Goal: Contribute content: Add original content to the website for others to see

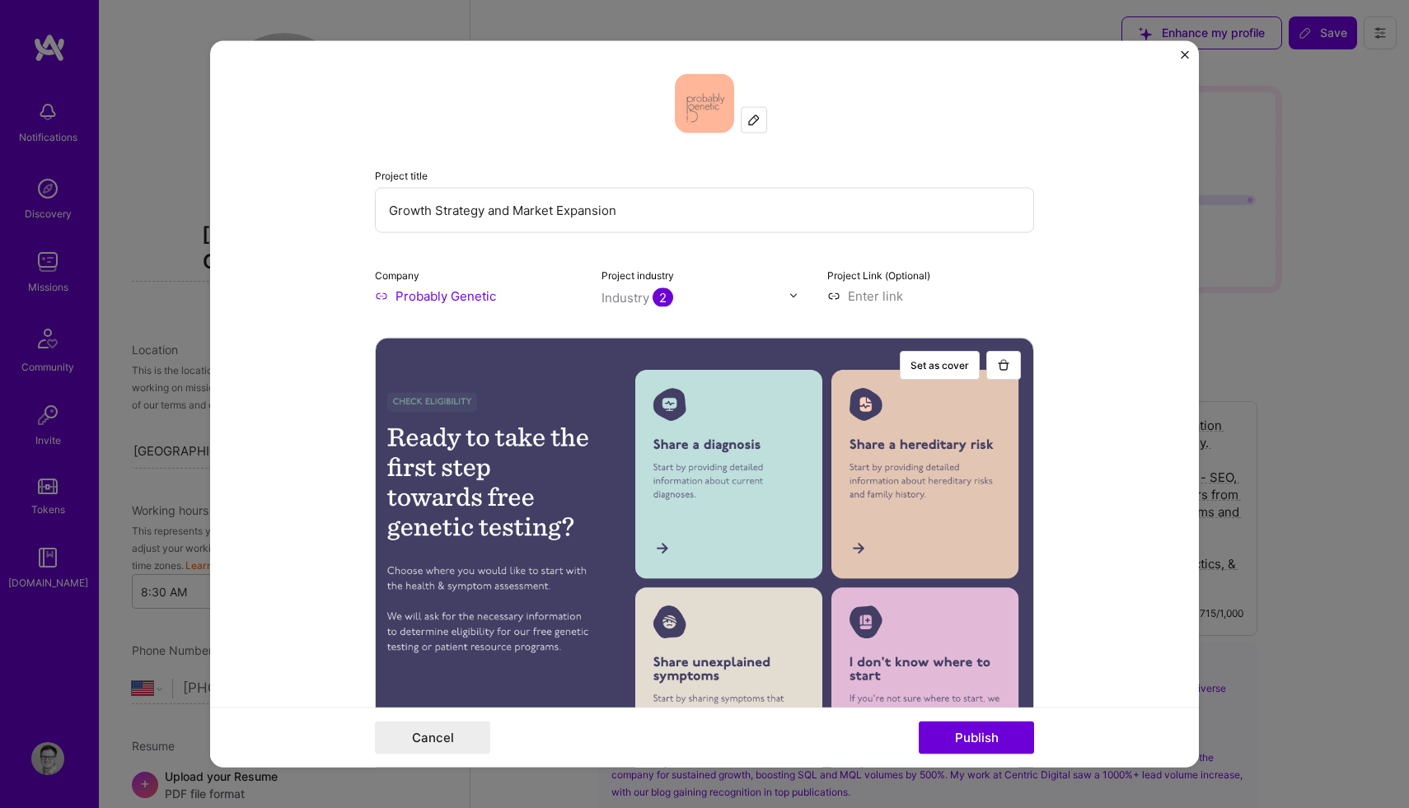
select select "US"
select select "Right Now"
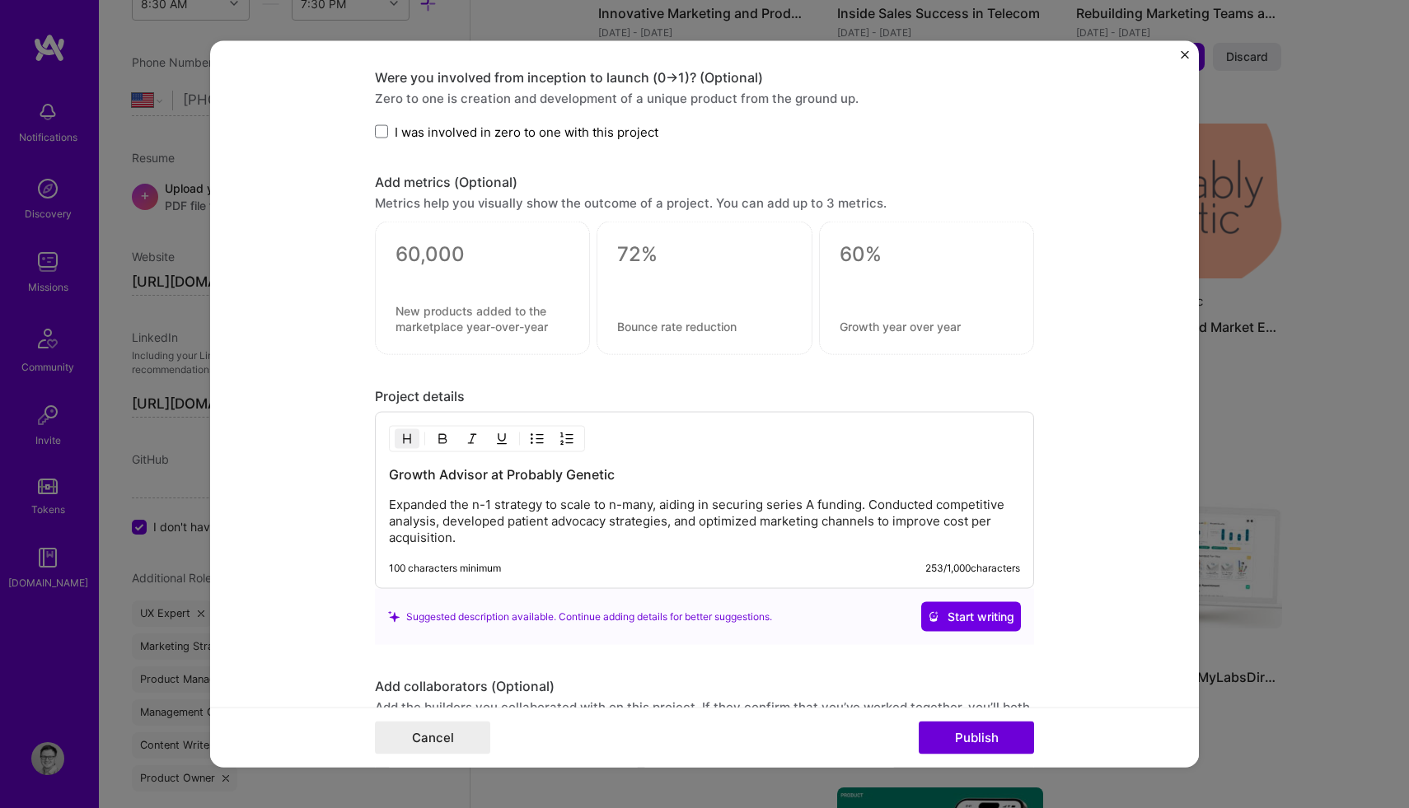
scroll to position [1532, 0]
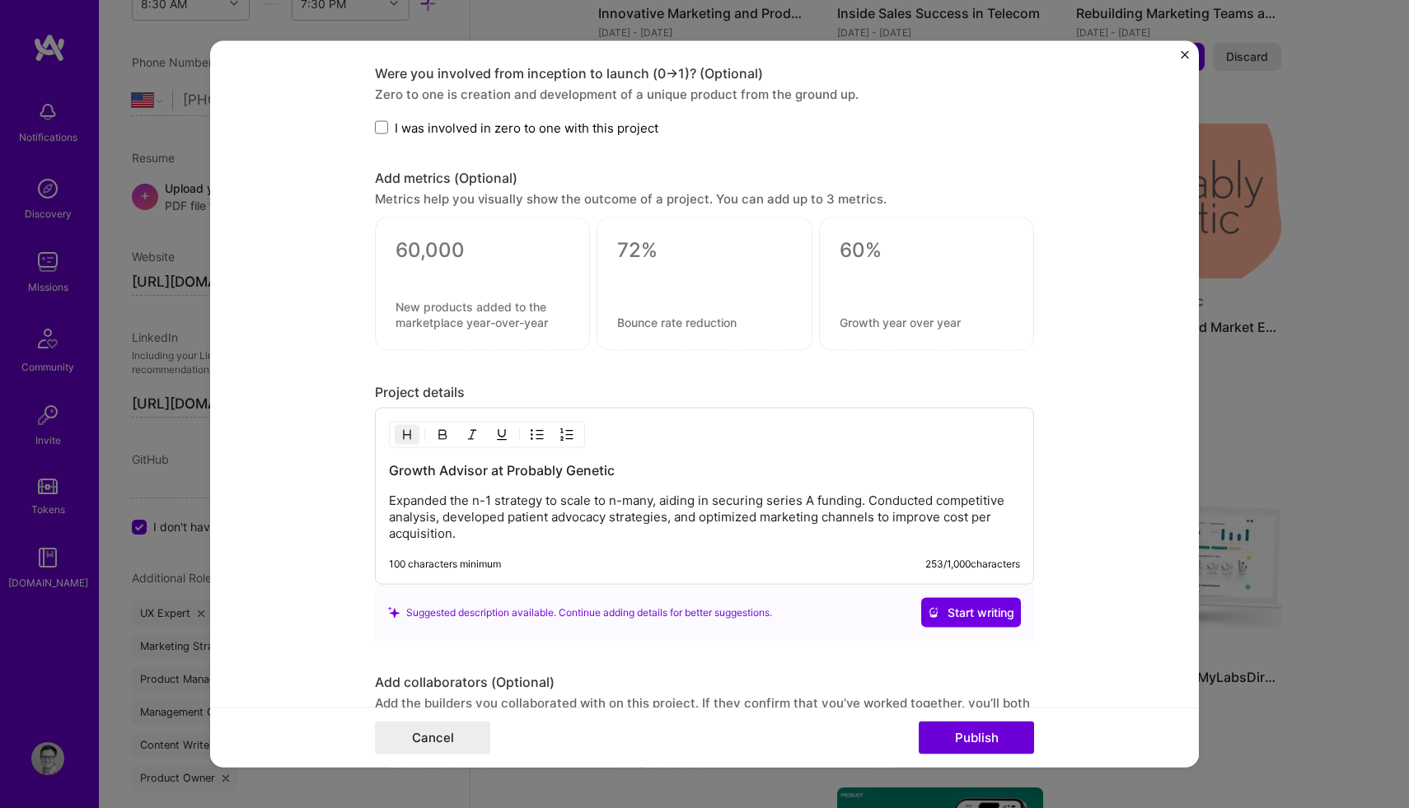
click at [392, 500] on p "Expanded the n-1 strategy to scale to n-many, aiding in securing series A fundi…" at bounding box center [704, 517] width 631 height 49
click at [545, 515] on p "Built partnership and technology strategy that expanded the n-1 strategy to sca…" at bounding box center [704, 517] width 631 height 49
click at [512, 501] on p "Built partnership and technology strategy that expanded the n-1 strategy to sca…" at bounding box center [704, 517] width 631 height 49
click at [722, 502] on p "Built partnership / technology strategy that expanded the n-1 strategy to scale…" at bounding box center [704, 517] width 631 height 49
click at [473, 517] on p "Built partnership / technology strategy that expanded n-1 strategy to scale to …" at bounding box center [704, 517] width 631 height 49
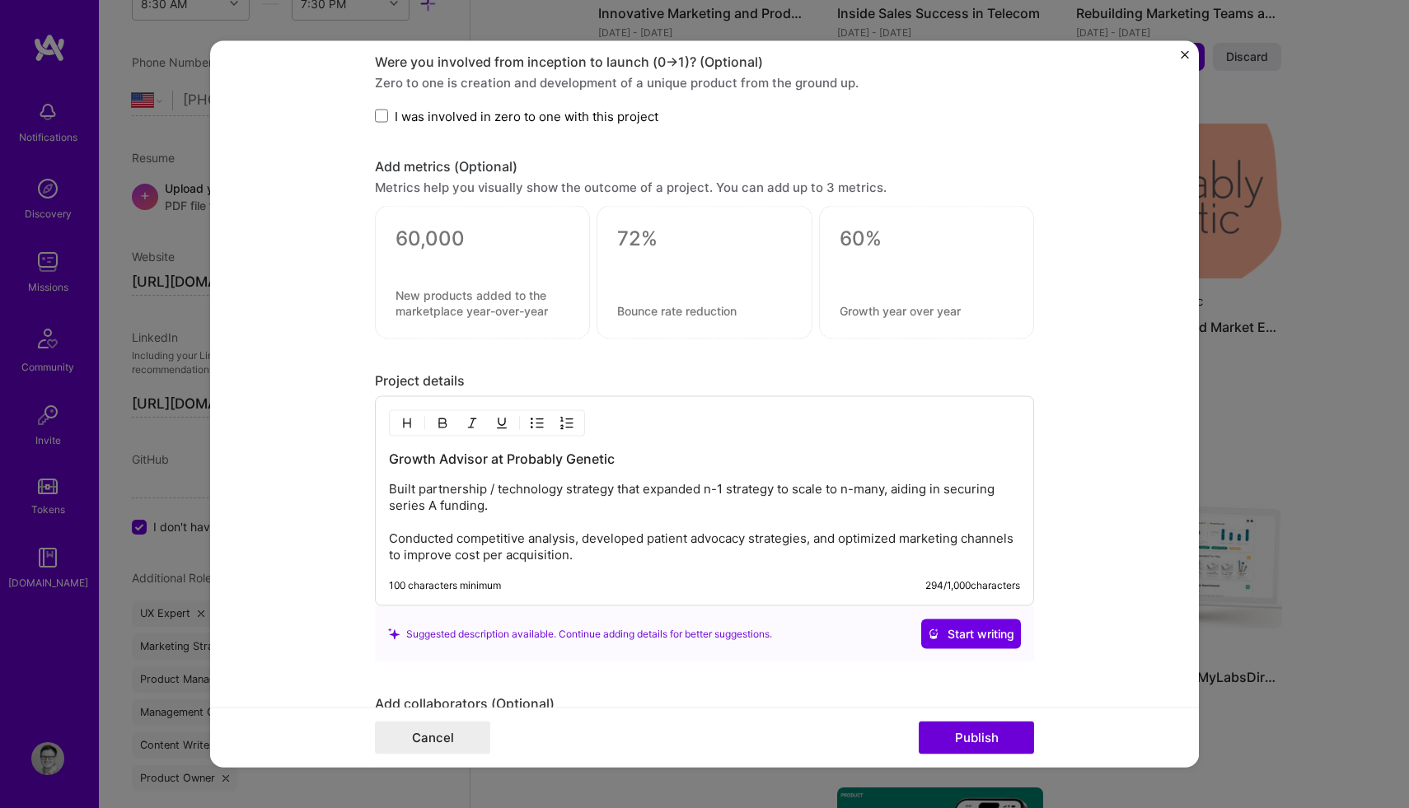
scroll to position [1545, 0]
click at [635, 554] on p "Built partnership / technology strategy that expanded n-1 strategy to scale to …" at bounding box center [704, 520] width 631 height 82
drag, startPoint x: 648, startPoint y: 555, endPoint x: 339, endPoint y: 517, distance: 310.4
click at [339, 517] on form "Project title Growth Strategy and Market Expansion Company Probably Genetic Pro…" at bounding box center [704, 403] width 989 height 727
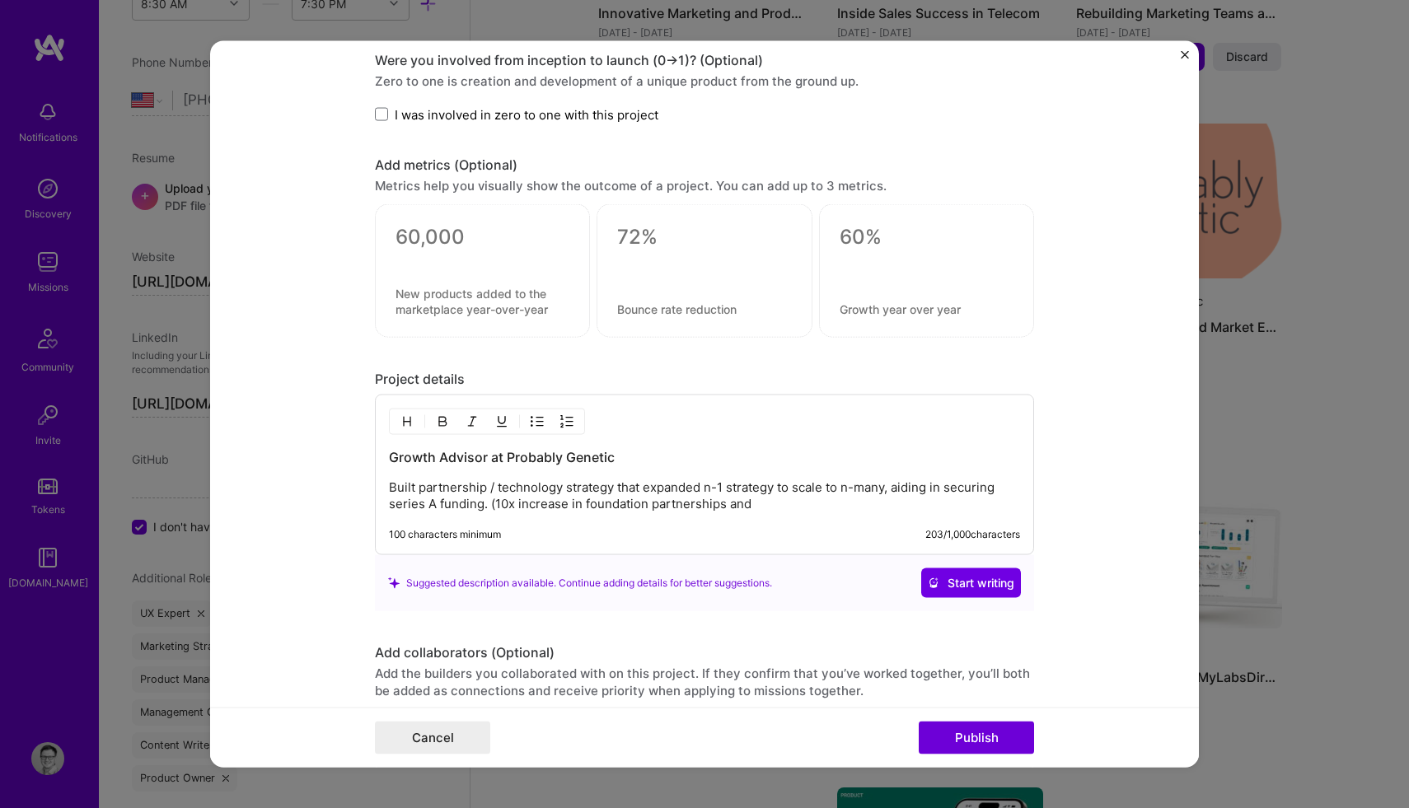
click at [517, 508] on p "Built partnership / technology strategy that expanded n-1 strategy to scale to …" at bounding box center [704, 495] width 631 height 33
click at [763, 504] on p "Built partnership / technology strategy that expanded n-1 strategy to scale to …" at bounding box center [704, 495] width 631 height 33
click at [433, 237] on textarea at bounding box center [482, 237] width 174 height 25
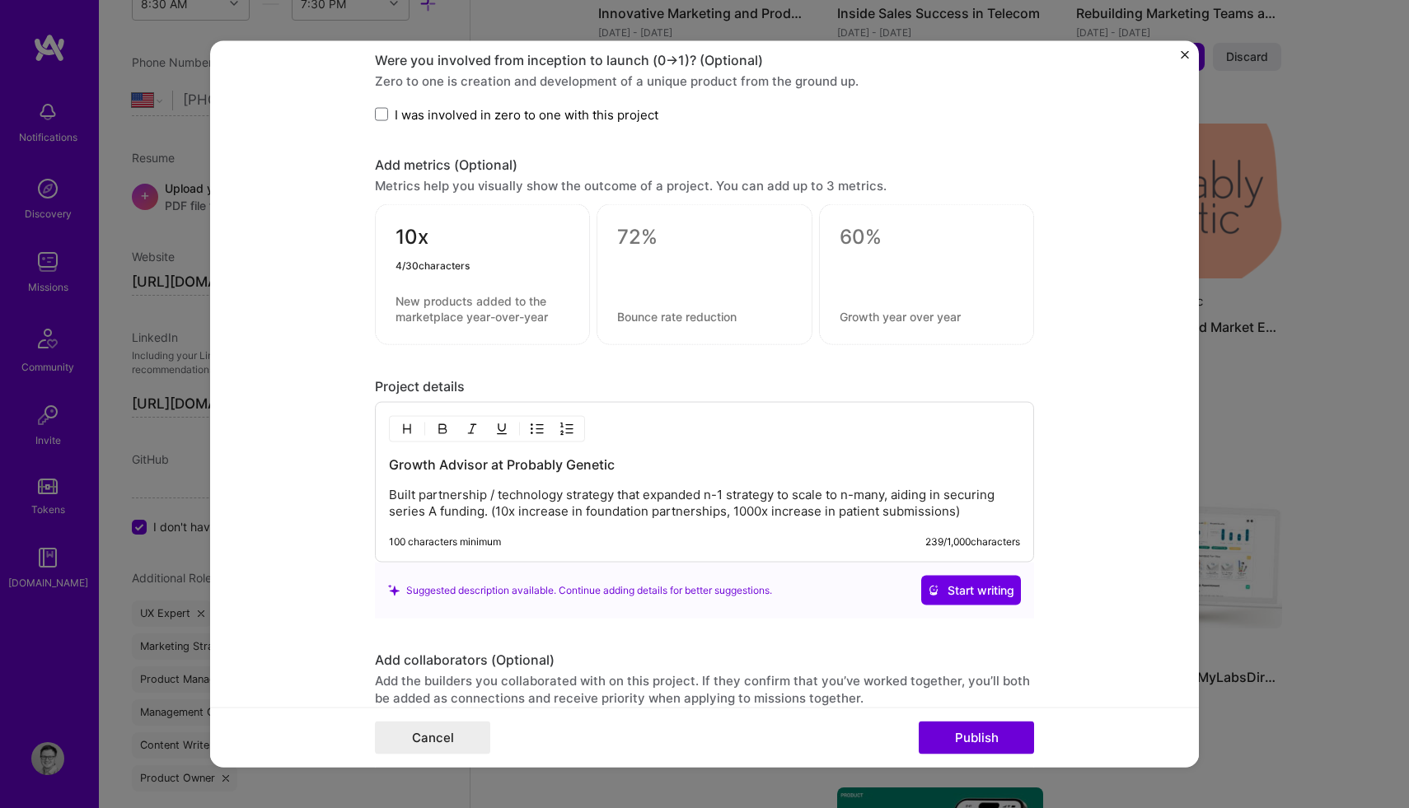
type textarea "10x"
click at [434, 311] on textarea at bounding box center [482, 308] width 174 height 31
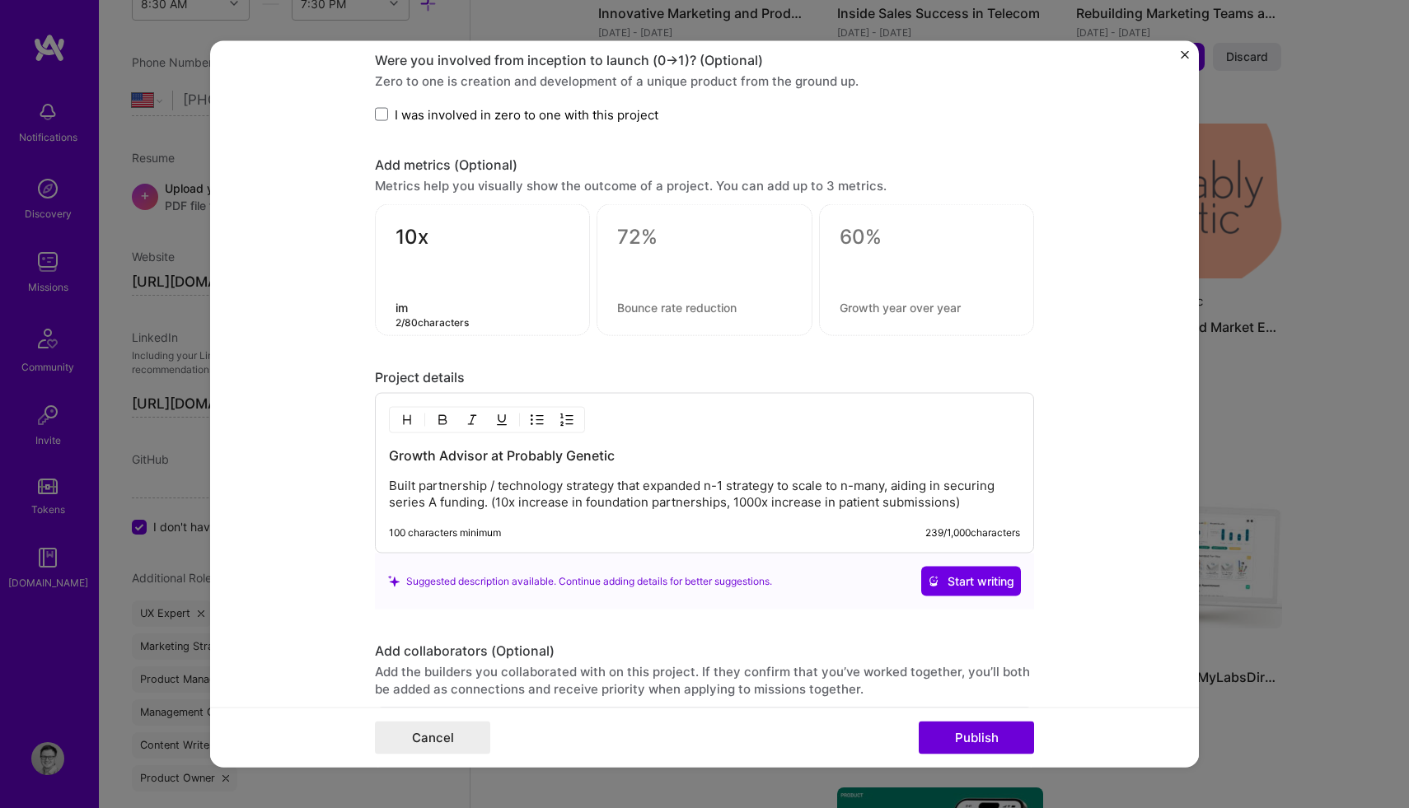
type textarea "i"
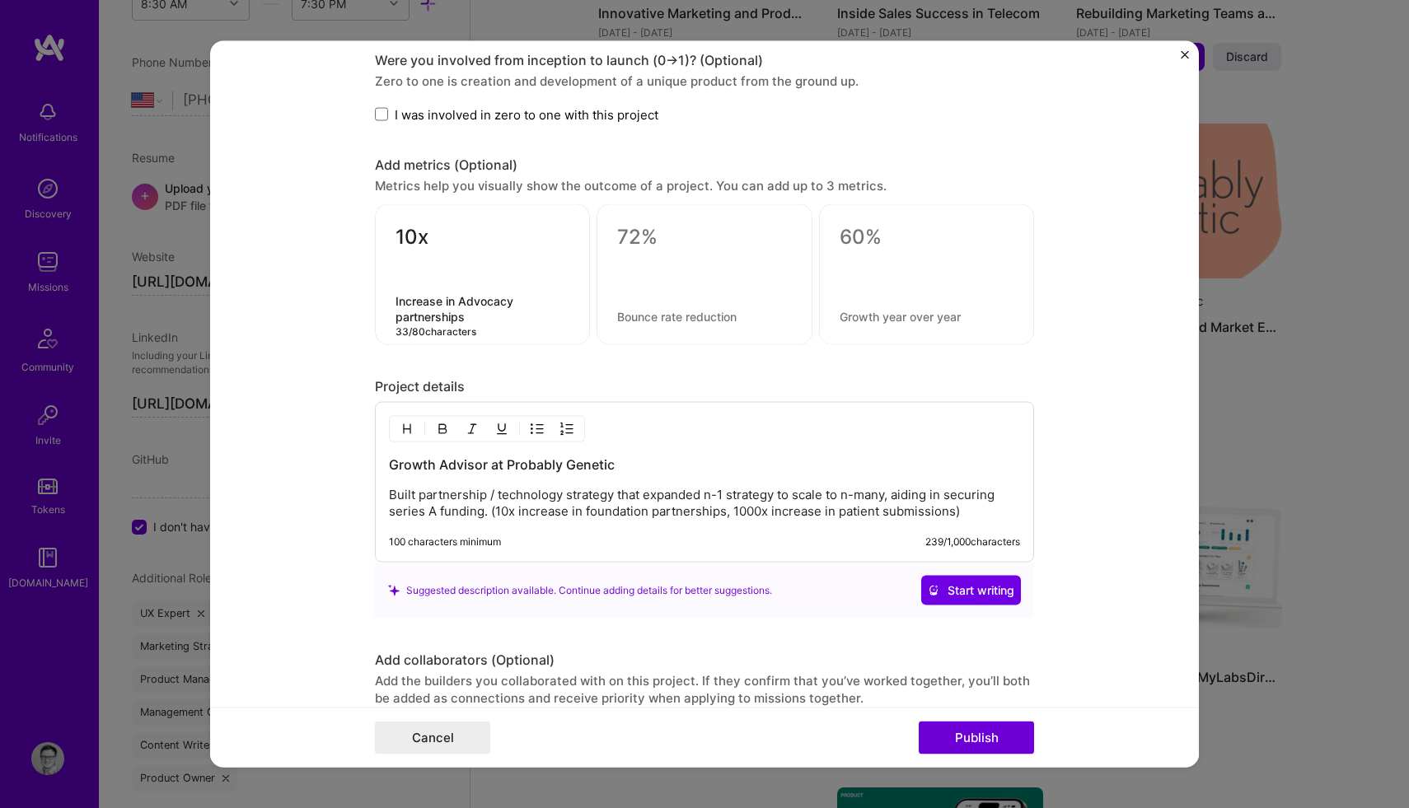
type textarea "Increase in Advocacy partnerships"
click at [644, 239] on textarea at bounding box center [704, 237] width 174 height 25
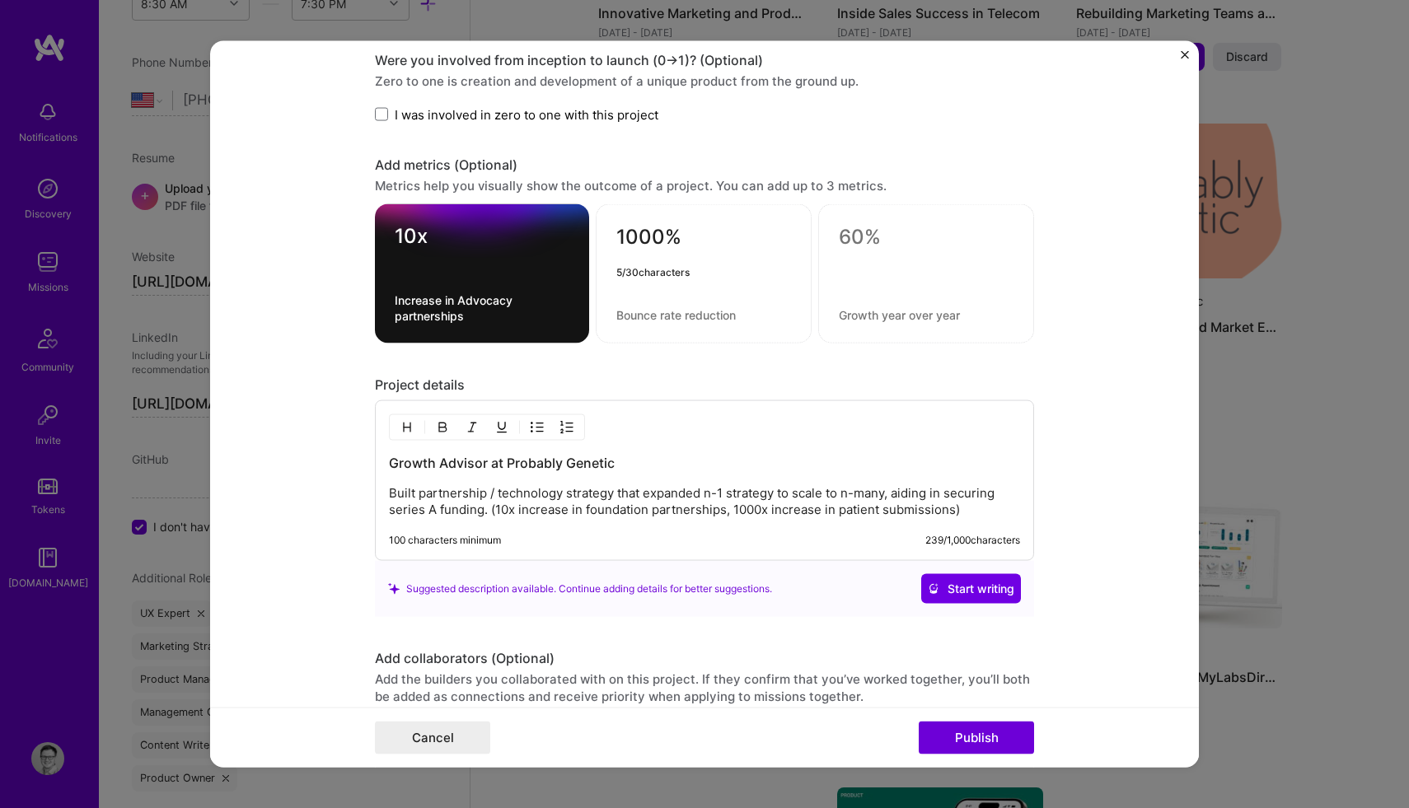
type textarea "1000%"
click at [764, 510] on p "Built partnership / technology strategy that expanded n-1 strategy to scale to …" at bounding box center [704, 501] width 631 height 33
click at [704, 318] on textarea at bounding box center [703, 315] width 175 height 16
type textarea "Increase in patient submissions via new partnership model"
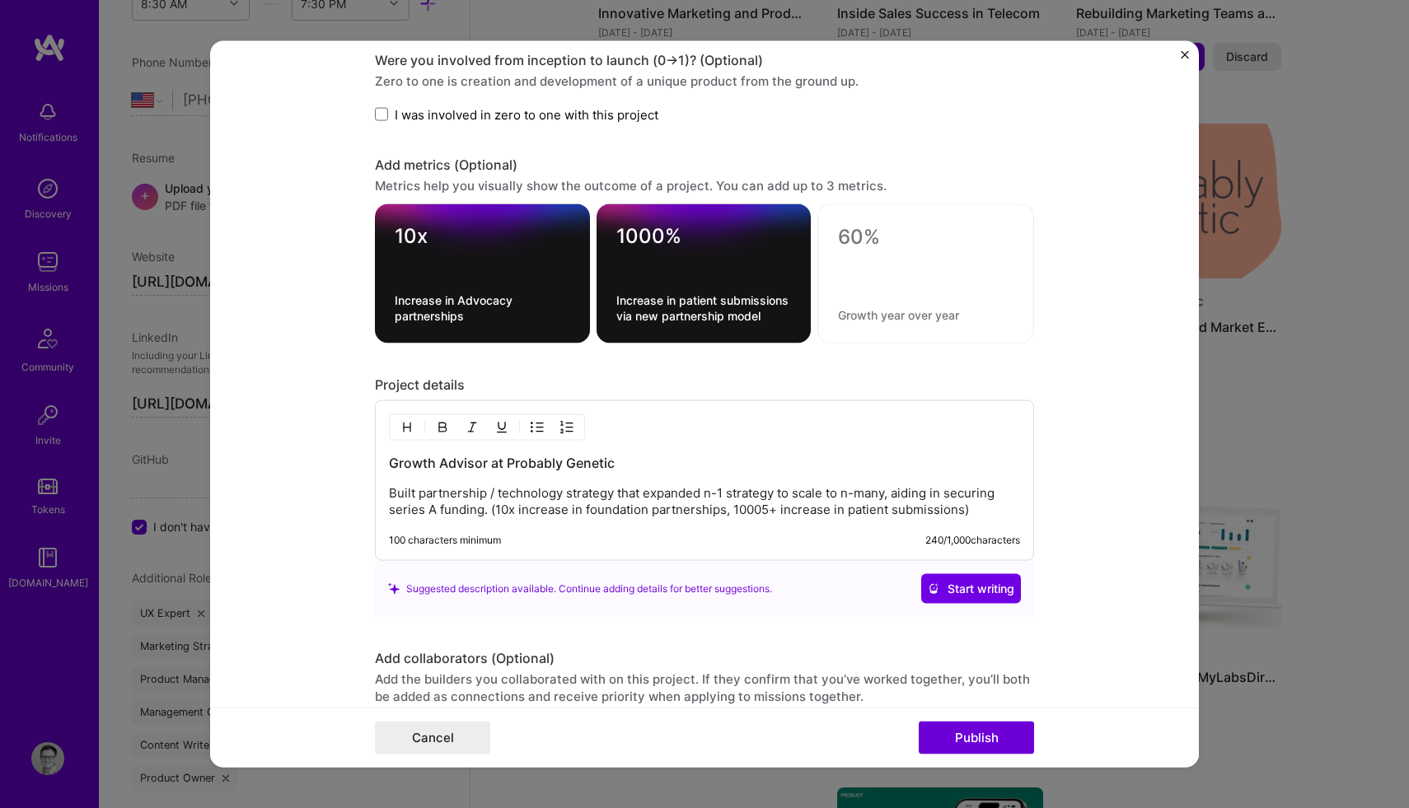
click at [854, 235] on textarea at bounding box center [925, 237] width 175 height 25
type textarea "10M"
click at [853, 321] on div "10M 0 / 80 characters" at bounding box center [925, 273] width 217 height 139
type textarea "I"
type textarea "Series A funding"
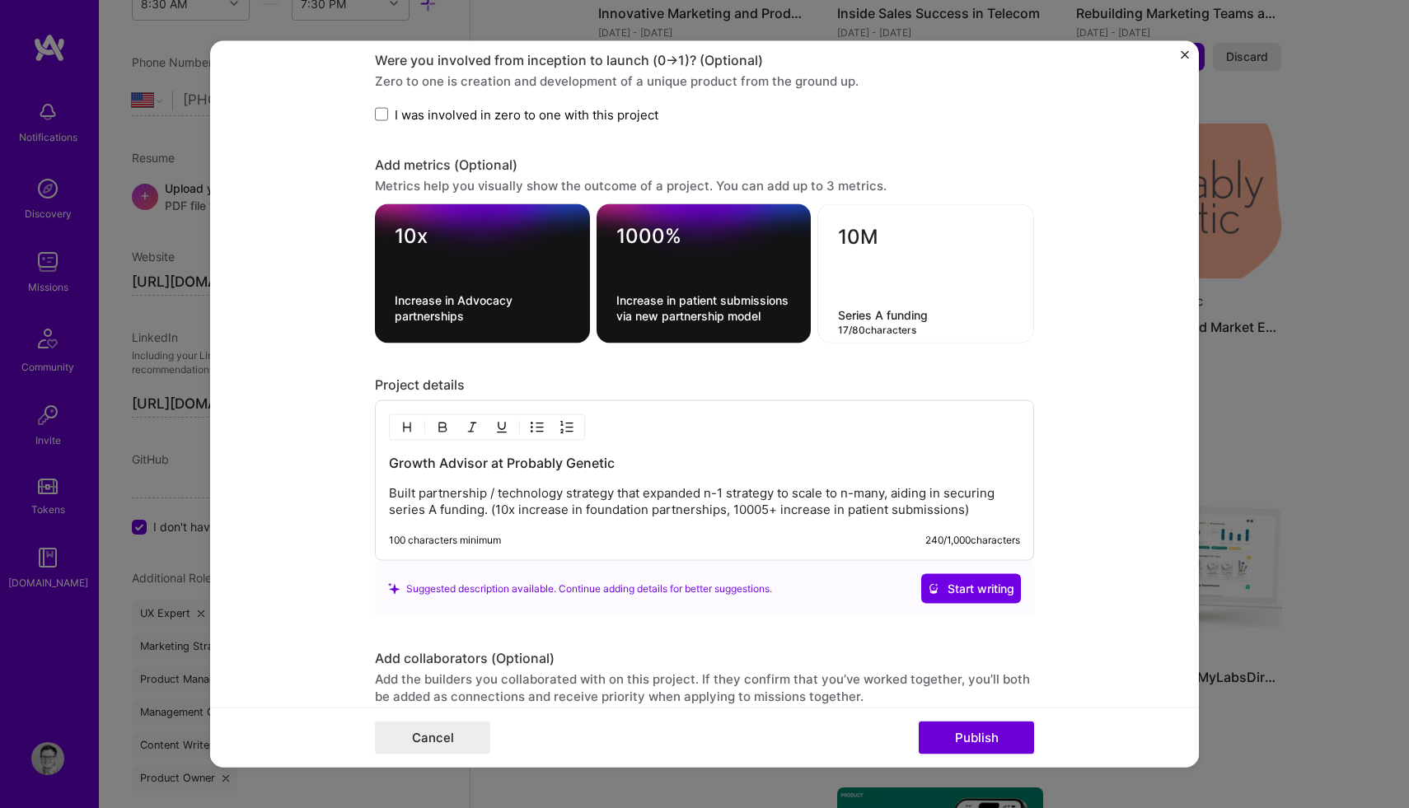
click at [837, 379] on div "Project details" at bounding box center [704, 384] width 659 height 17
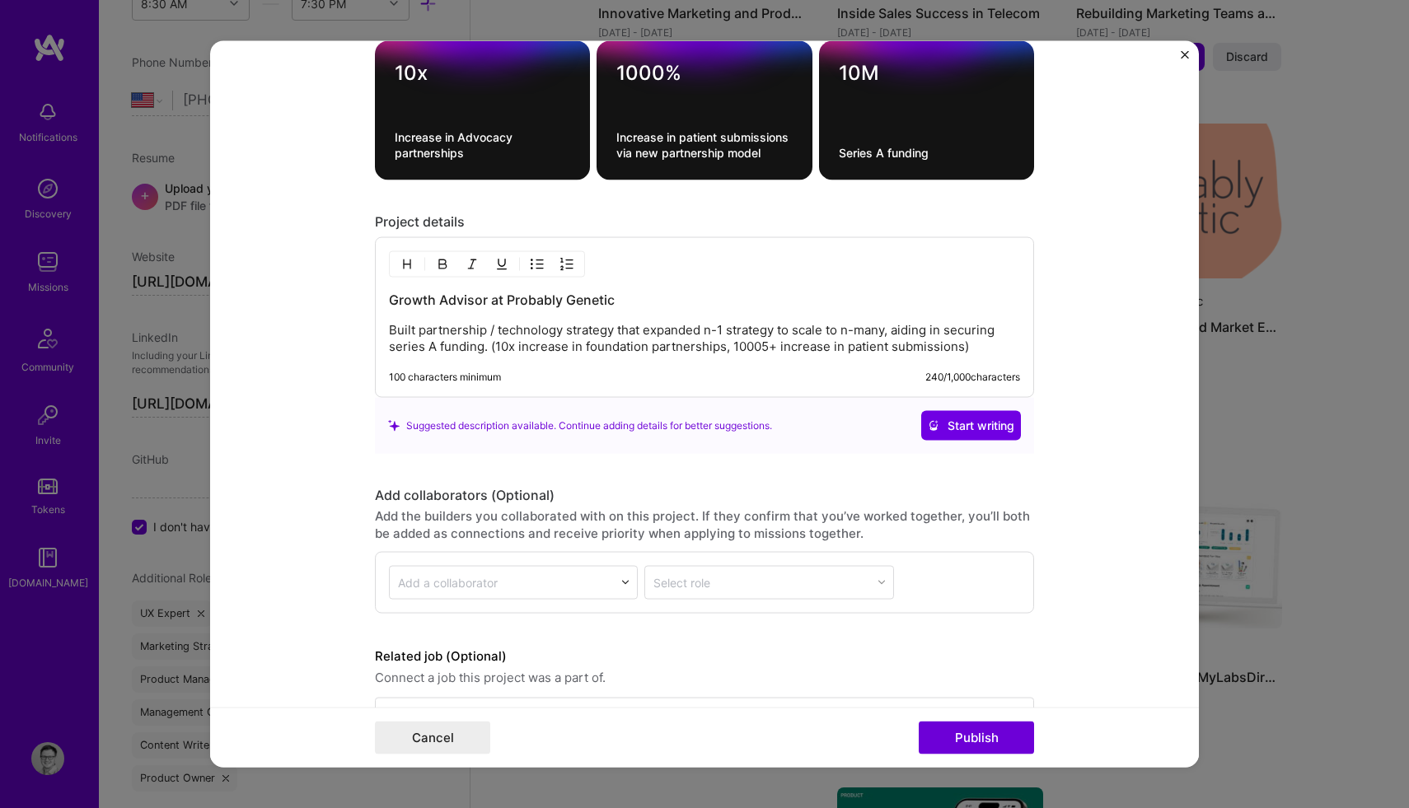
scroll to position [1763, 0]
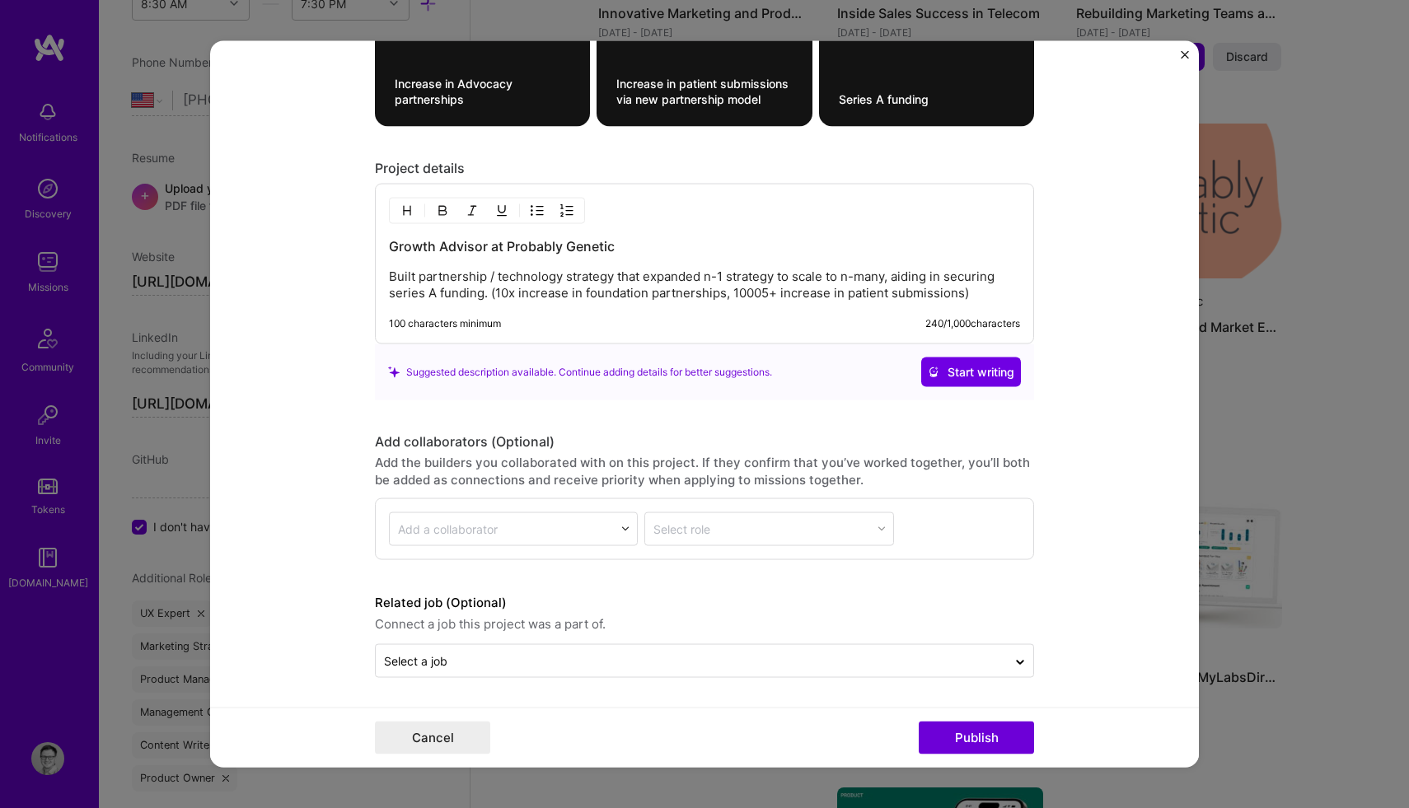
click at [606, 530] on input "text" at bounding box center [502, 529] width 208 height 17
click at [628, 526] on img at bounding box center [625, 529] width 10 height 10
click at [694, 538] on div "Select role" at bounding box center [768, 529] width 249 height 34
click at [483, 669] on div at bounding box center [691, 661] width 615 height 21
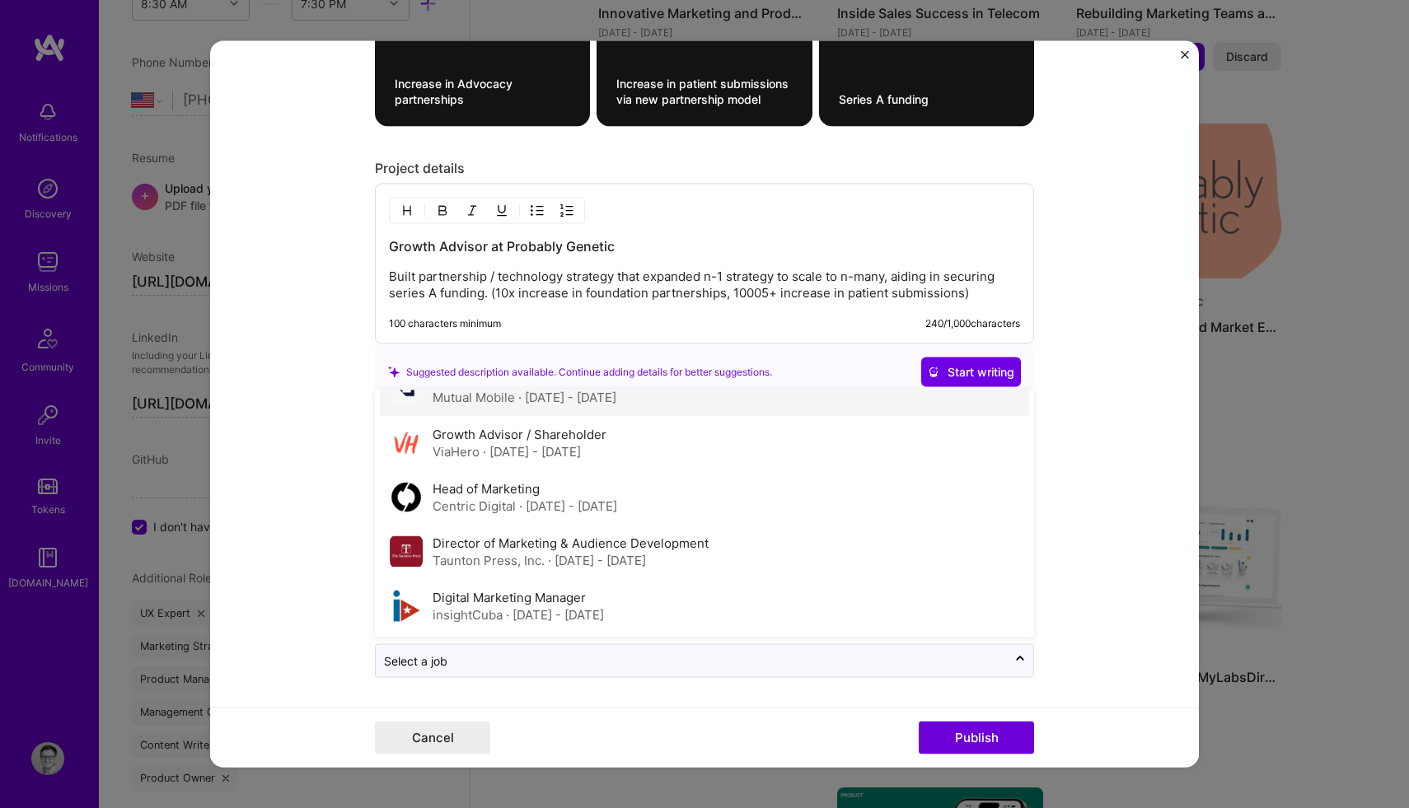
scroll to position [0, 0]
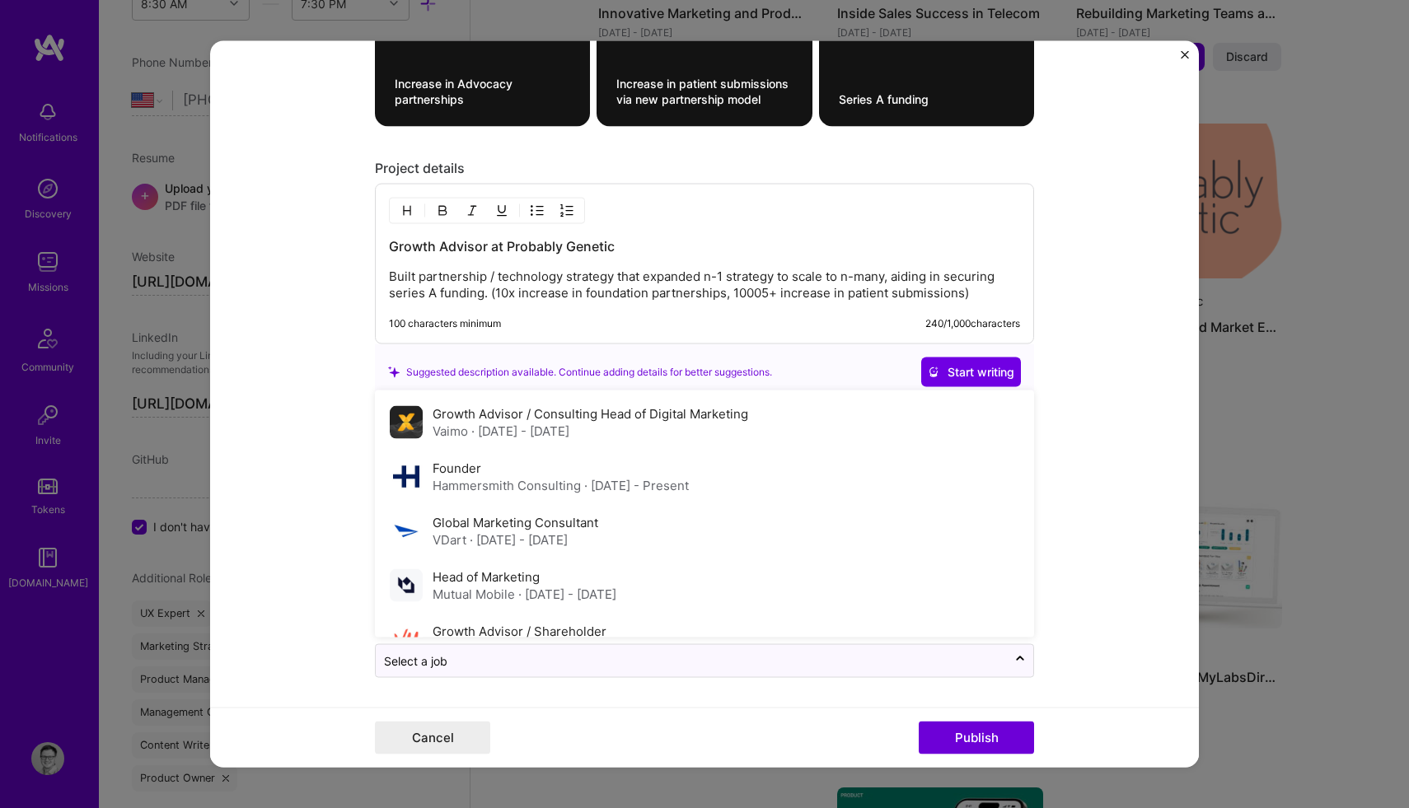
click at [315, 389] on form "Project title Growth Strategy and Market Expansion Company Probably Genetic Pro…" at bounding box center [704, 403] width 989 height 727
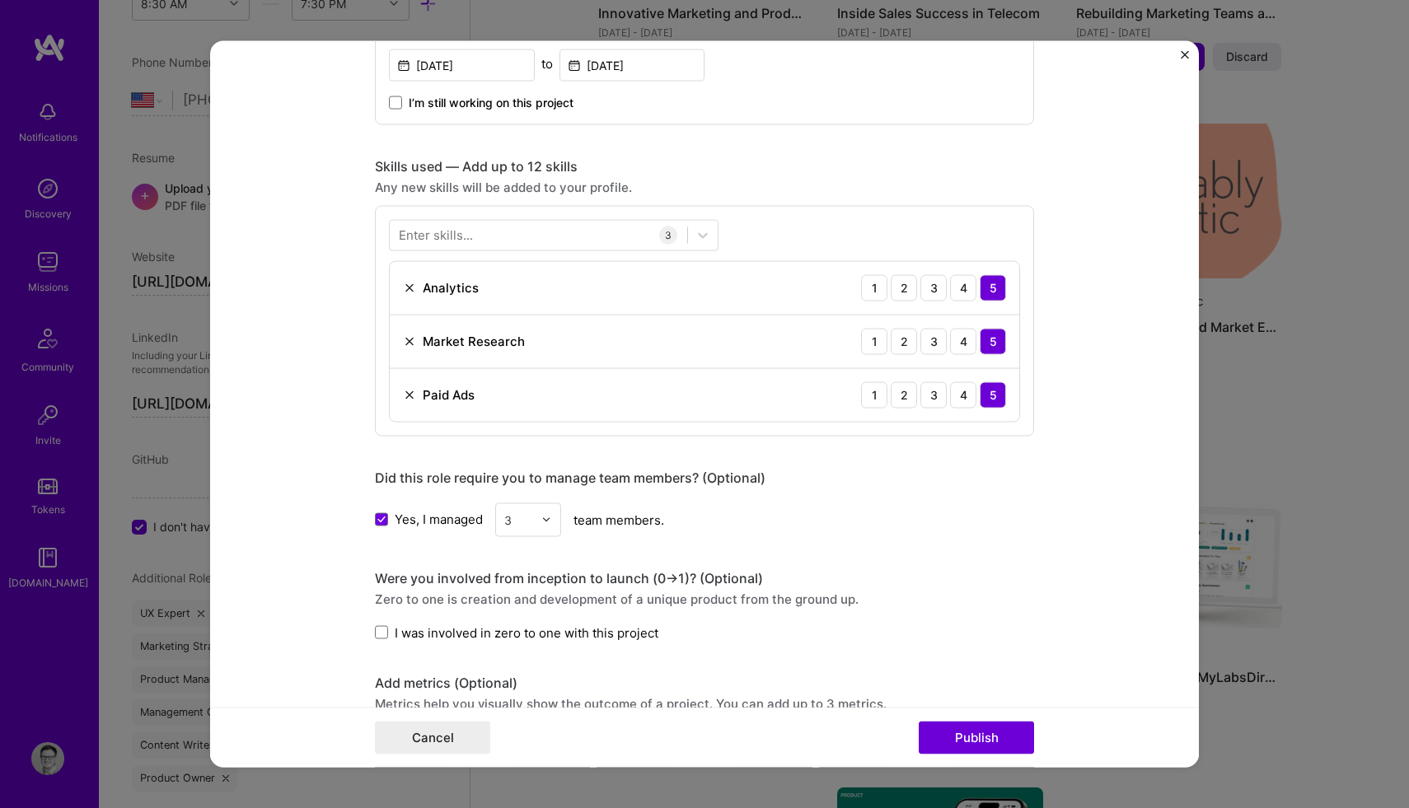
scroll to position [1029, 0]
click at [468, 235] on div "Enter skills..." at bounding box center [436, 233] width 74 height 17
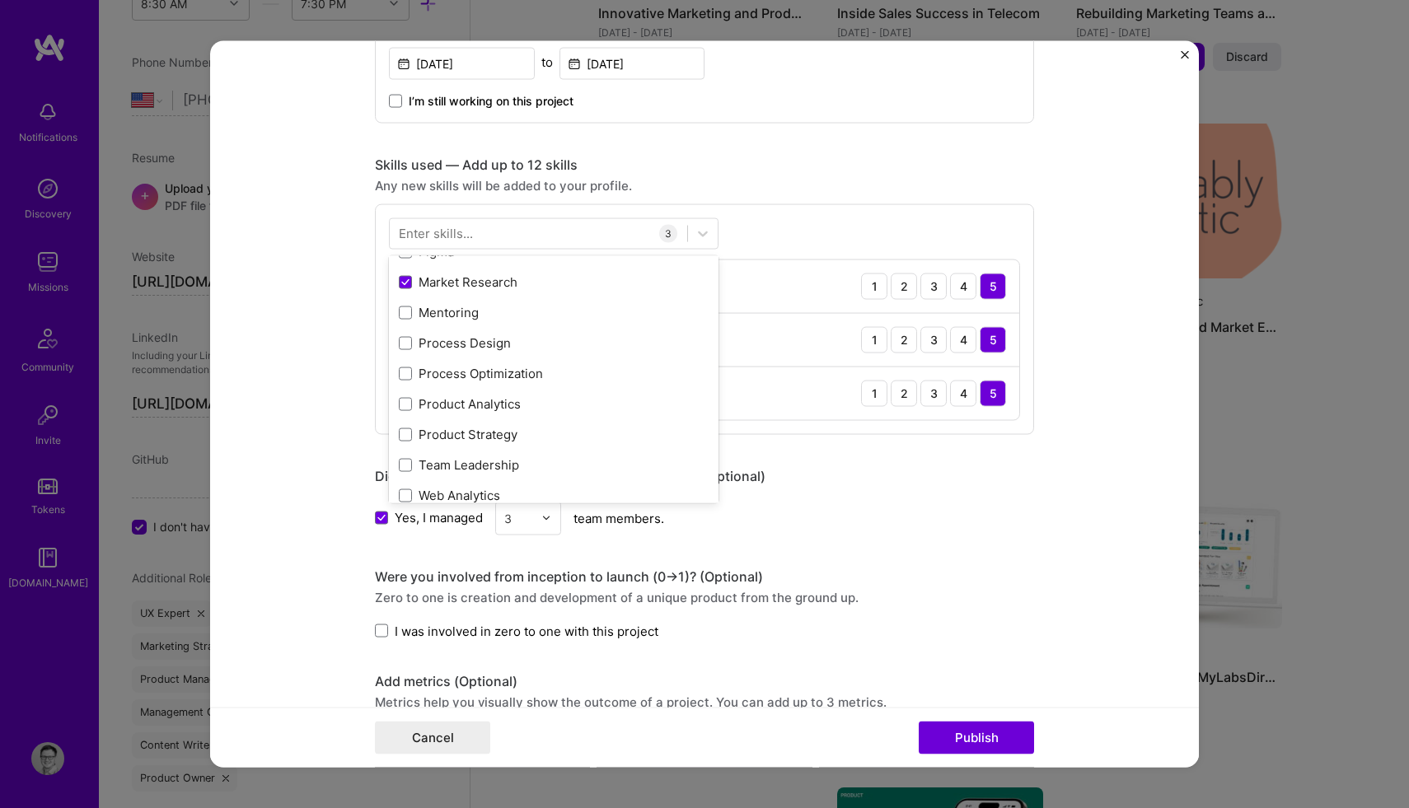
scroll to position [171, 0]
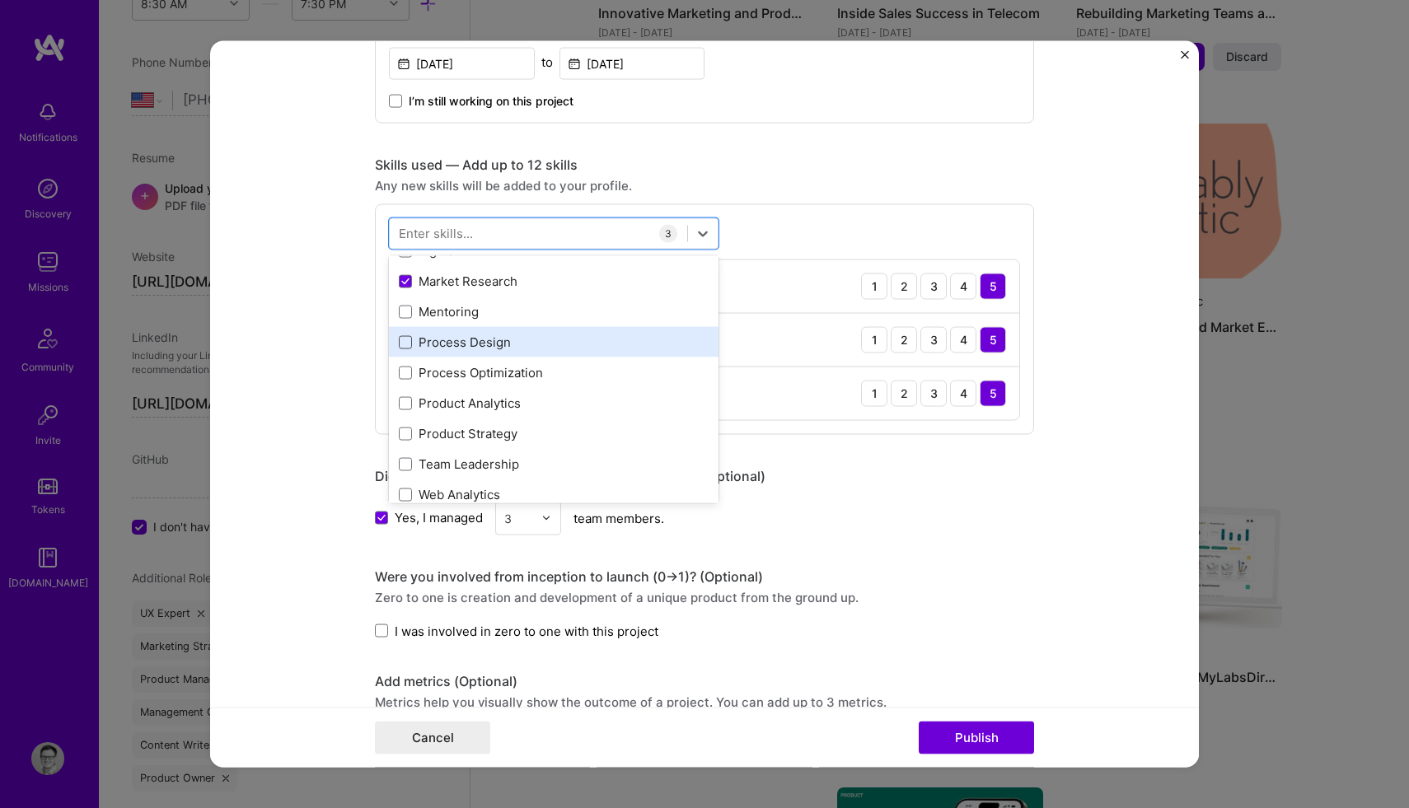
click at [404, 344] on div "Analytics Data Analysis Design Thinking Invision Figma Market Research Mentorin…" at bounding box center [554, 708] width 330 height 1189
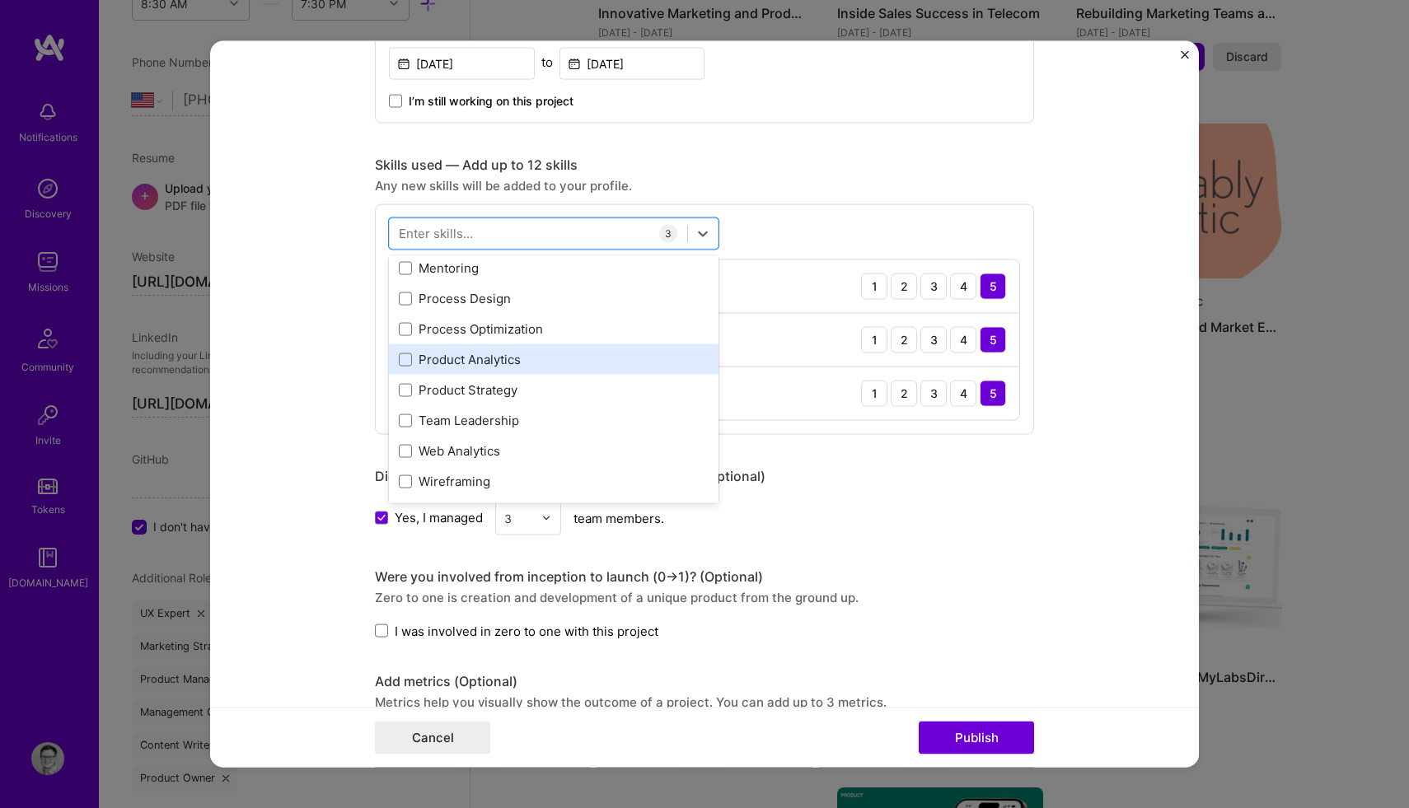
scroll to position [220, 0]
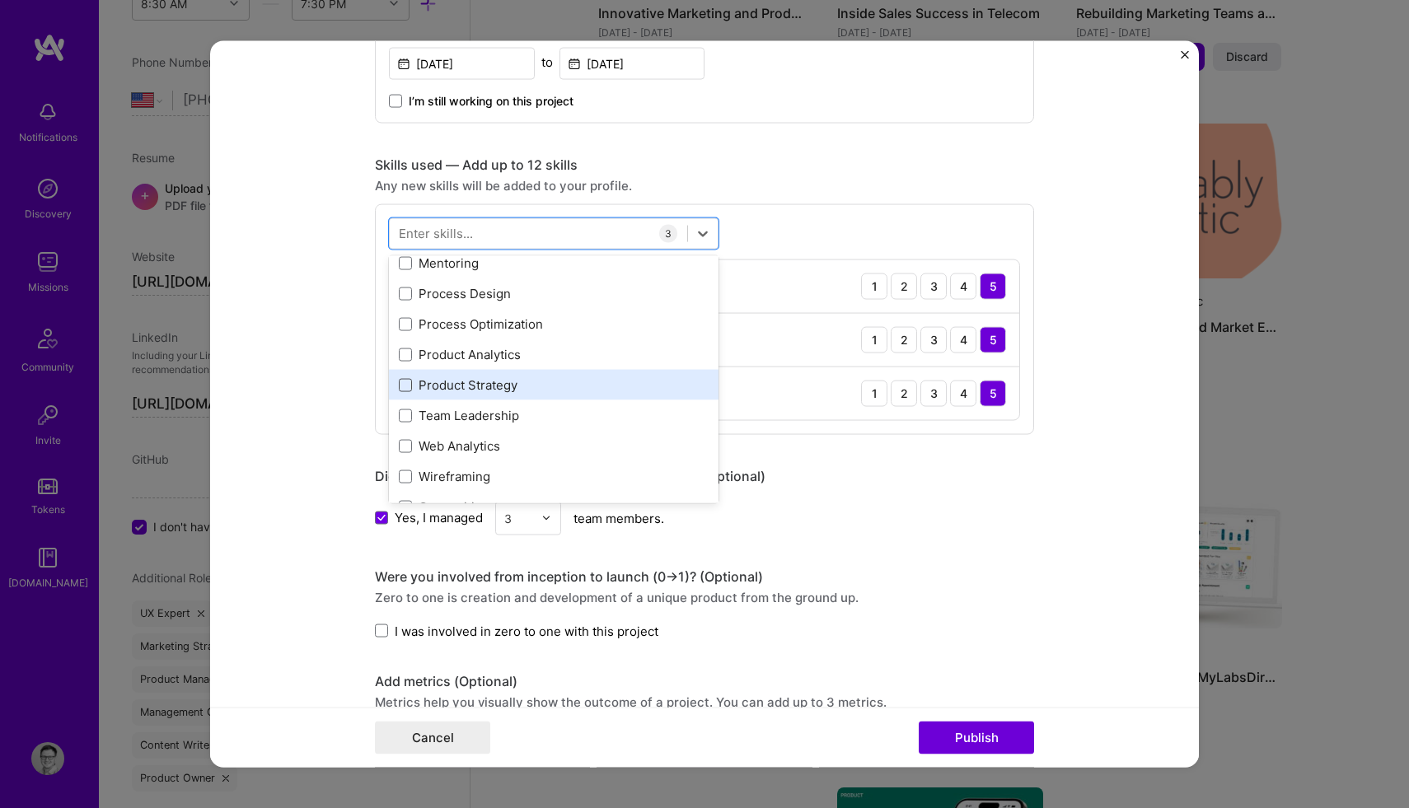
click at [404, 383] on span at bounding box center [405, 384] width 13 height 13
click at [0, 0] on input "checkbox" at bounding box center [0, 0] width 0 height 0
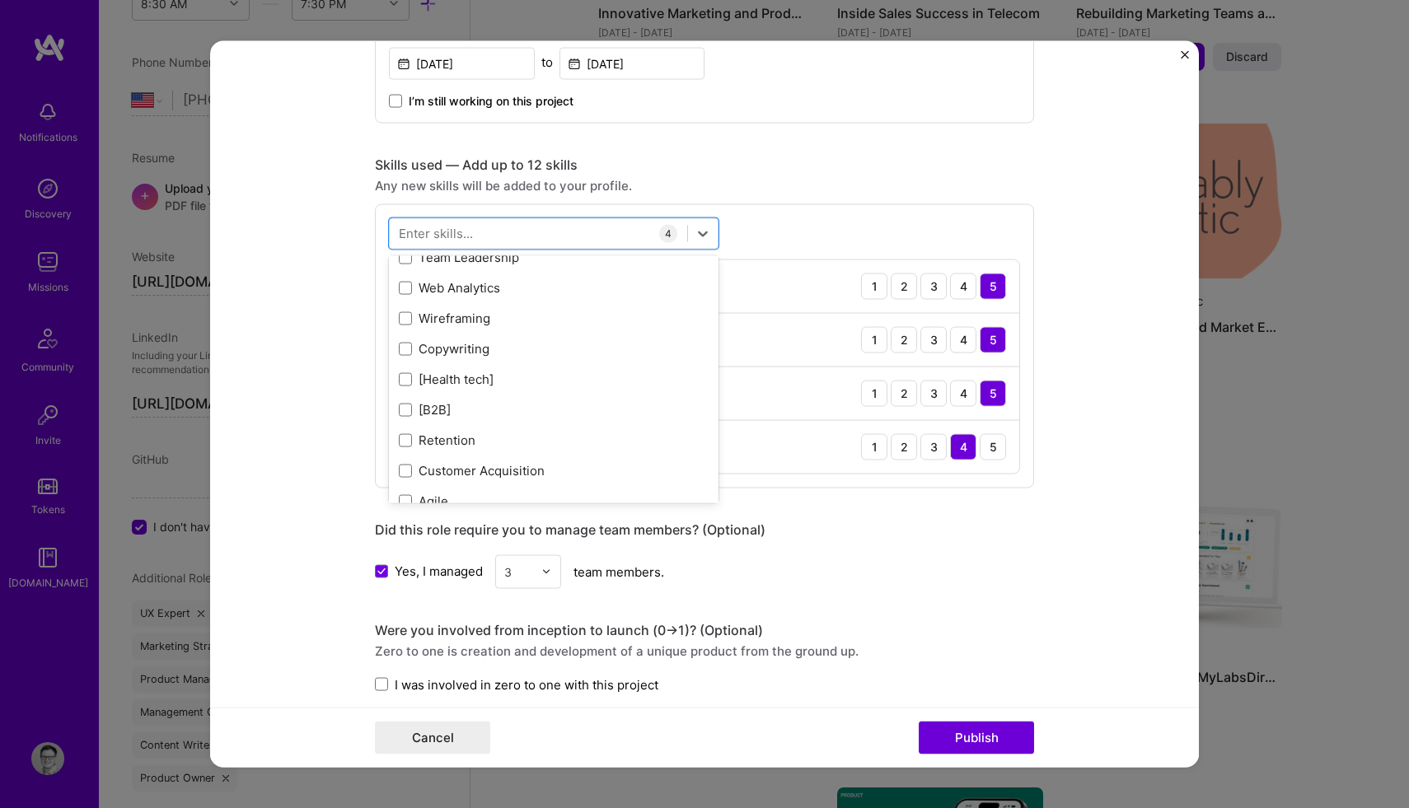
scroll to position [383, 0]
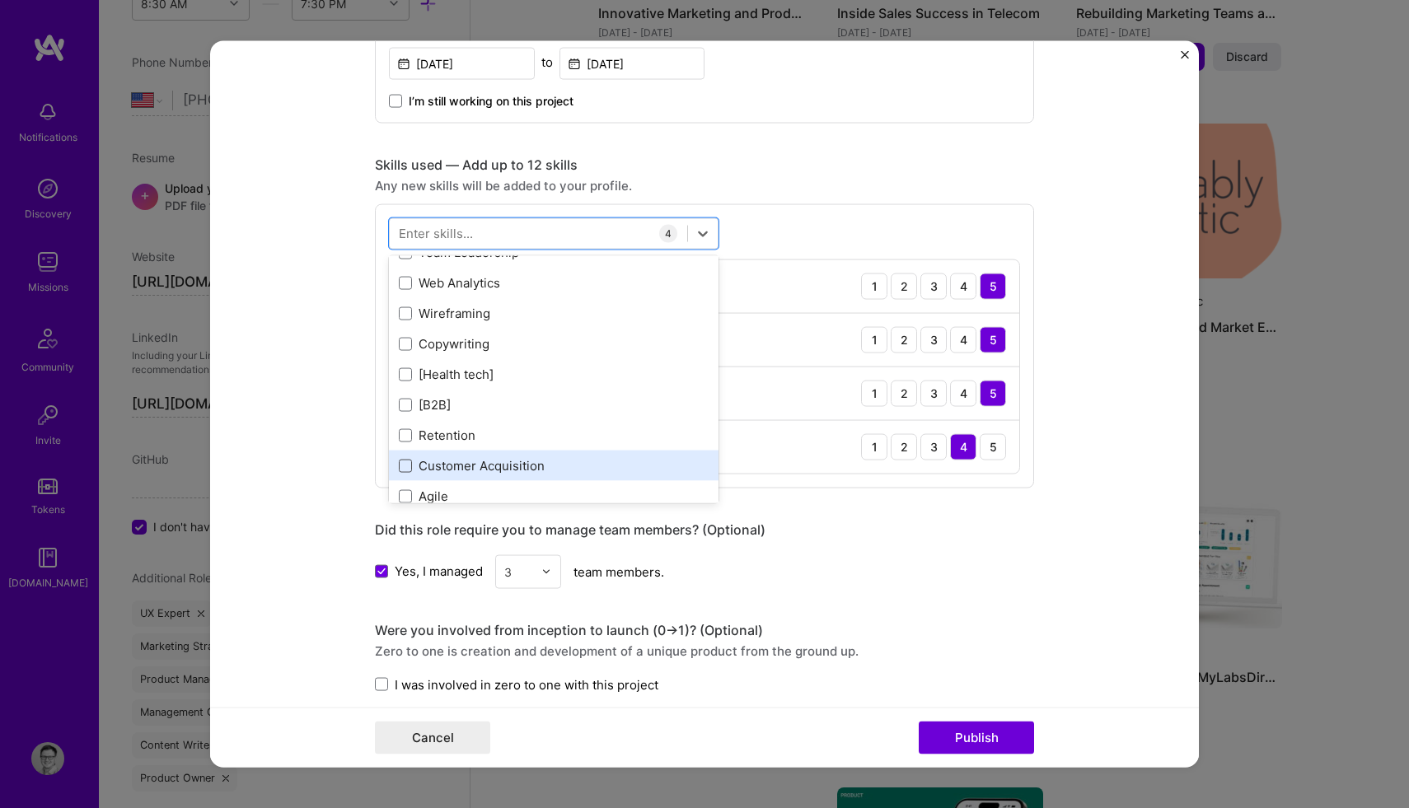
click at [403, 464] on span at bounding box center [405, 465] width 13 height 13
click at [0, 0] on input "checkbox" at bounding box center [0, 0] width 0 height 0
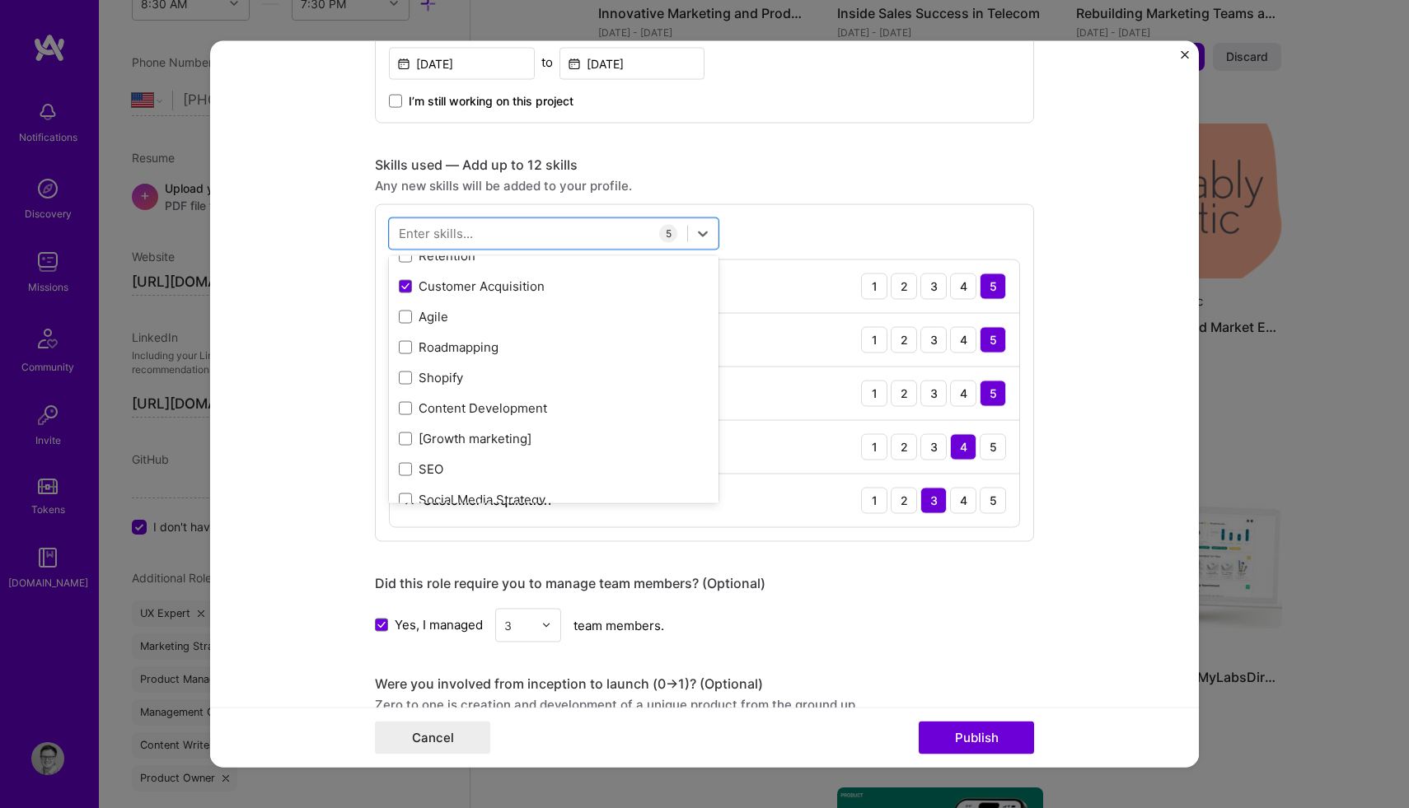
scroll to position [564, 0]
click at [405, 351] on span at bounding box center [405, 345] width 13 height 13
click at [0, 0] on input "checkbox" at bounding box center [0, 0] width 0 height 0
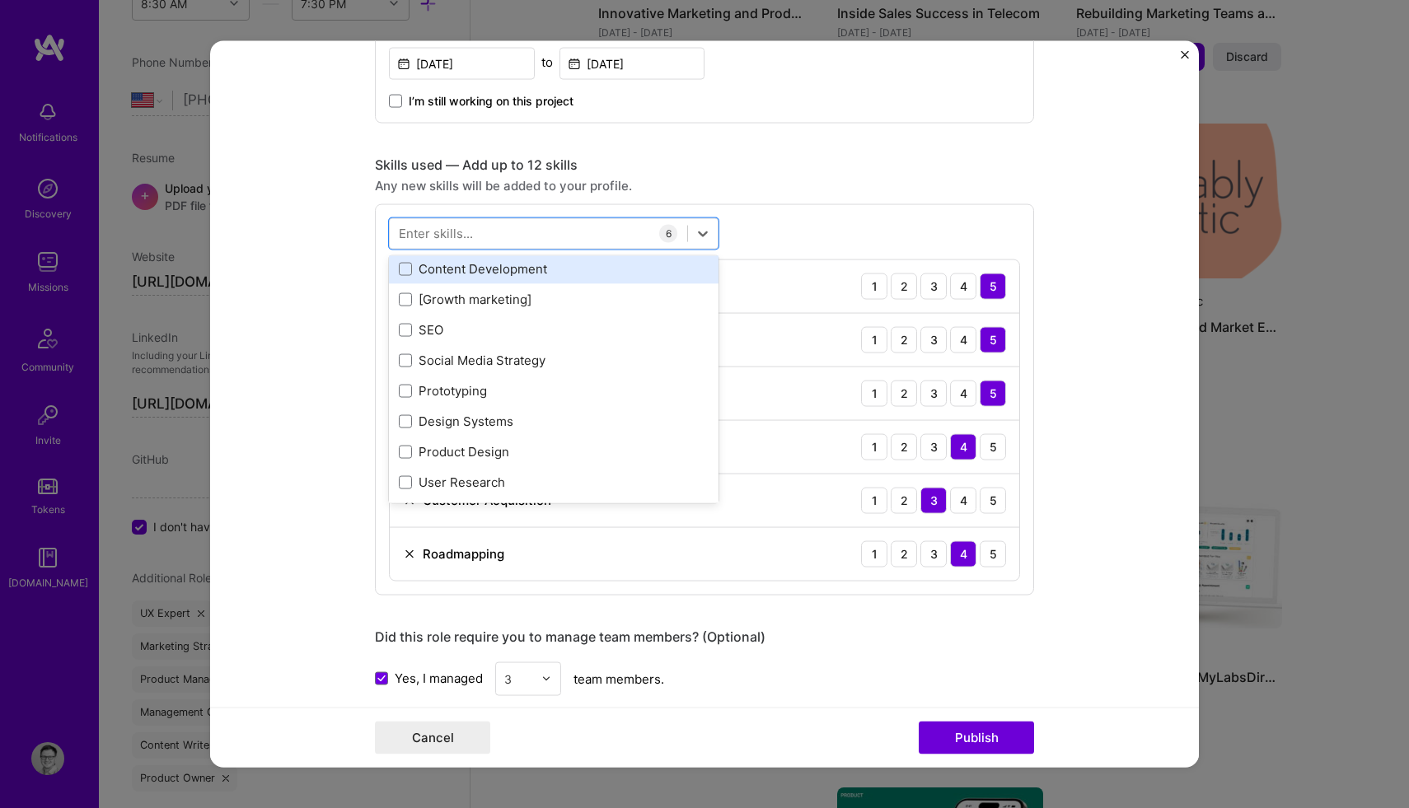
scroll to position [707, 0]
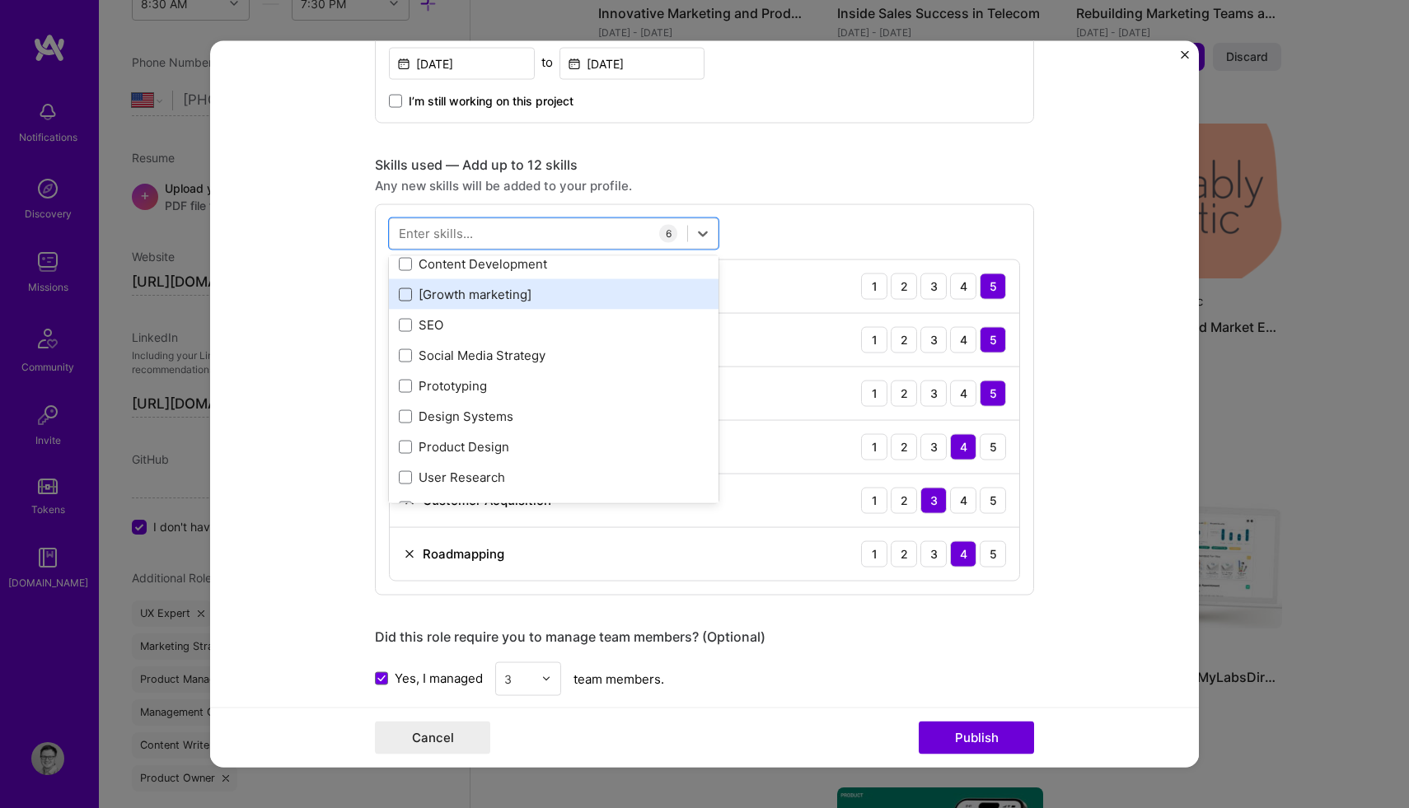
click at [400, 301] on span at bounding box center [405, 294] width 13 height 13
click at [0, 0] on input "checkbox" at bounding box center [0, 0] width 0 height 0
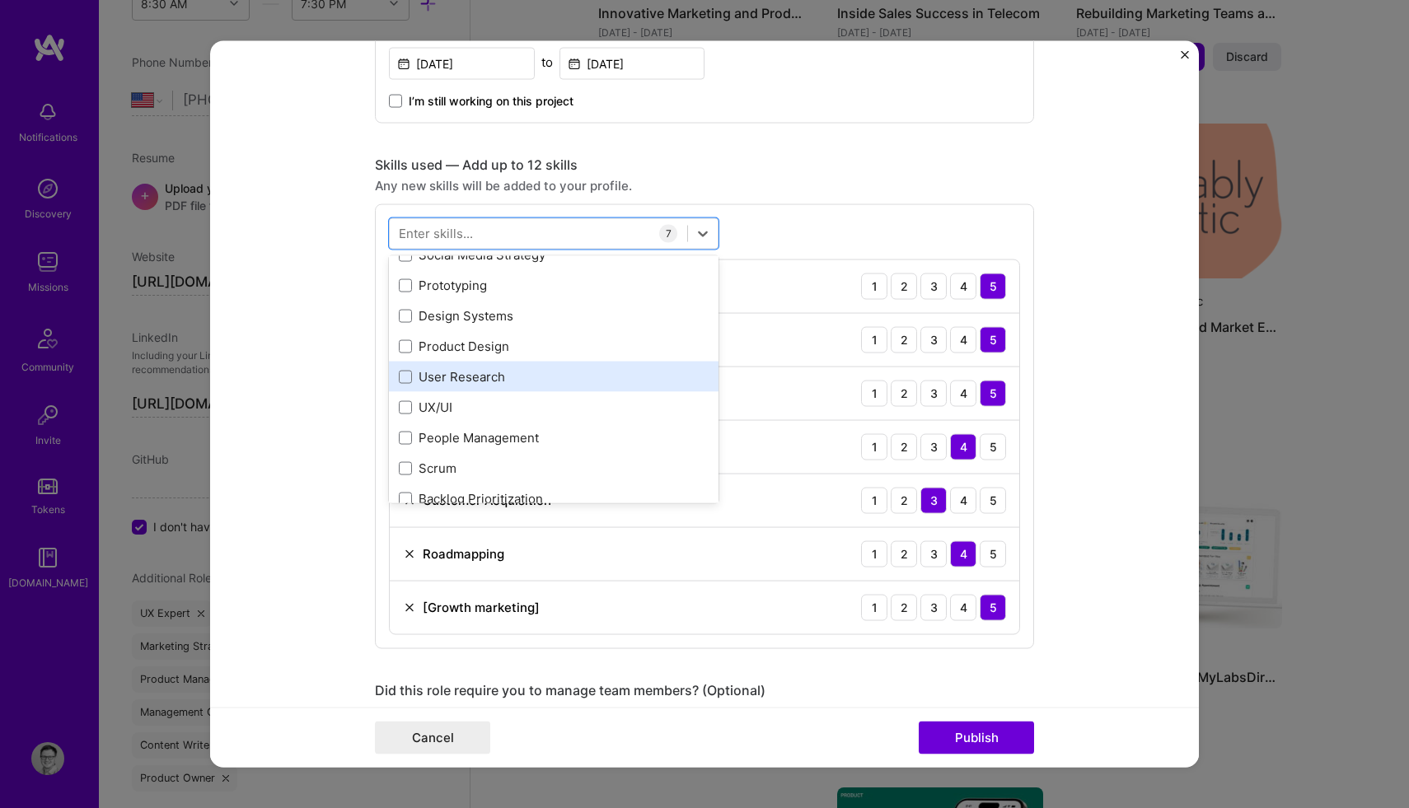
scroll to position [811, 0]
click at [403, 377] on span at bounding box center [405, 373] width 13 height 13
click at [0, 0] on input "checkbox" at bounding box center [0, 0] width 0 height 0
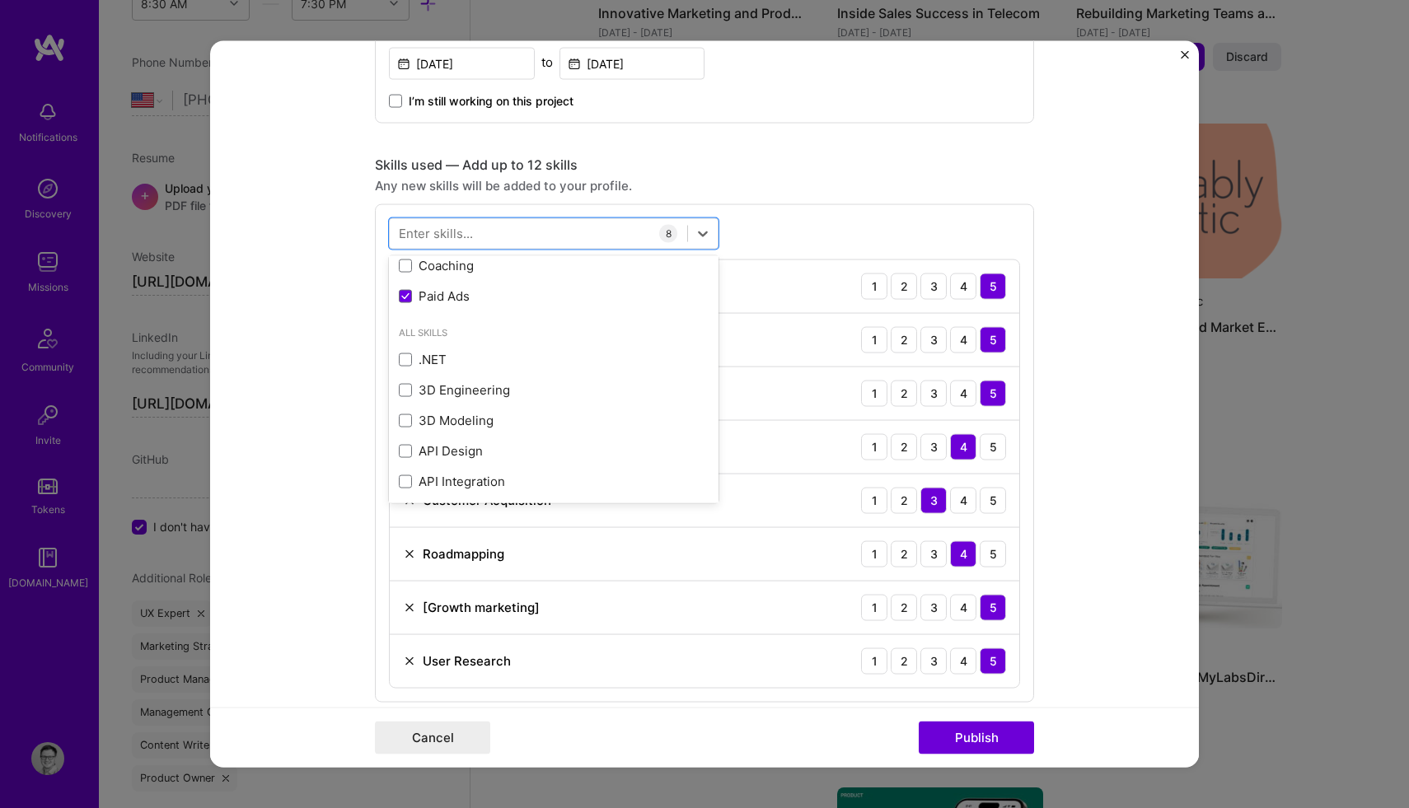
scroll to position [1166, 0]
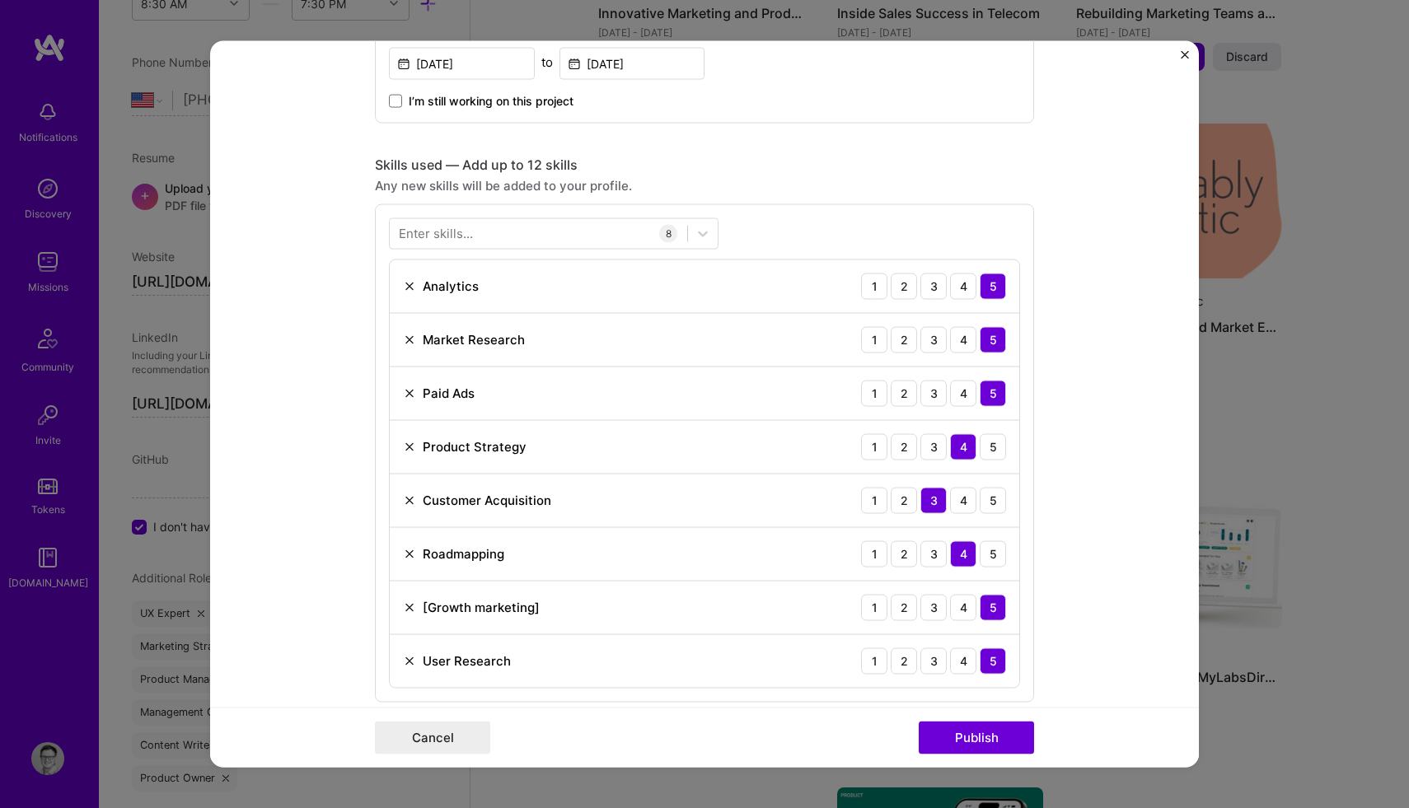
click at [274, 395] on form "Project title Growth Strategy and Market Expansion Company Probably Genetic Pro…" at bounding box center [704, 403] width 989 height 727
click at [992, 500] on div "5" at bounding box center [993, 500] width 26 height 26
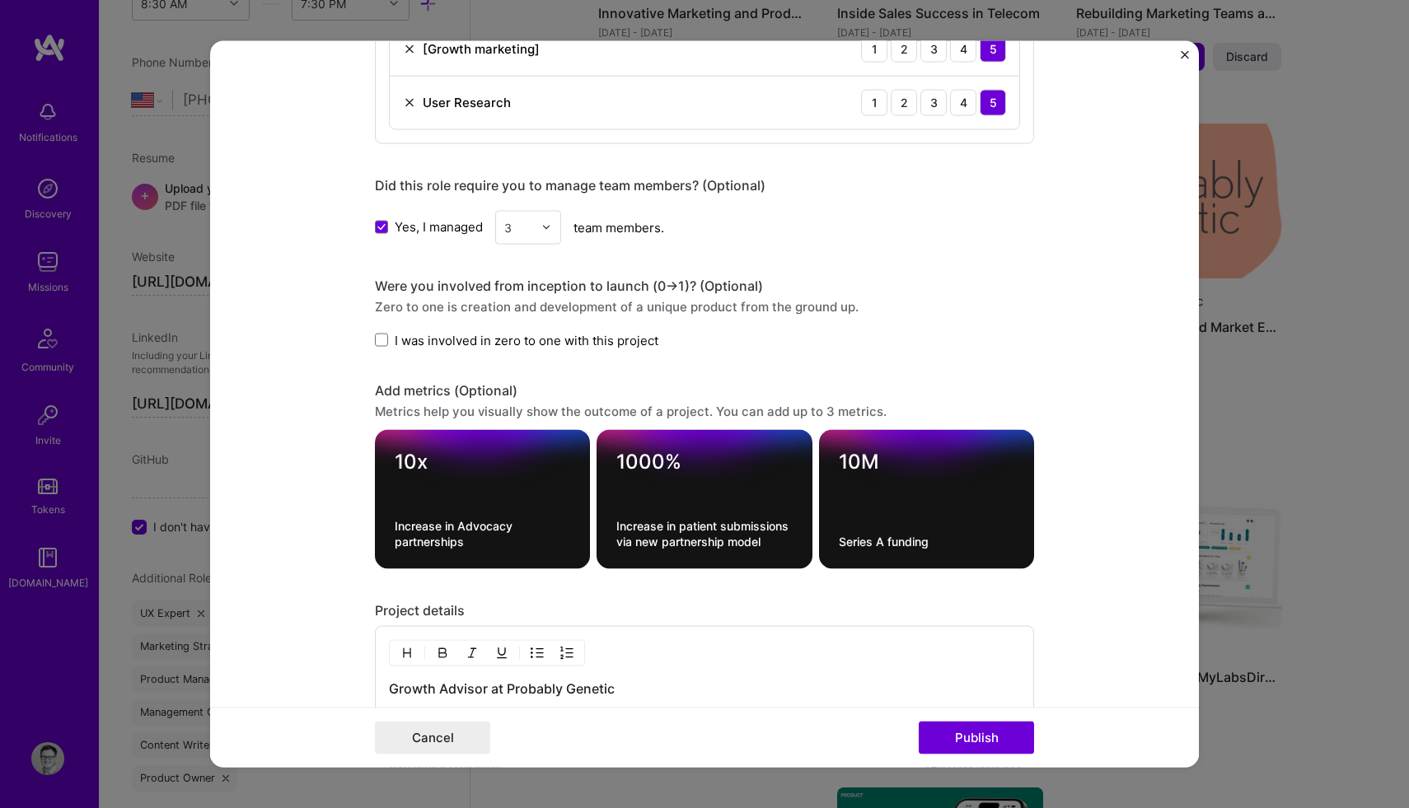
scroll to position [1666, 0]
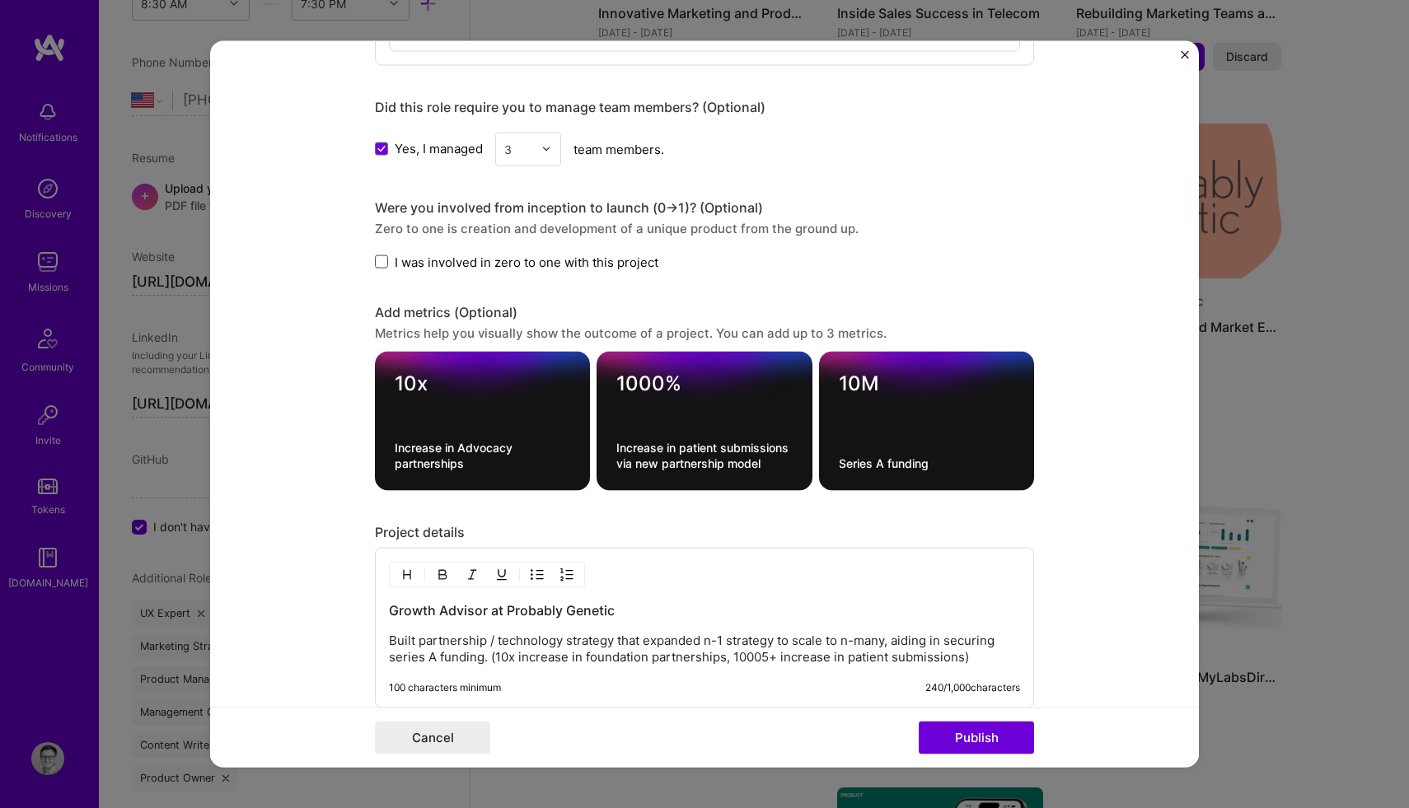
click at [378, 264] on span at bounding box center [381, 261] width 13 height 13
click at [0, 0] on input "I was involved in zero to one with this project" at bounding box center [0, 0] width 0 height 0
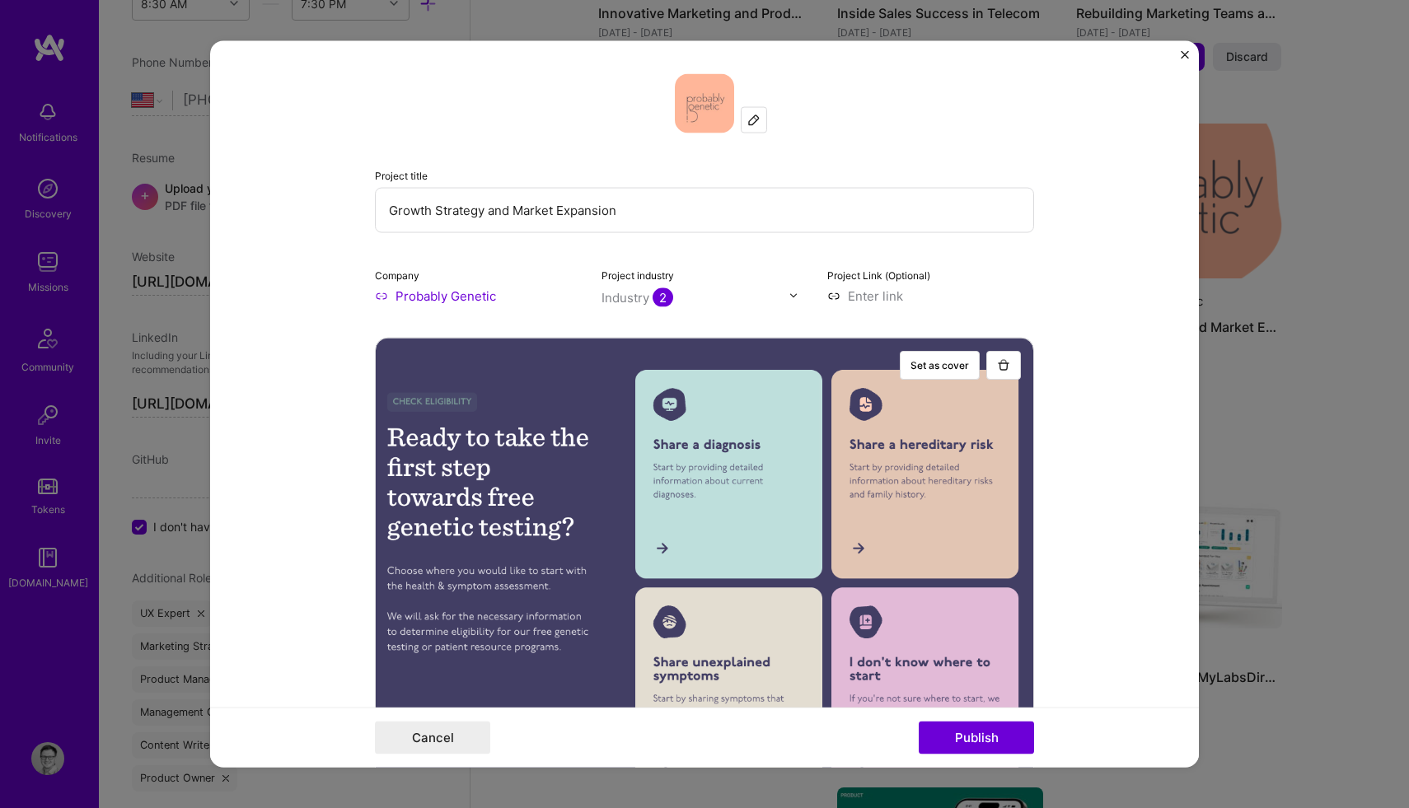
scroll to position [462, 0]
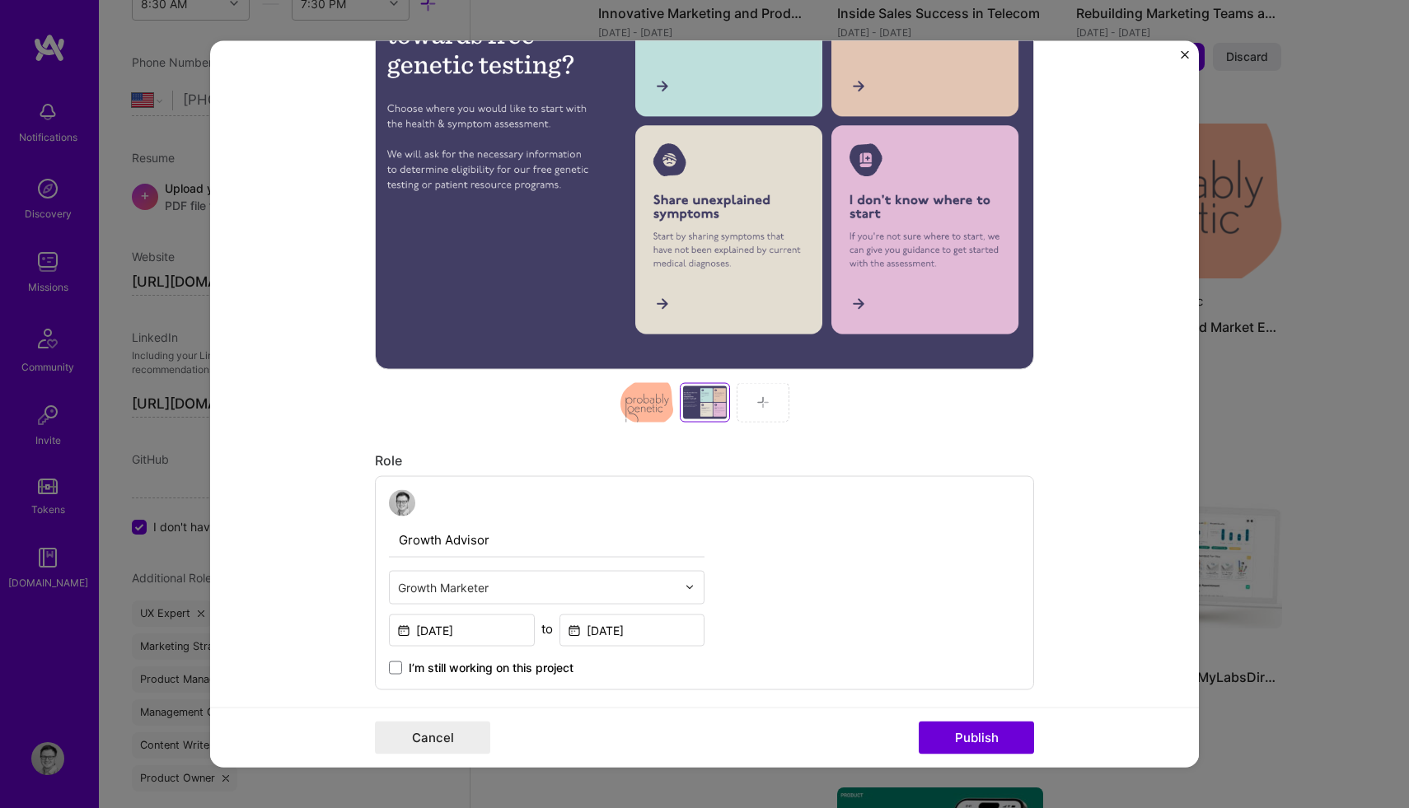
click at [653, 398] on div at bounding box center [646, 402] width 53 height 40
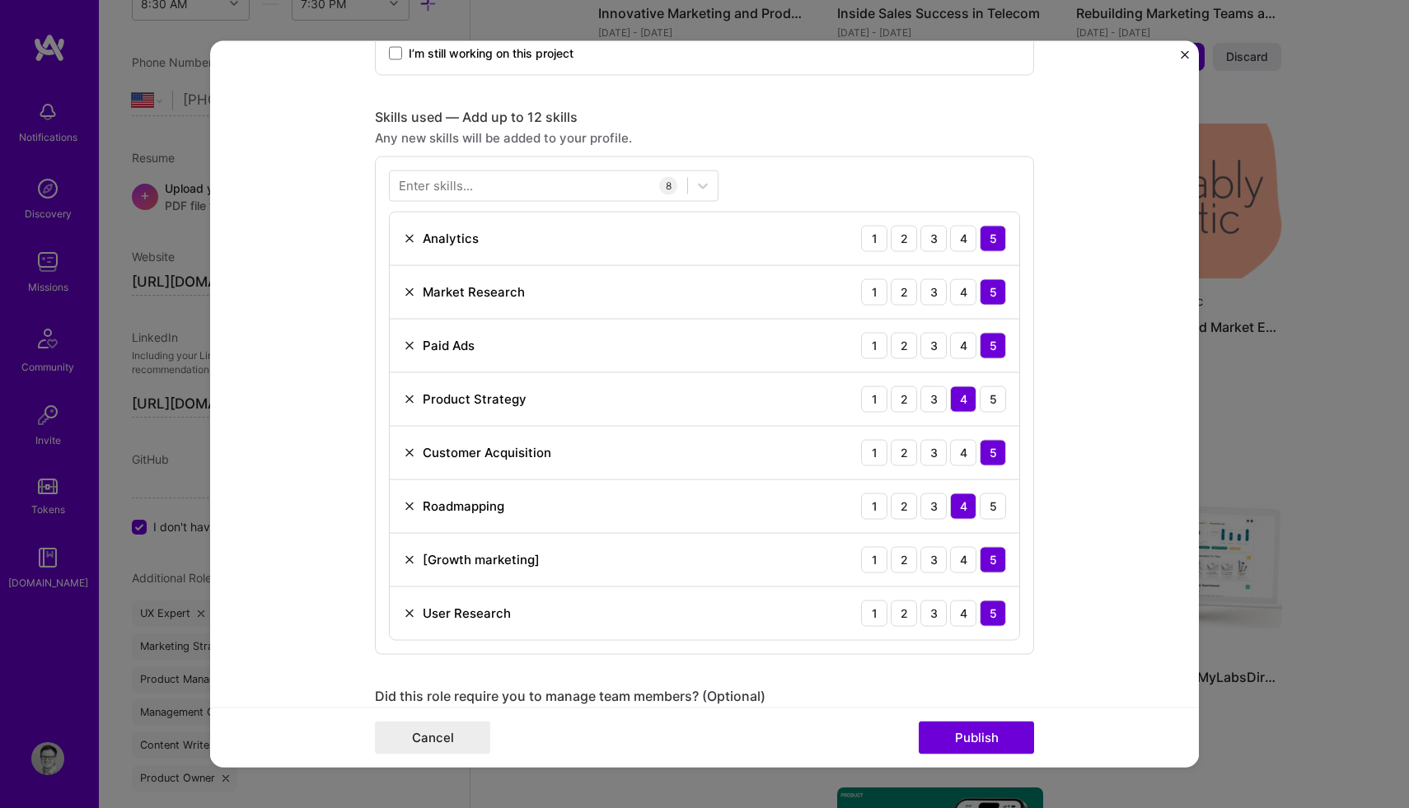
scroll to position [908, 0]
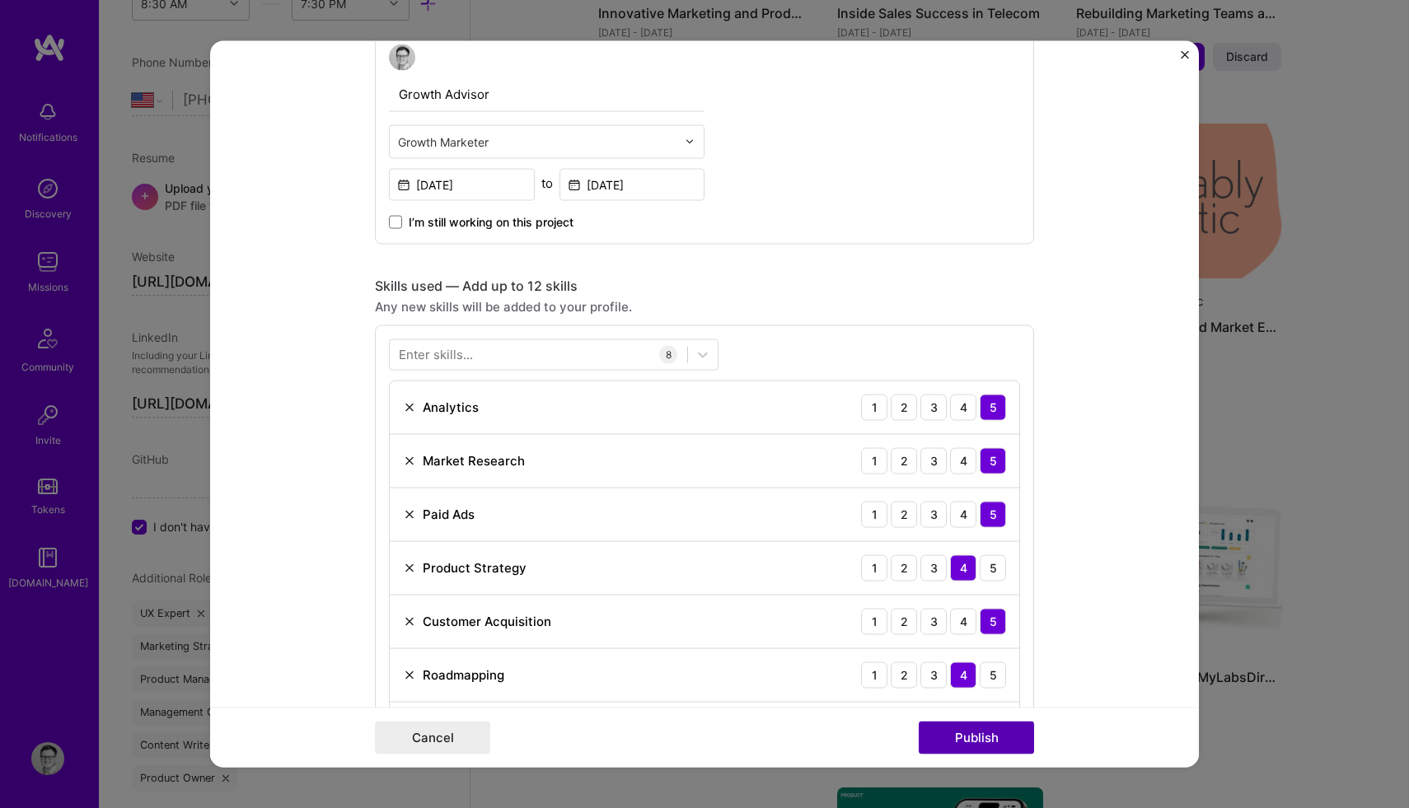
click at [972, 727] on button "Publish" at bounding box center [976, 738] width 115 height 33
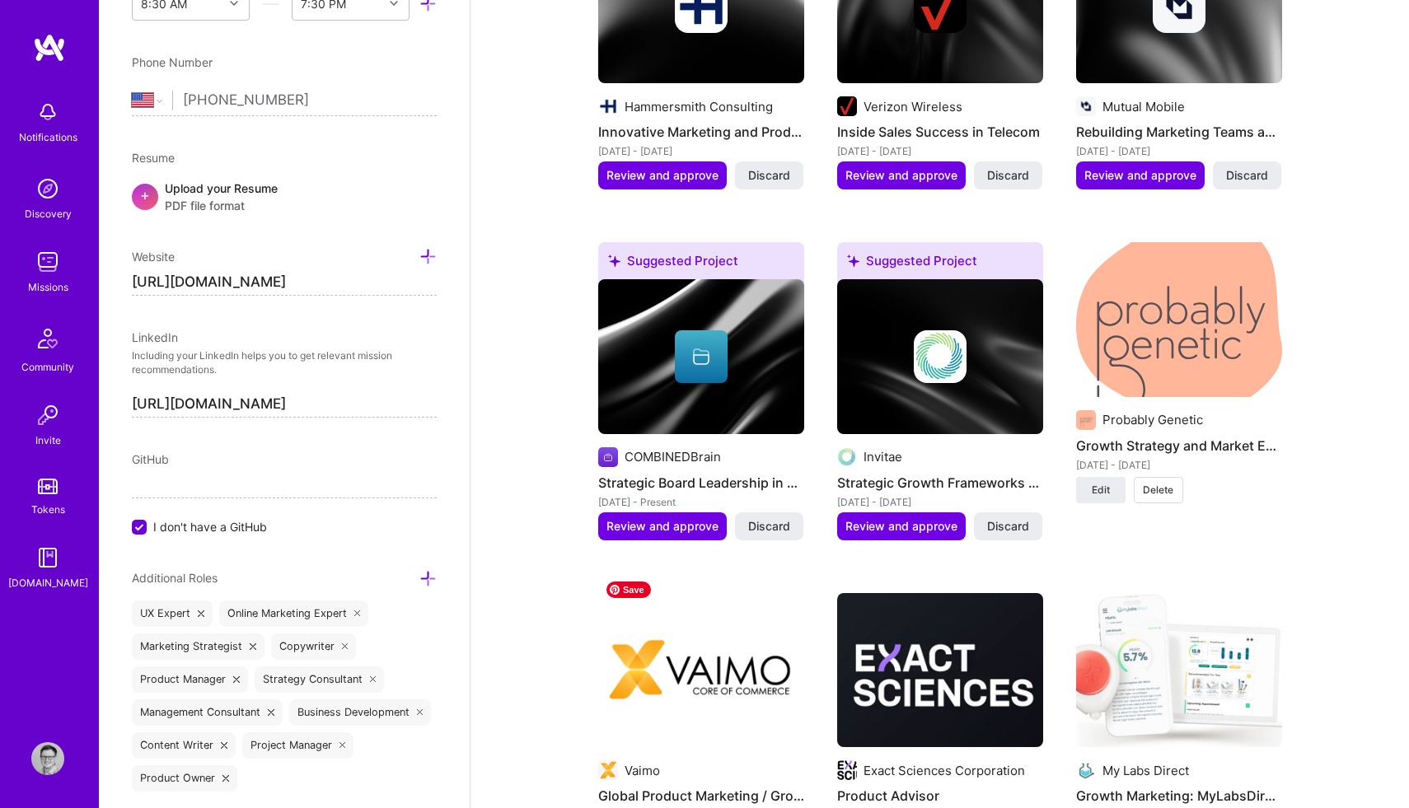
scroll to position [2639, 0]
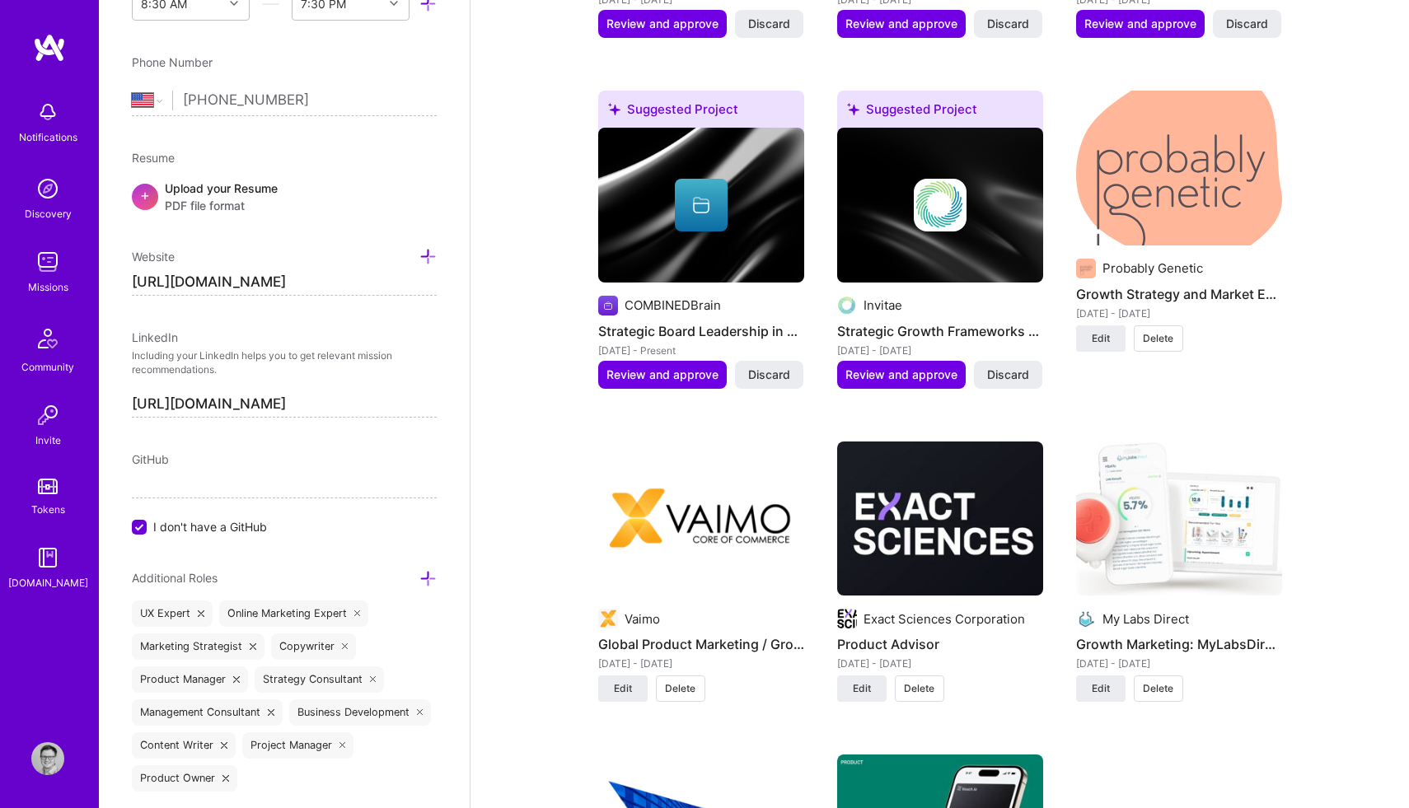
click at [940, 184] on img at bounding box center [940, 205] width 53 height 53
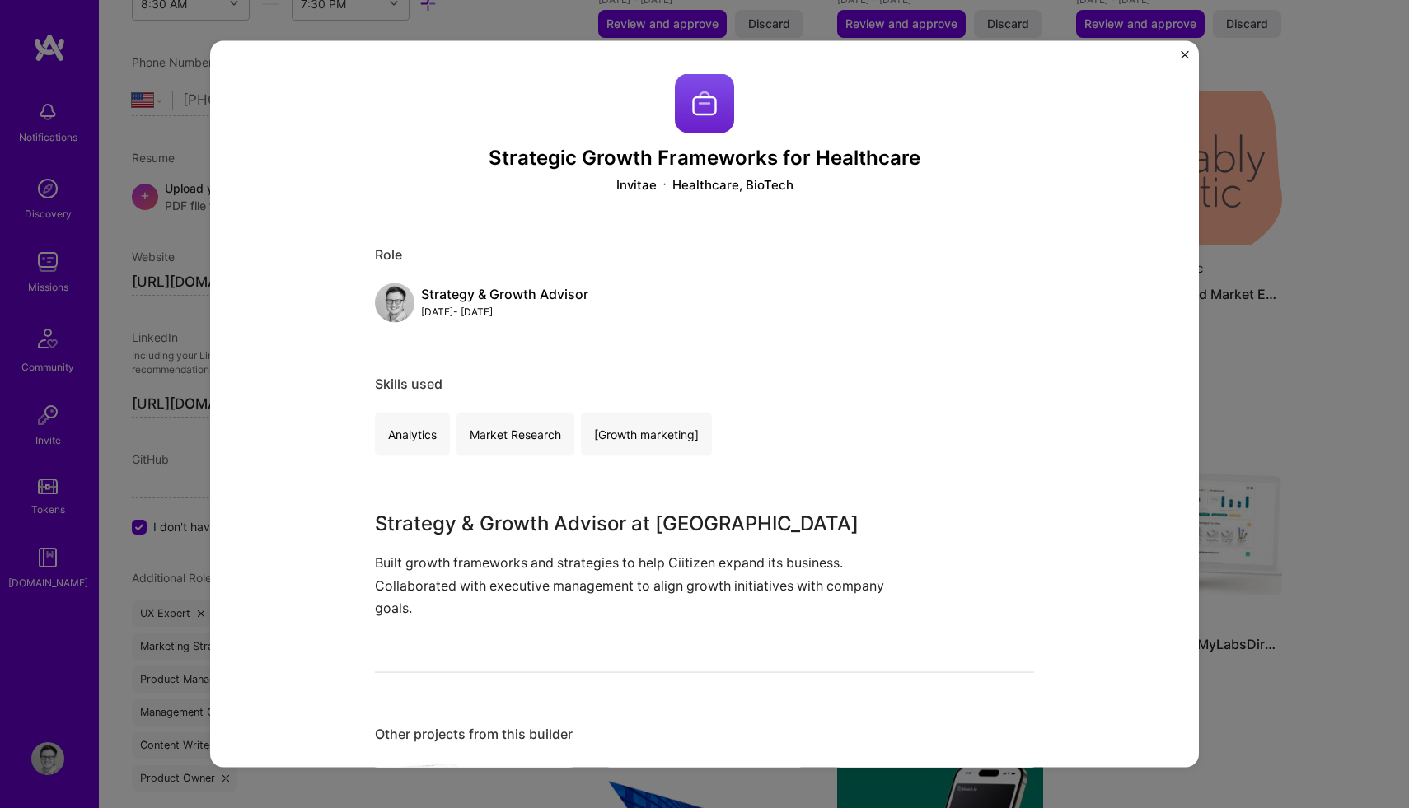
click at [1181, 52] on img "Close" at bounding box center [1185, 54] width 8 height 8
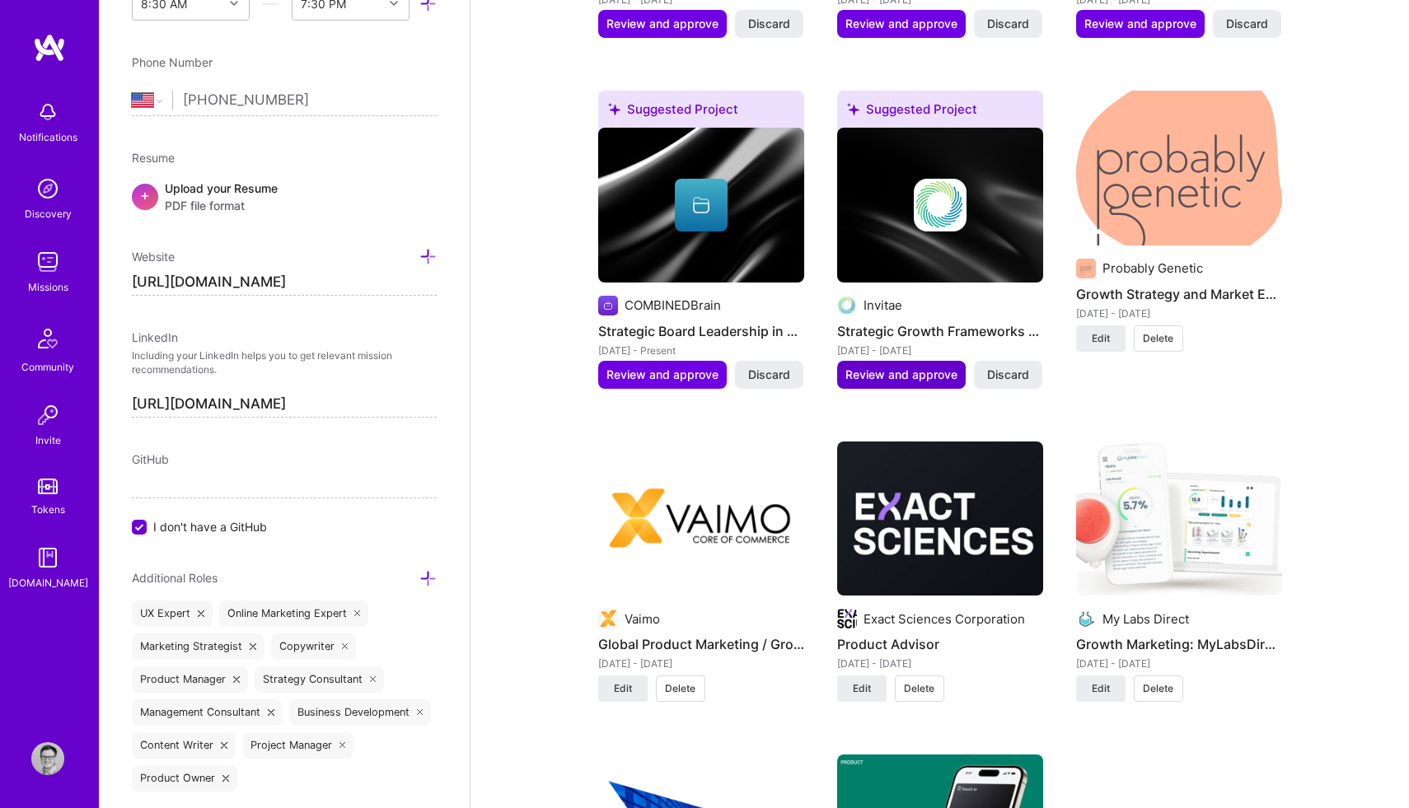
click at [901, 367] on span "Review and approve" at bounding box center [901, 375] width 112 height 16
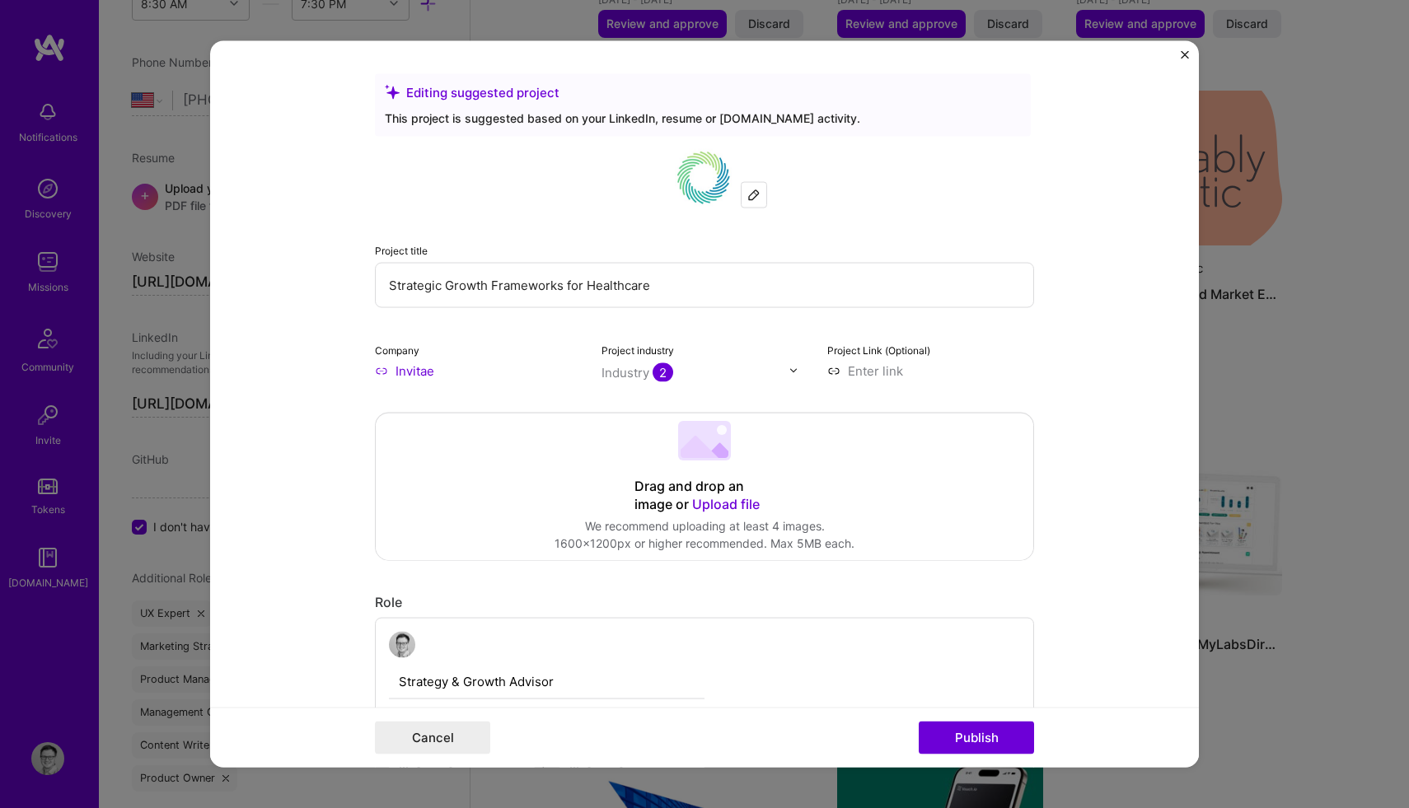
click at [754, 192] on img at bounding box center [753, 194] width 13 height 13
click at [755, 199] on img at bounding box center [753, 194] width 13 height 13
click at [787, 192] on img "button" at bounding box center [786, 194] width 13 height 13
click at [755, 192] on img at bounding box center [753, 194] width 13 height 13
click at [789, 192] on img "button" at bounding box center [786, 194] width 13 height 13
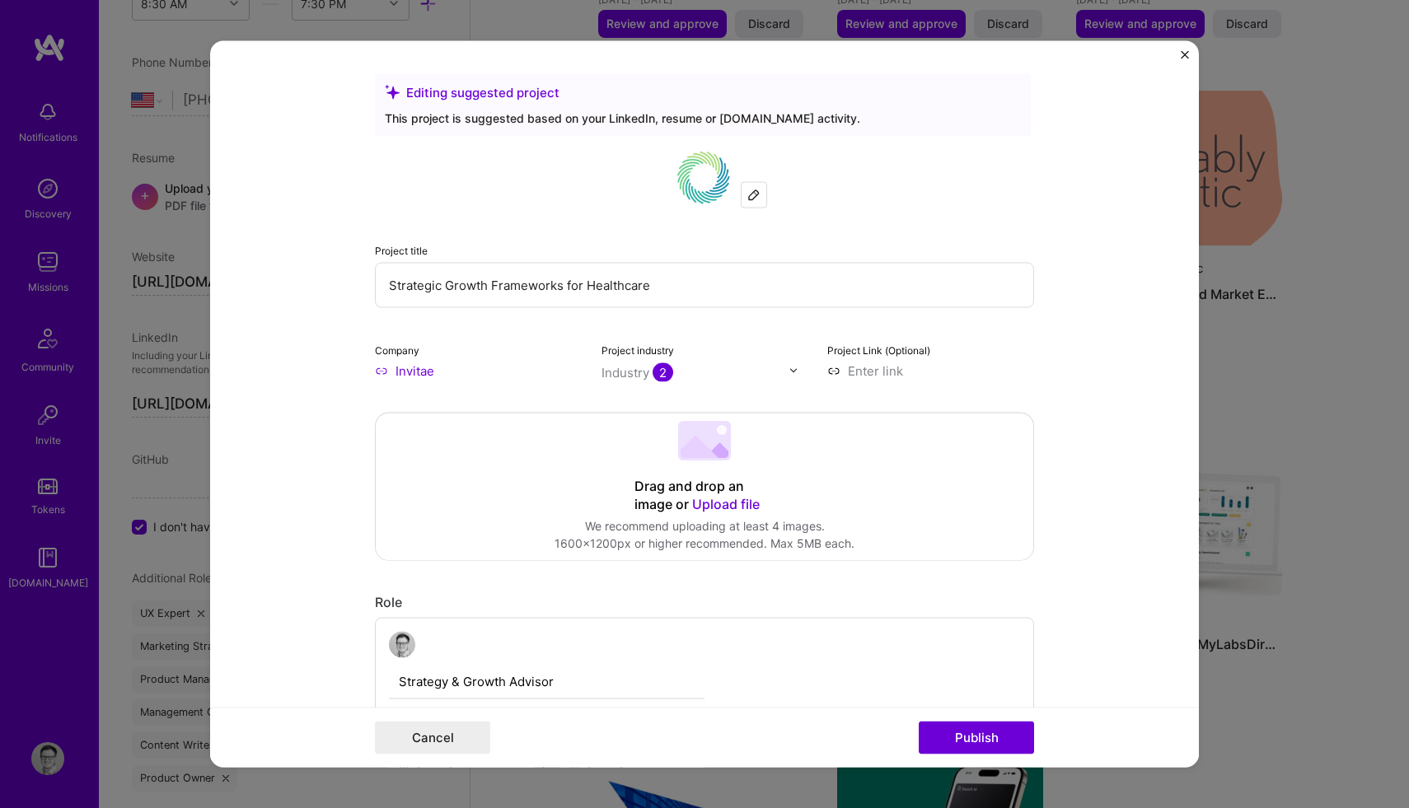
click at [751, 188] on img at bounding box center [753, 194] width 13 height 13
click at [753, 194] on img at bounding box center [753, 194] width 13 height 13
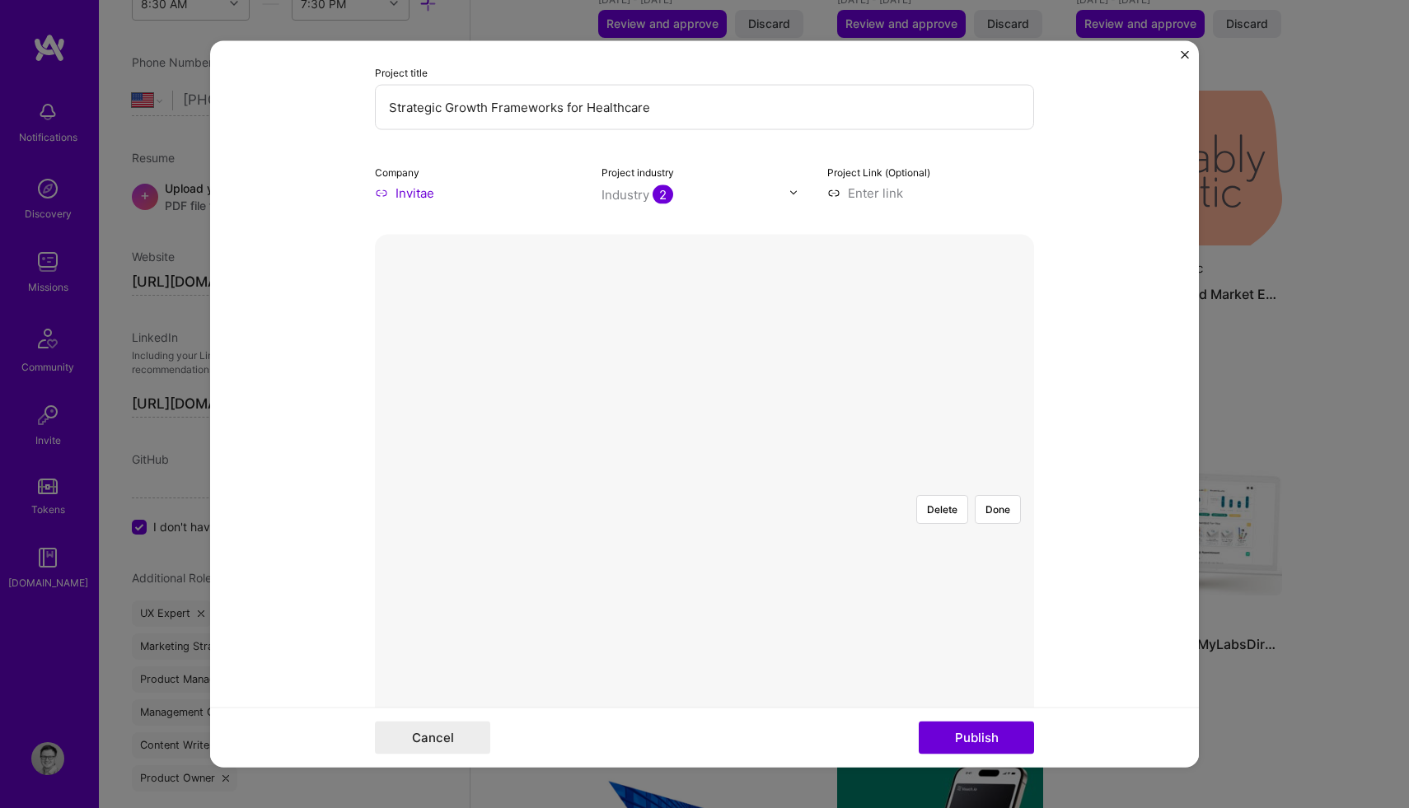
scroll to position [179, 0]
click at [1000, 493] on button "Done" at bounding box center [998, 507] width 46 height 29
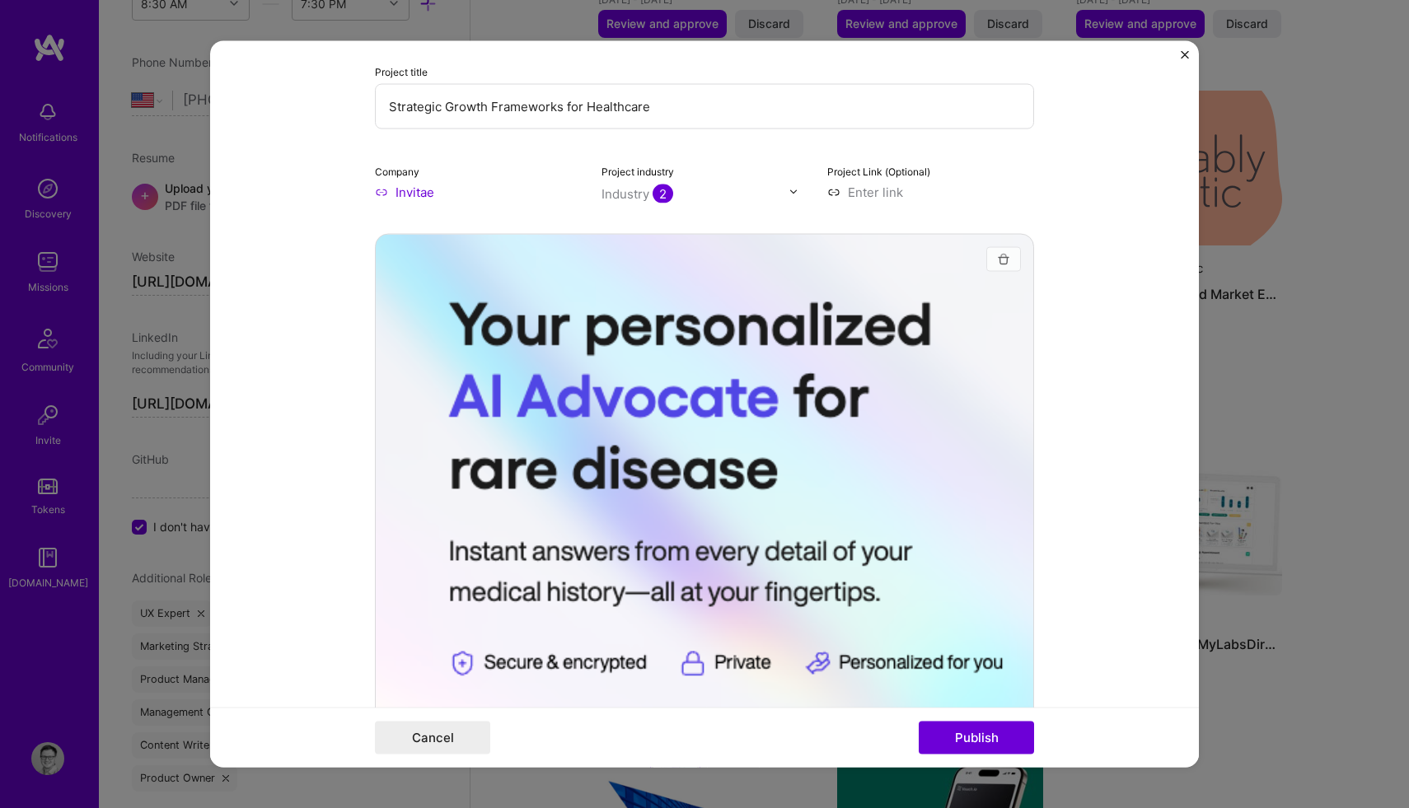
click at [992, 261] on button "button" at bounding box center [1003, 258] width 35 height 25
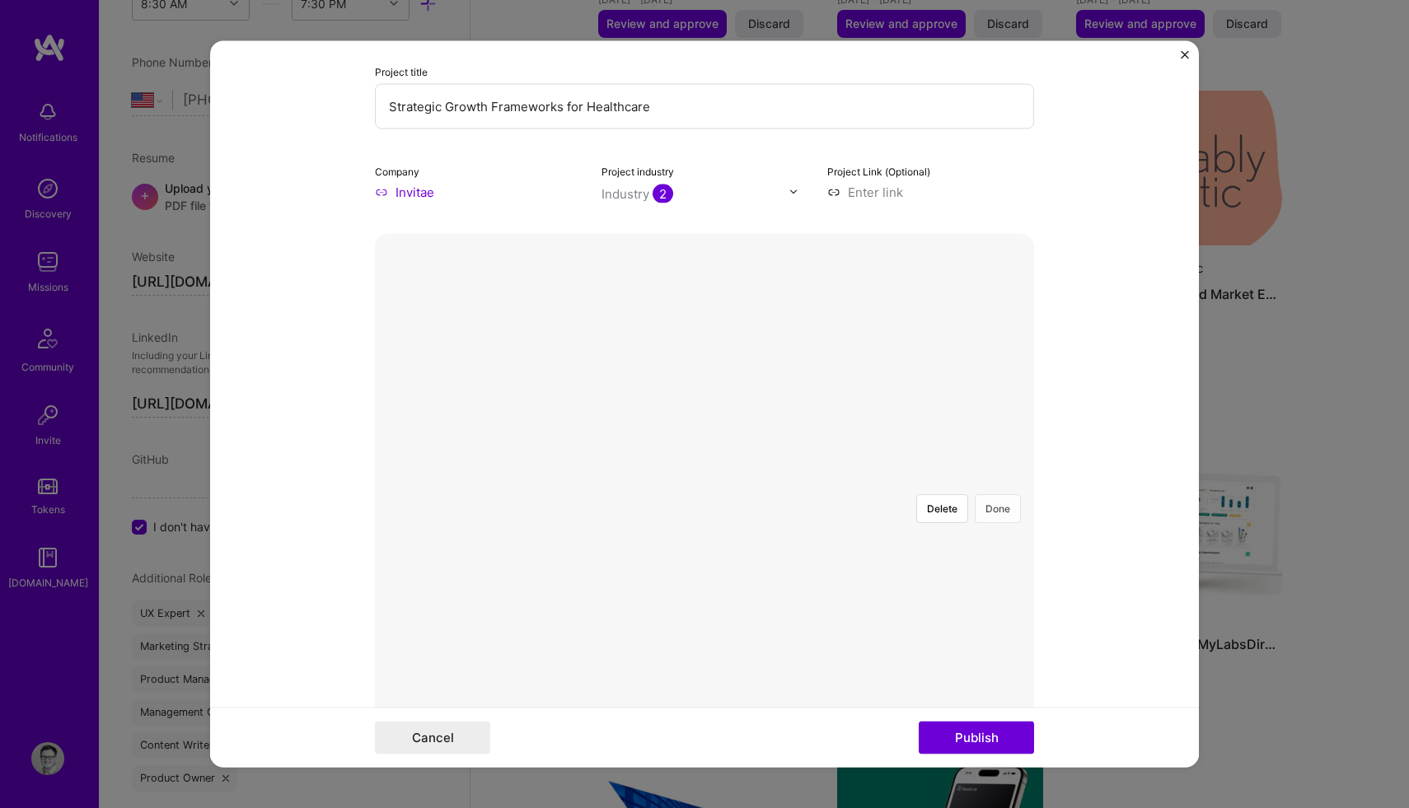
click at [995, 493] on button "Done" at bounding box center [998, 507] width 46 height 29
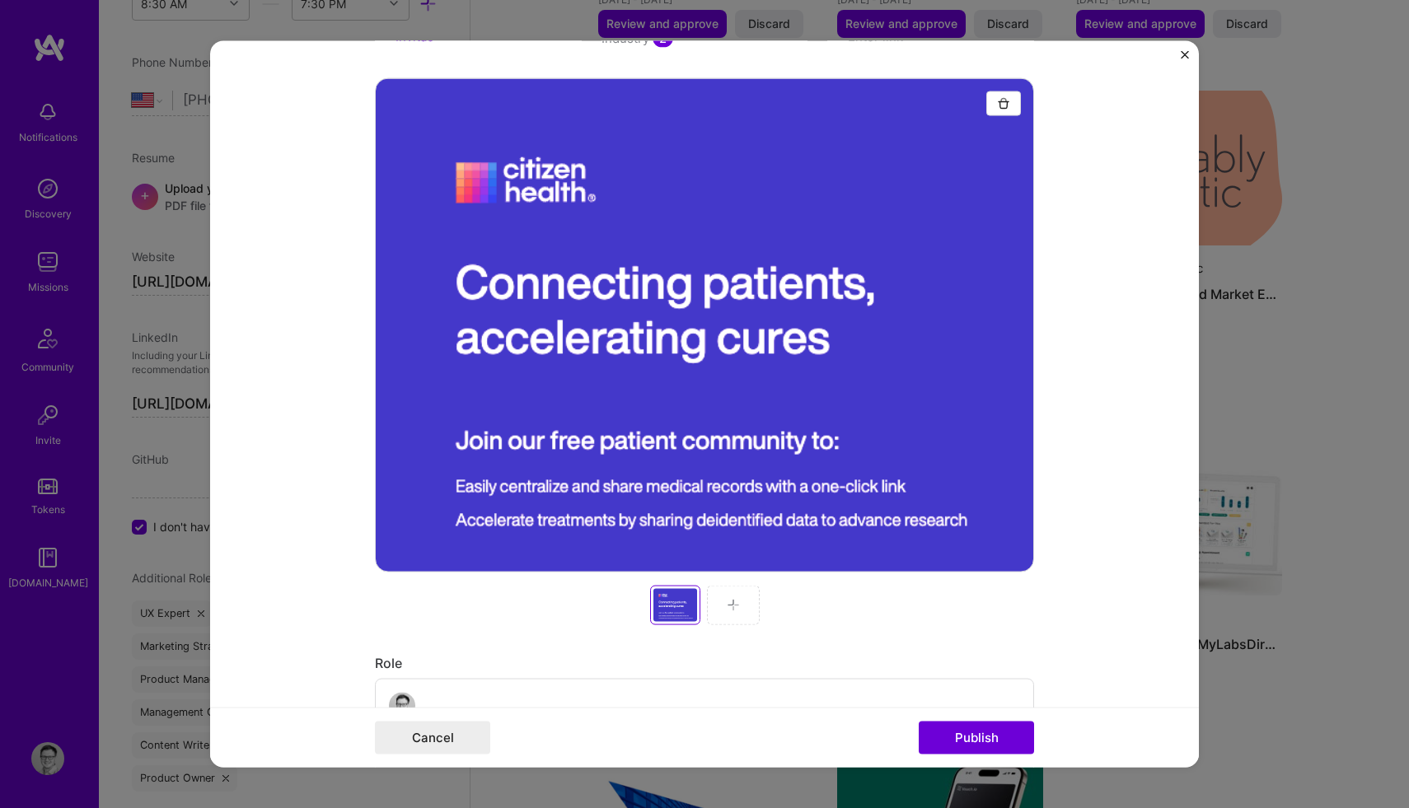
scroll to position [300, 0]
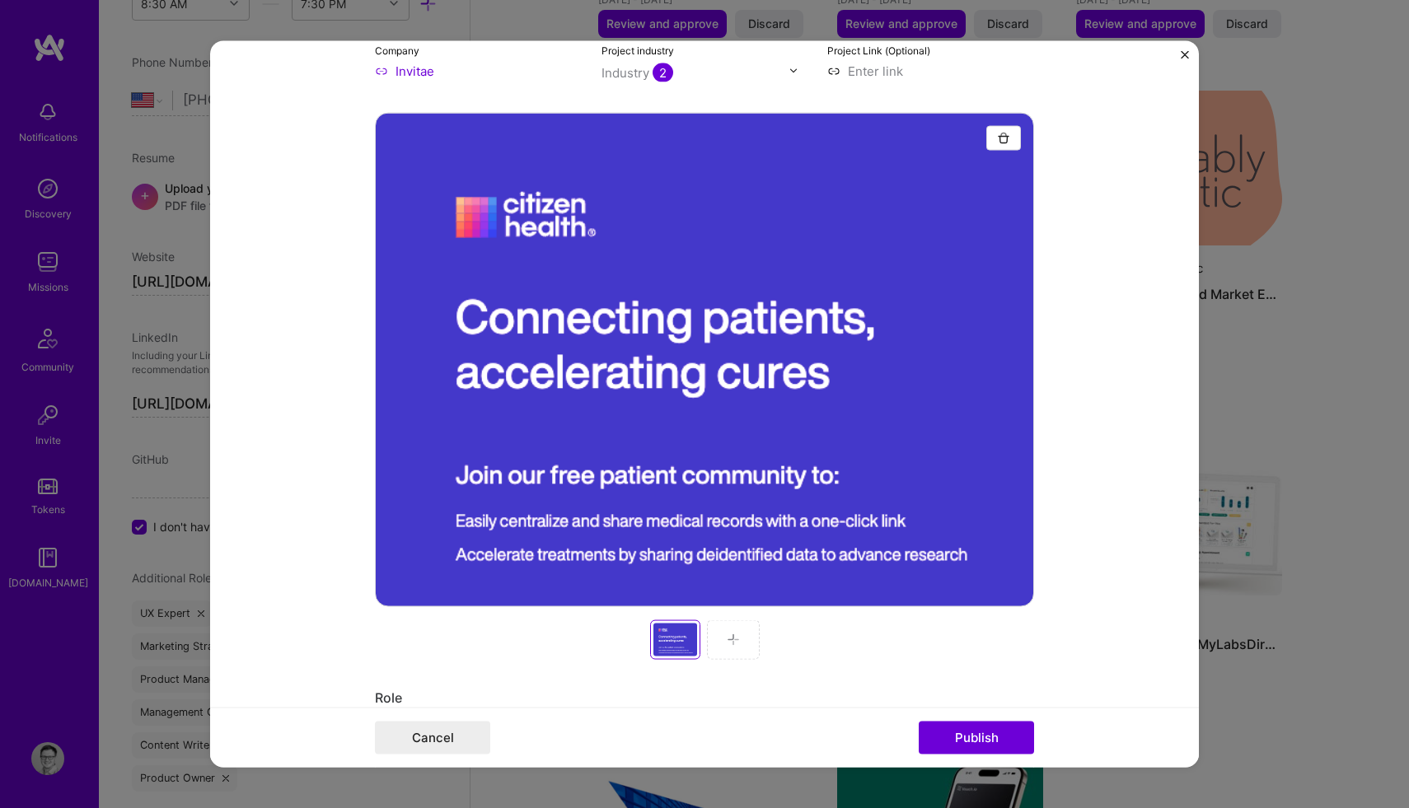
click at [728, 639] on img at bounding box center [733, 639] width 13 height 13
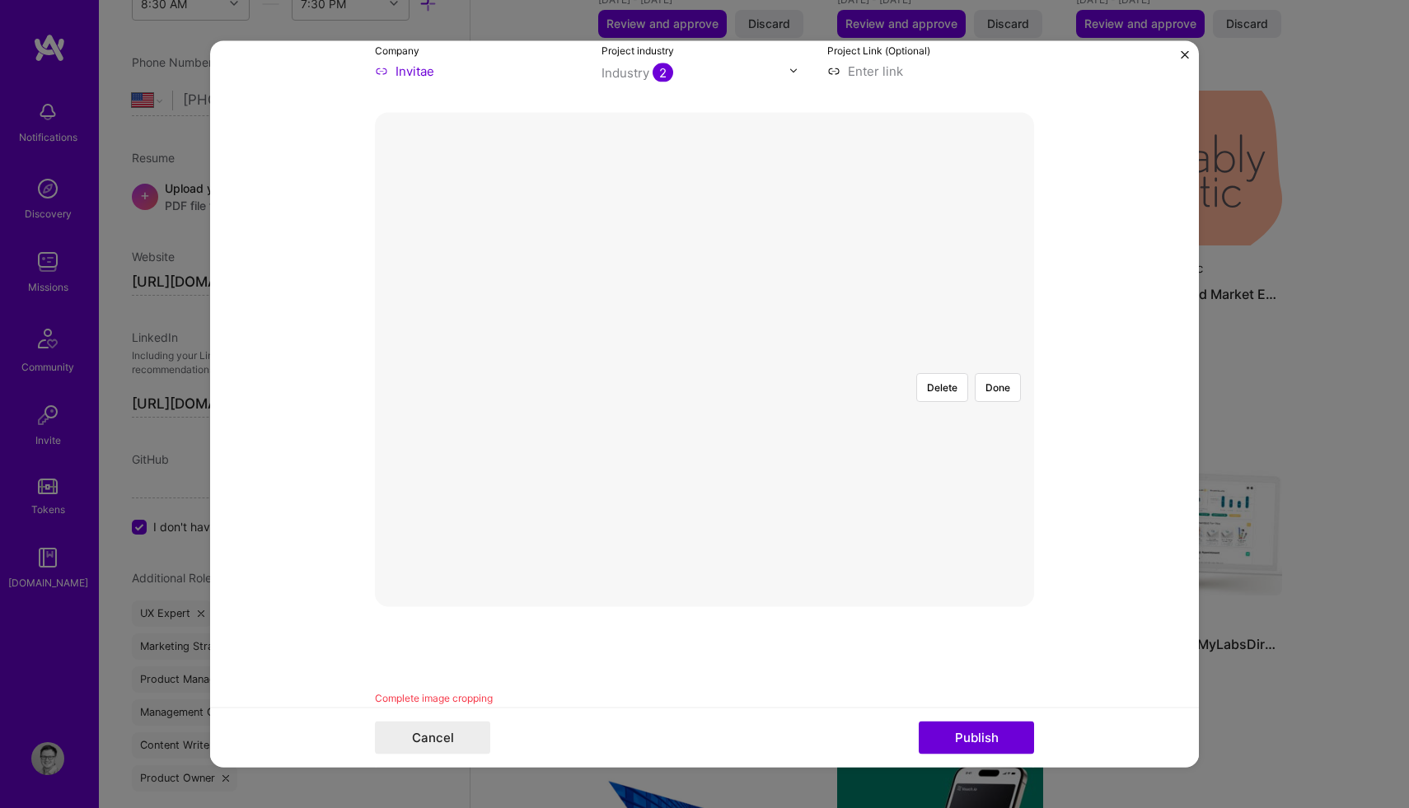
click at [786, 407] on div at bounding box center [918, 527] width 428 height 321
click at [1008, 372] on button "Done" at bounding box center [998, 386] width 46 height 29
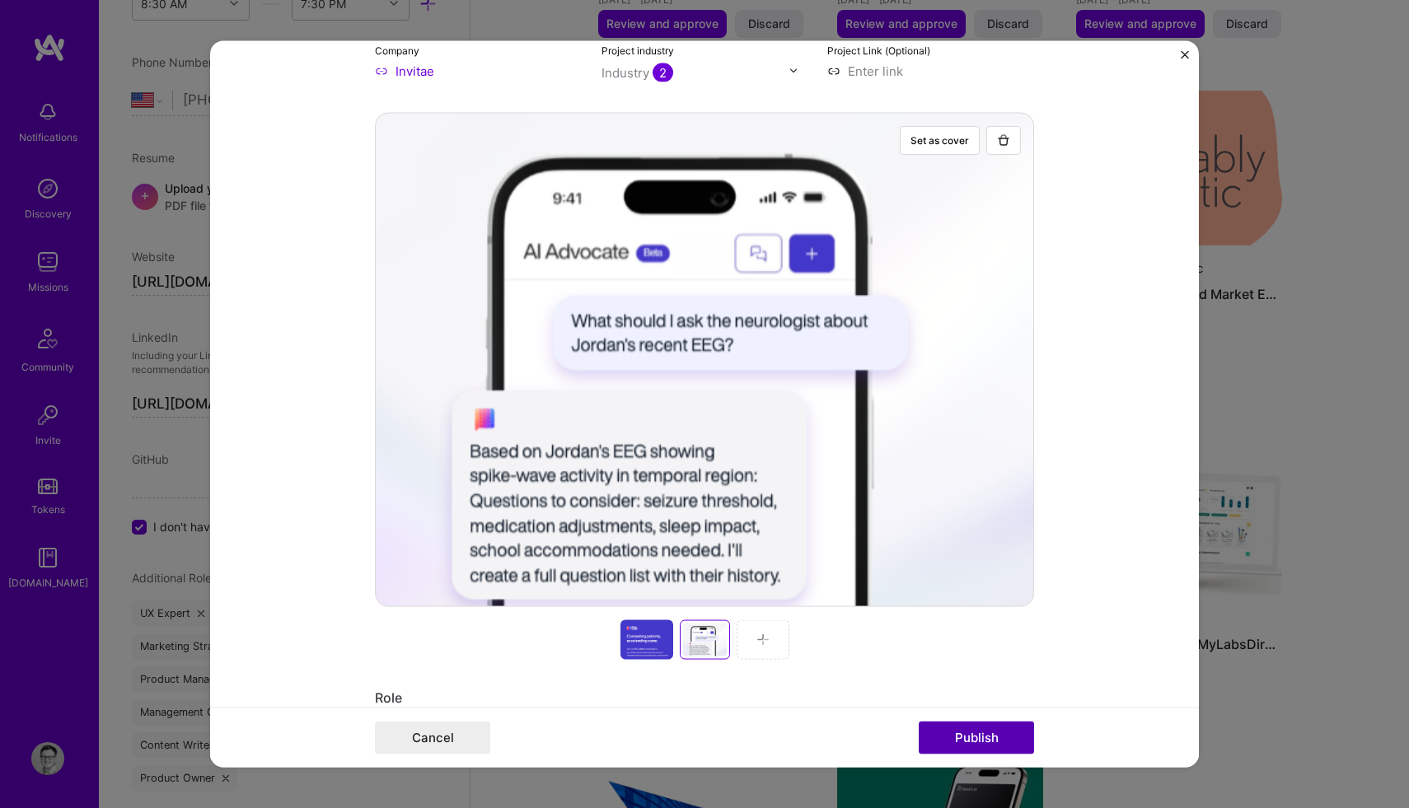
click at [971, 728] on button "Publish" at bounding box center [976, 738] width 115 height 33
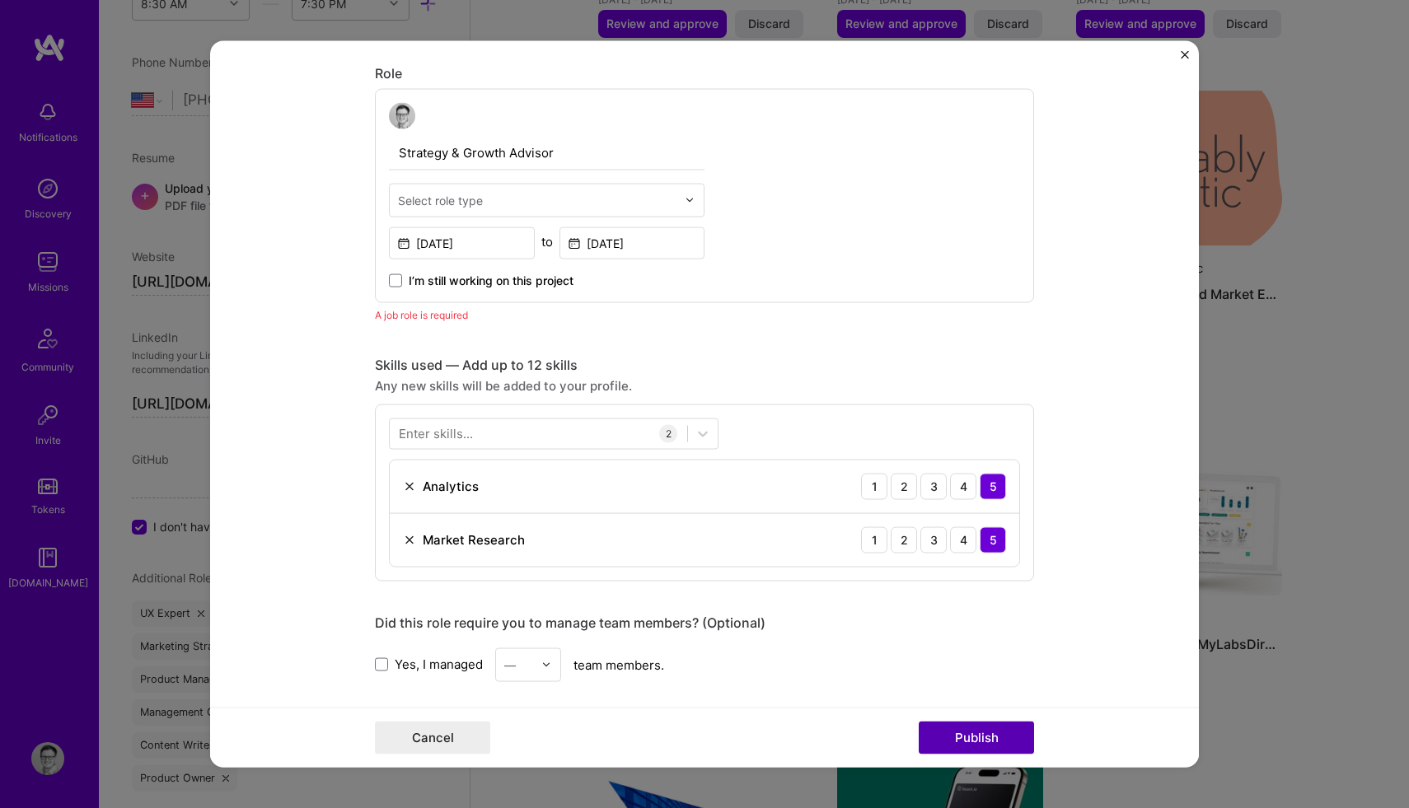
scroll to position [949, 0]
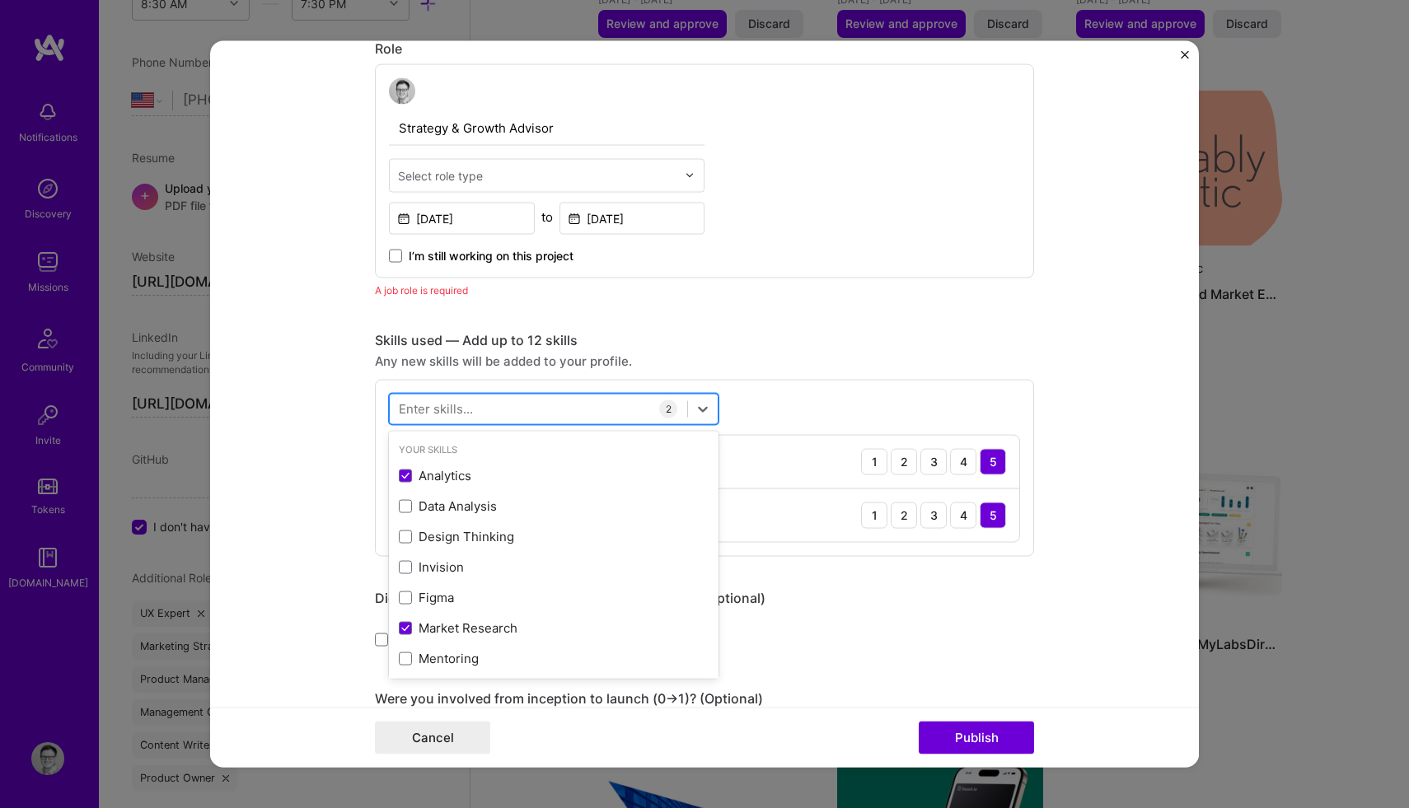
click at [508, 409] on div at bounding box center [538, 408] width 297 height 27
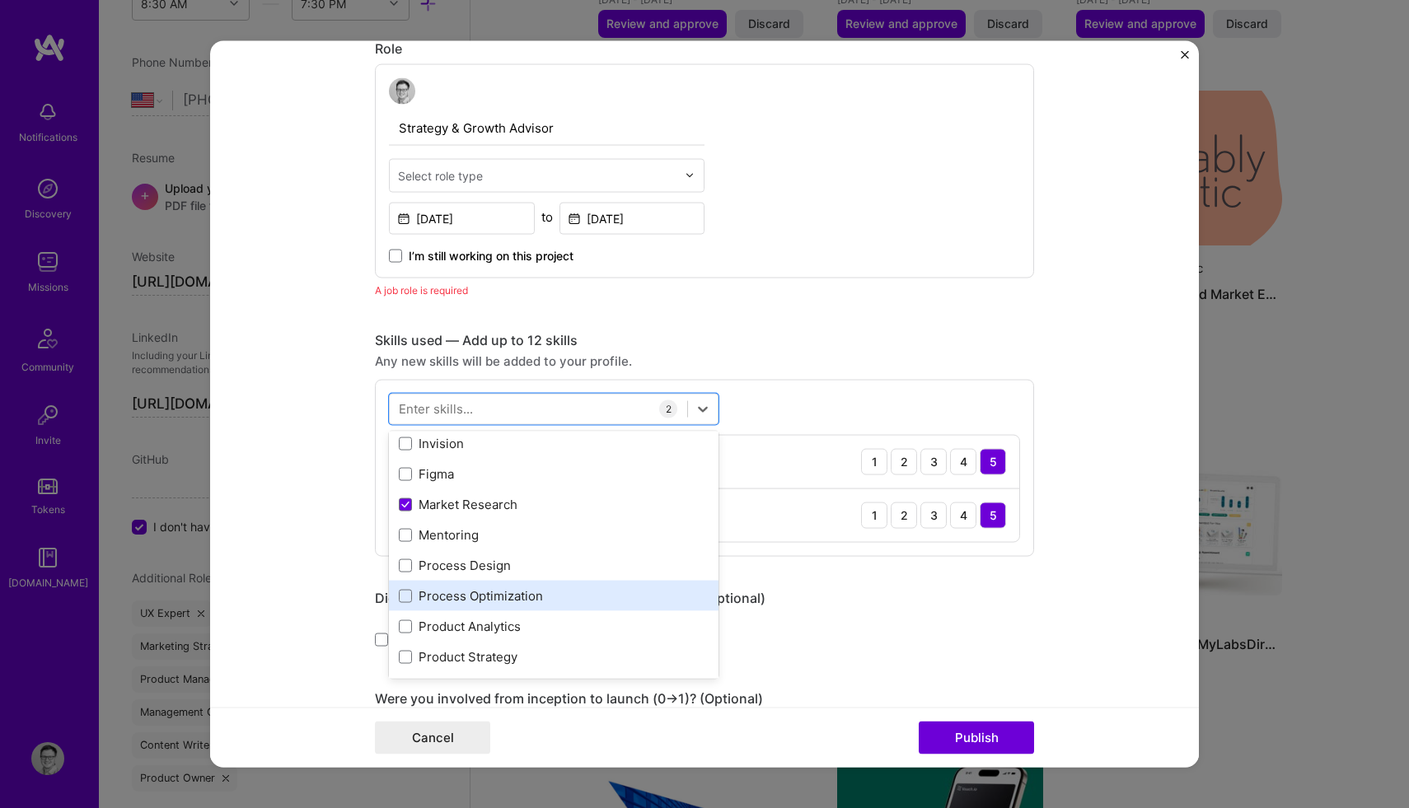
scroll to position [126, 0]
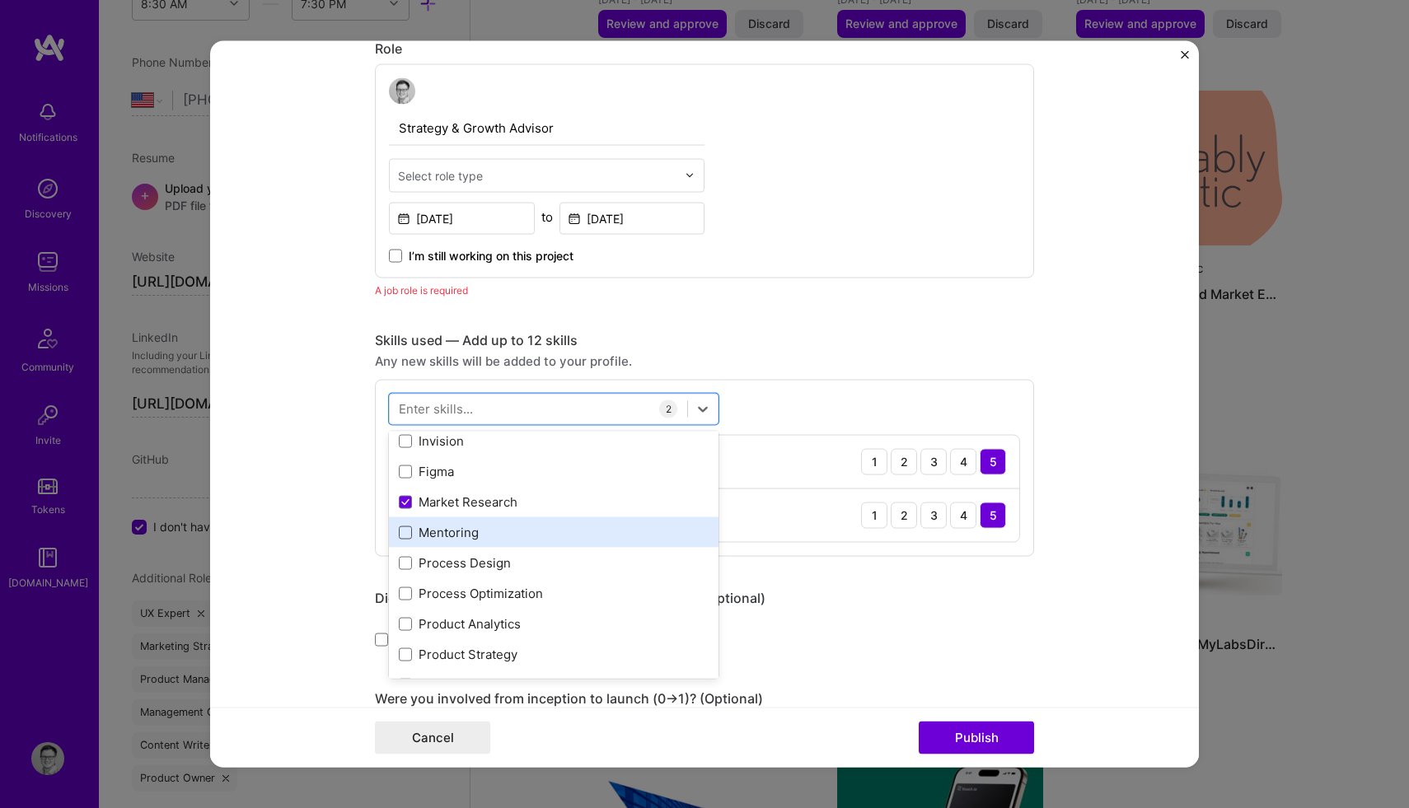
click at [405, 537] on span at bounding box center [405, 532] width 13 height 13
click at [0, 0] on input "checkbox" at bounding box center [0, 0] width 0 height 0
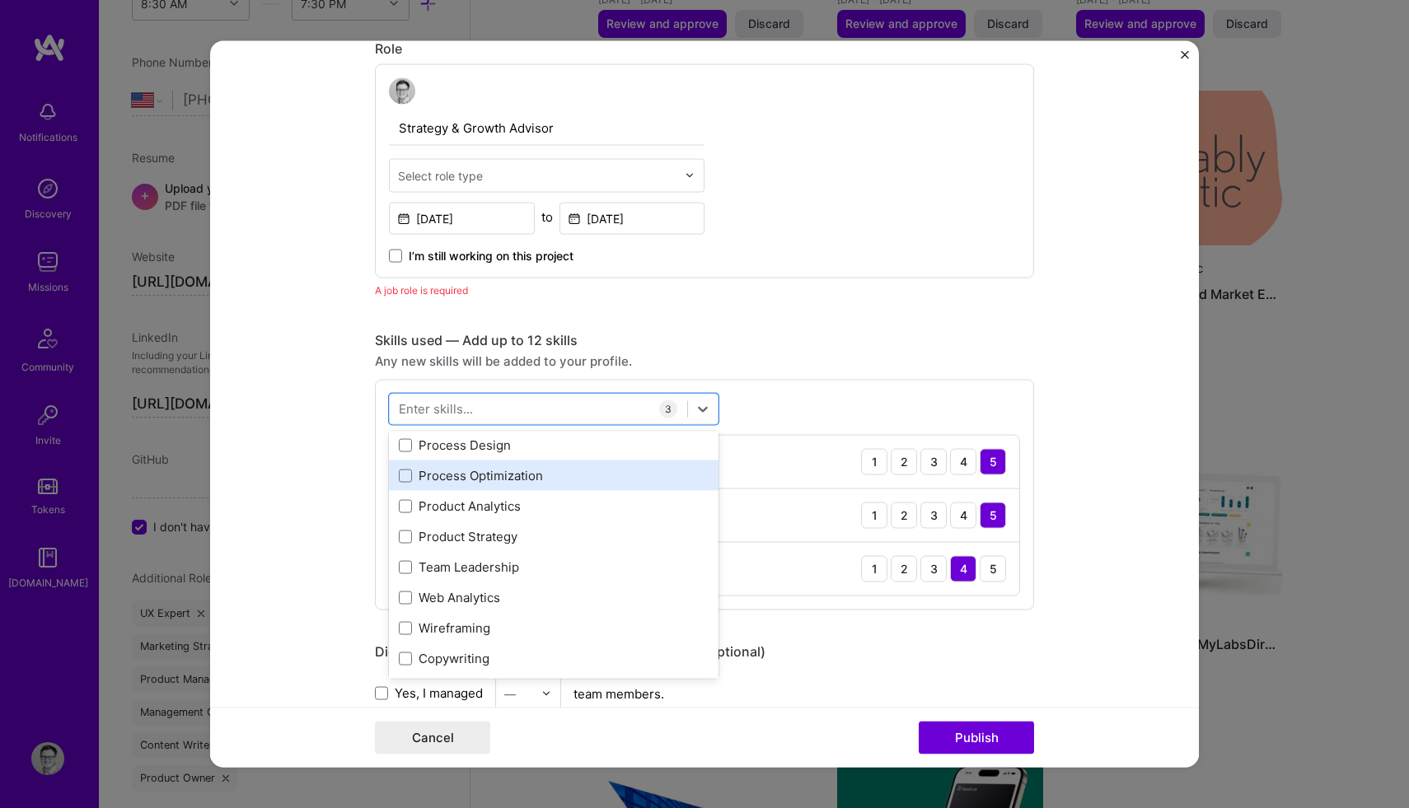
scroll to position [247, 0]
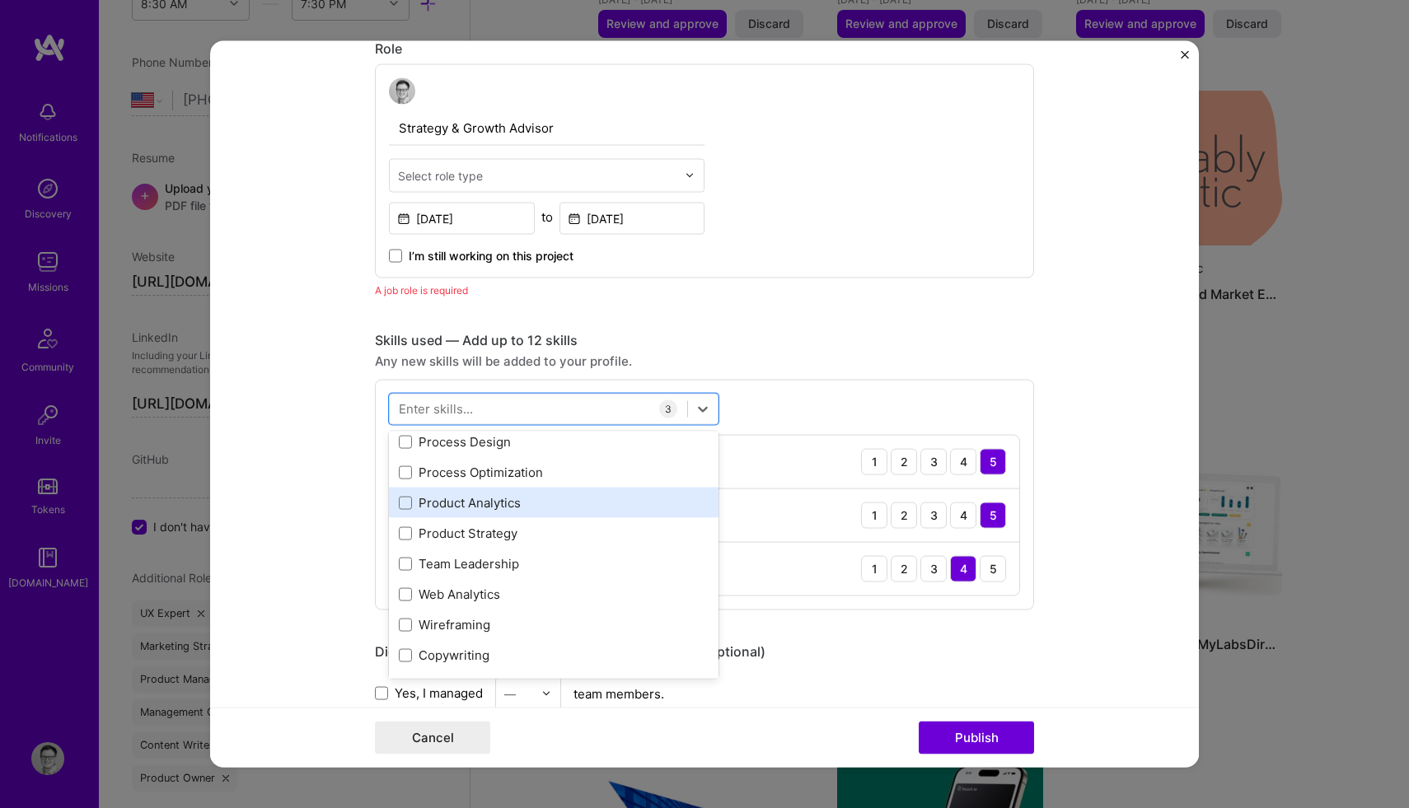
click at [409, 510] on div "Product Analytics" at bounding box center [554, 502] width 310 height 17
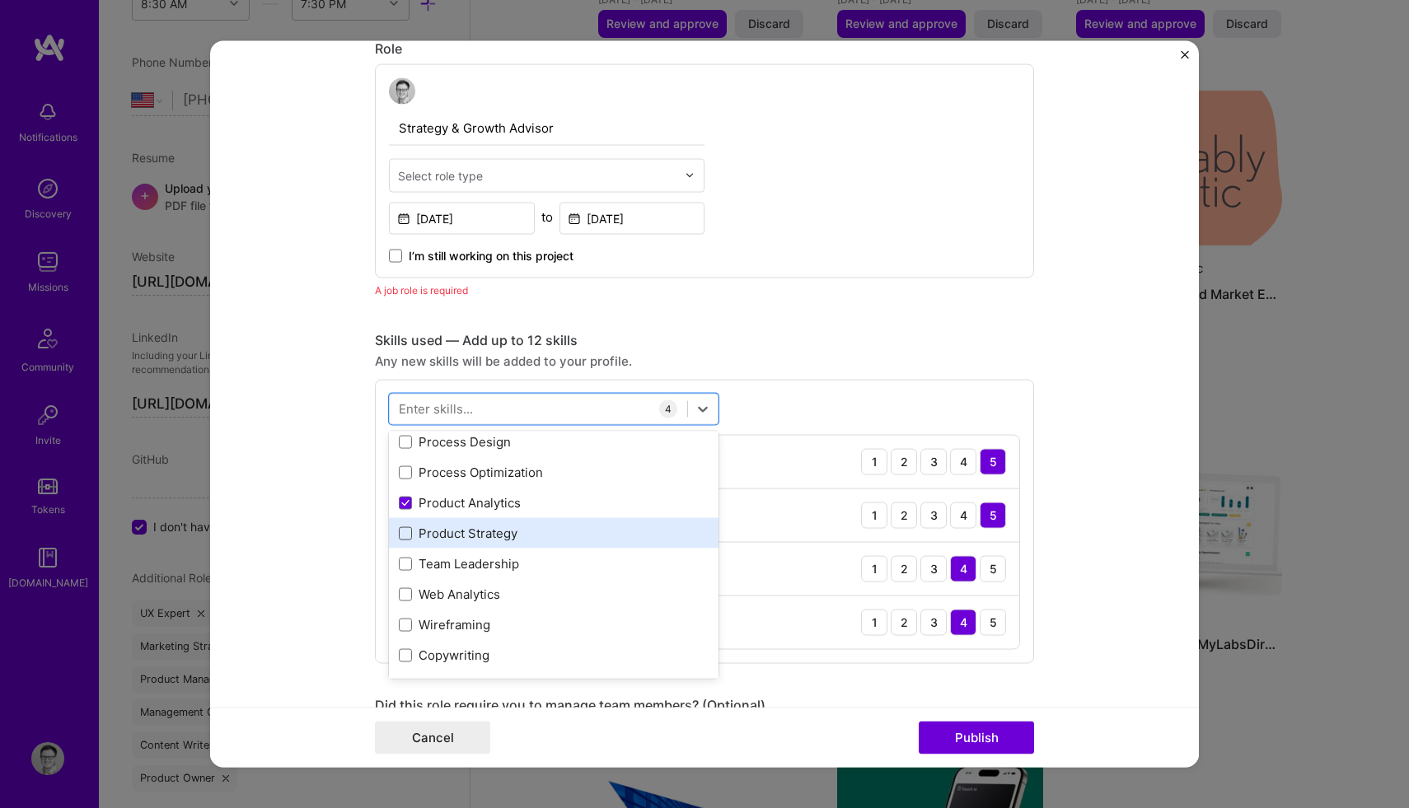
click at [410, 540] on span at bounding box center [405, 532] width 13 height 13
click at [0, 0] on input "checkbox" at bounding box center [0, 0] width 0 height 0
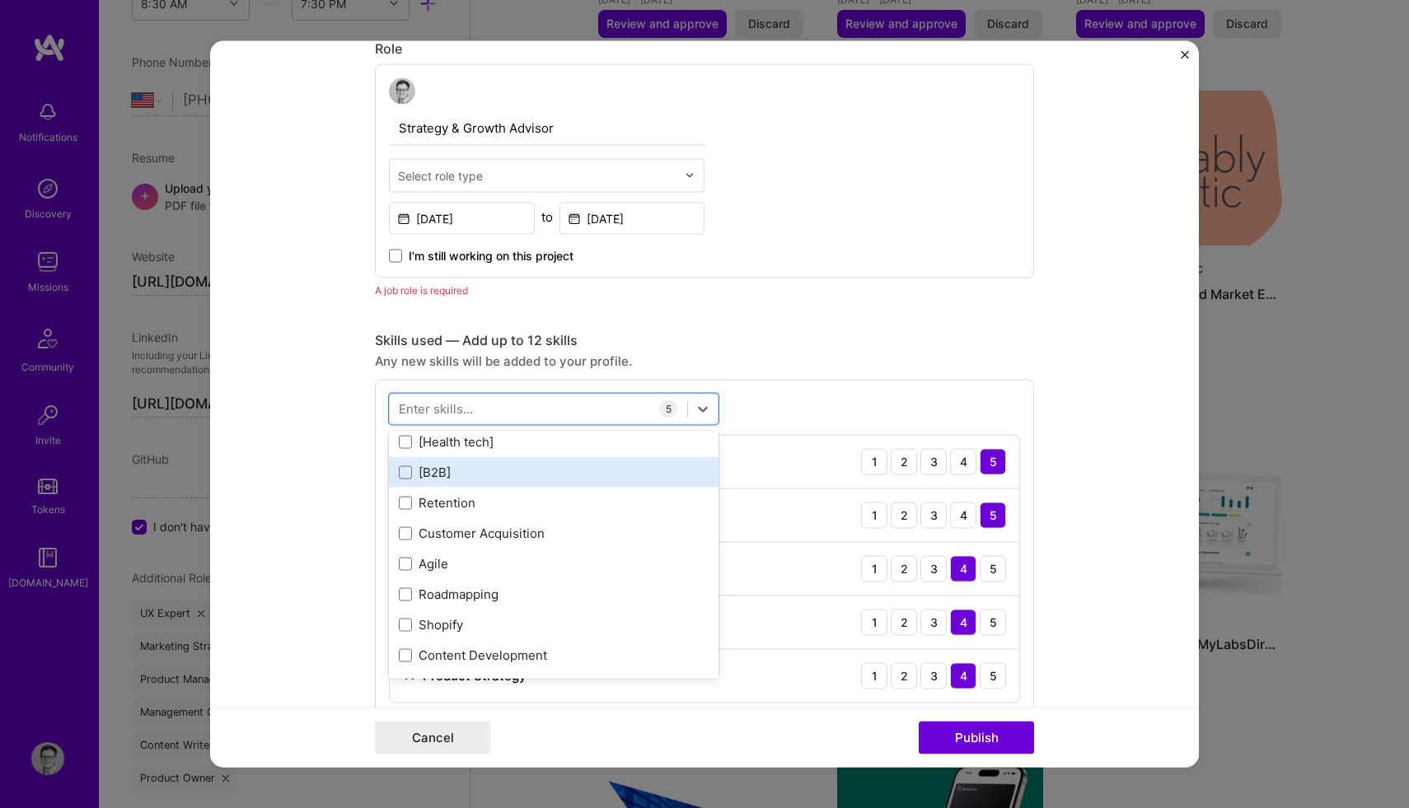
scroll to position [495, 0]
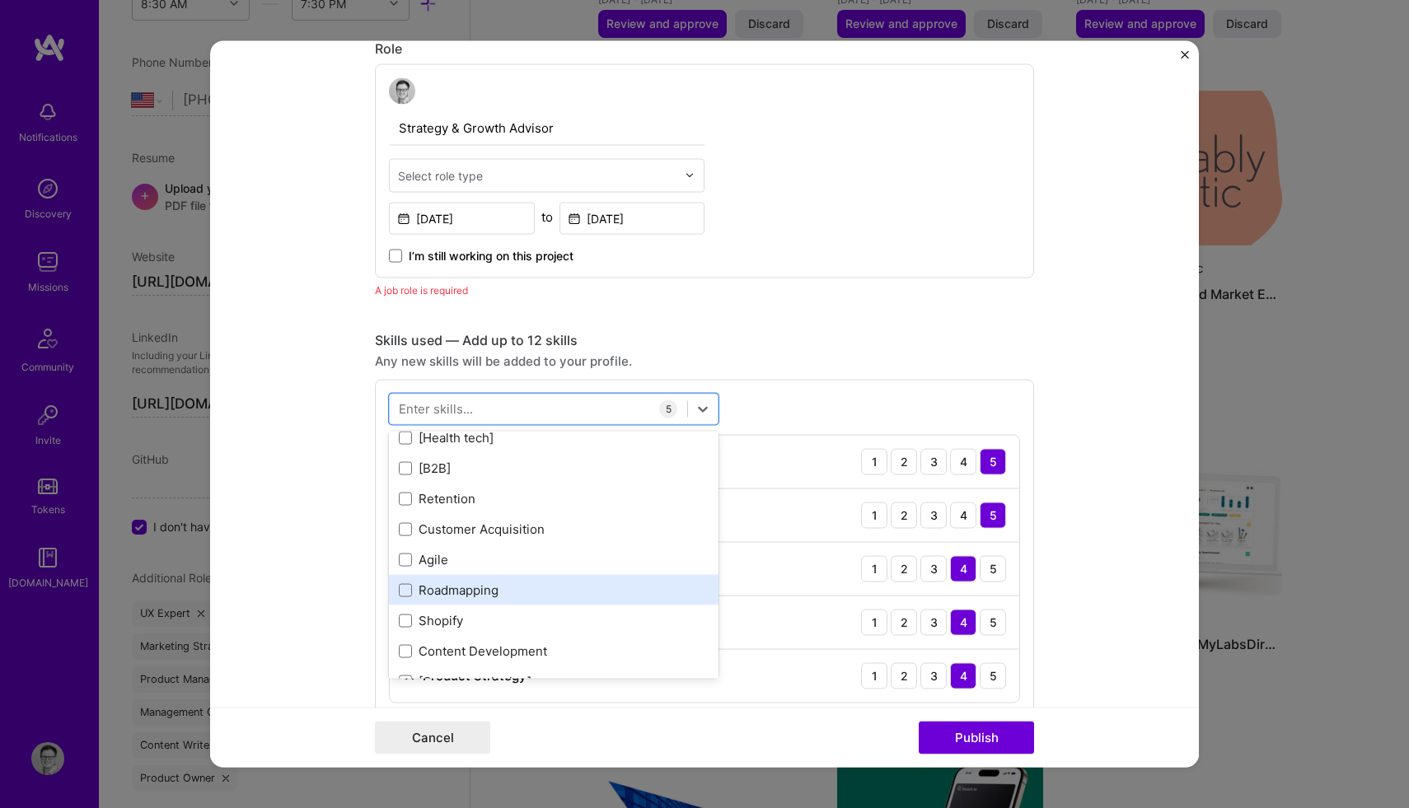
click at [409, 597] on div "Roadmapping" at bounding box center [554, 590] width 310 height 17
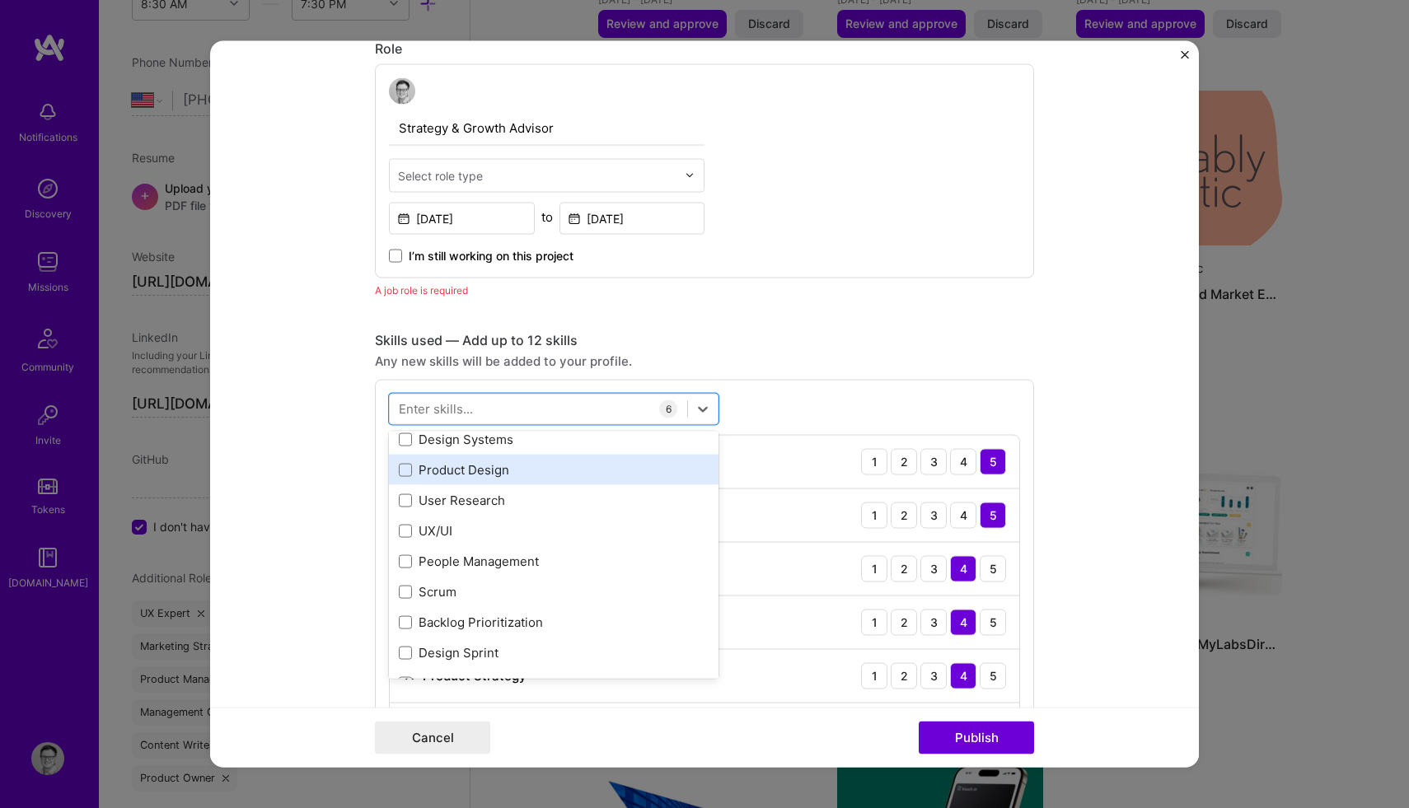
scroll to position [862, 0]
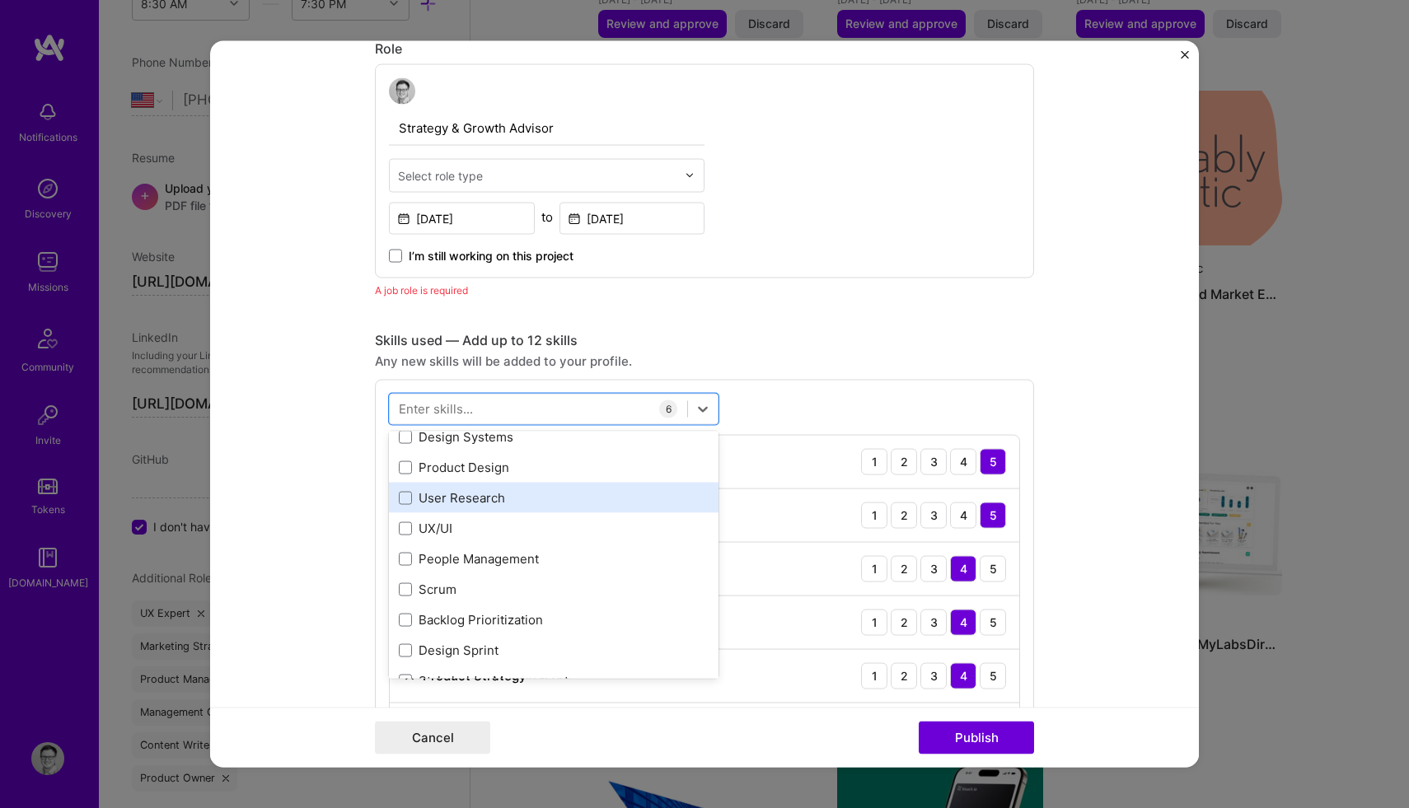
click at [428, 505] on div "User Research" at bounding box center [554, 497] width 310 height 17
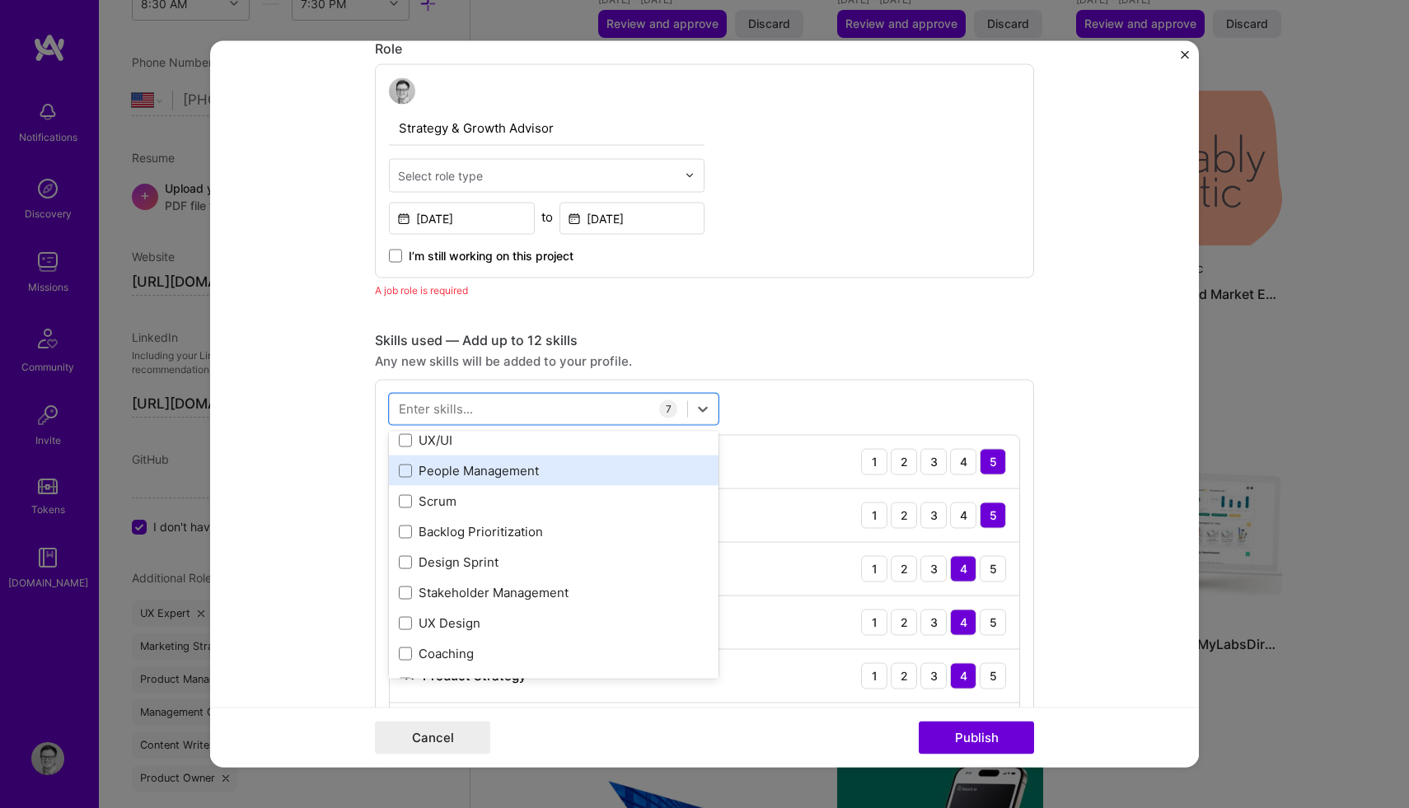
scroll to position [808, 0]
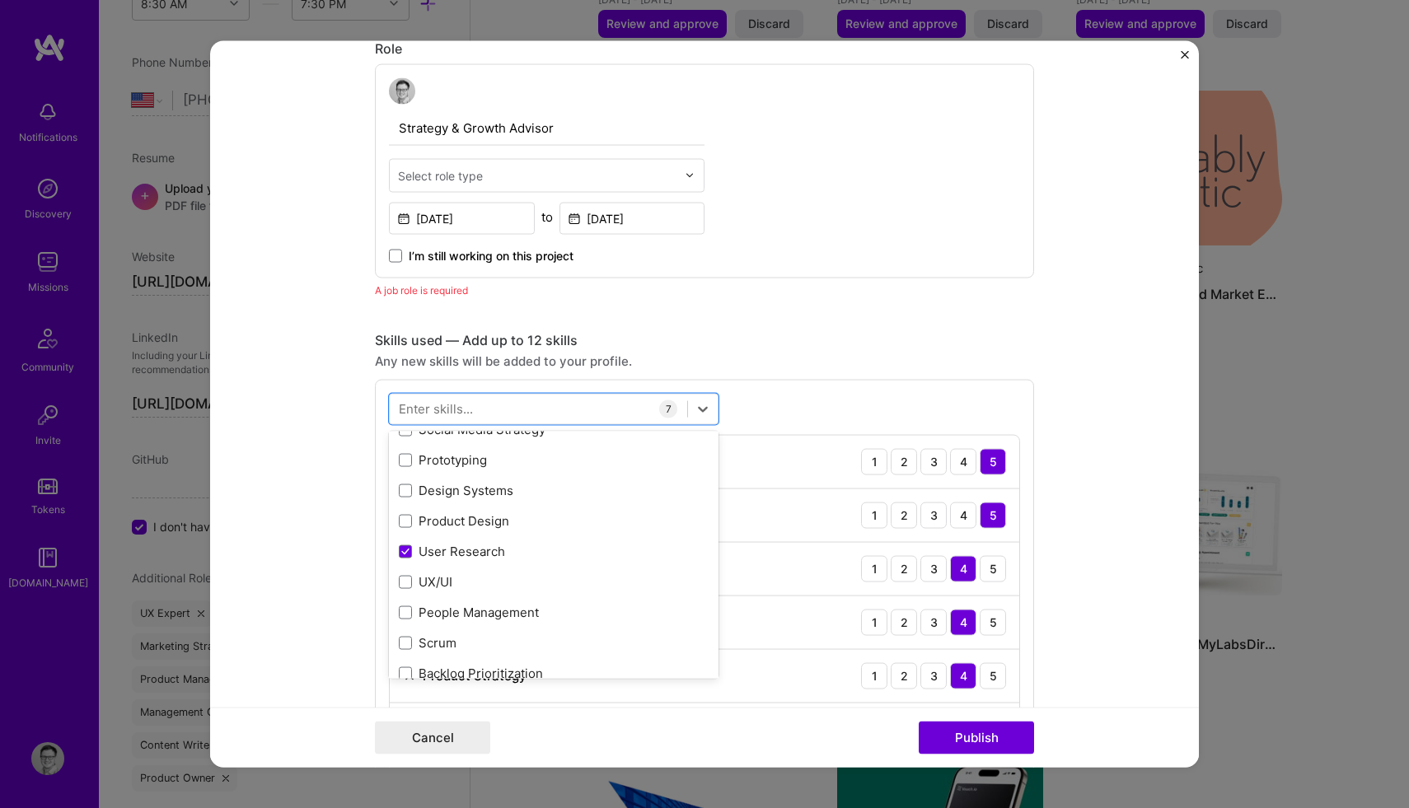
click at [330, 395] on form "Editing suggested project This project is suggested based on your LinkedIn, res…" at bounding box center [704, 403] width 989 height 727
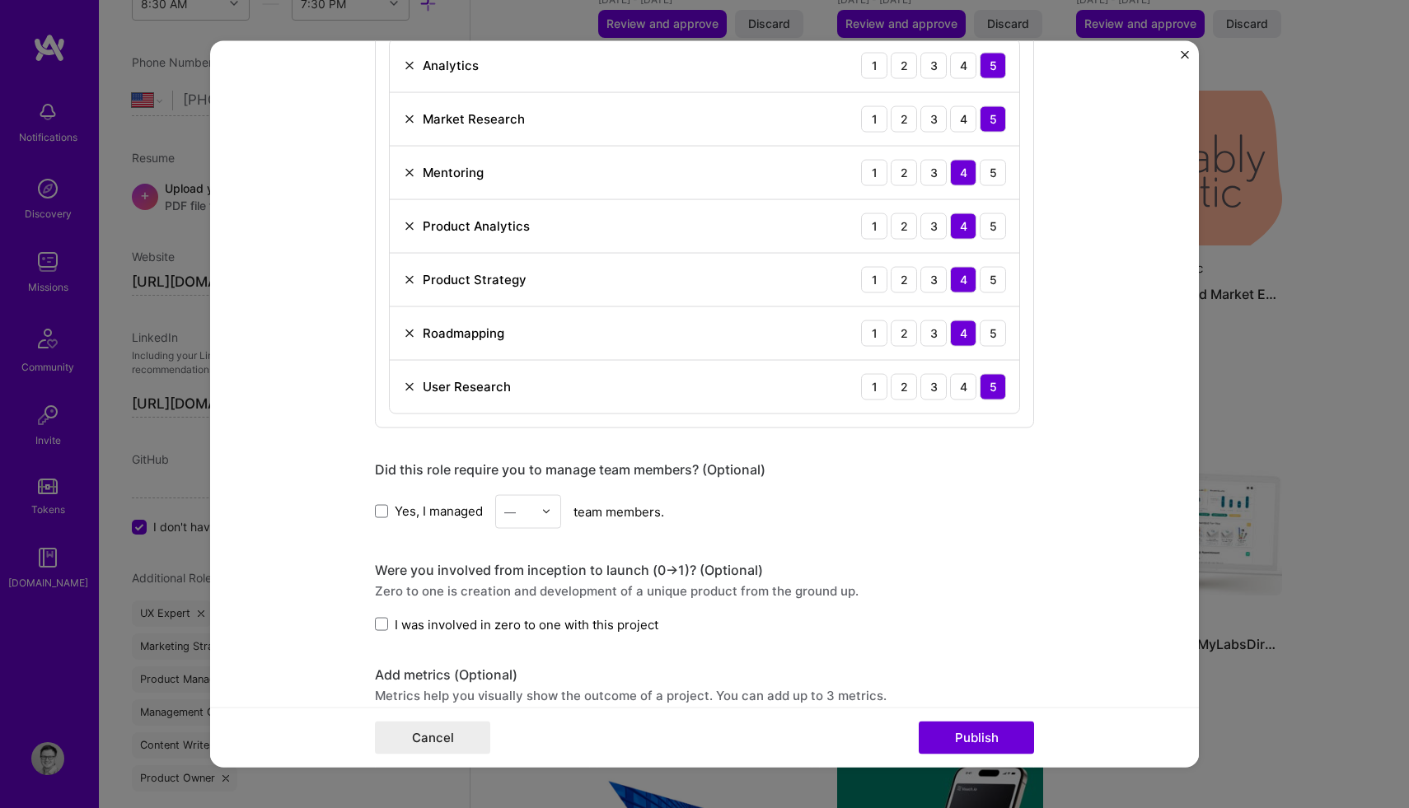
scroll to position [1354, 0]
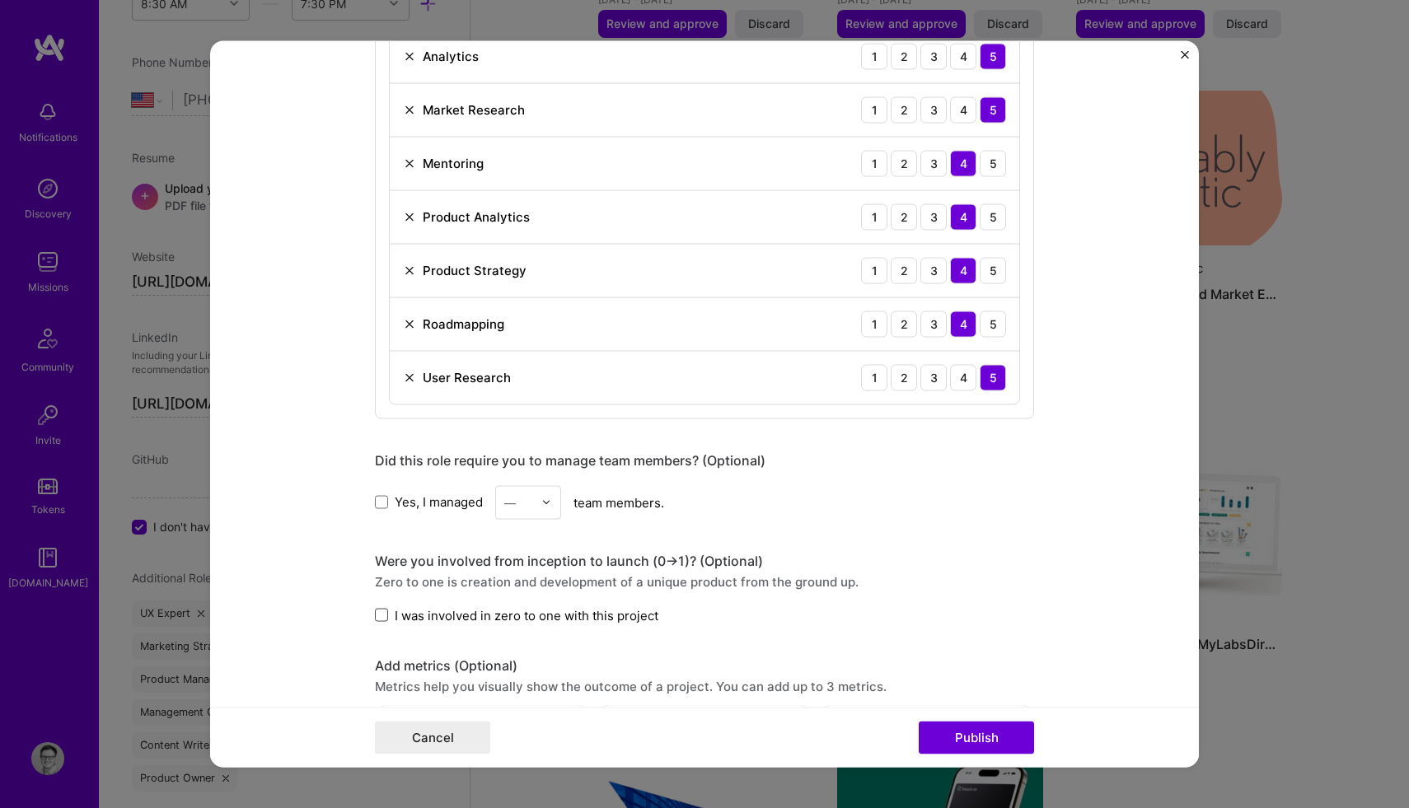
click at [380, 619] on span at bounding box center [381, 615] width 13 height 13
click at [0, 0] on input "I was involved in zero to one with this project" at bounding box center [0, 0] width 0 height 0
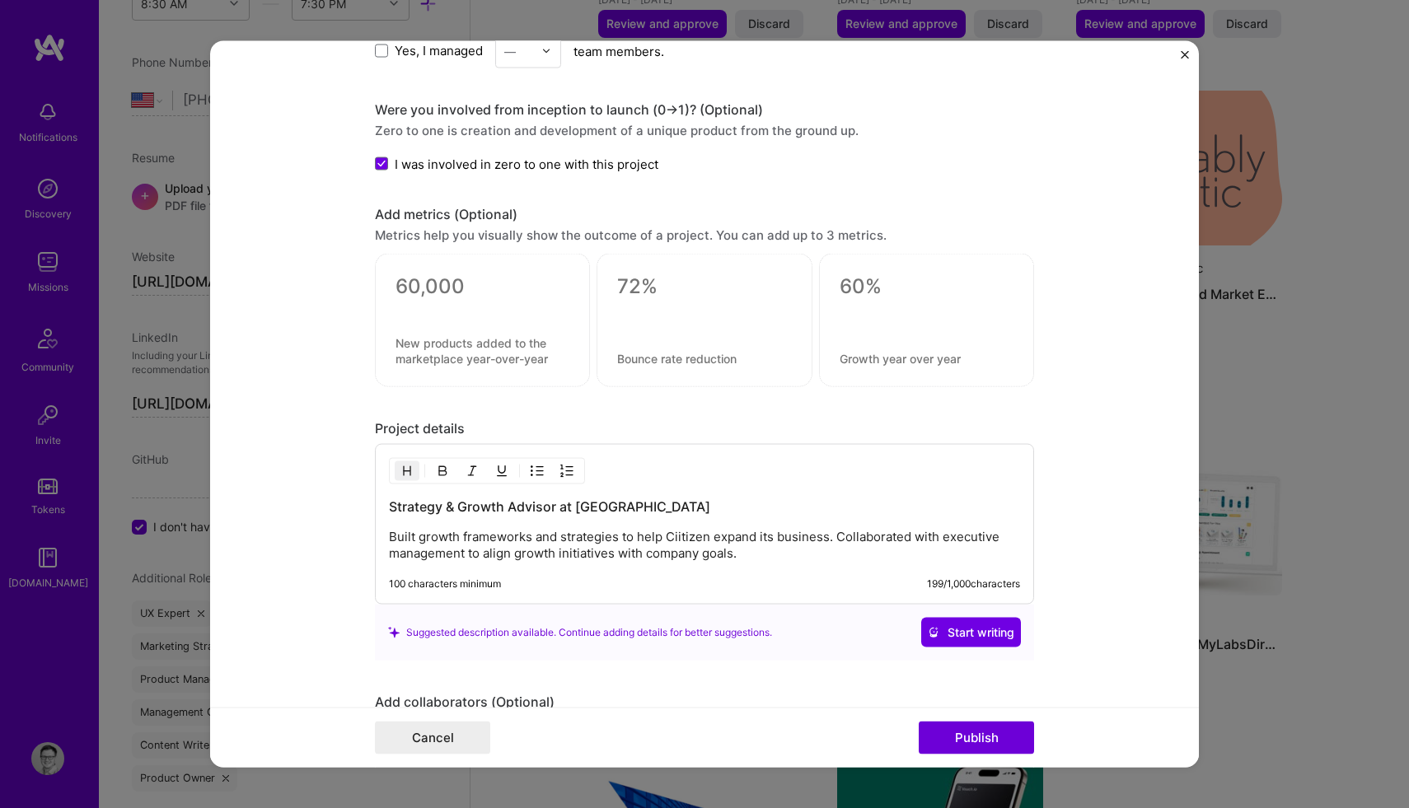
scroll to position [1807, 0]
click at [389, 528] on p "Built growth frameworks and strategies to help Ciitizen expand its business. Co…" at bounding box center [704, 543] width 631 height 33
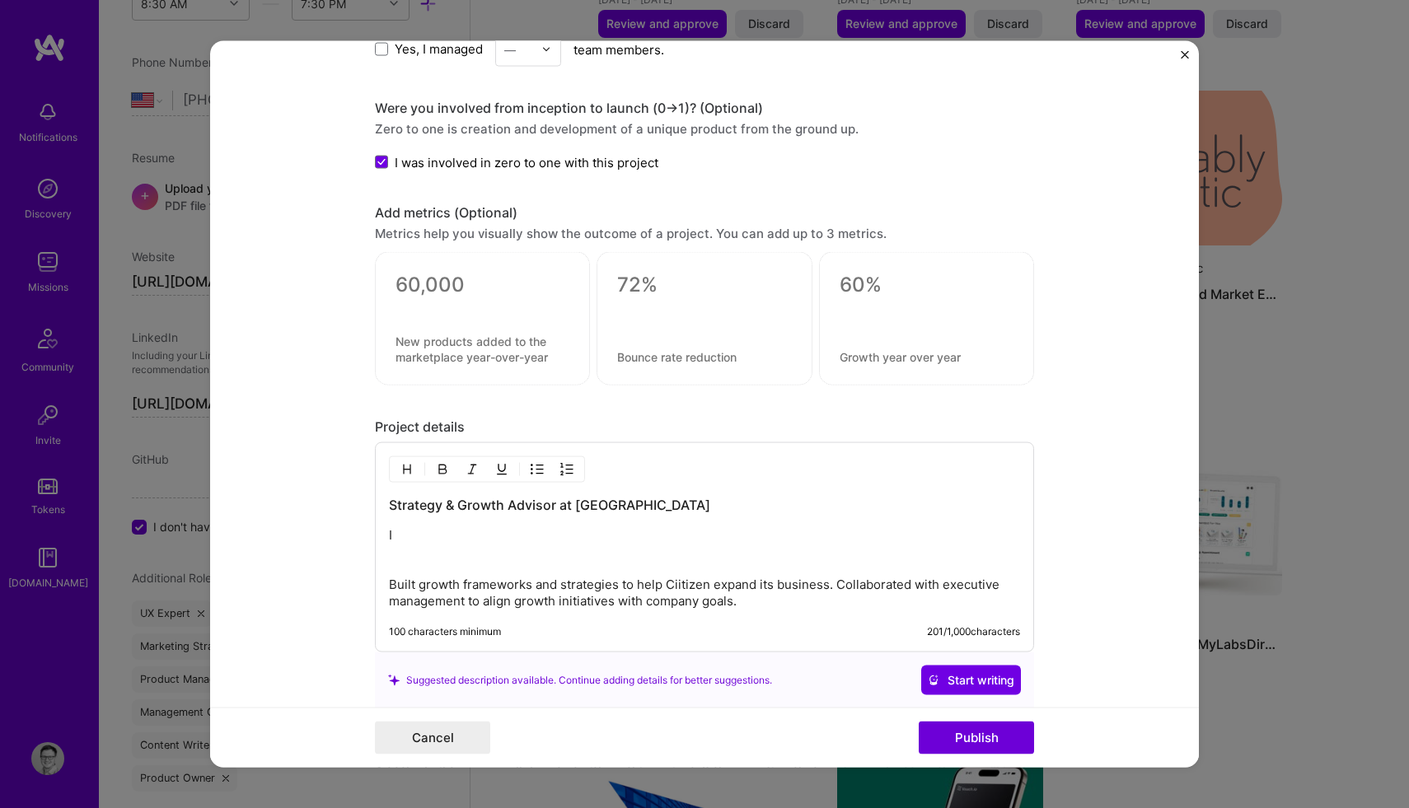
click at [634, 506] on h3 "Strategy & Growth Advisor at [GEOGRAPHIC_DATA]" at bounding box center [704, 505] width 631 height 18
click at [406, 535] on p "I Built growth frameworks and strategies to help Ciitizen expand its business. …" at bounding box center [704, 568] width 631 height 82
click at [824, 537] on p "I assisted Citizen Health in their carve our strategy from Invitae which entail…" at bounding box center [704, 568] width 631 height 82
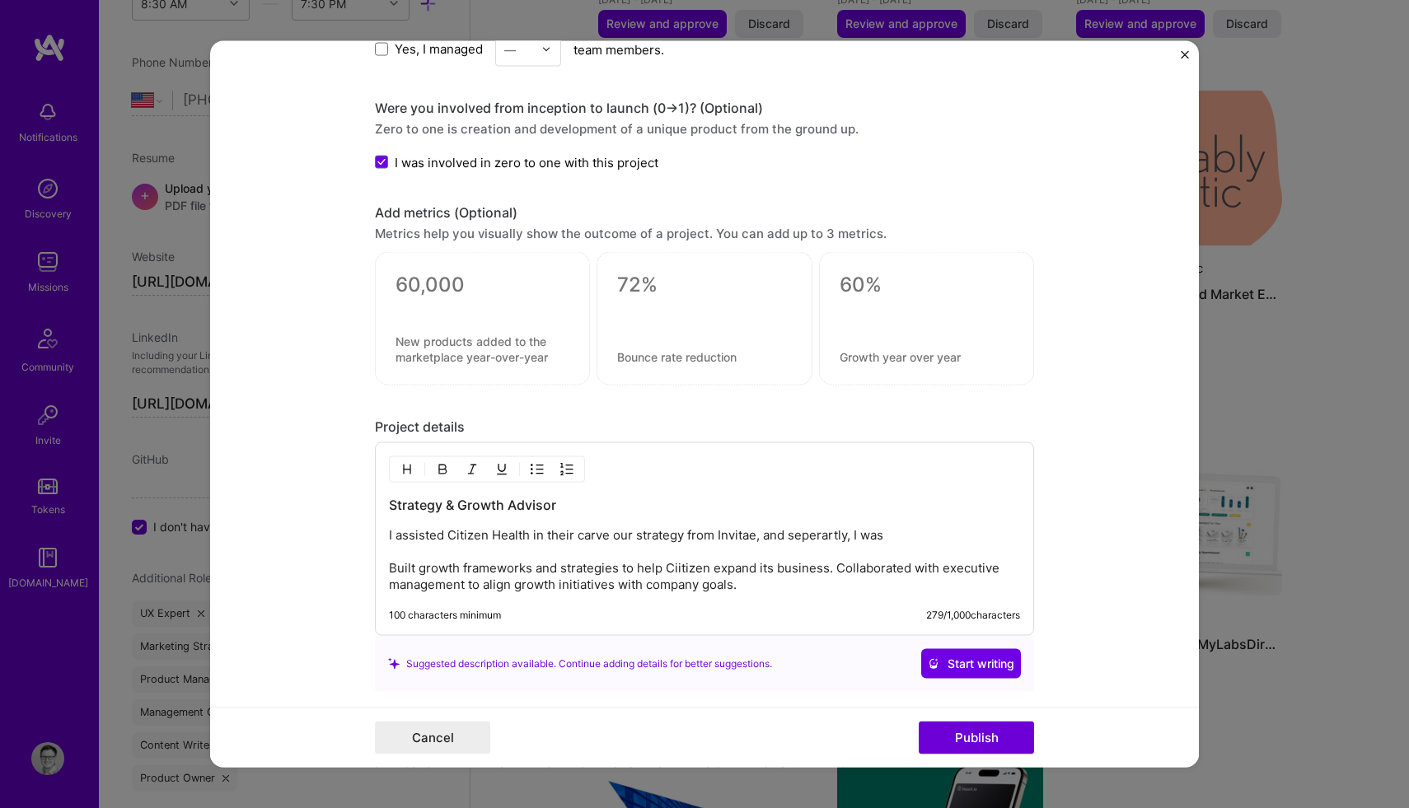
click at [901, 535] on p "I assisted Citizen Health in their carve our strategy from Invitae, and seperar…" at bounding box center [704, 560] width 631 height 66
click at [398, 535] on p "I assisted Citizen Health in their carve our strategy from Invitae, a Built gro…" at bounding box center [704, 560] width 631 height 66
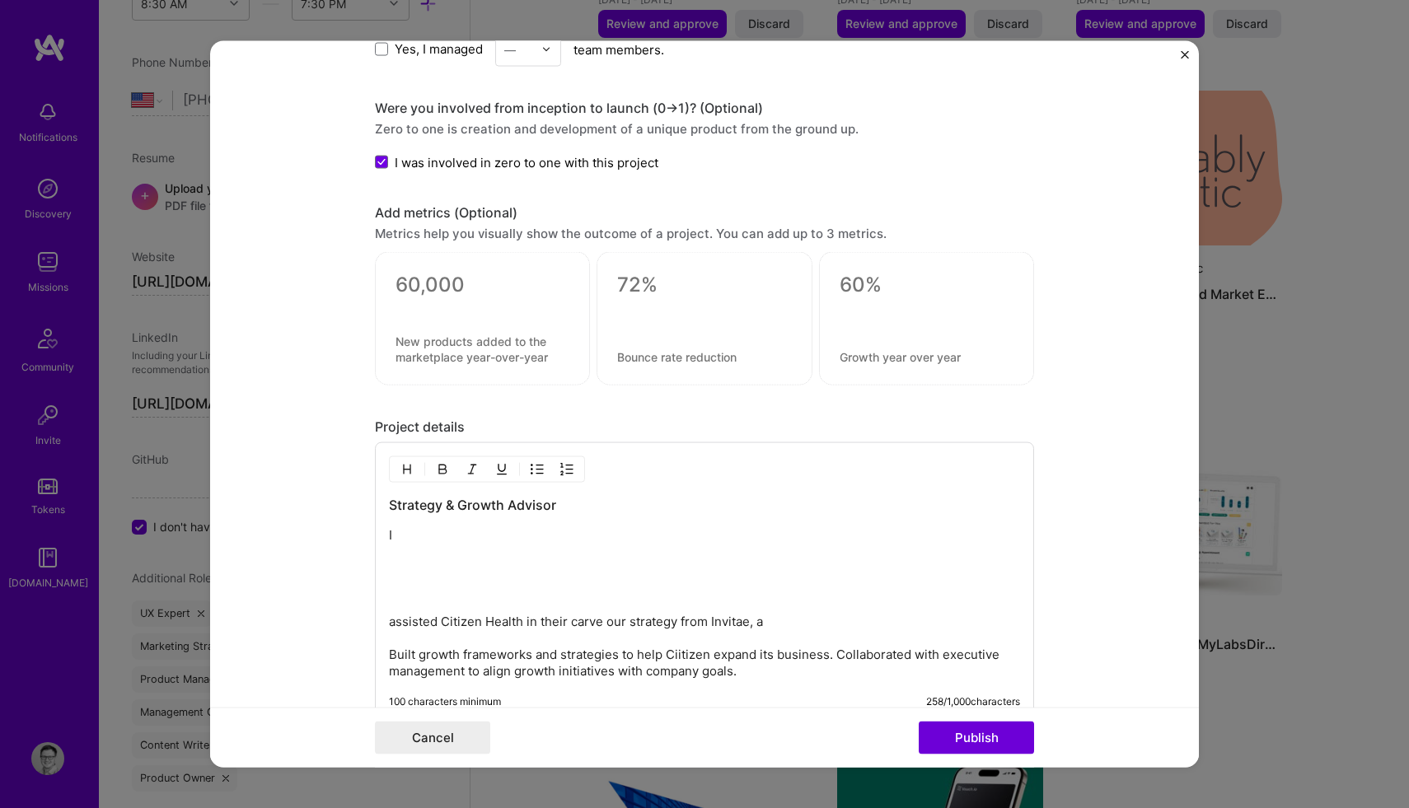
click at [408, 530] on p "I" at bounding box center [704, 535] width 631 height 16
click at [397, 542] on p "I supported Ciitizen" at bounding box center [704, 535] width 631 height 16
click at [555, 538] on p "I initially supported Ciitizen" at bounding box center [704, 535] width 631 height 16
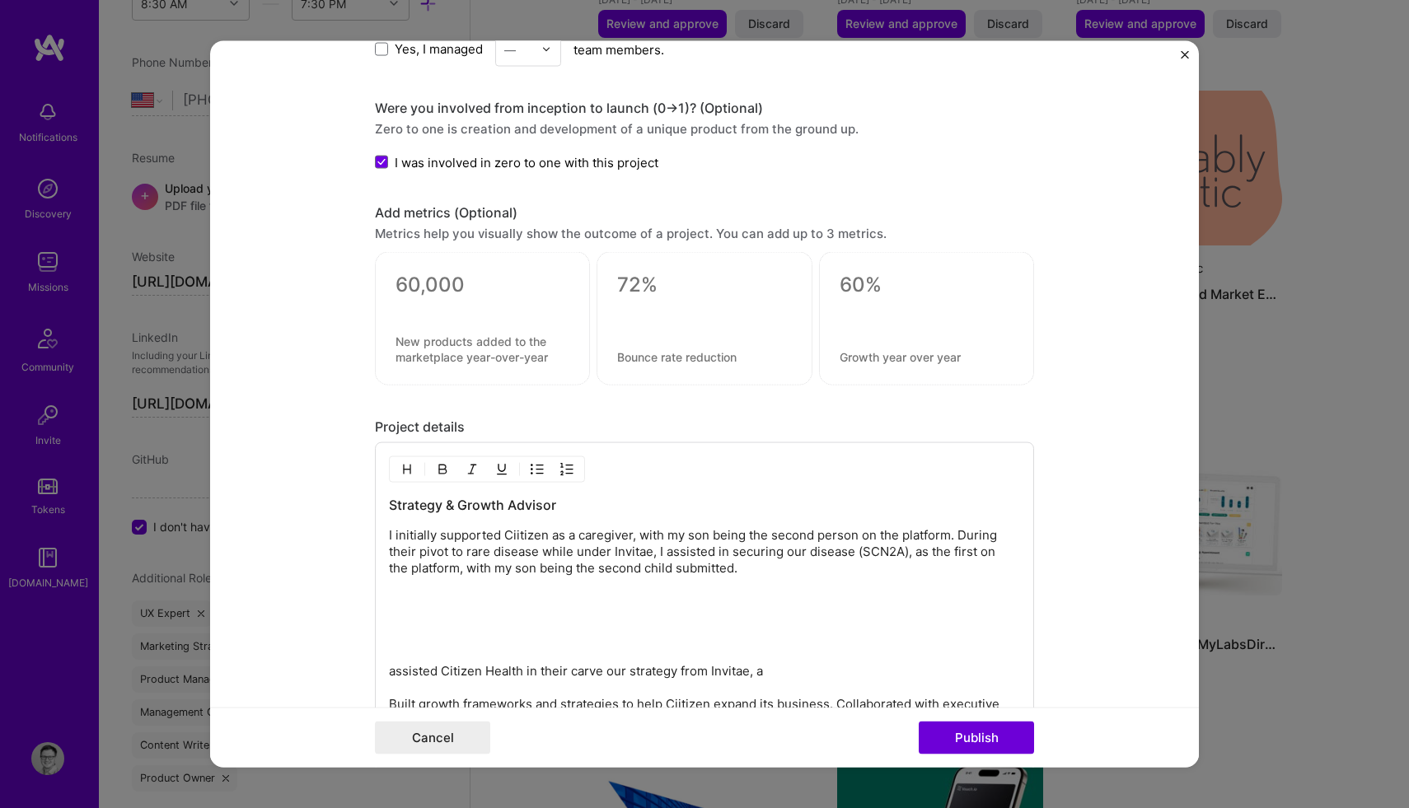
click at [540, 554] on p "I initially supported Ciitizen as a caregiver, with my son being the second per…" at bounding box center [704, 560] width 631 height 66
click at [779, 570] on p "I initially supported Ciitizen as a caregiver, with my son being the second per…" at bounding box center [704, 560] width 631 height 66
drag, startPoint x: 776, startPoint y: 570, endPoint x: 489, endPoint y: 570, distance: 287.5
click at [489, 570] on p "I initially supported Ciitizen as a caregiver, with my son being the second per…" at bounding box center [704, 560] width 631 height 66
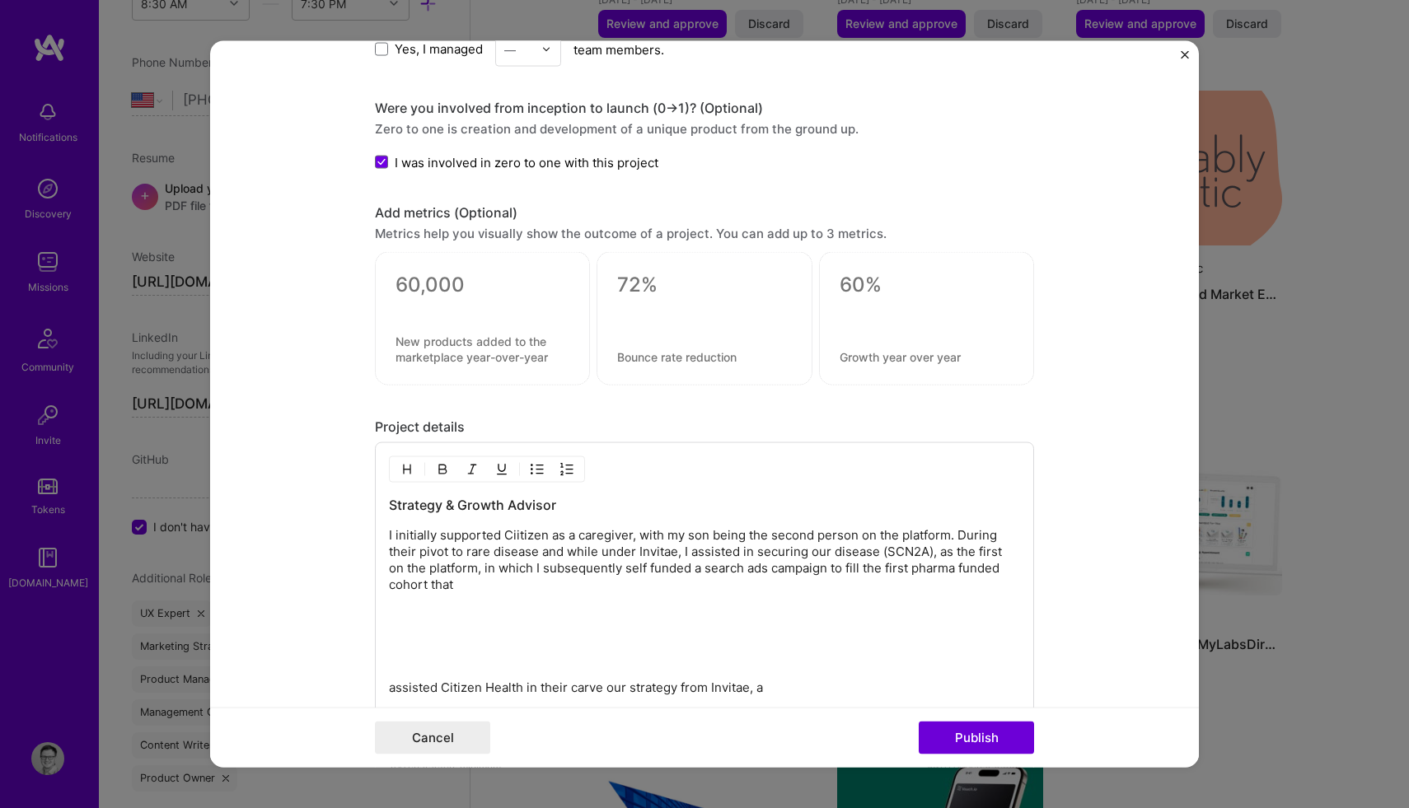
click at [842, 567] on p "I initially supported Ciitizen as a caregiver, with my son being the second per…" at bounding box center [704, 568] width 631 height 82
click at [874, 569] on p "I initially supported Ciitizen as a caregiver, with my son being the second per…" at bounding box center [704, 568] width 631 height 82
click at [499, 586] on p "I initially supported Ciitizen as a caregiver, with my son being the second per…" at bounding box center [704, 568] width 631 height 82
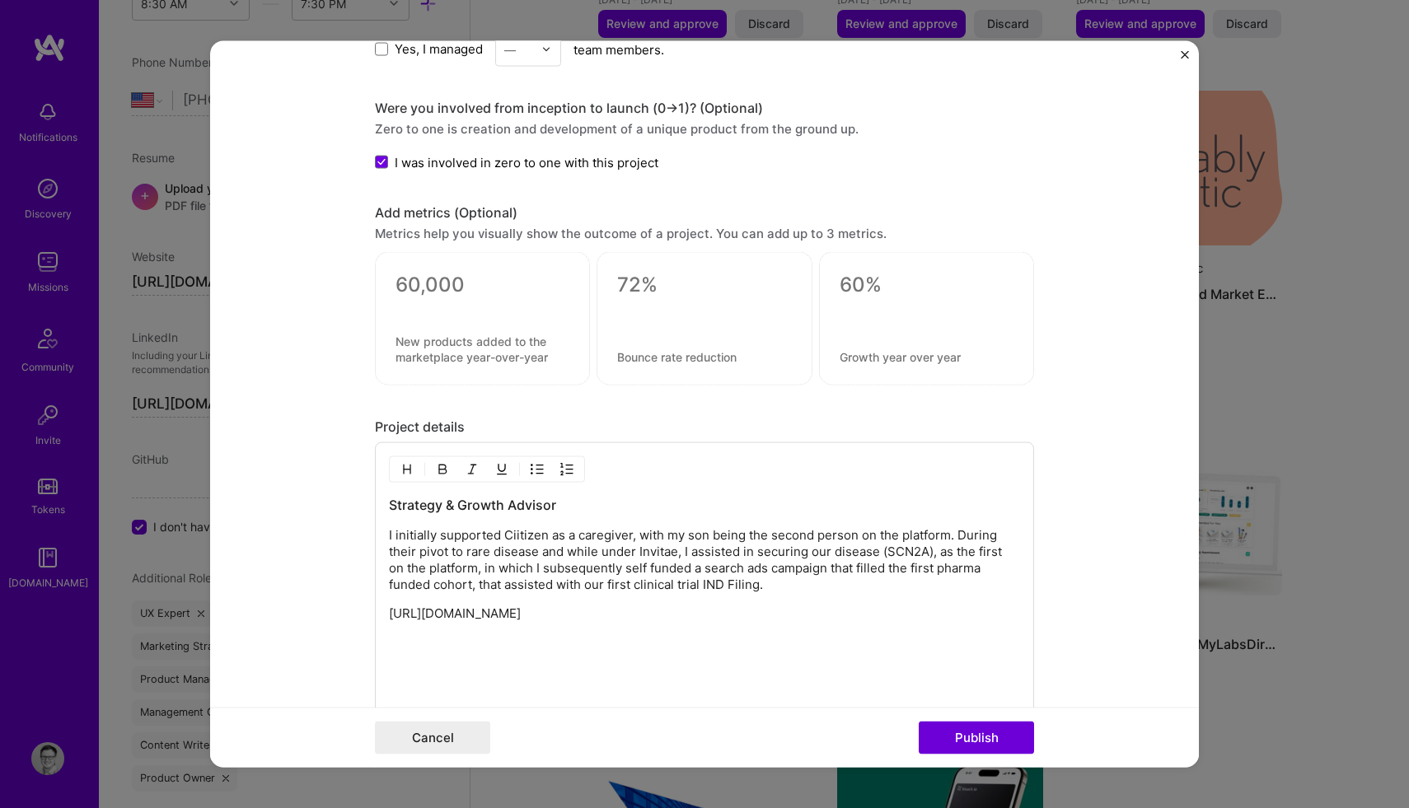
click at [634, 536] on p "I initially supported Ciitizen as a caregiver, with my son being the second per…" at bounding box center [704, 560] width 631 height 66
click at [637, 535] on p "I initially supported Ciitizen as a caregiver. with my son being the second per…" at bounding box center [704, 560] width 631 height 66
click at [919, 535] on p "I initially supported Ciitizen as a caregiver, my son being the second person o…" at bounding box center [704, 560] width 631 height 66
click at [538, 555] on p "I initially supported Ciitizen as a caregiver, my son being the second person o…" at bounding box center [704, 560] width 631 height 66
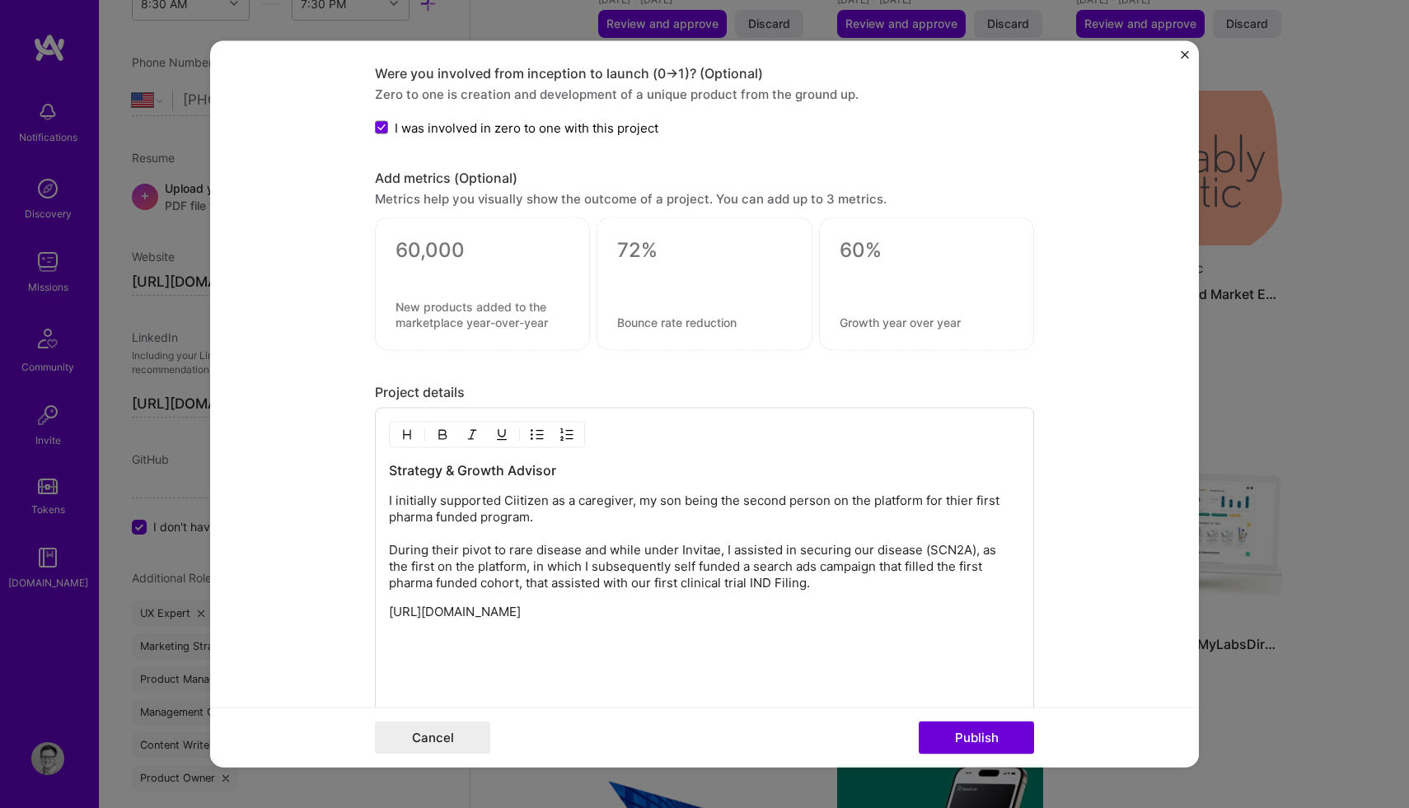
scroll to position [1844, 0]
click at [818, 568] on p "I initially supported Ciitizen as a caregiver, my son being the second person o…" at bounding box center [704, 540] width 631 height 99
drag, startPoint x: 428, startPoint y: 582, endPoint x: 344, endPoint y: 582, distance: 84.0
click at [344, 582] on form "Editing suggested project This project is suggested based on your LinkedIn, res…" at bounding box center [704, 403] width 989 height 727
click at [390, 582] on p "I initially supported Ciitizen as a caregiver, my son being the second person o…" at bounding box center [704, 540] width 631 height 99
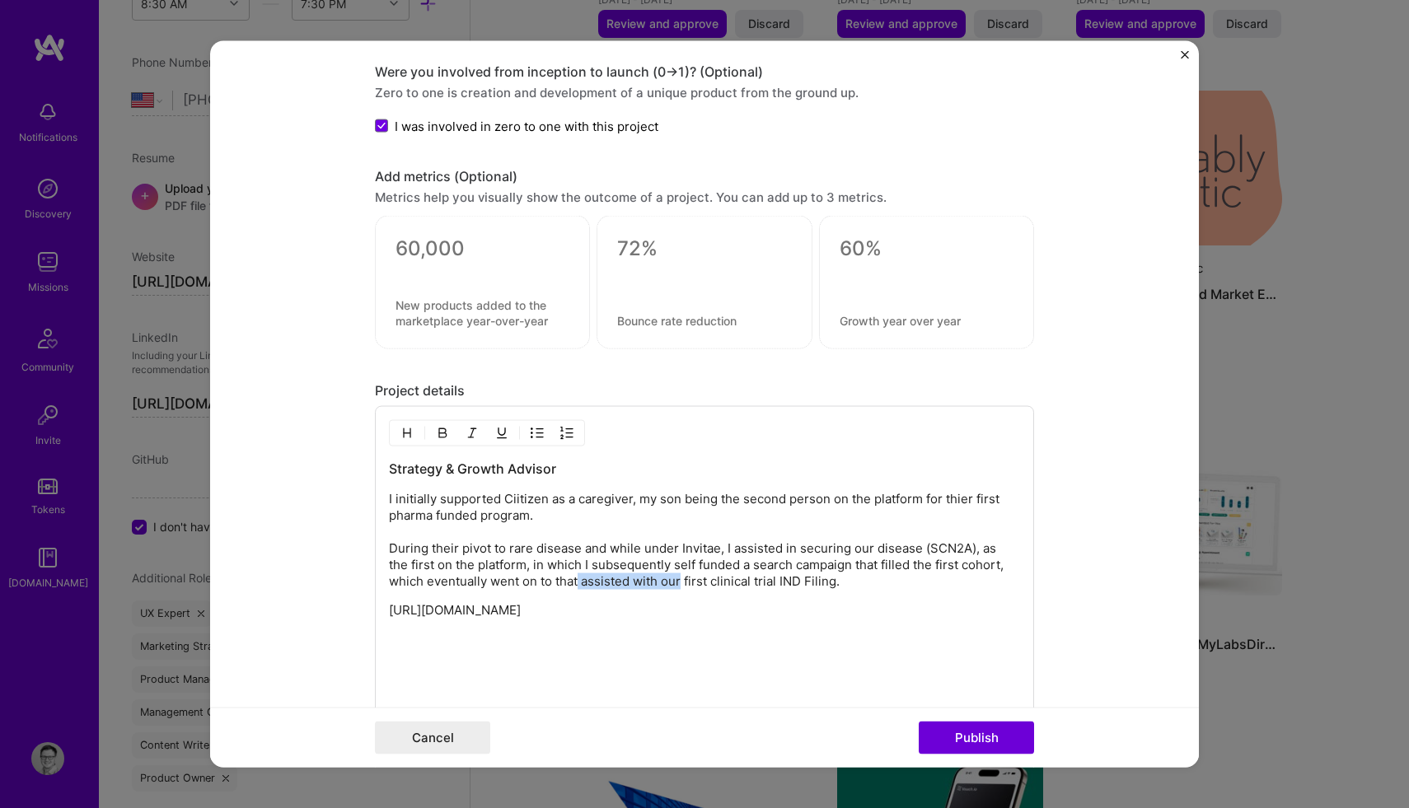
drag, startPoint x: 683, startPoint y: 581, endPoint x: 567, endPoint y: 580, distance: 116.2
click at [567, 580] on p "I initially supported Ciitizen as a caregiver, my son being the second person o…" at bounding box center [704, 540] width 631 height 99
click at [568, 619] on p "[URL][DOMAIN_NAME]" at bounding box center [704, 610] width 631 height 16
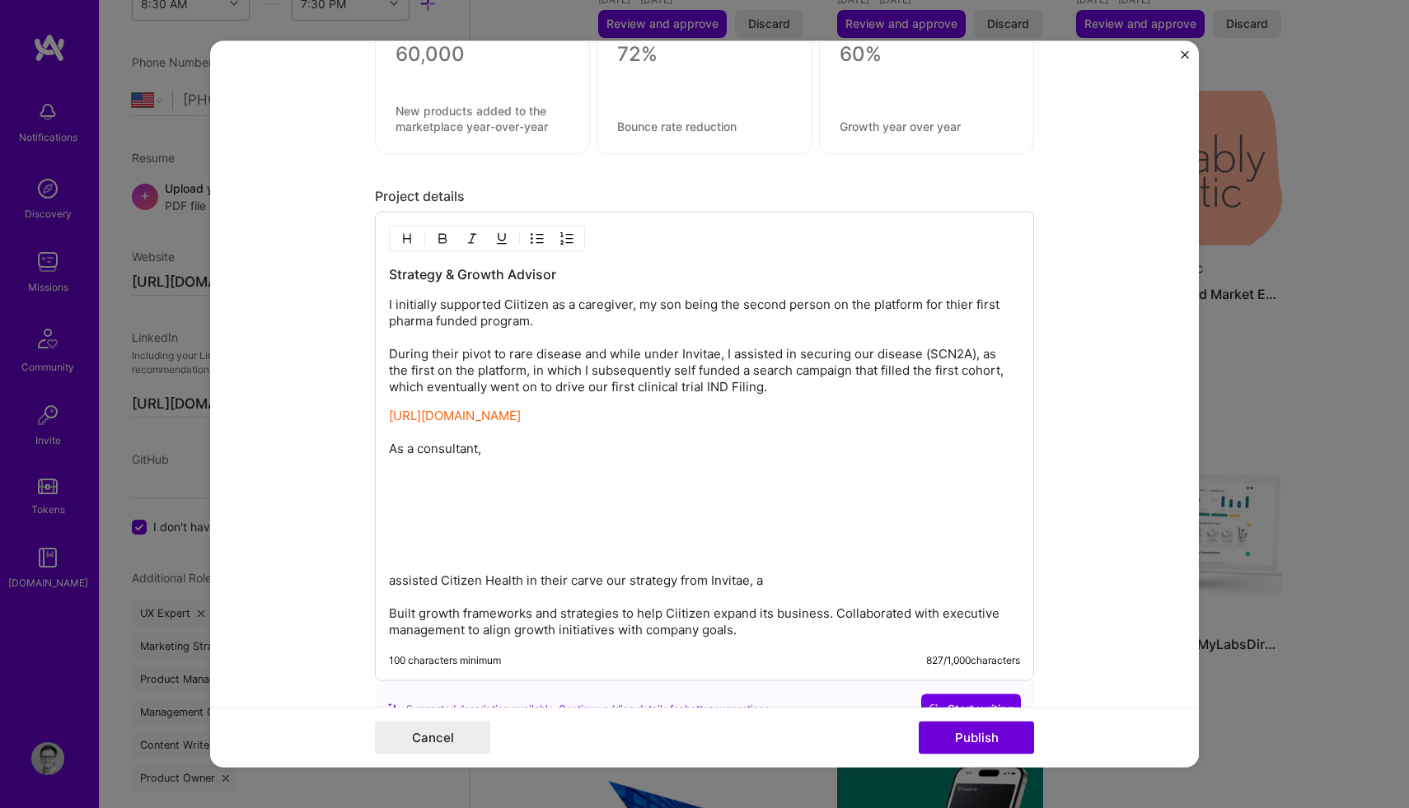
scroll to position [2042, 0]
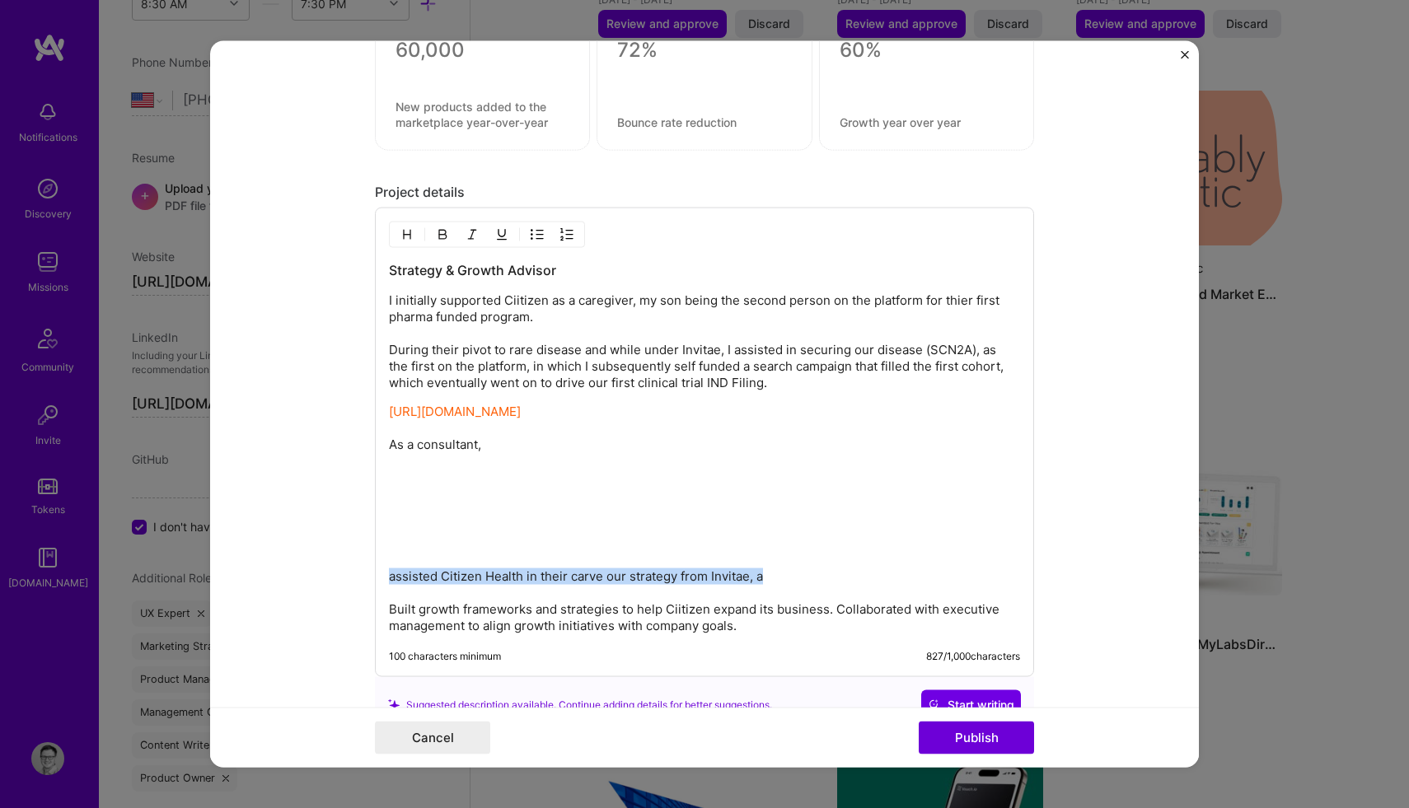
drag, startPoint x: 779, startPoint y: 594, endPoint x: 384, endPoint y: 594, distance: 394.6
click at [384, 595] on div "Strategy & Growth Advisor I initially supported [PERSON_NAME] as a caregiver, m…" at bounding box center [704, 443] width 659 height 470
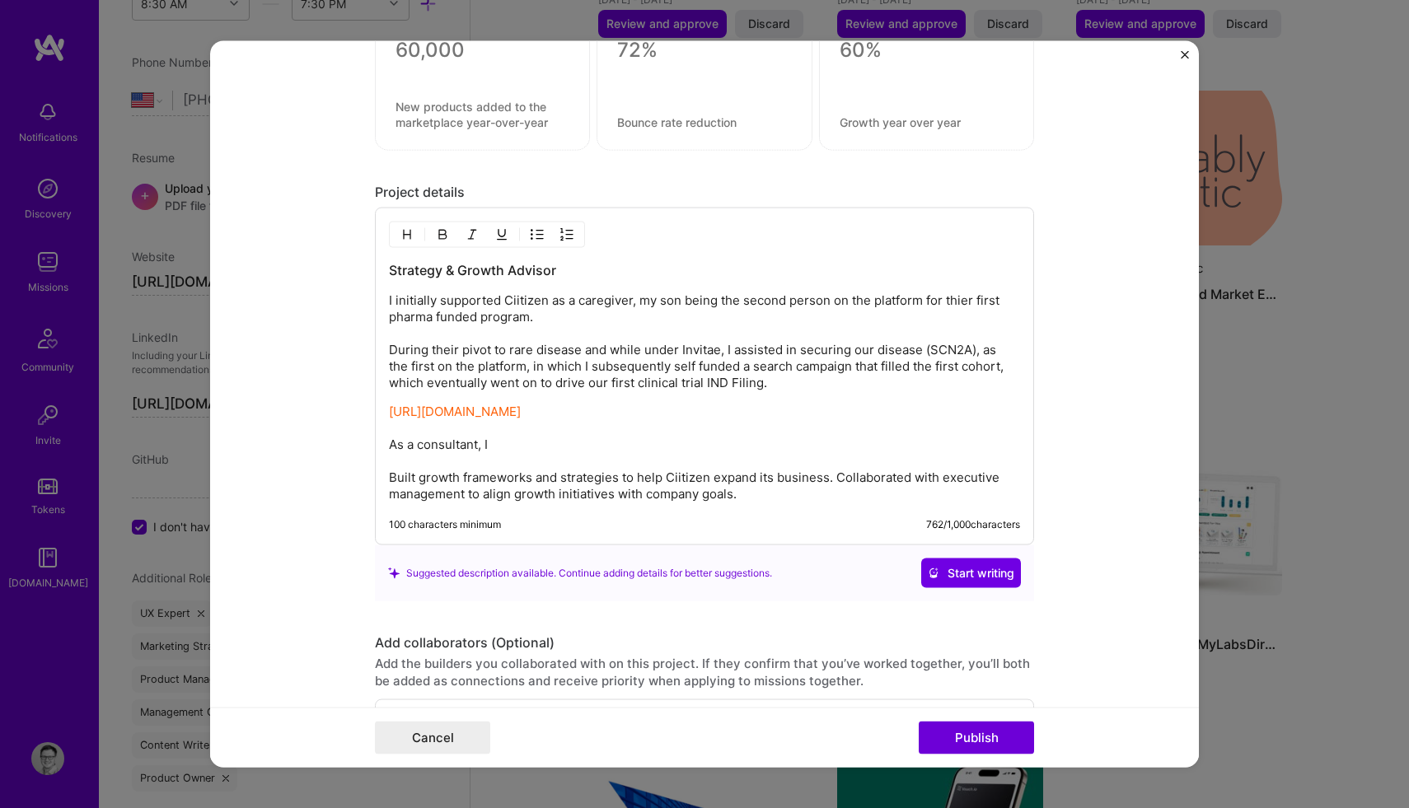
click at [395, 495] on p "[URL][DOMAIN_NAME] As a consultant, I Built growth frameworks and strategies to…" at bounding box center [704, 453] width 631 height 99
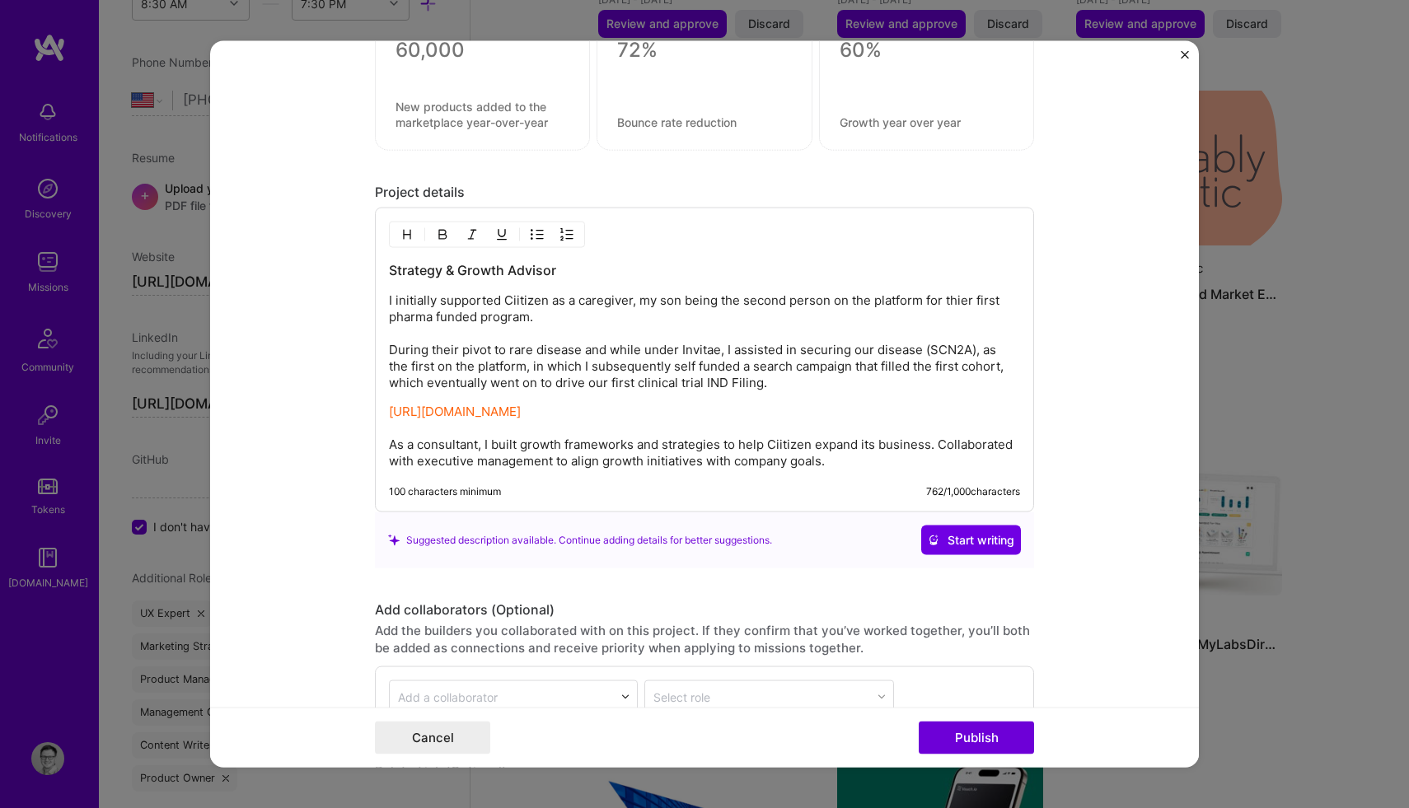
click at [736, 460] on p "[URL][DOMAIN_NAME] As a consultant, I built growth frameworks and strategies to…" at bounding box center [704, 437] width 631 height 66
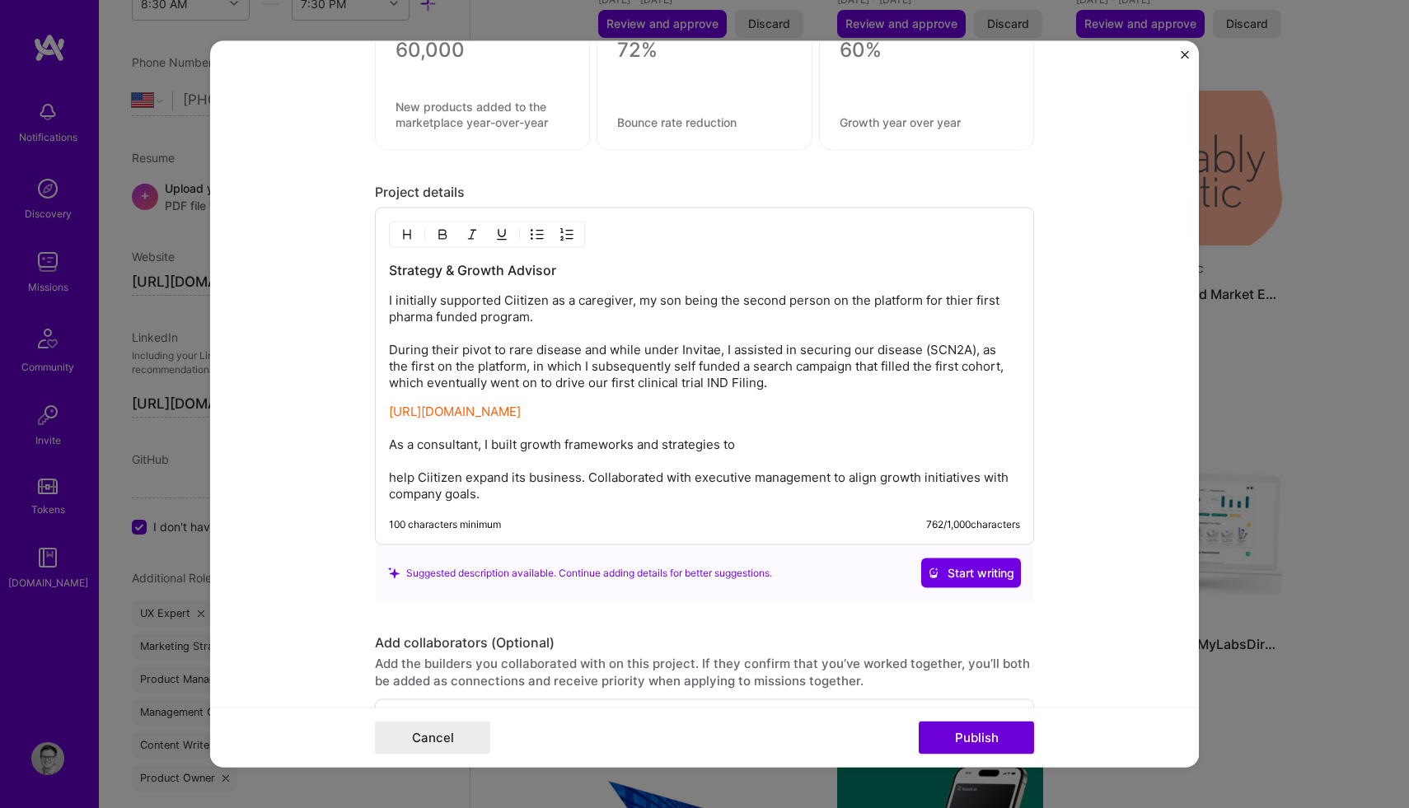
click at [741, 460] on p "[URL][DOMAIN_NAME] As a consultant, I built growth frameworks and strategies to…" at bounding box center [704, 453] width 631 height 99
click at [666, 582] on div "Suggested description available. Continue adding details for better suggestions." at bounding box center [580, 572] width 384 height 17
click at [957, 582] on span "Start writing" at bounding box center [971, 573] width 87 height 16
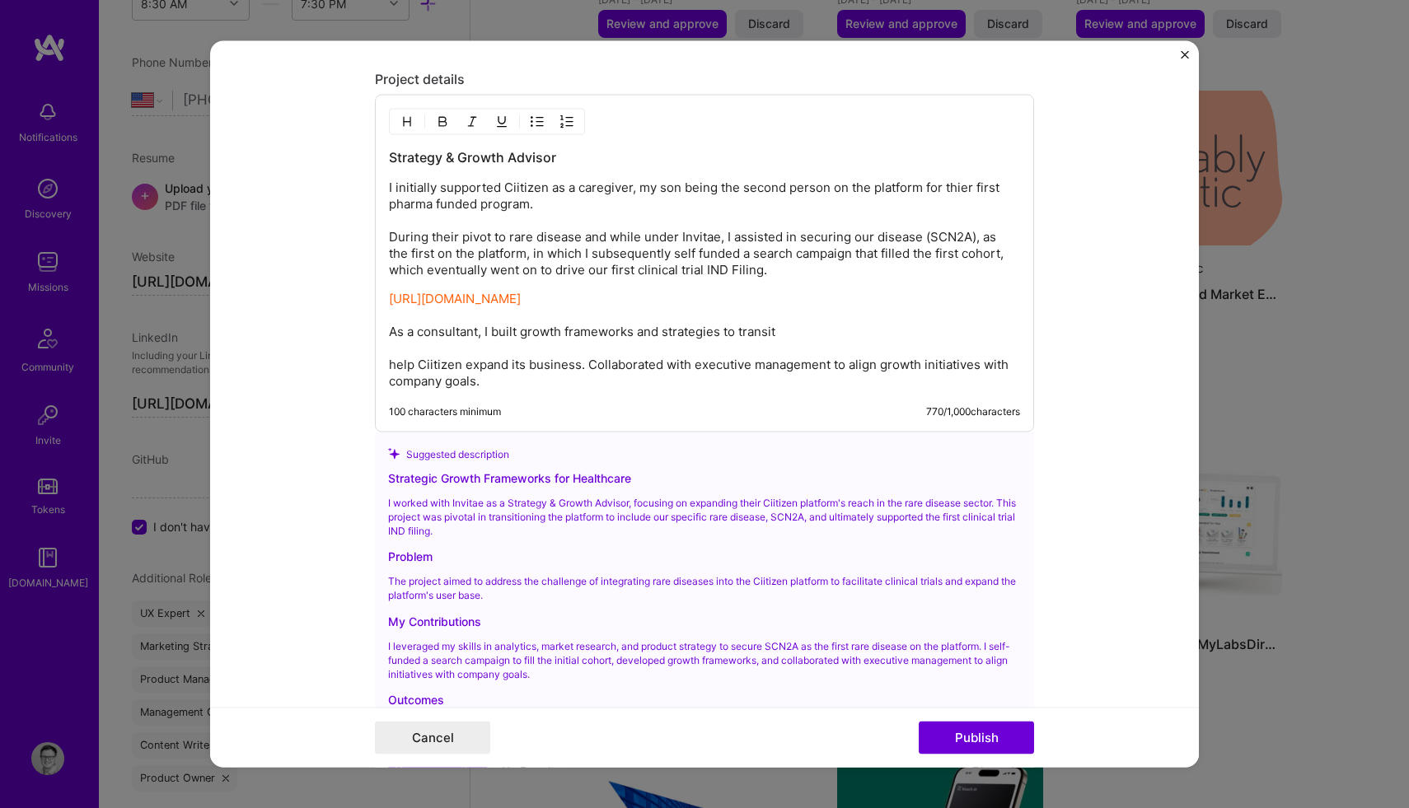
scroll to position [2142, 0]
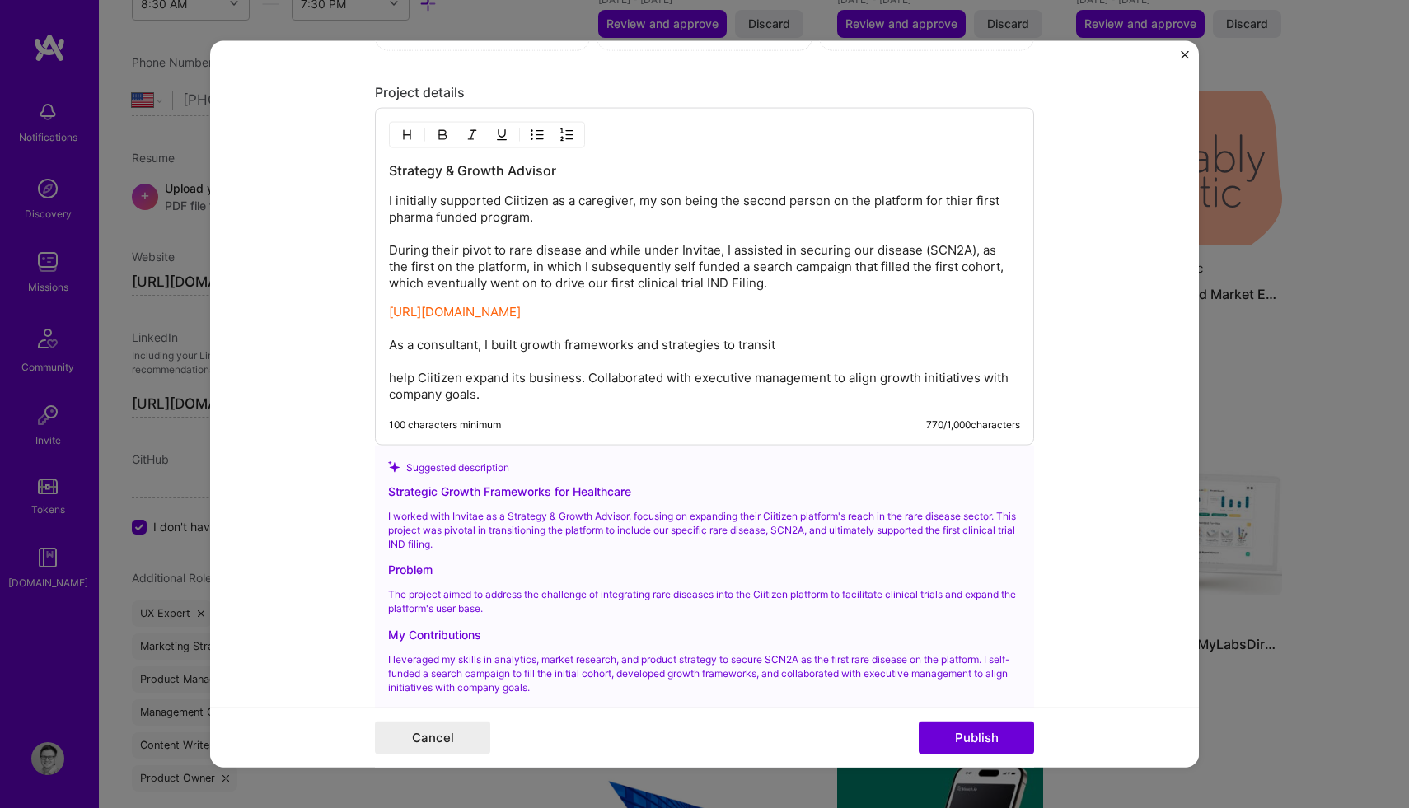
click at [521, 382] on p "[URL][DOMAIN_NAME] As a consultant, I built growth frameworks and strategies to…" at bounding box center [704, 353] width 631 height 99
drag, startPoint x: 781, startPoint y: 362, endPoint x: 494, endPoint y: 361, distance: 286.7
click at [494, 361] on p "[URL][DOMAIN_NAME] As a consultant, I built growth frameworks and strategies to…" at bounding box center [704, 353] width 631 height 99
drag, startPoint x: 734, startPoint y: 359, endPoint x: 489, endPoint y: 359, distance: 245.5
click at [489, 359] on p "[URL][DOMAIN_NAME] As a consultant, I built the strategic framework for the new…" at bounding box center [704, 353] width 631 height 99
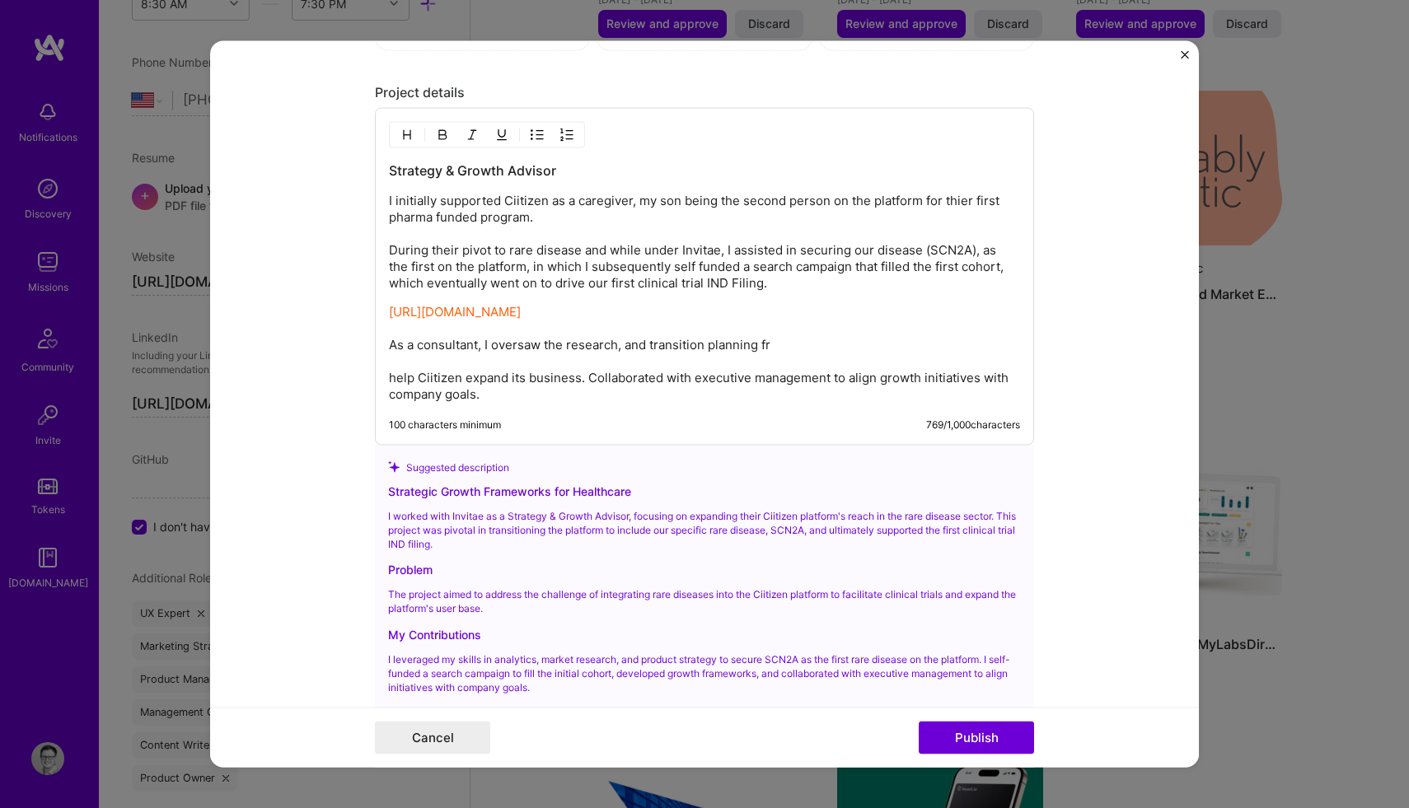
click at [648, 362] on p "[URL][DOMAIN_NAME] As a consultant, I oversaw the research, and transition plan…" at bounding box center [704, 353] width 631 height 99
click at [839, 363] on p "[URL][DOMAIN_NAME] As a consultant, I oversaw the research, and front end trans…" at bounding box center [704, 353] width 631 height 99
click at [816, 362] on p "[URL][DOMAIN_NAME] As a consultant, I oversaw the research, and front end trans…" at bounding box center [704, 353] width 631 height 99
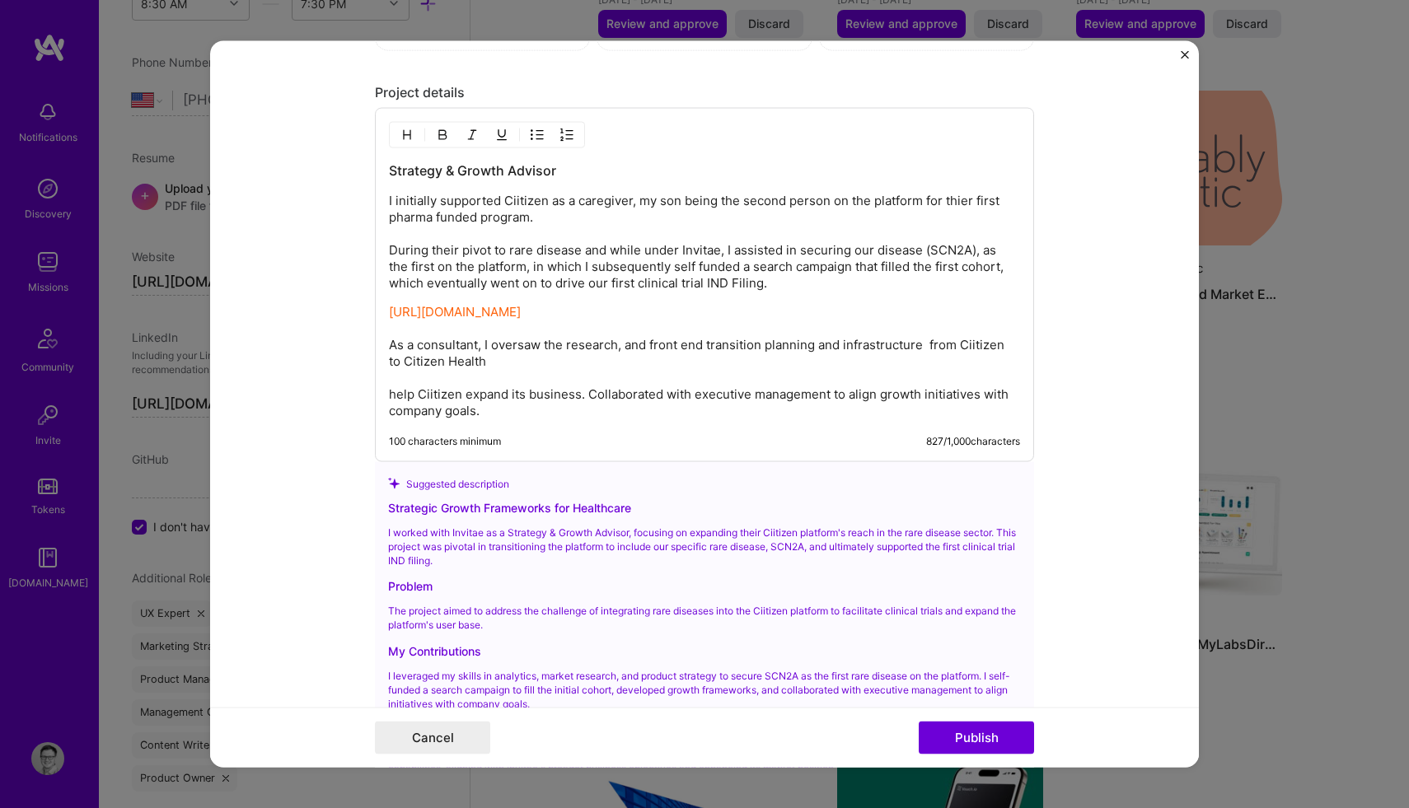
click at [762, 361] on p "[URL][DOMAIN_NAME] As a consultant, I oversaw the research, and front end trans…" at bounding box center [704, 361] width 631 height 115
click at [709, 360] on p "[URL][DOMAIN_NAME] As a consultant, I oversaw the research, and front end trans…" at bounding box center [704, 361] width 631 height 115
drag, startPoint x: 469, startPoint y: 380, endPoint x: 365, endPoint y: 381, distance: 103.8
click at [365, 381] on form "Editing suggested project This project is suggested based on your LinkedIn, res…" at bounding box center [704, 403] width 989 height 727
click at [493, 383] on p "[URL][DOMAIN_NAME] As a consultant, I oversaw the research, and front end infra…" at bounding box center [704, 361] width 631 height 115
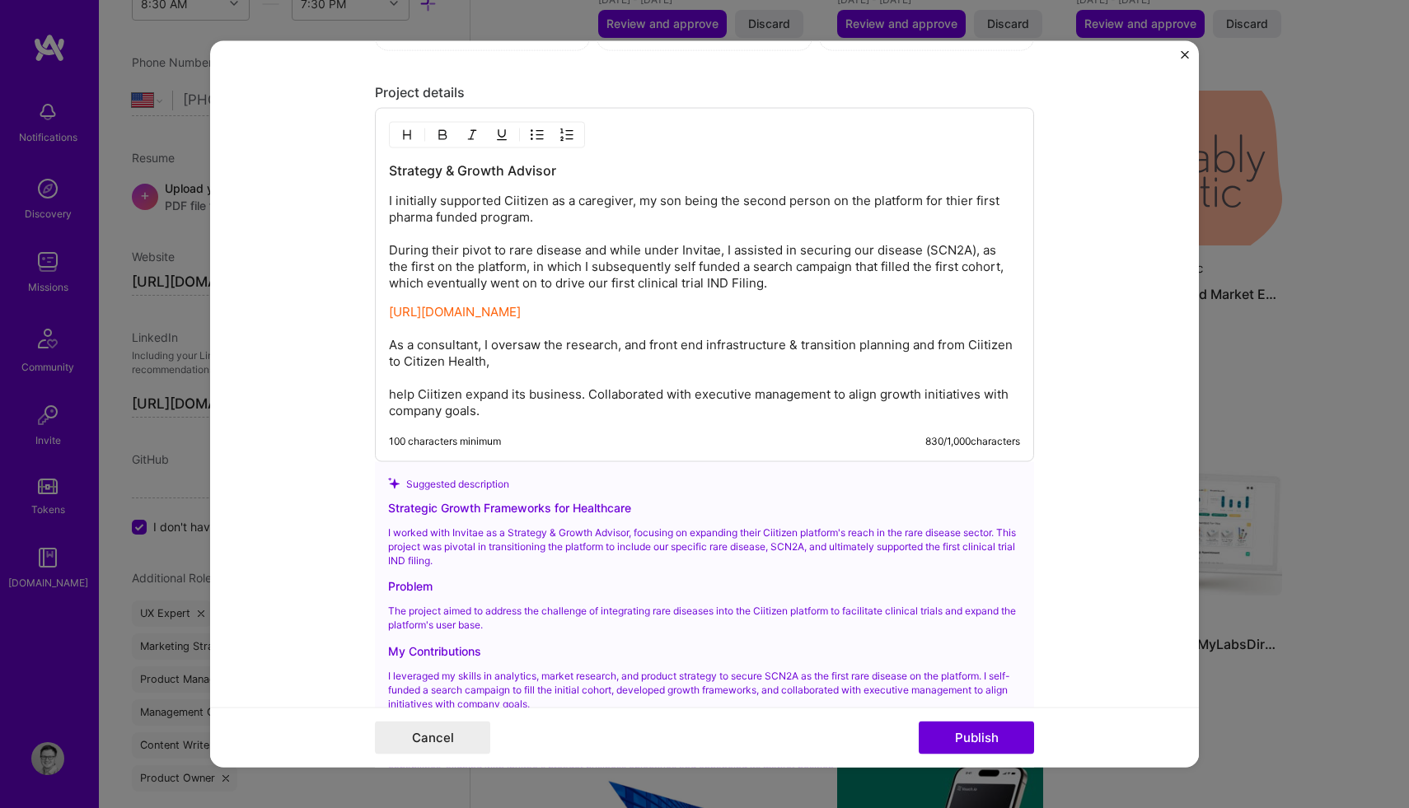
click at [566, 362] on p "[URL][DOMAIN_NAME] As a consultant, I oversaw the research, and front end infra…" at bounding box center [704, 361] width 631 height 115
click at [661, 366] on p "[URL][DOMAIN_NAME] As a consultant, I oversaw the initial research, and front e…" at bounding box center [704, 361] width 631 height 115
click at [788, 370] on p "[URL][DOMAIN_NAME] As a consultant, I oversaw the initial research, product str…" at bounding box center [704, 361] width 631 height 115
drag, startPoint x: 505, startPoint y: 435, endPoint x: 385, endPoint y: 413, distance: 122.3
click at [385, 413] on div "Strategy & Growth Advisor I initially supported [PERSON_NAME] as a caregiver, m…" at bounding box center [704, 285] width 659 height 354
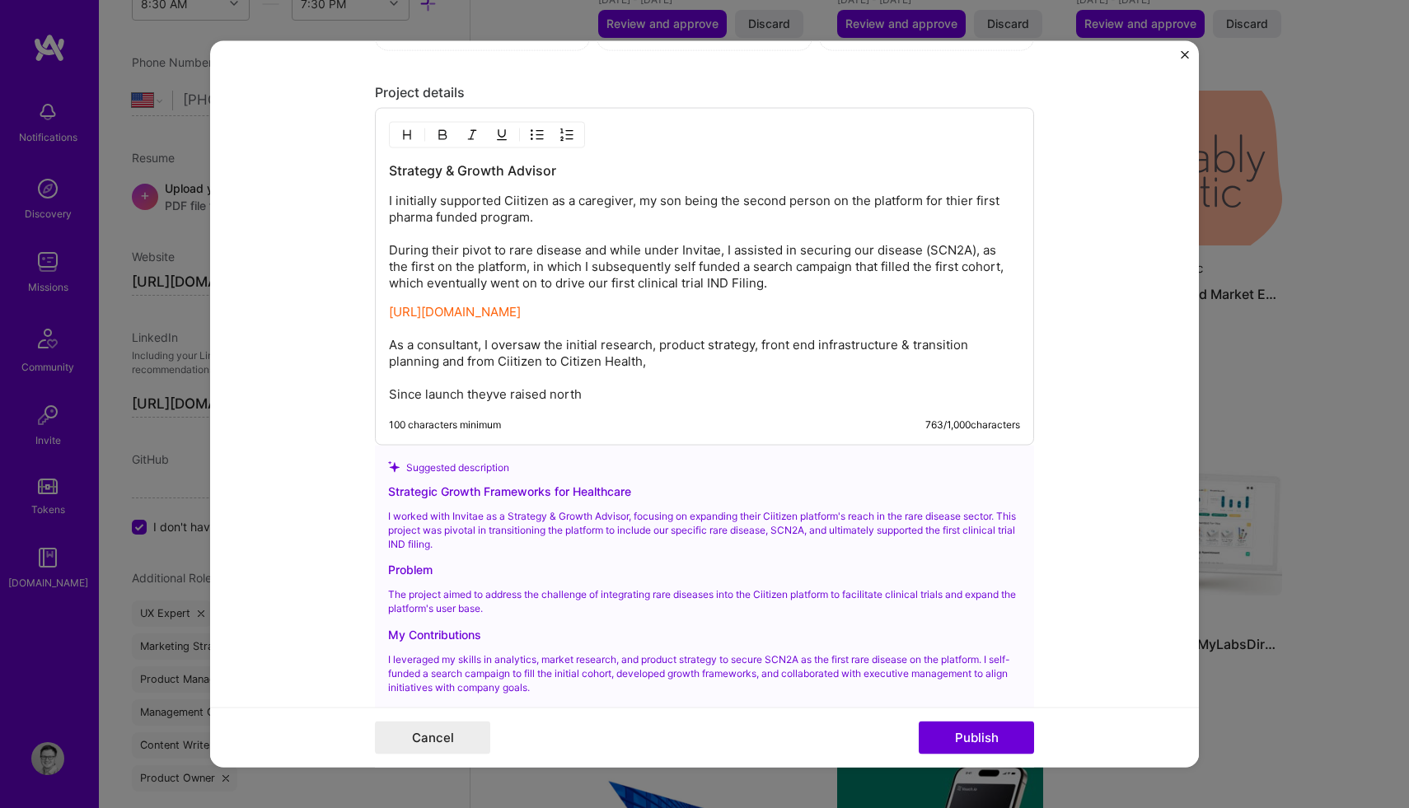
click at [492, 403] on p "[URL][DOMAIN_NAME] As a consultant, I oversaw the initial research, product str…" at bounding box center [704, 353] width 631 height 99
click at [601, 403] on p "[URL][DOMAIN_NAME] As a consultant, I oversaw the initial research, product str…" at bounding box center [704, 353] width 631 height 99
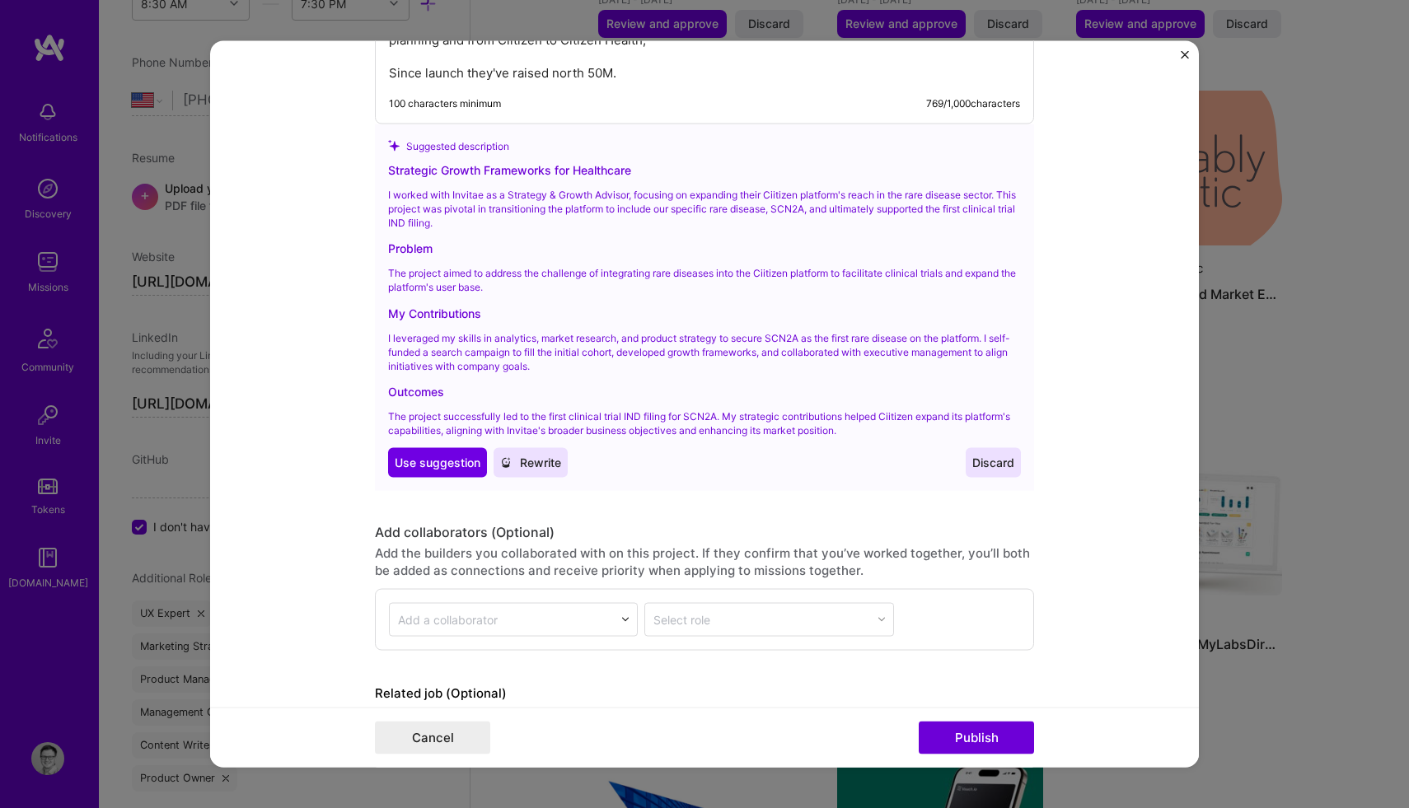
scroll to position [2571, 0]
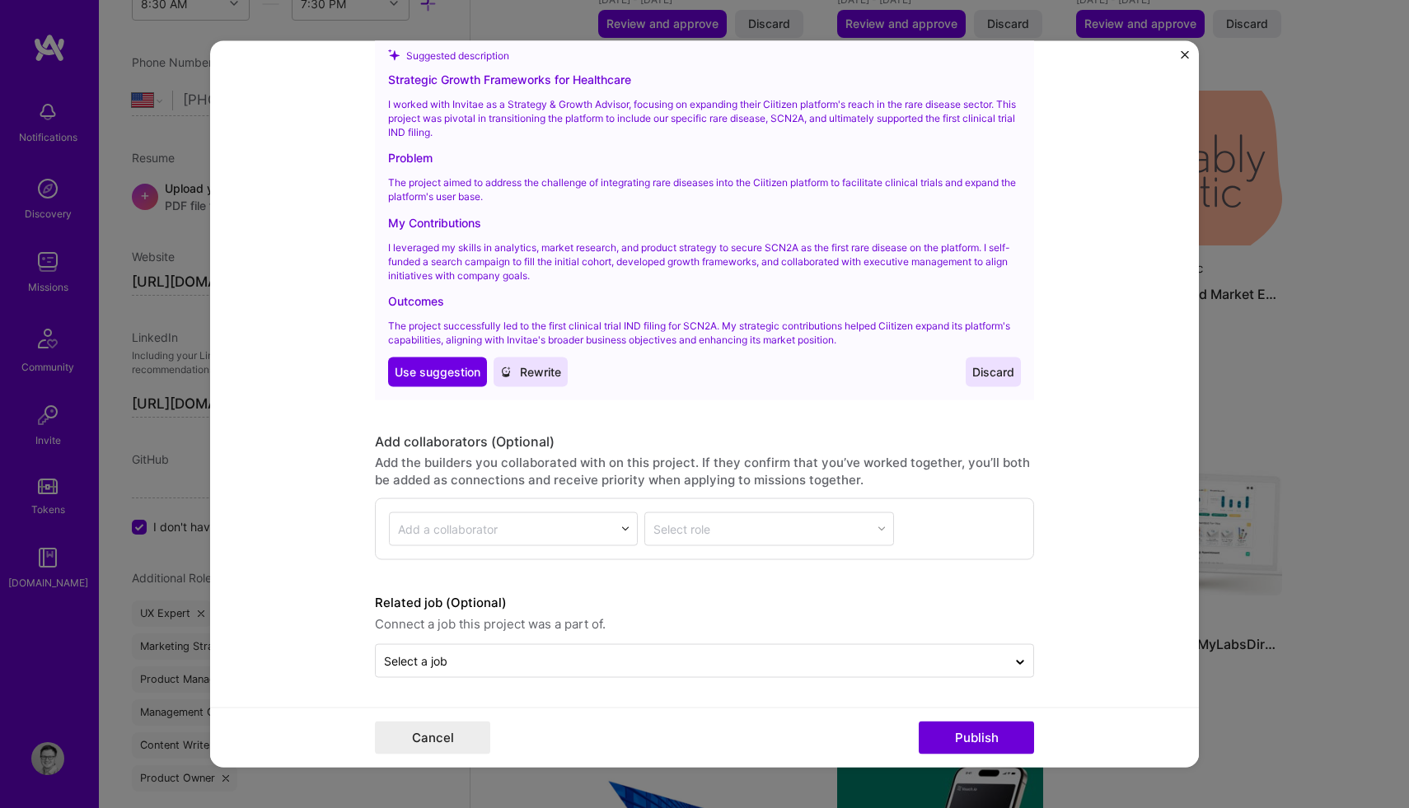
click at [612, 540] on div "Add a collaborator" at bounding box center [502, 529] width 224 height 32
click at [741, 609] on label "Related job (Optional)" at bounding box center [704, 603] width 659 height 20
click at [671, 657] on input "text" at bounding box center [691, 660] width 615 height 17
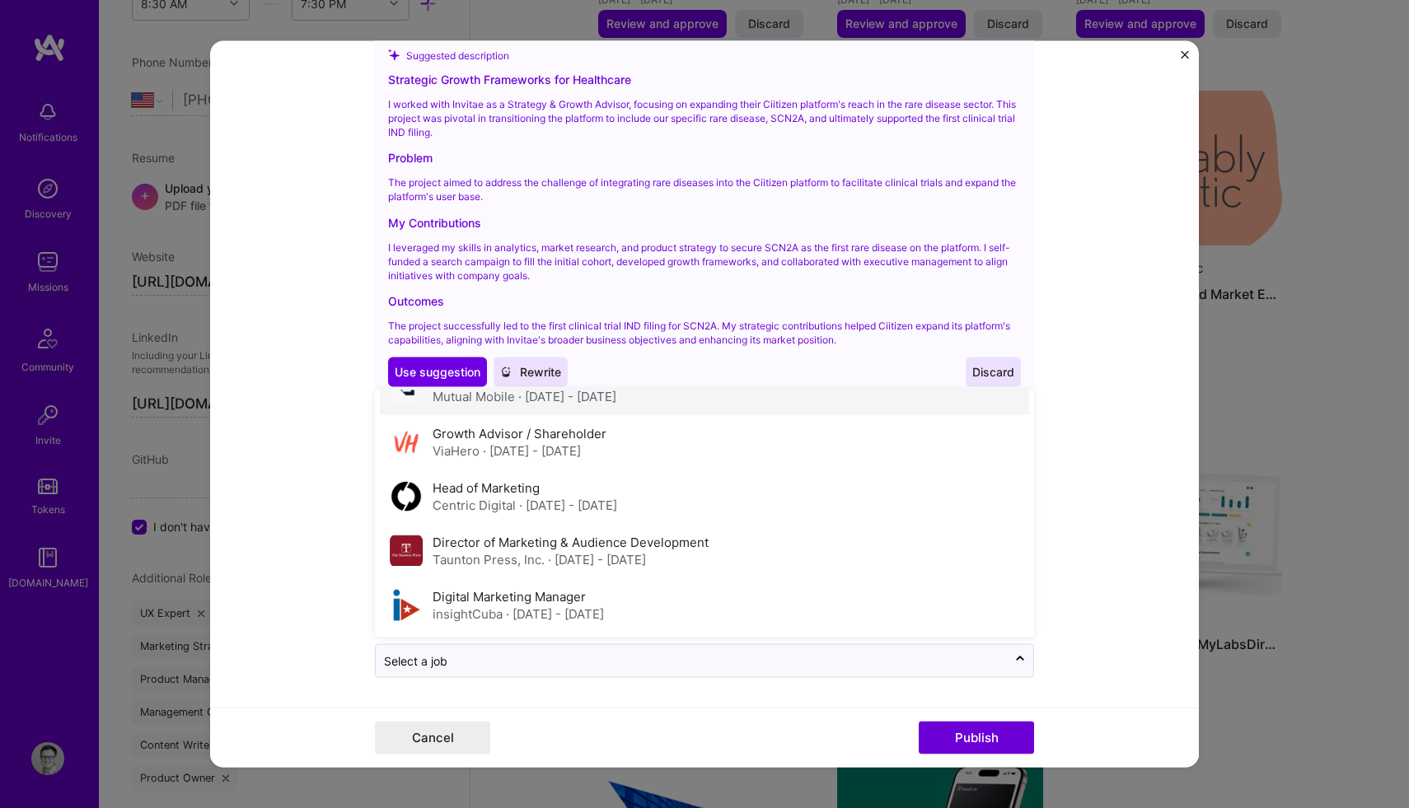
scroll to position [0, 0]
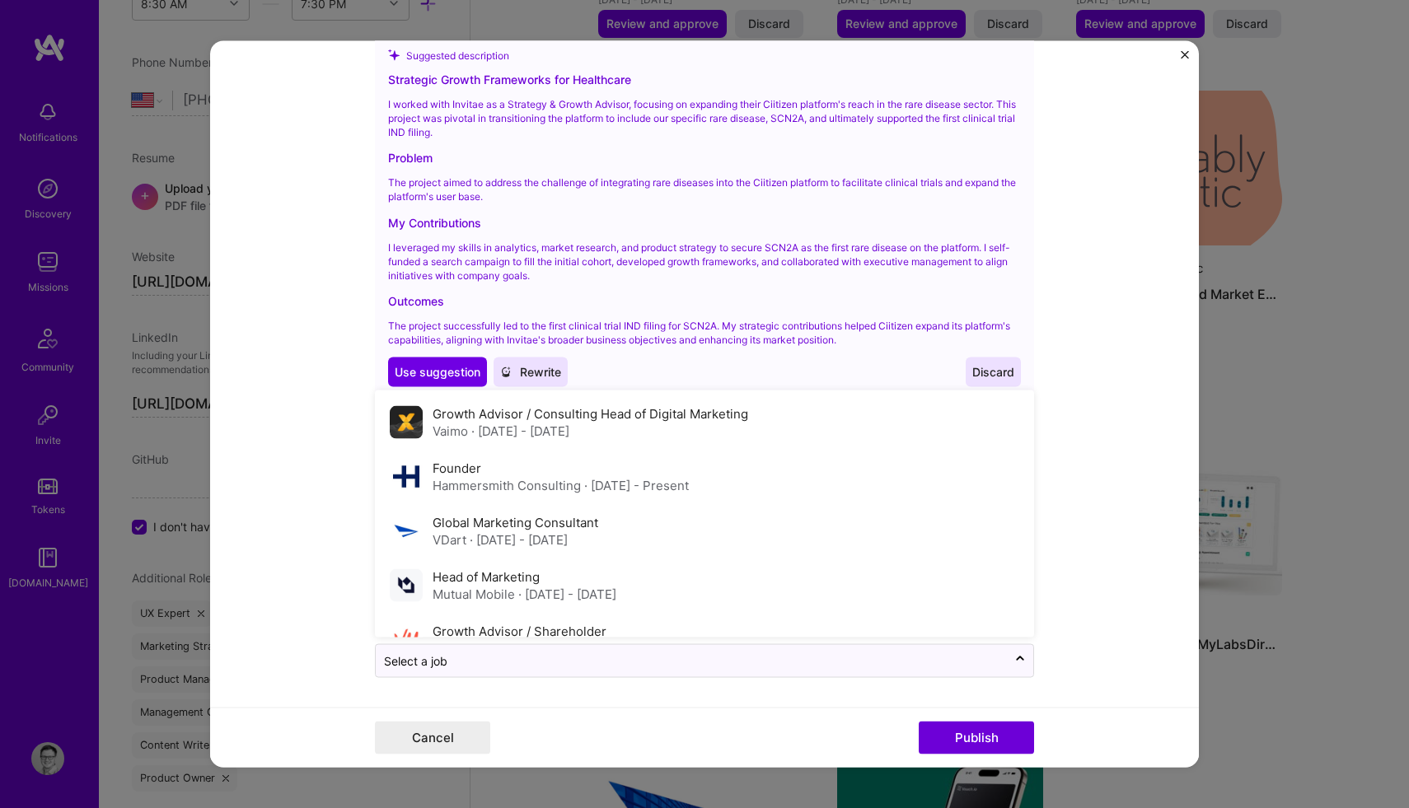
click at [285, 414] on form "Editing suggested project This project is suggested based on your LinkedIn, res…" at bounding box center [704, 403] width 989 height 727
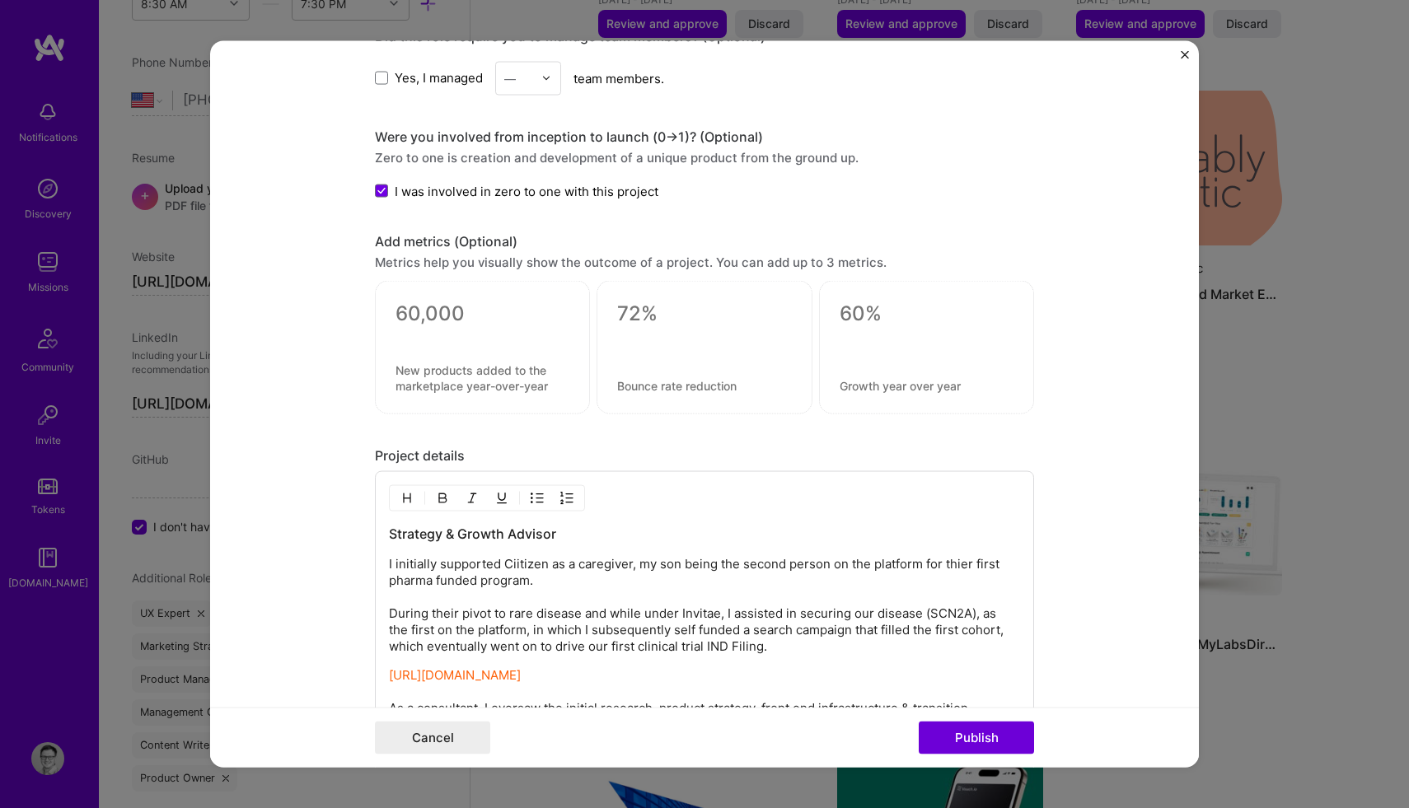
scroll to position [1690, 0]
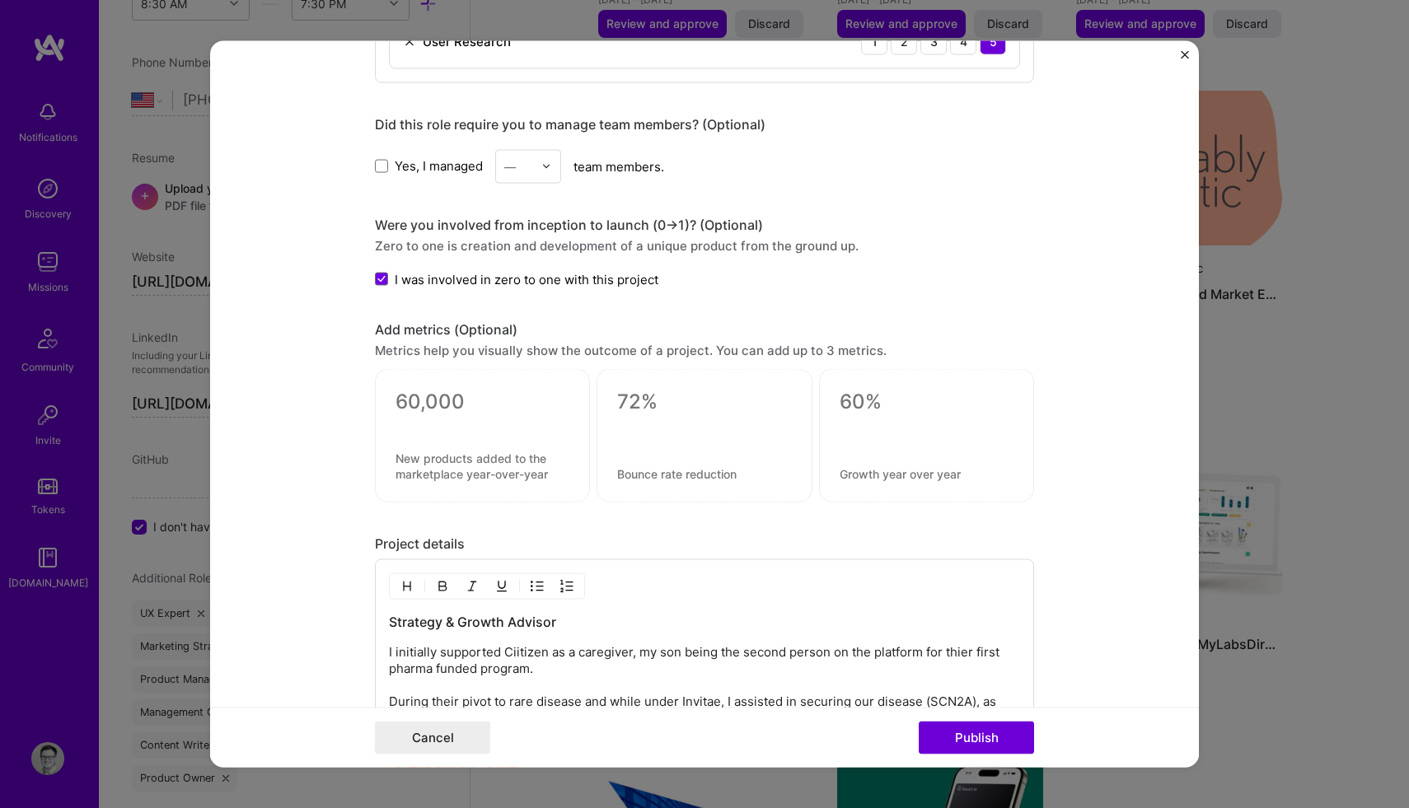
click at [446, 401] on textarea at bounding box center [482, 402] width 174 height 25
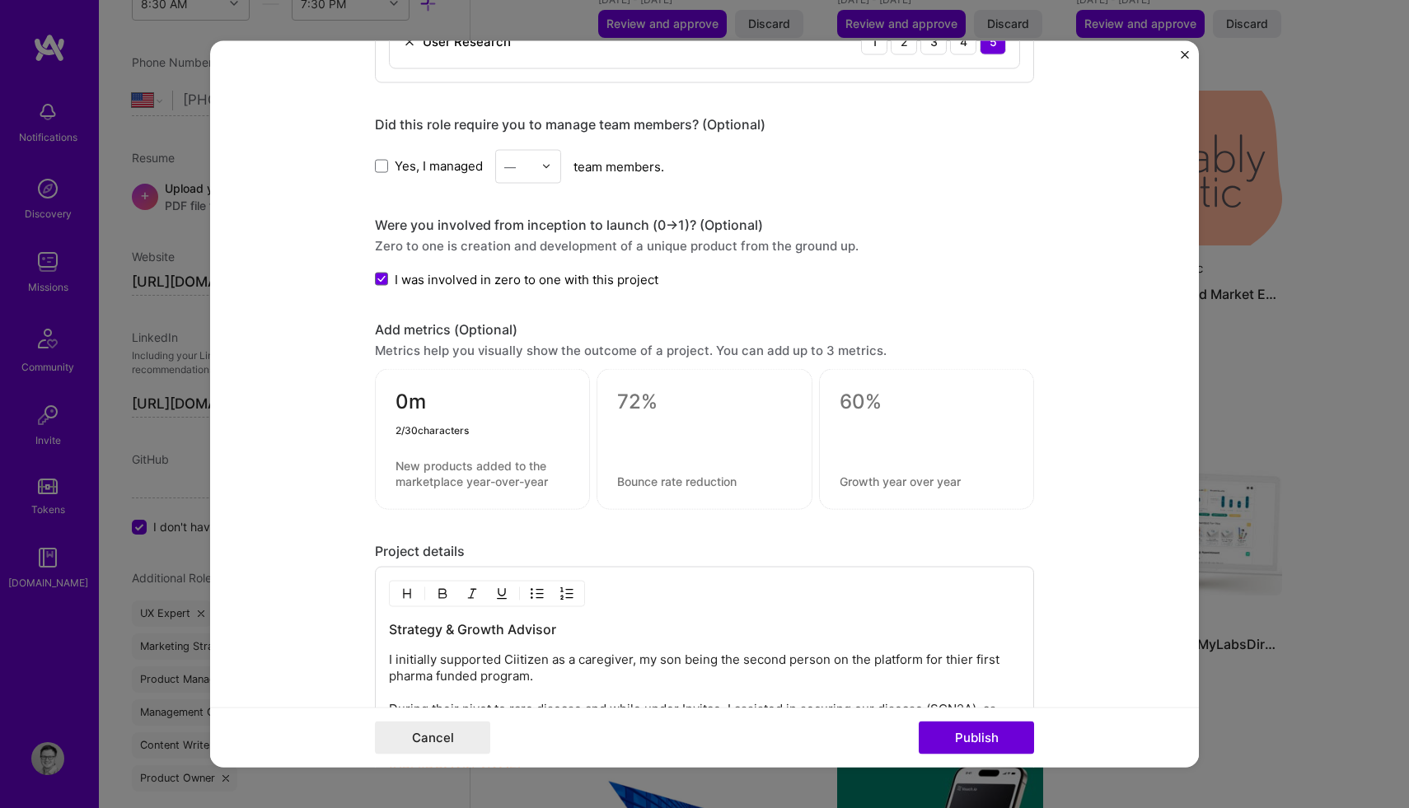
type textarea "0"
type textarea "50M +"
click at [479, 465] on textarea at bounding box center [482, 473] width 174 height 31
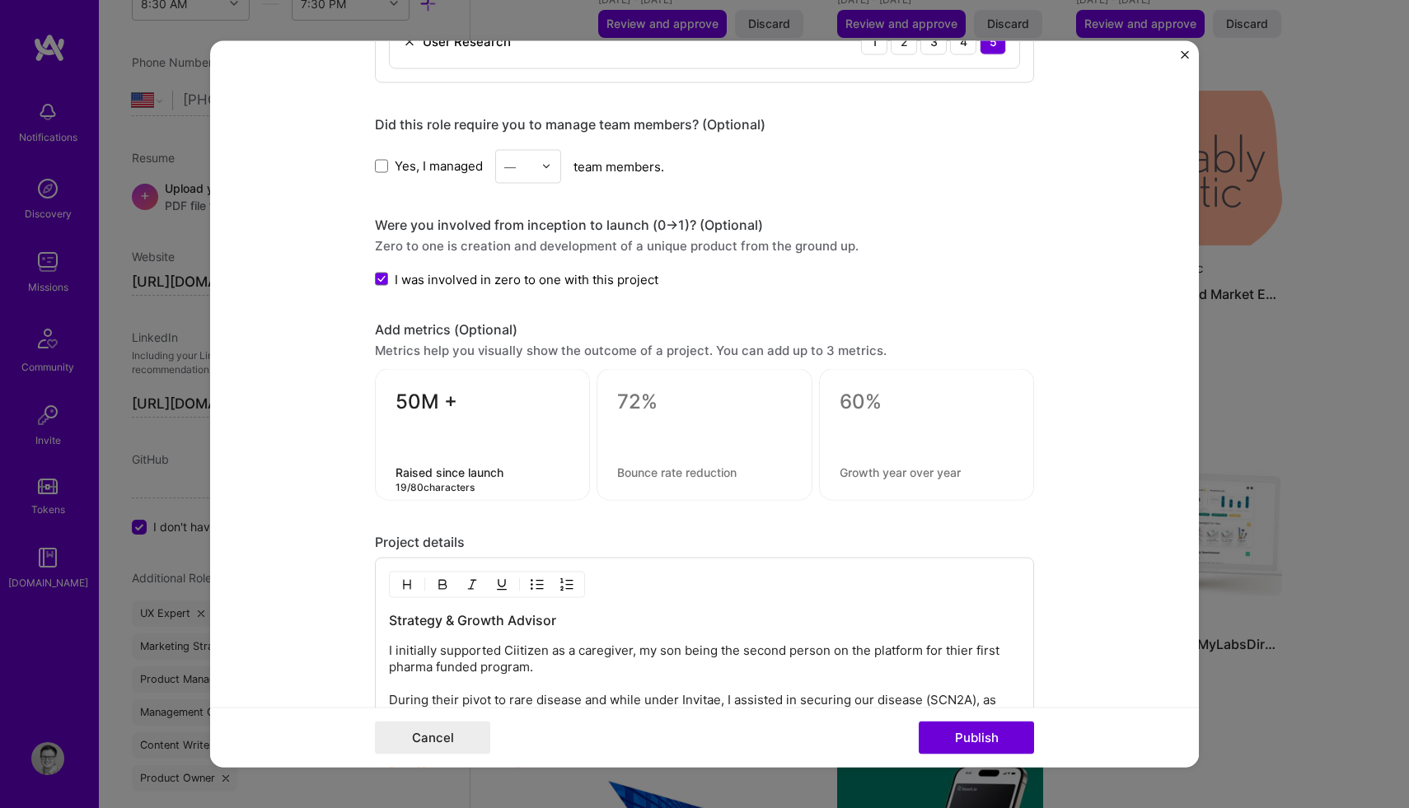
type textarea "Raised since launch"
click at [327, 497] on form "Editing suggested project This project is suggested based on your LinkedIn, res…" at bounding box center [704, 403] width 989 height 727
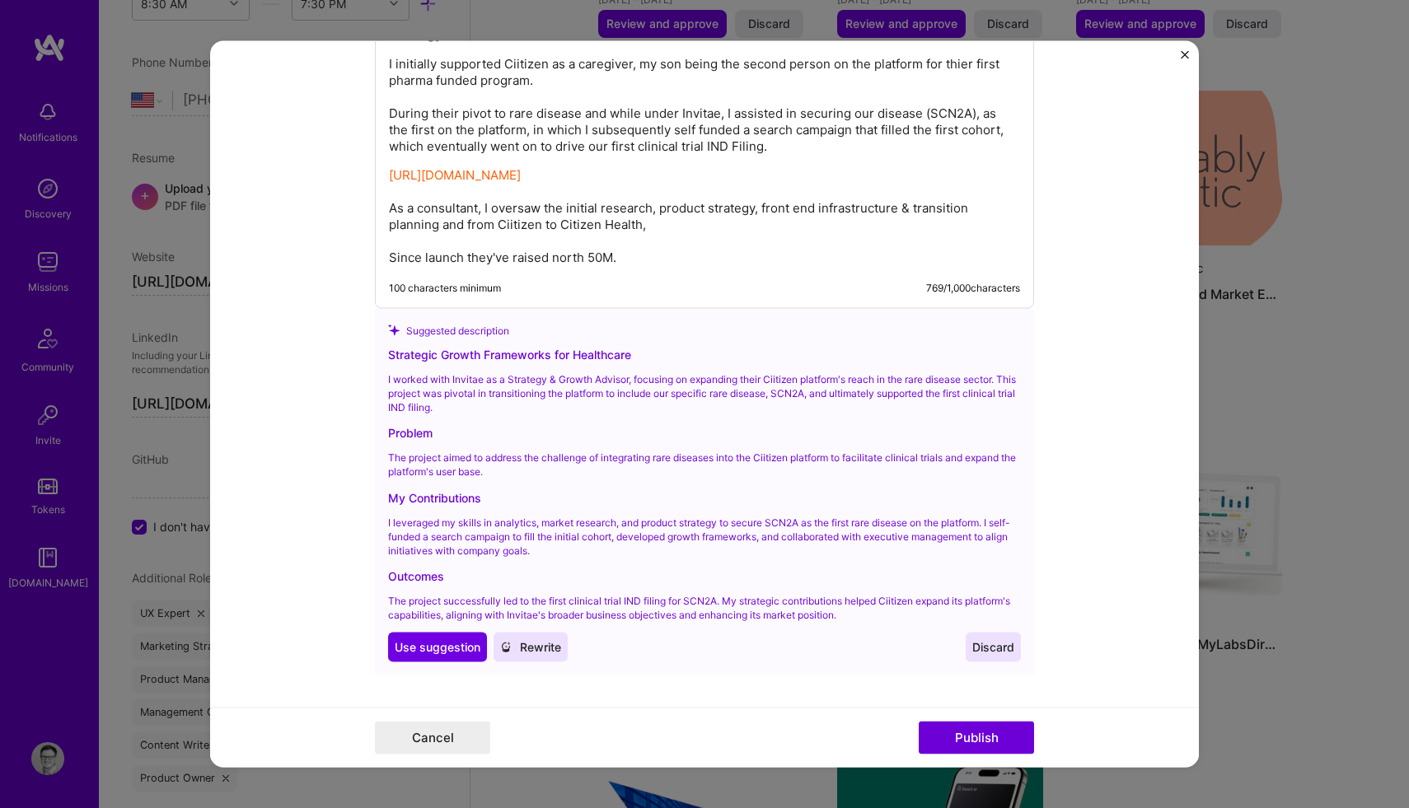
scroll to position [2569, 0]
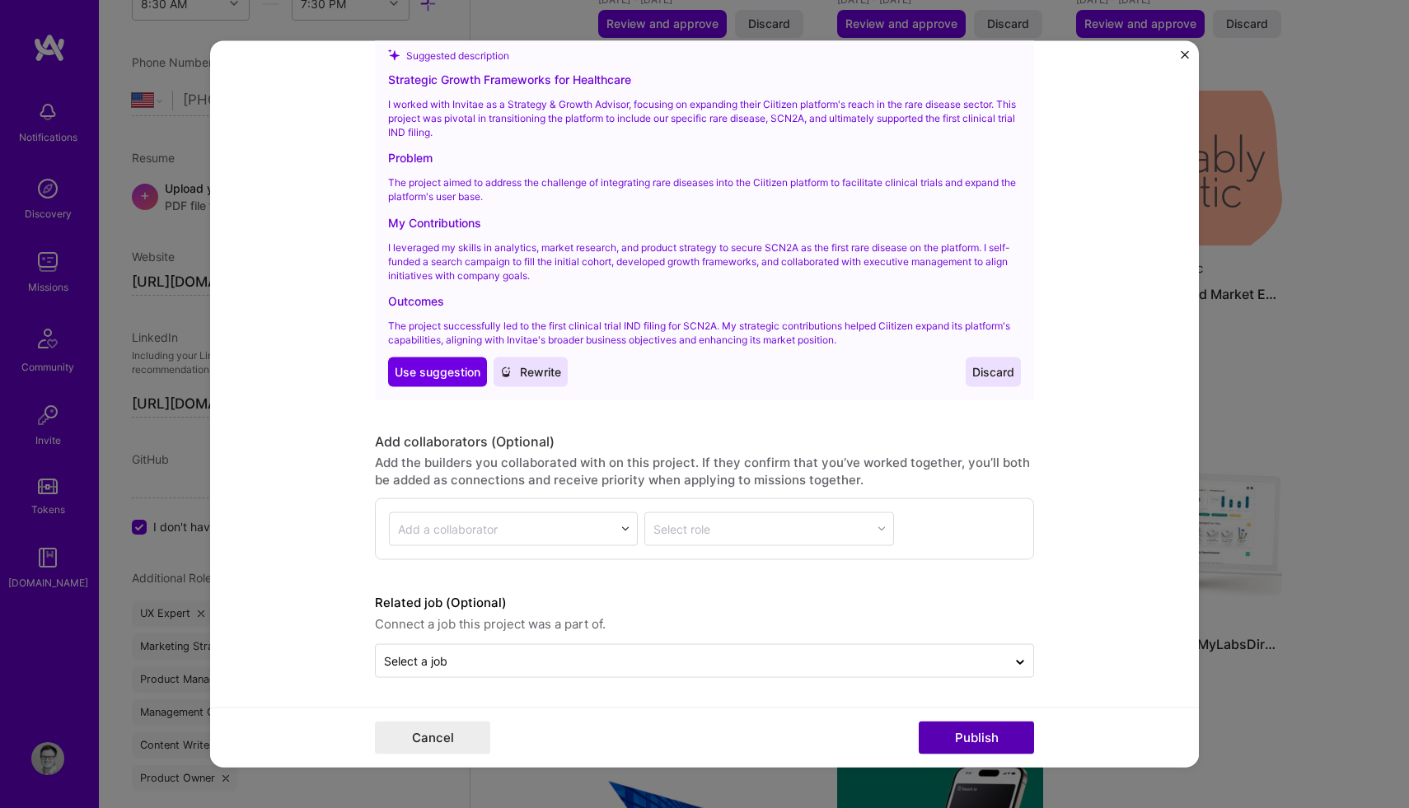
click at [984, 741] on button "Publish" at bounding box center [976, 738] width 115 height 33
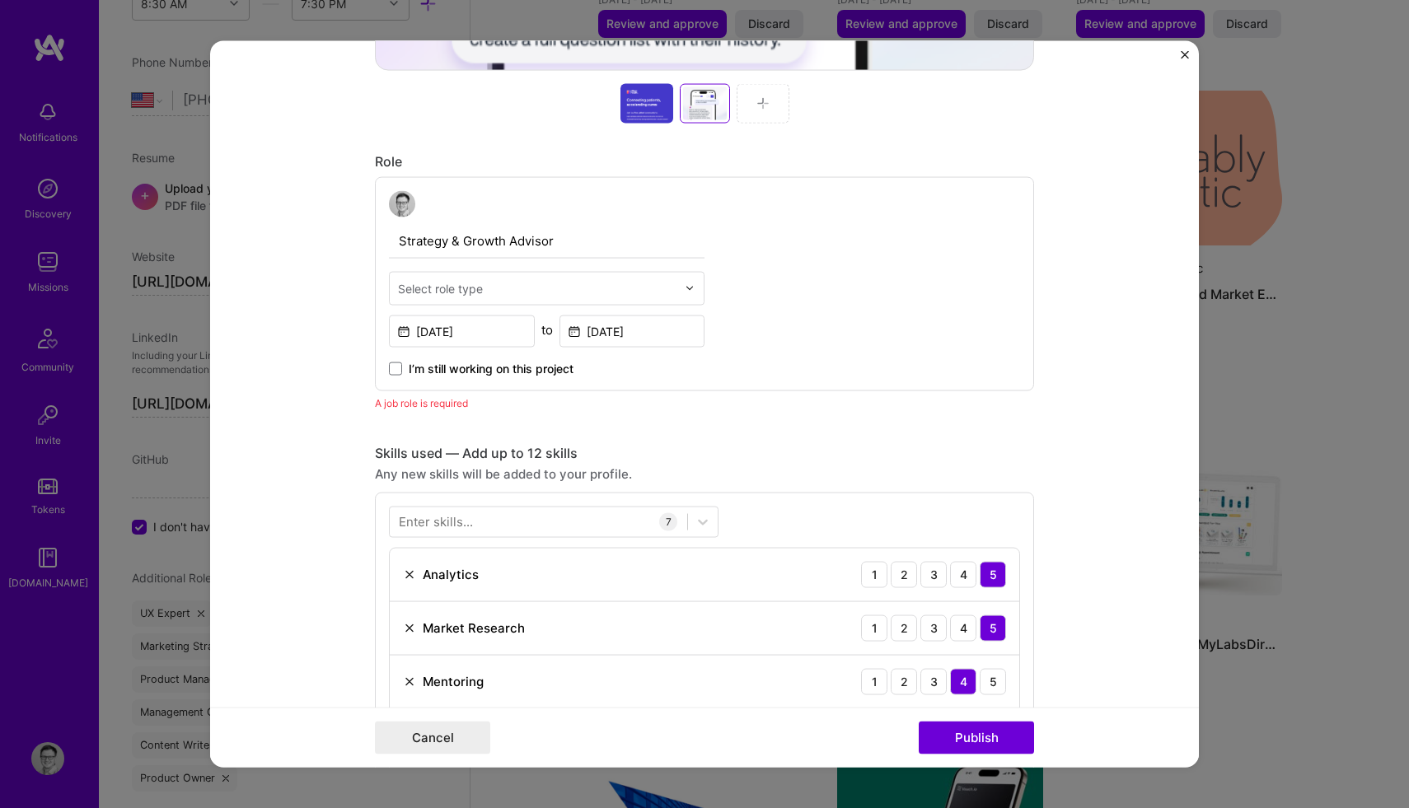
scroll to position [822, 0]
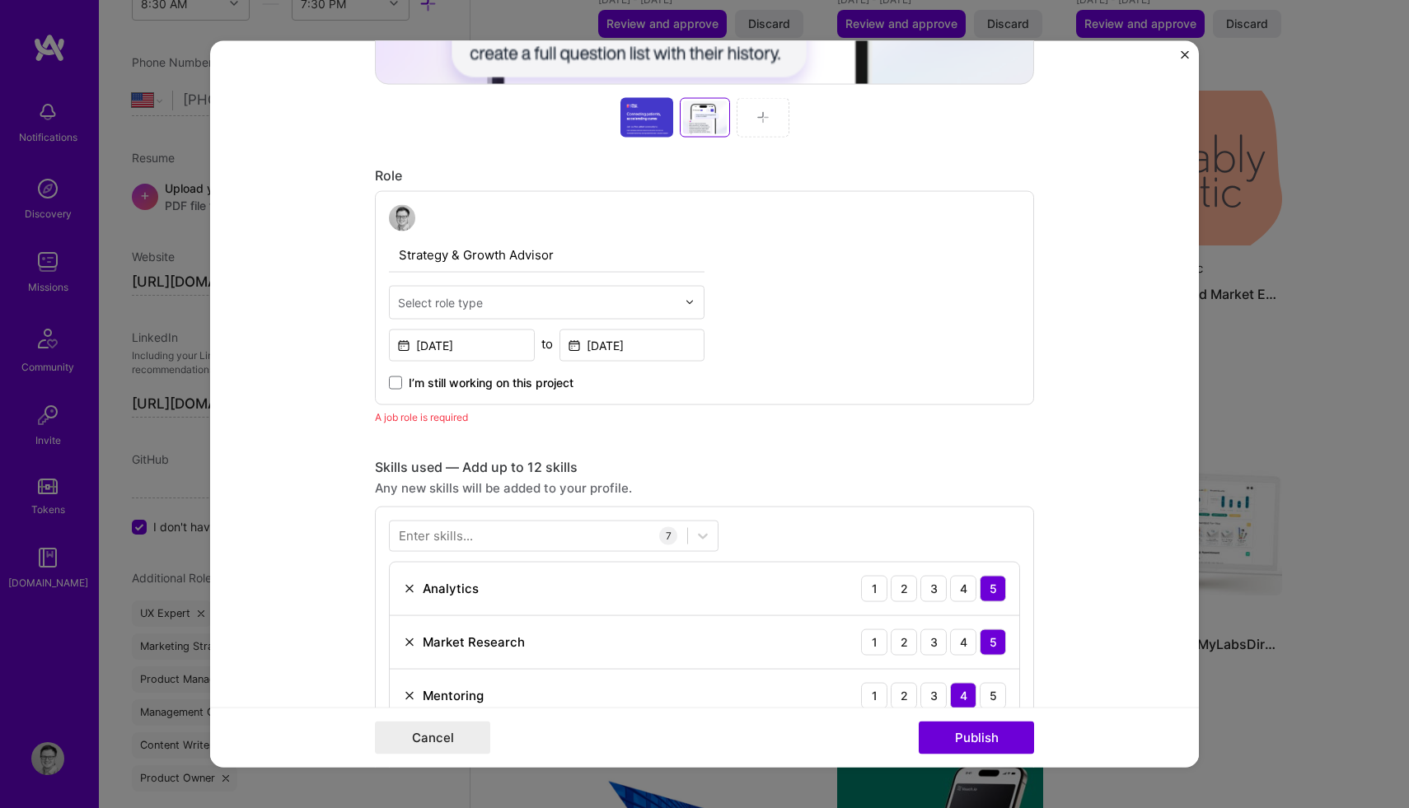
click at [483, 302] on input "text" at bounding box center [537, 301] width 278 height 17
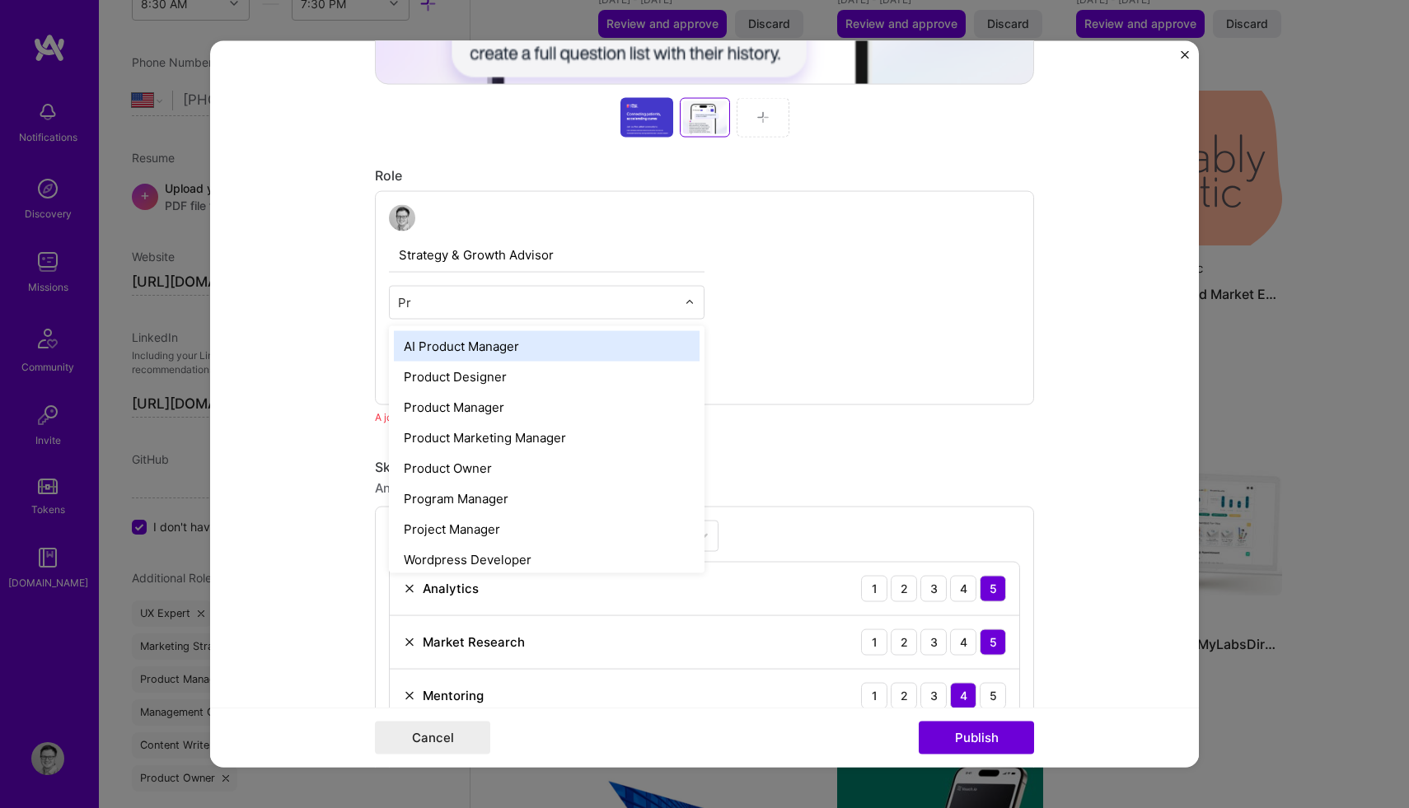
type input "P"
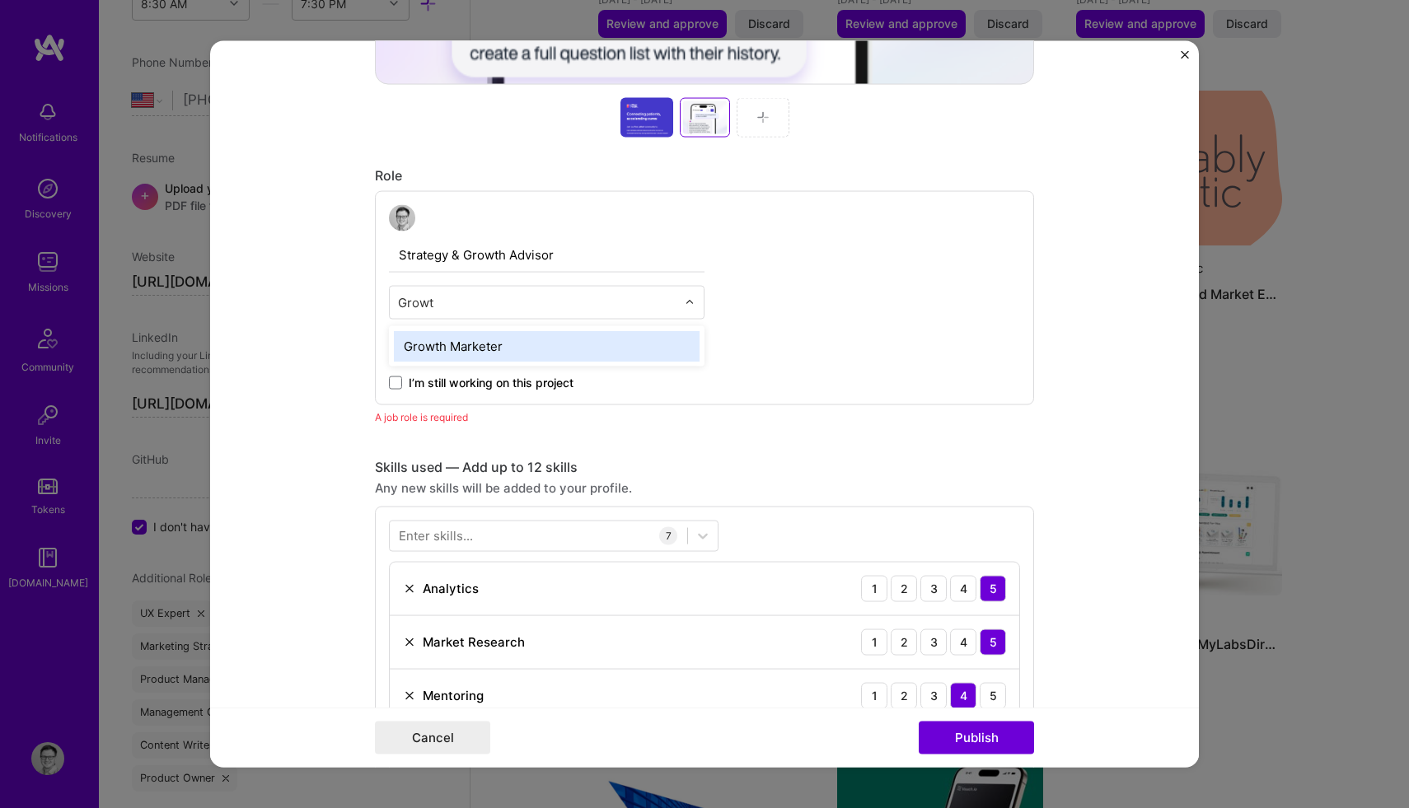
type input "Growth"
click at [504, 346] on div "Growth Marketer" at bounding box center [547, 345] width 306 height 30
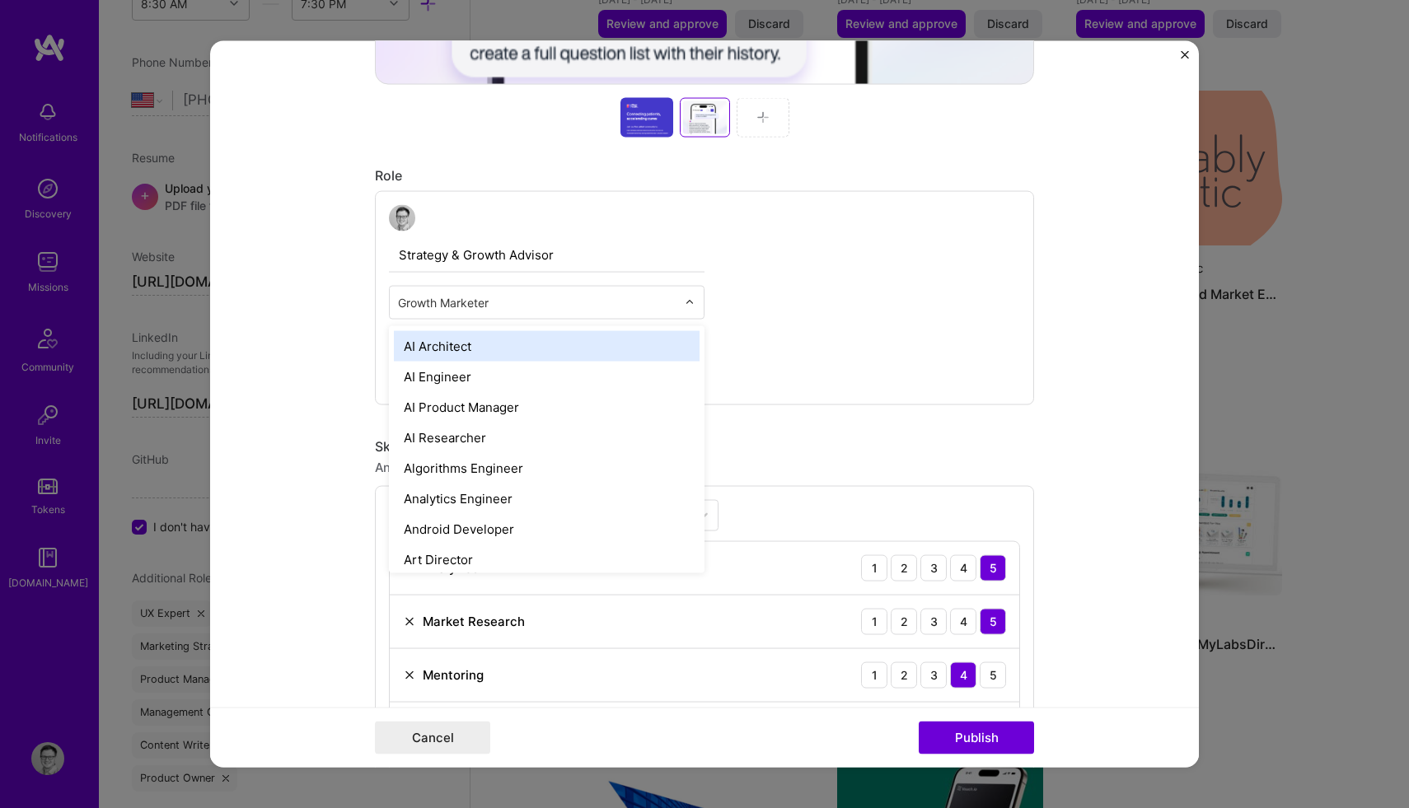
click at [491, 308] on input "text" at bounding box center [537, 301] width 278 height 17
type input "Consult"
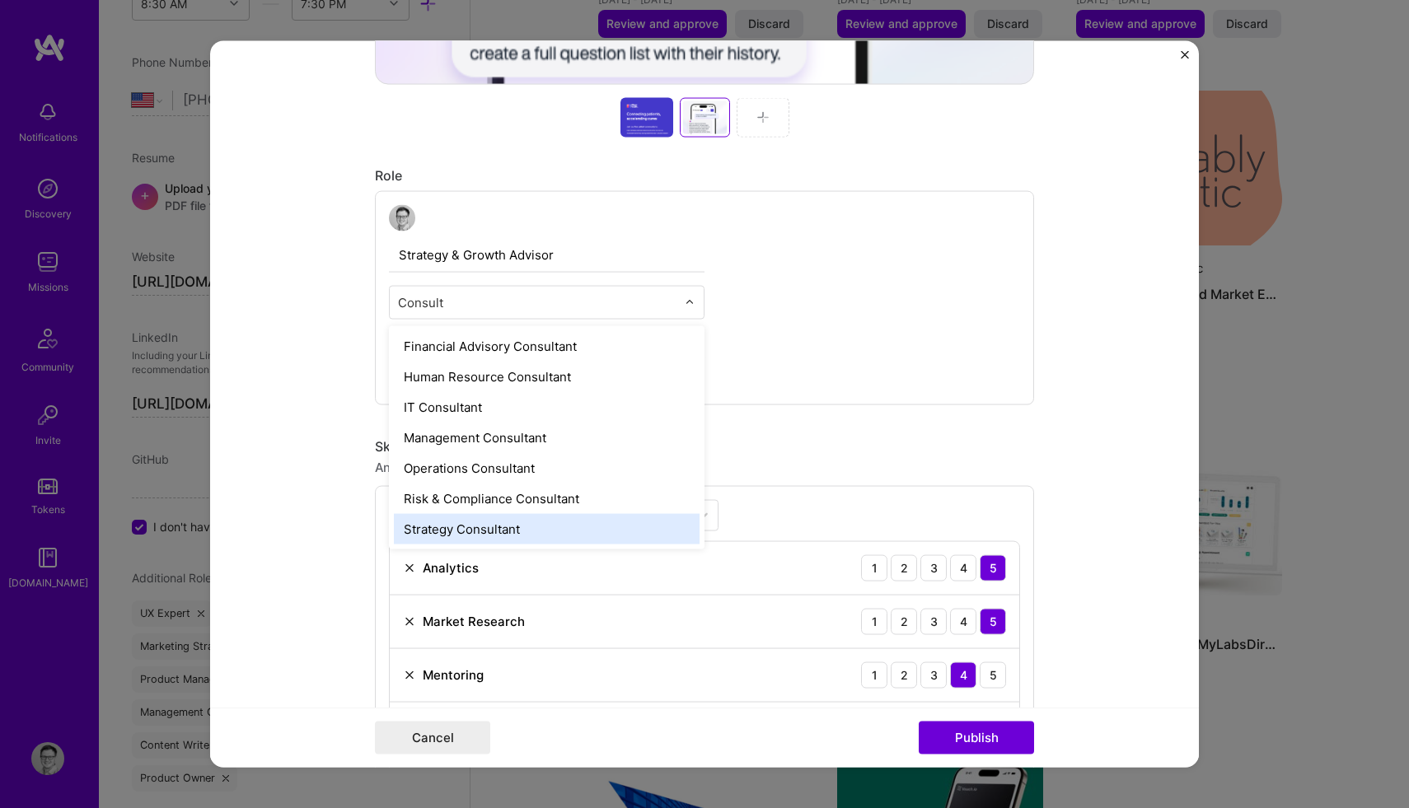
click at [477, 525] on div "Strategy Consultant" at bounding box center [547, 528] width 306 height 30
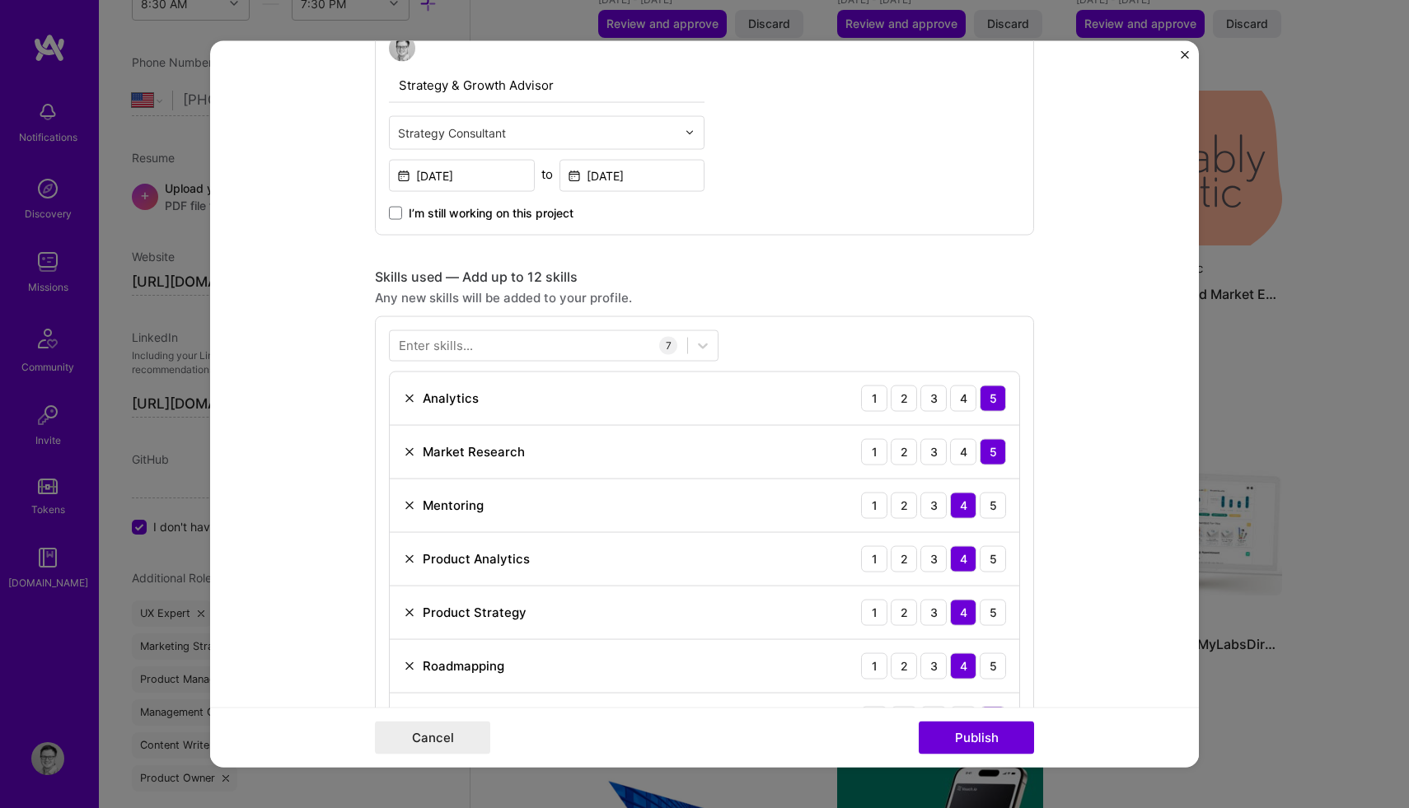
scroll to position [1560, 0]
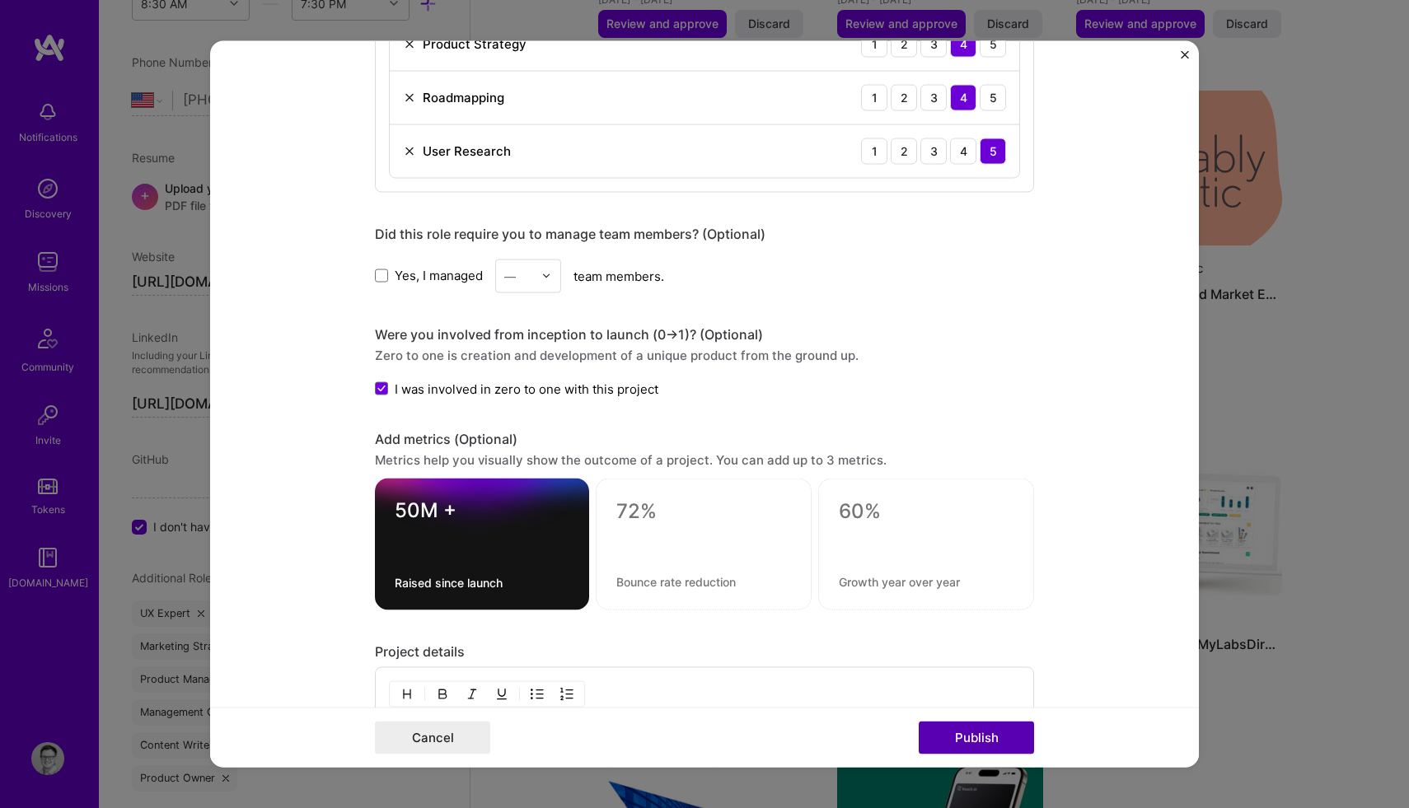
click at [975, 725] on button "Publish" at bounding box center [976, 738] width 115 height 33
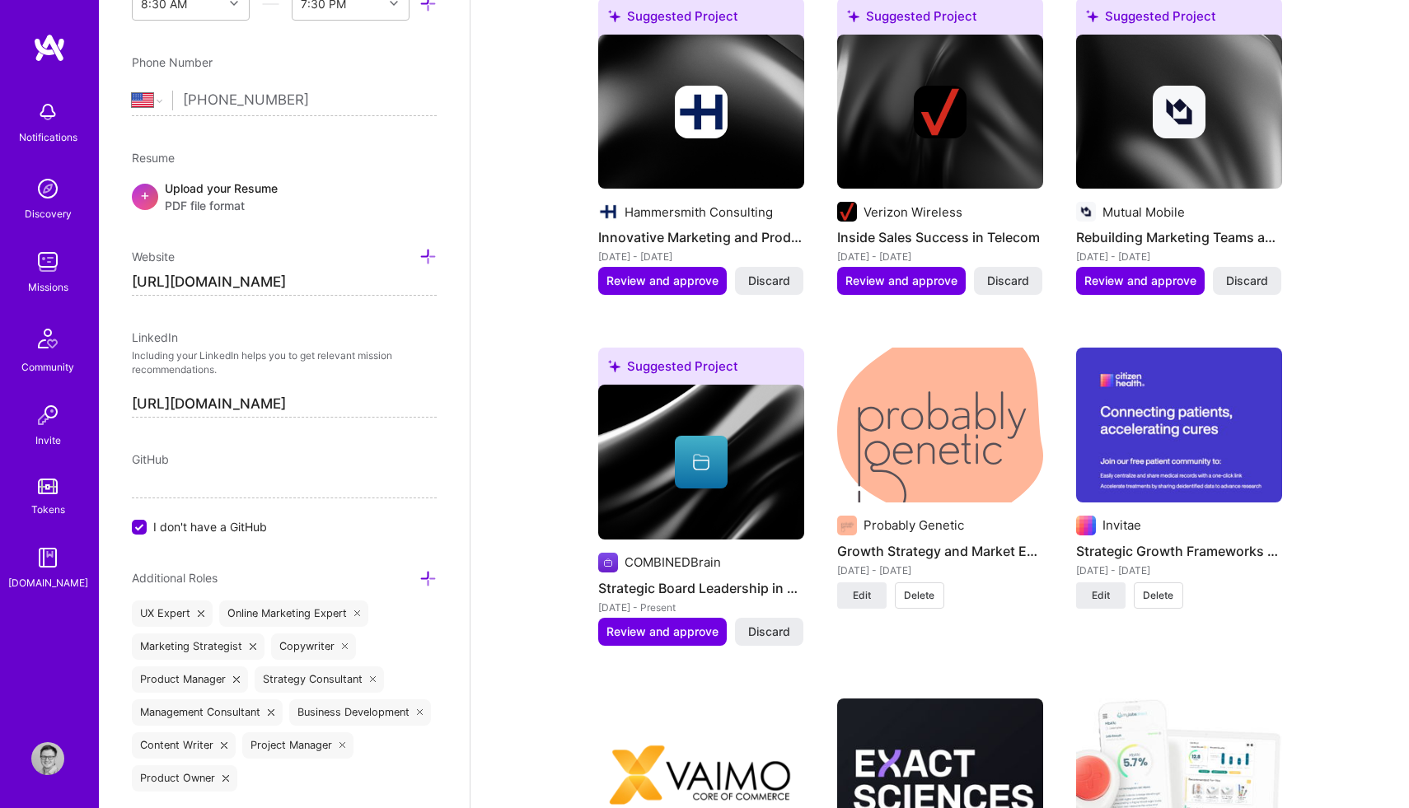
scroll to position [2382, 0]
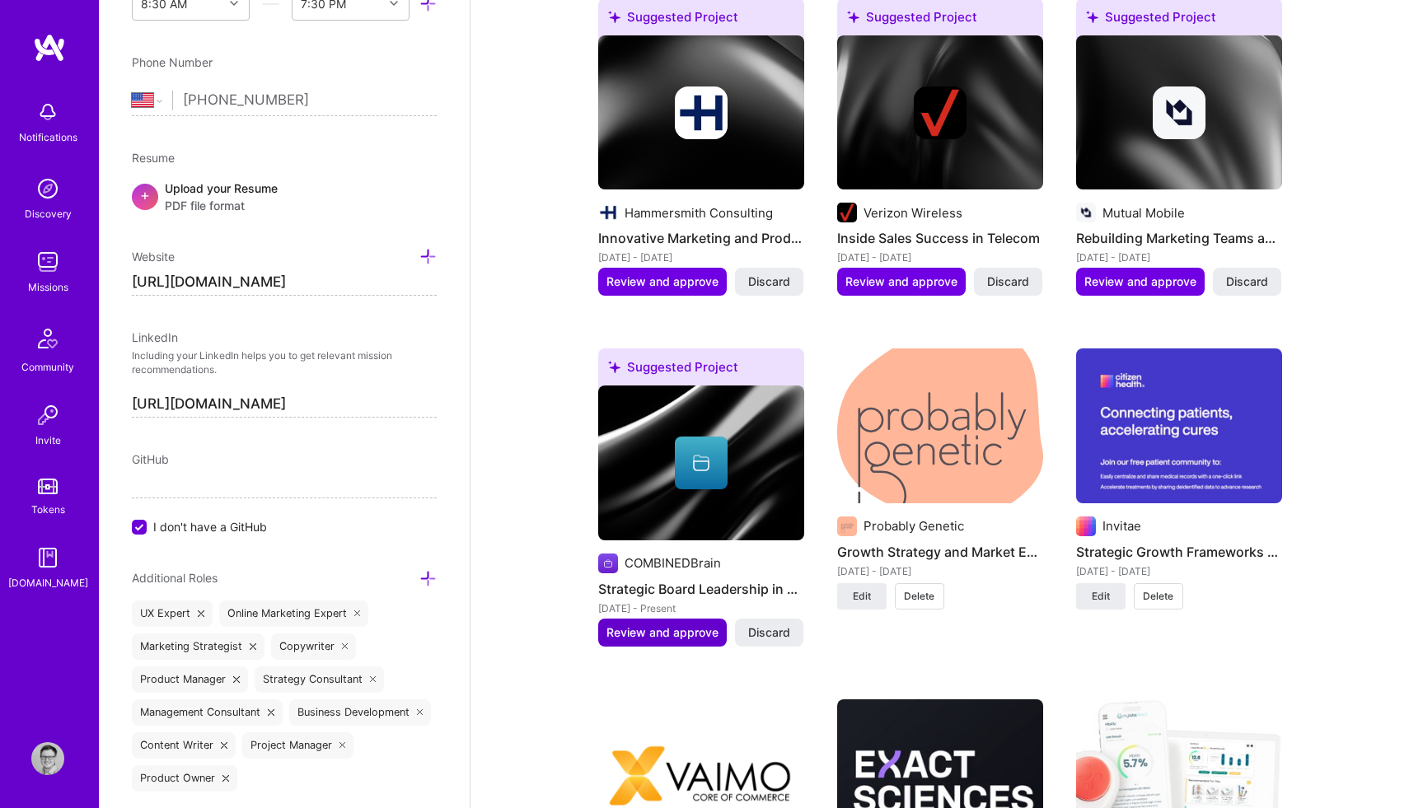
click at [656, 624] on span "Review and approve" at bounding box center [662, 632] width 112 height 16
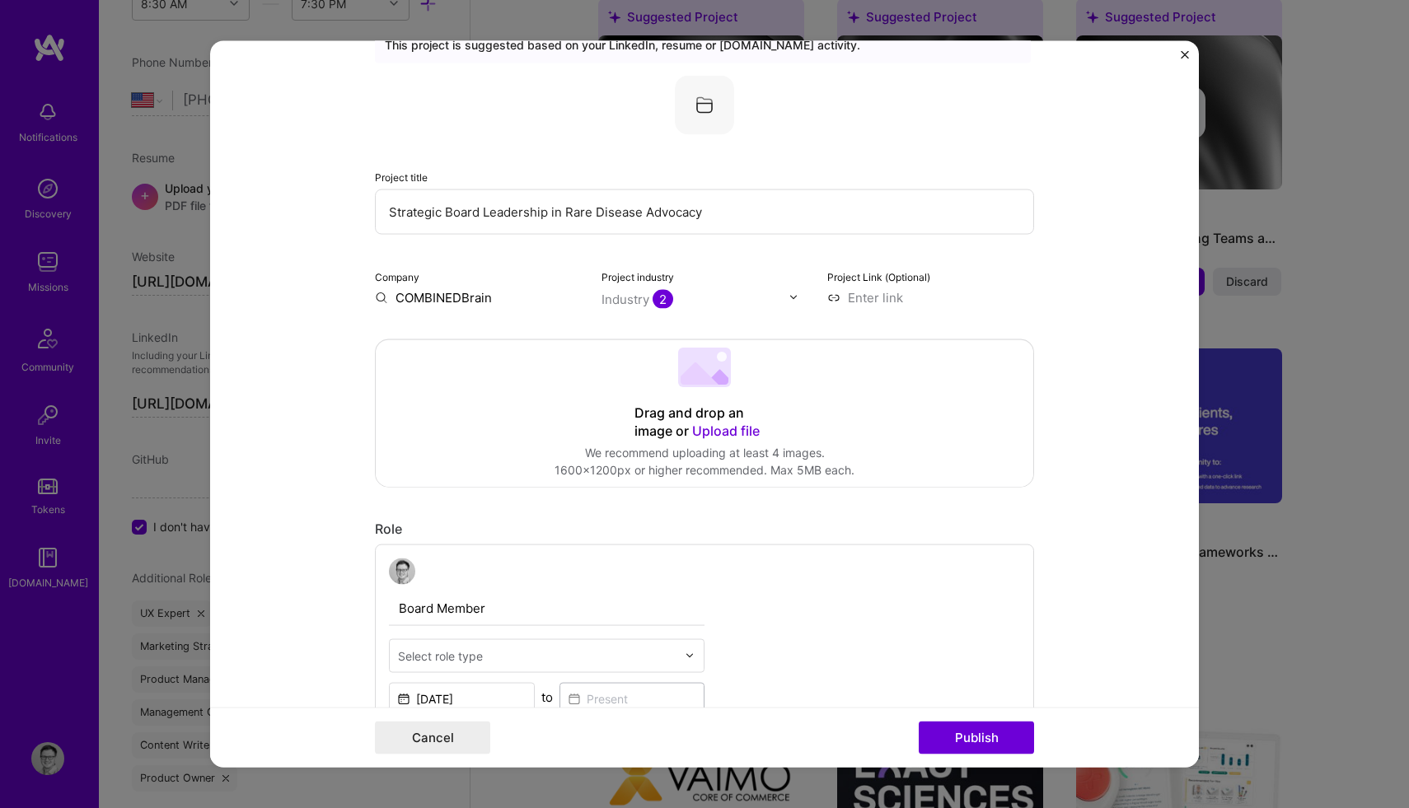
scroll to position [77, 0]
click at [714, 428] on span "Upload file" at bounding box center [726, 426] width 68 height 16
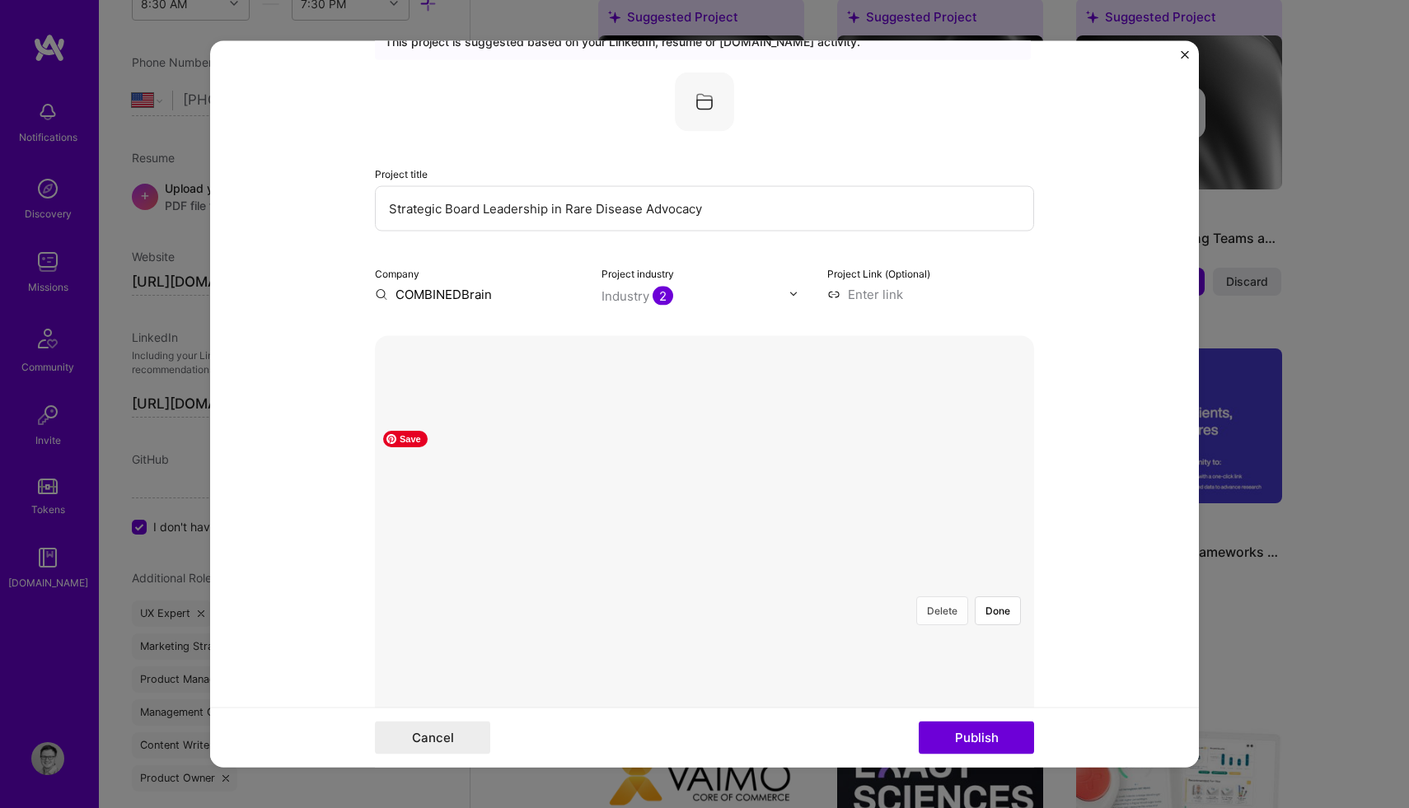
click at [939, 596] on button "Delete" at bounding box center [942, 610] width 52 height 29
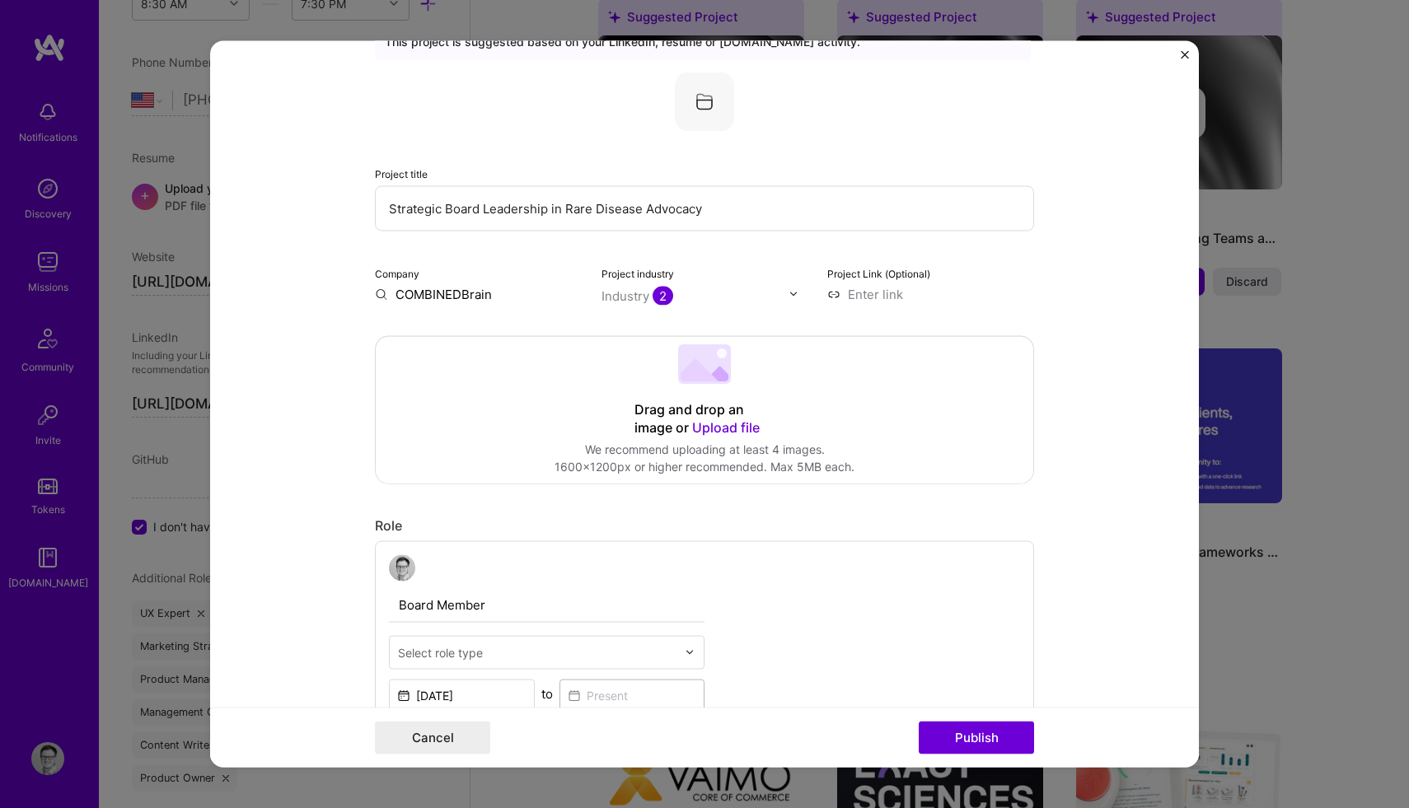
click at [725, 433] on span "Upload file" at bounding box center [726, 426] width 68 height 16
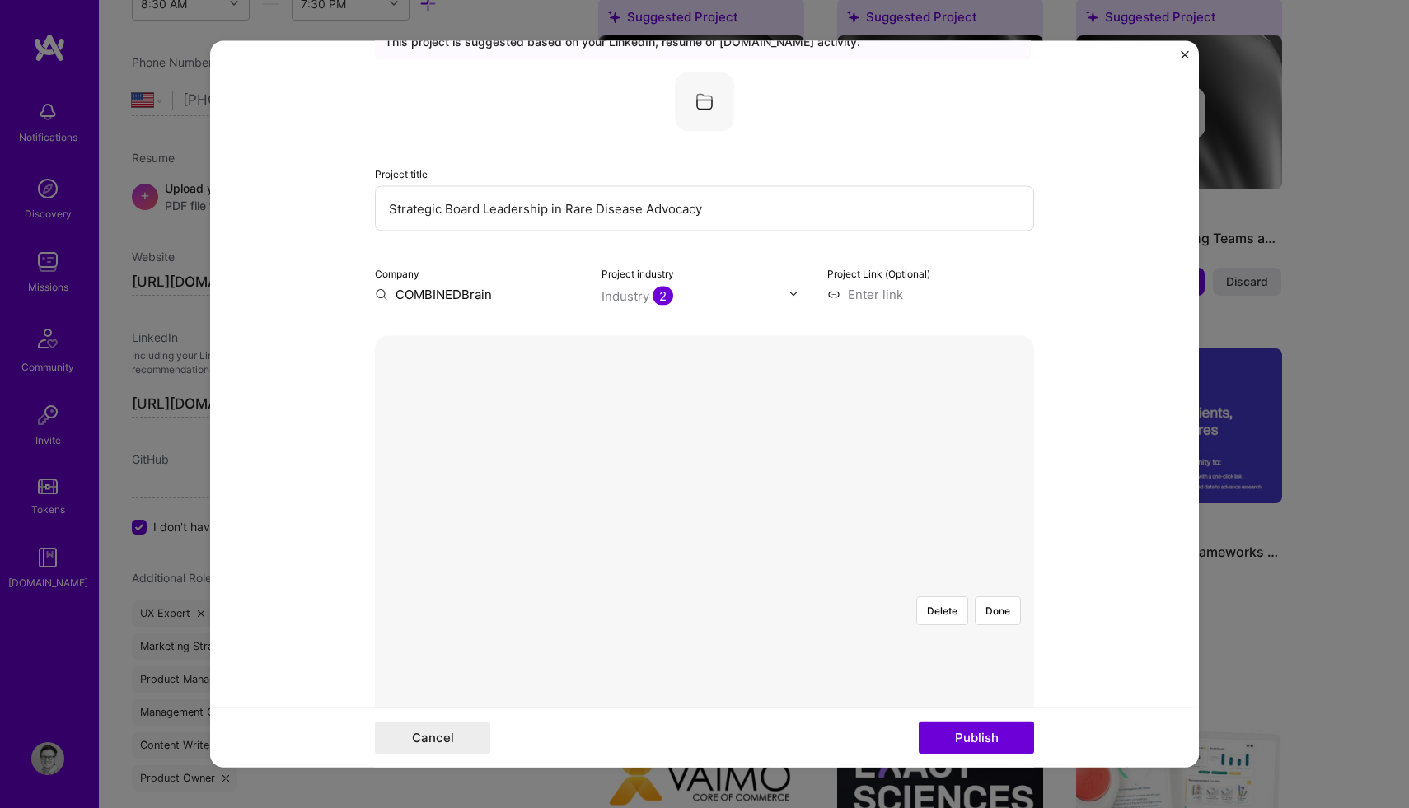
click at [711, 612] on div at bounding box center [786, 674] width 165 height 124
click at [1010, 596] on button "Done" at bounding box center [998, 610] width 46 height 29
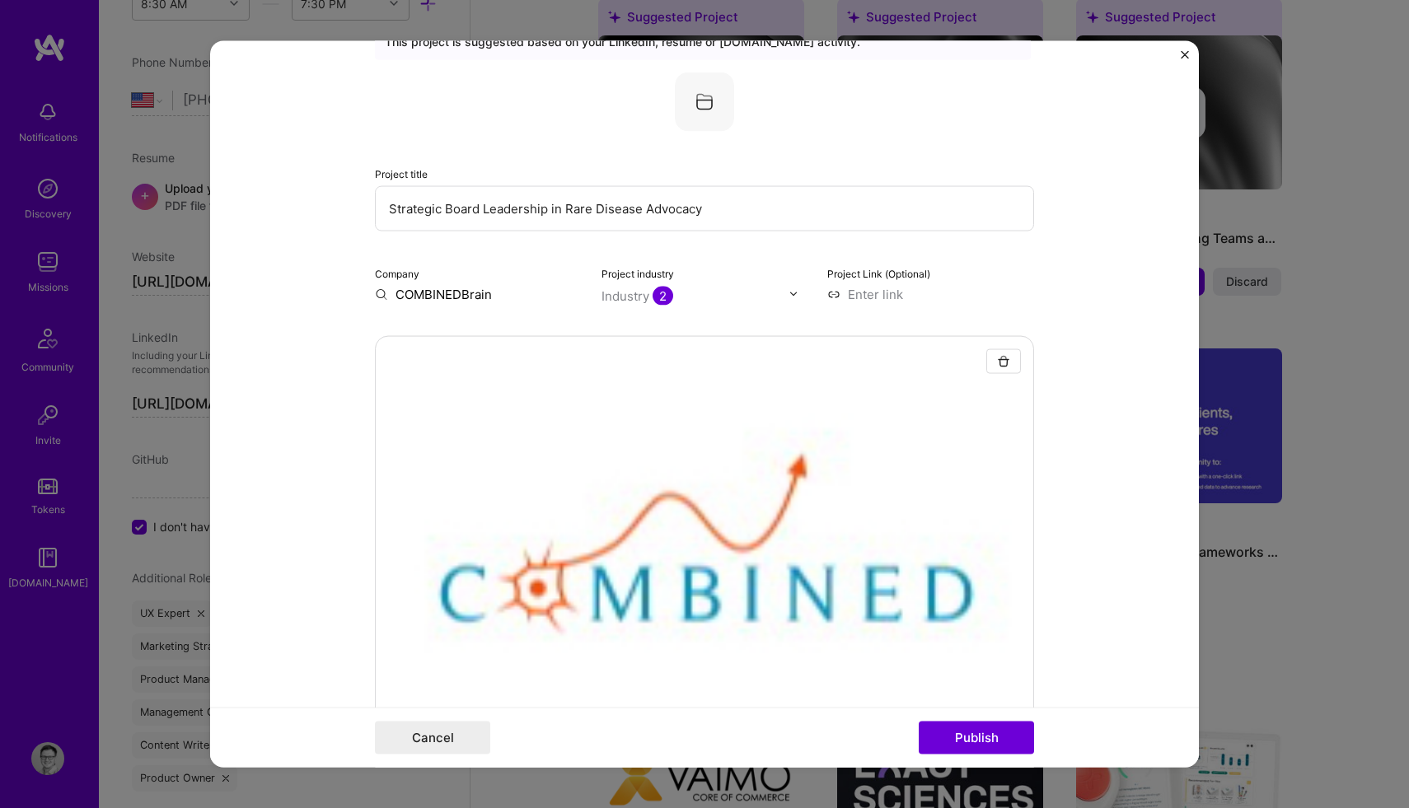
scroll to position [282, 0]
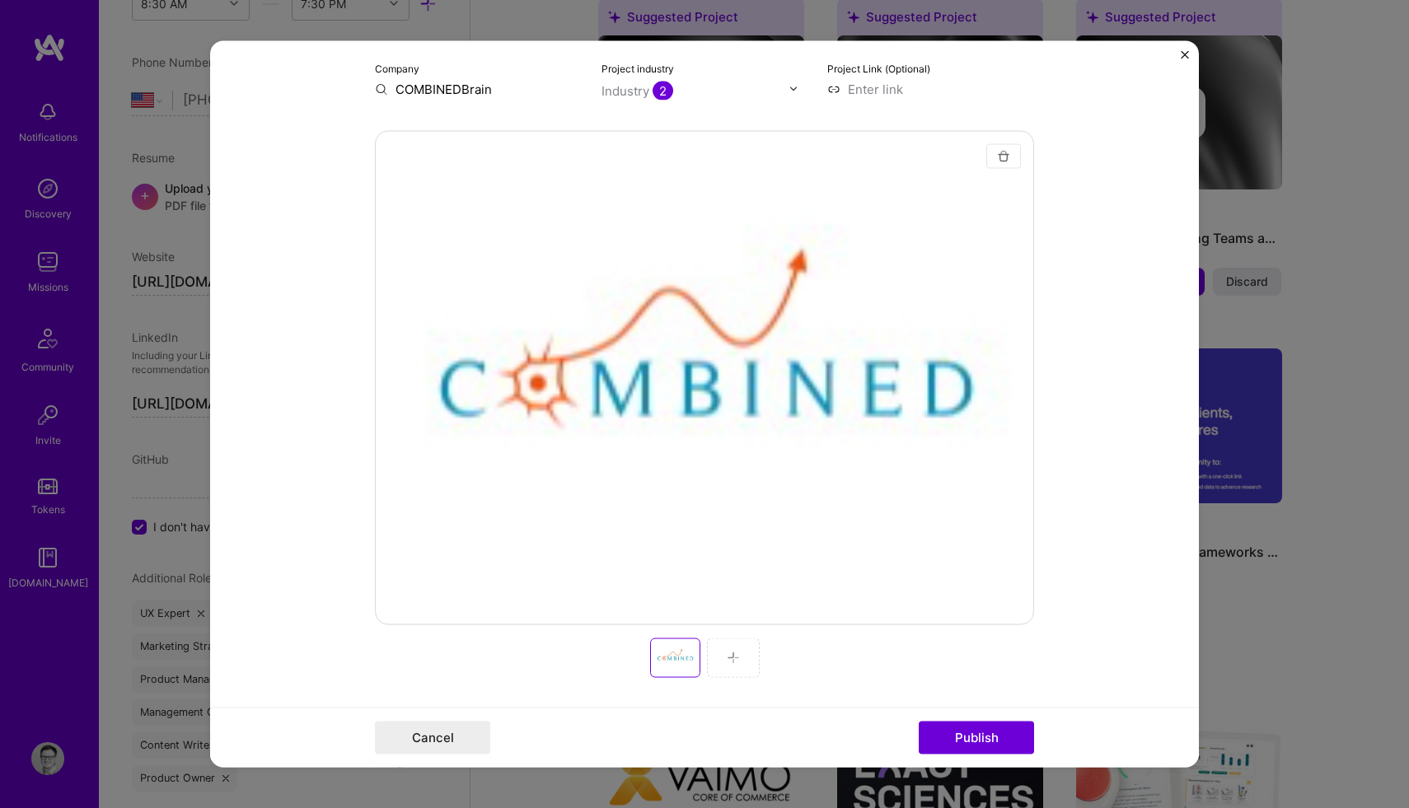
click at [999, 163] on button "button" at bounding box center [1003, 155] width 35 height 25
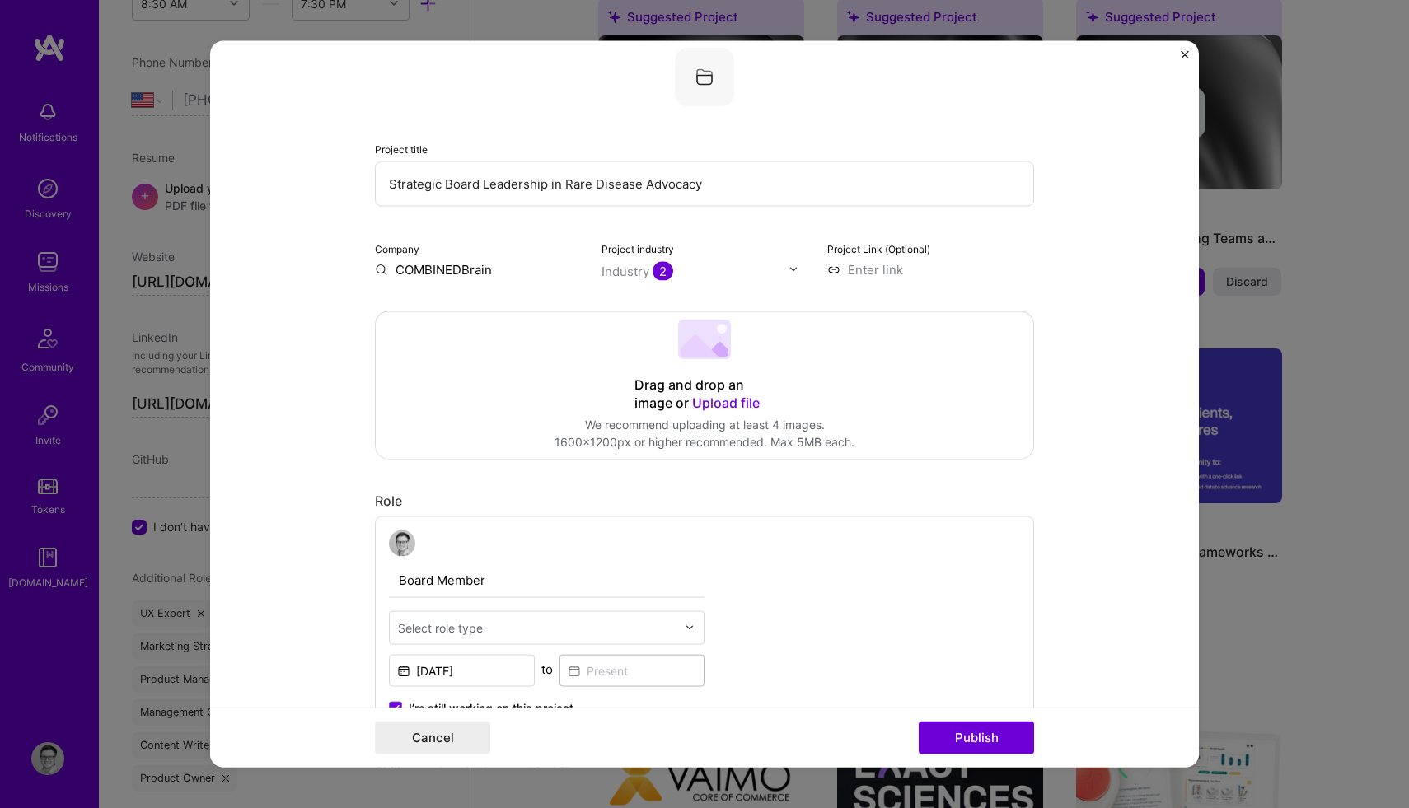
scroll to position [100, 0]
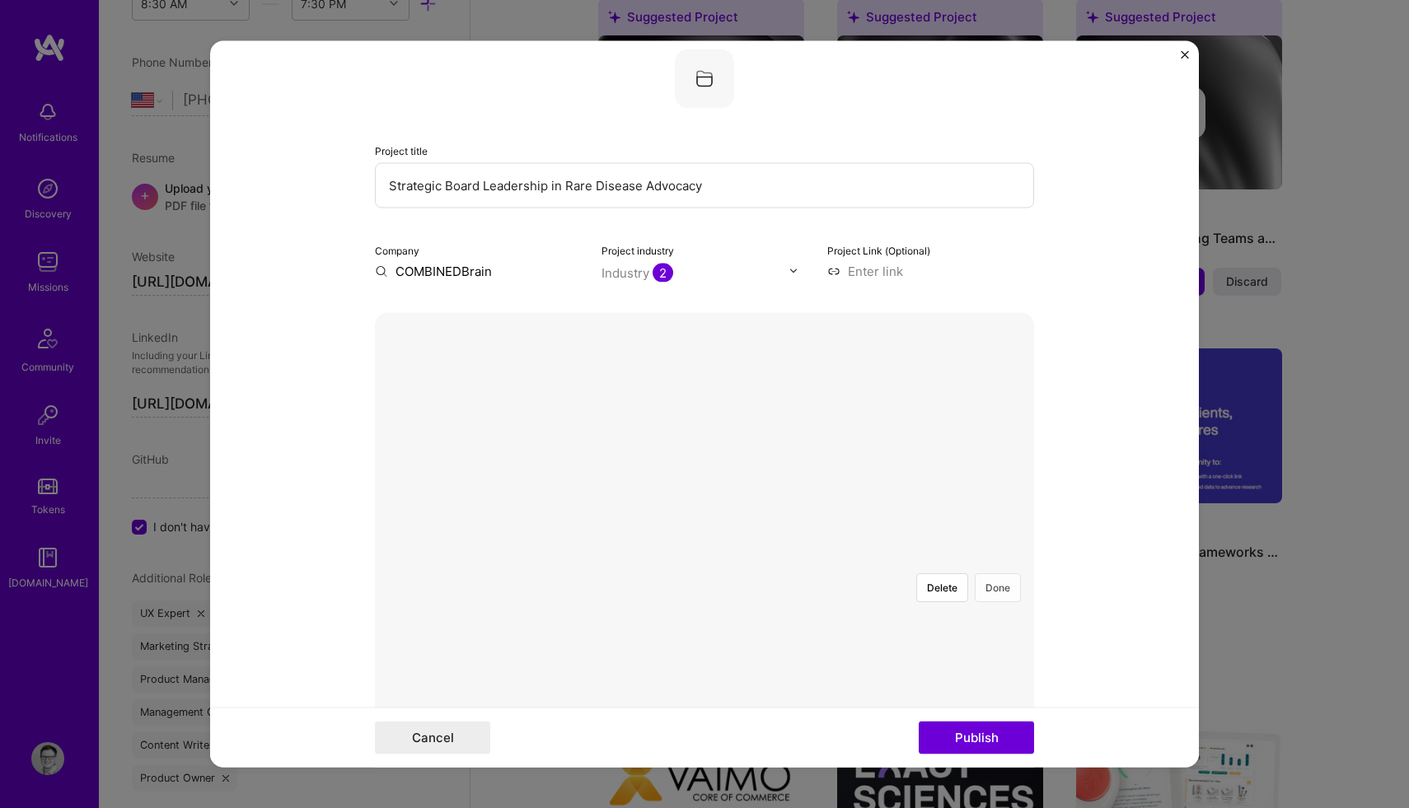
click at [996, 573] on button "Done" at bounding box center [998, 587] width 46 height 29
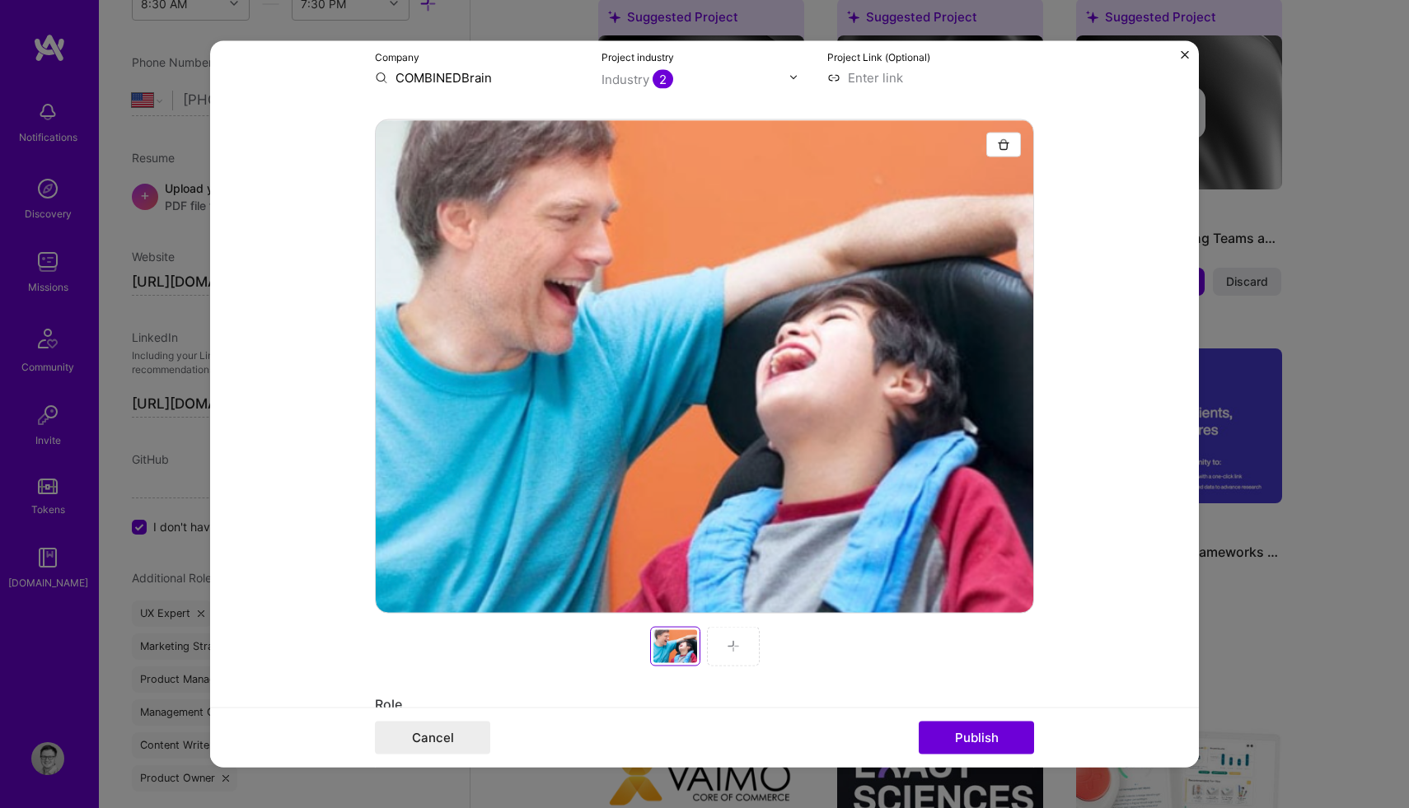
scroll to position [346, 0]
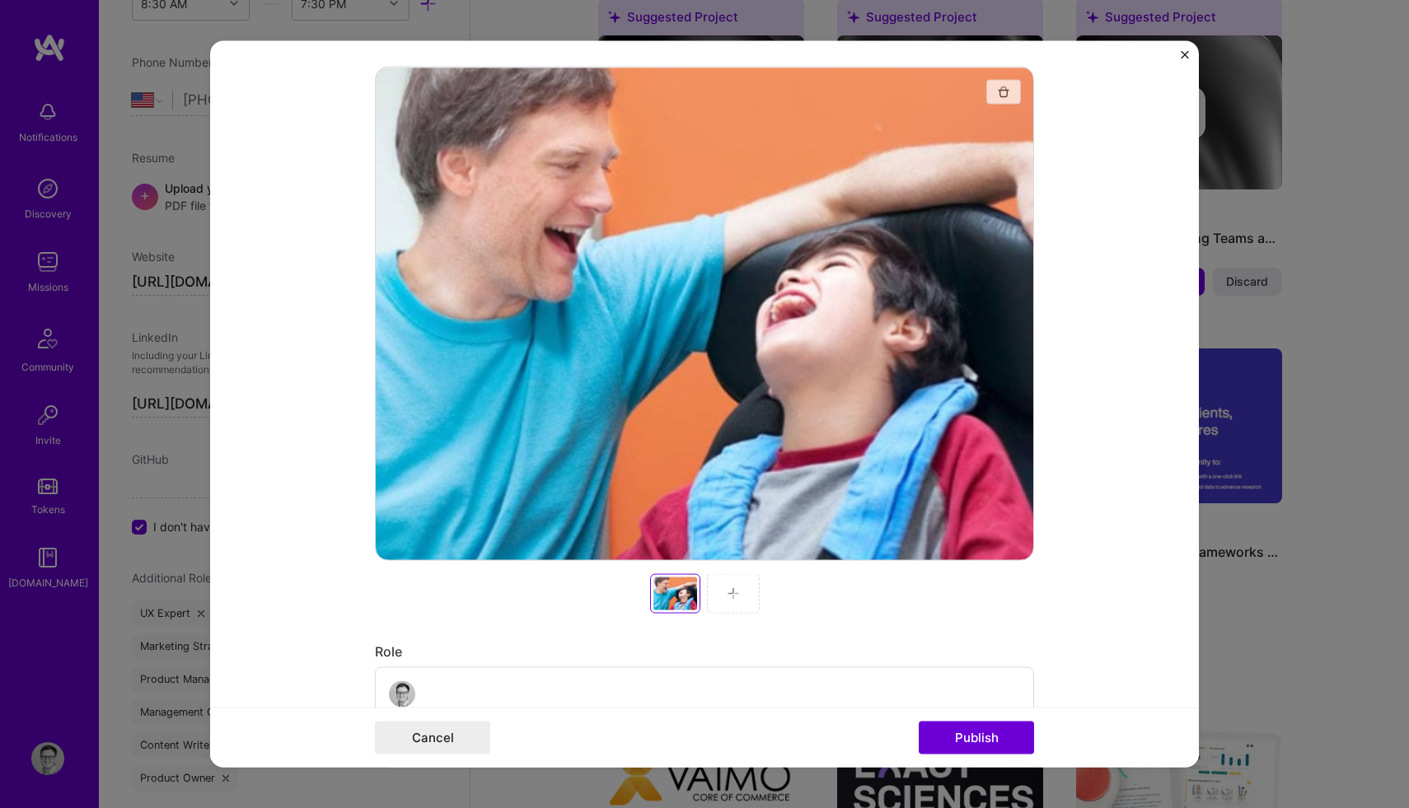
click at [1001, 94] on img "button" at bounding box center [1003, 91] width 13 height 13
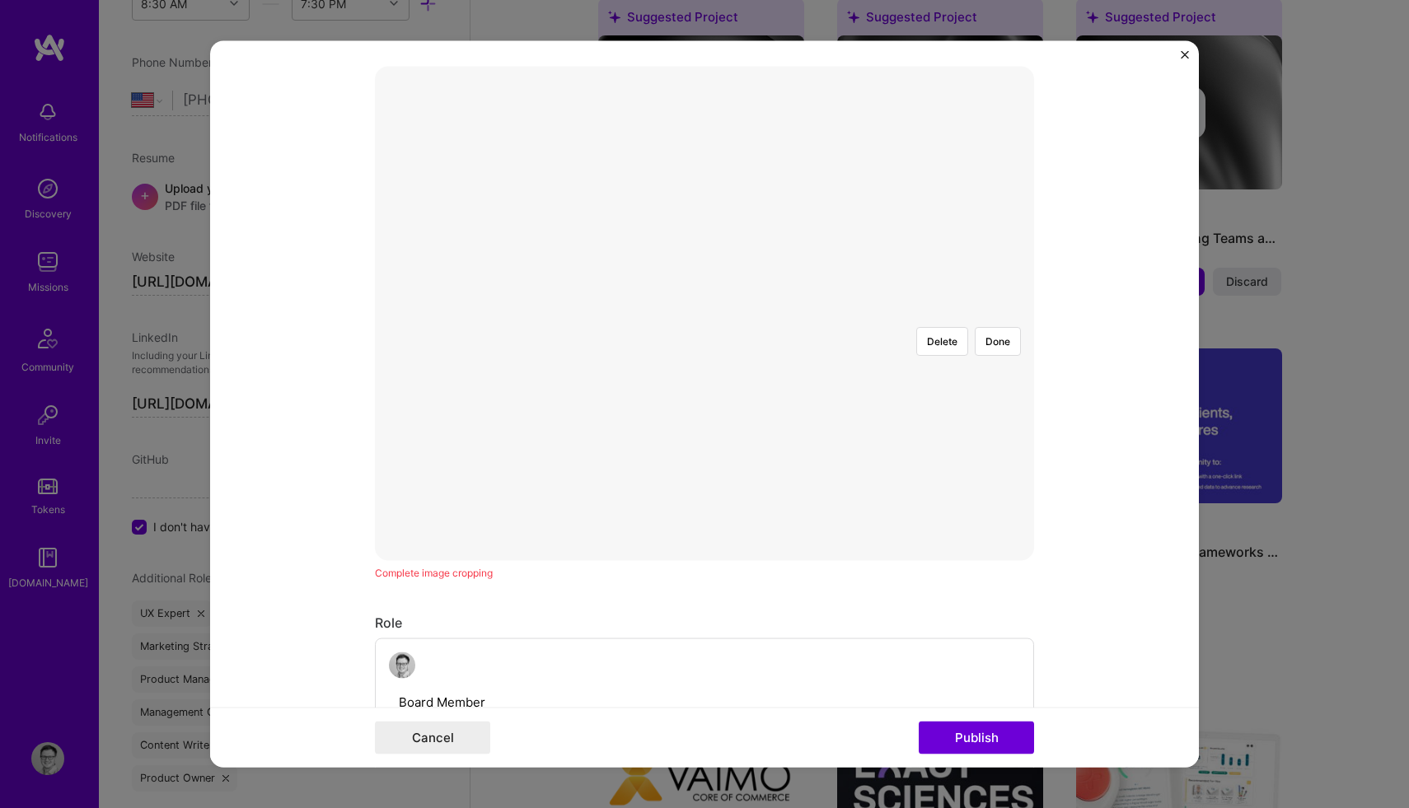
click at [762, 313] on div at bounding box center [897, 458] width 387 height 291
click at [1003, 326] on button "Done" at bounding box center [998, 340] width 46 height 29
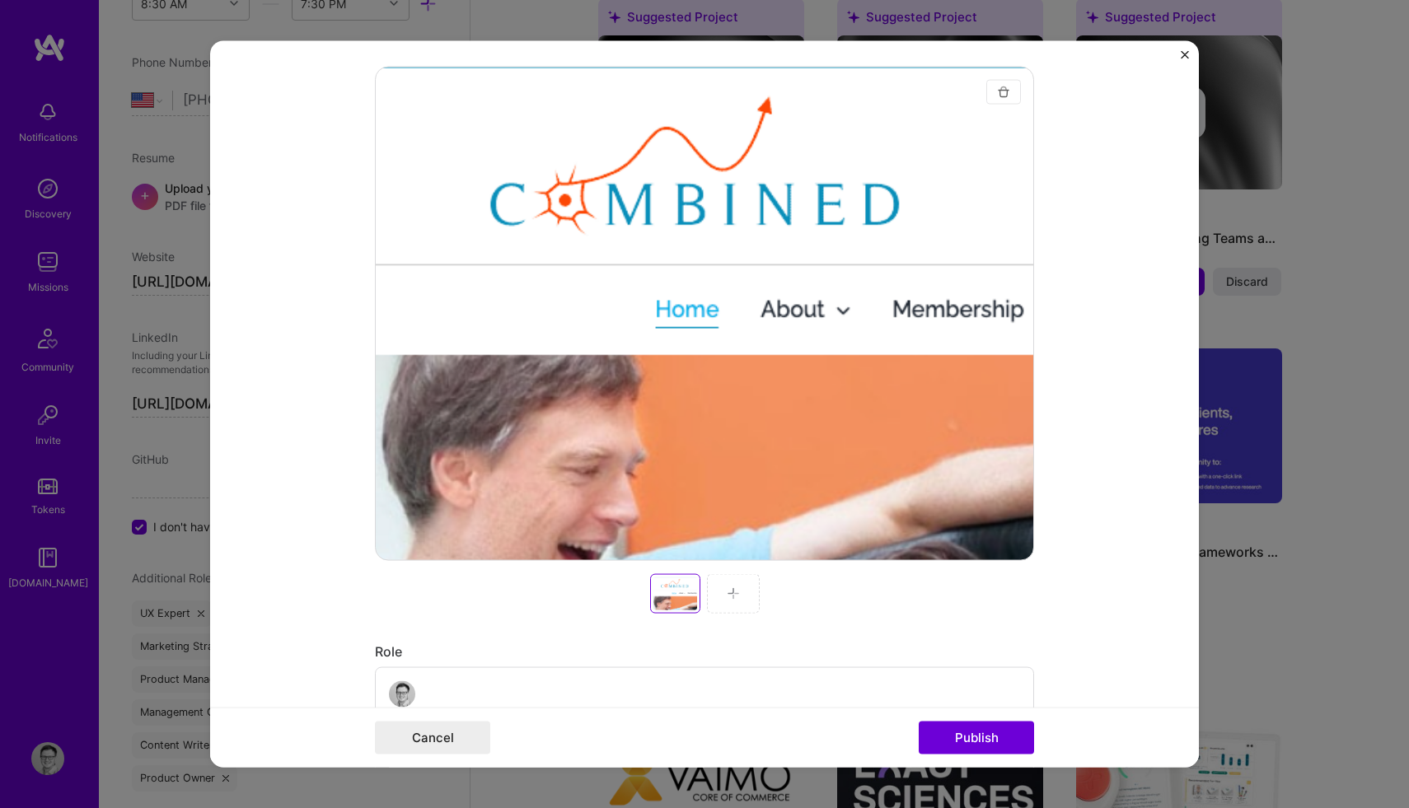
click at [1000, 89] on img "button" at bounding box center [1003, 91] width 13 height 13
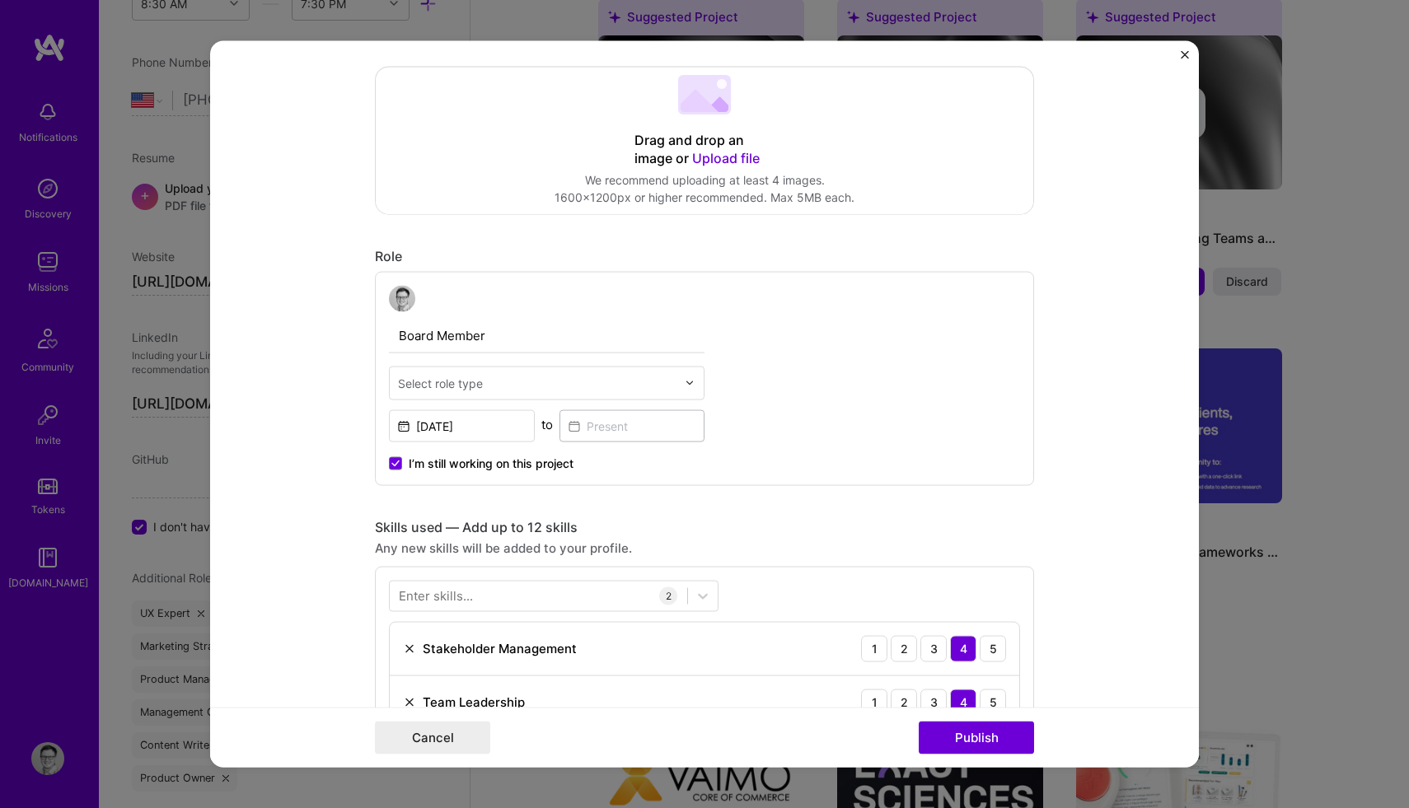
click at [712, 161] on span "Upload file" at bounding box center [726, 157] width 68 height 16
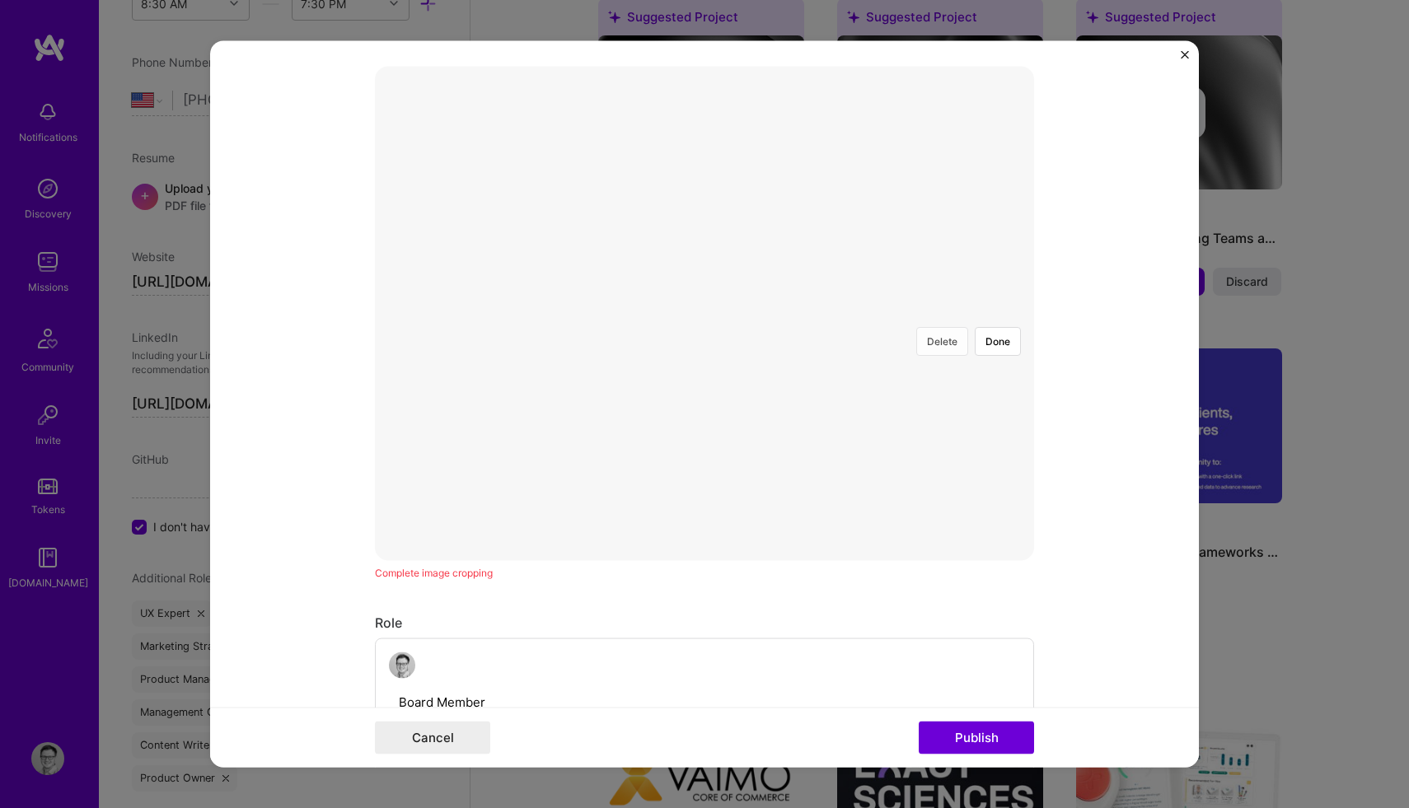
click at [939, 326] on button "Delete" at bounding box center [942, 340] width 52 height 29
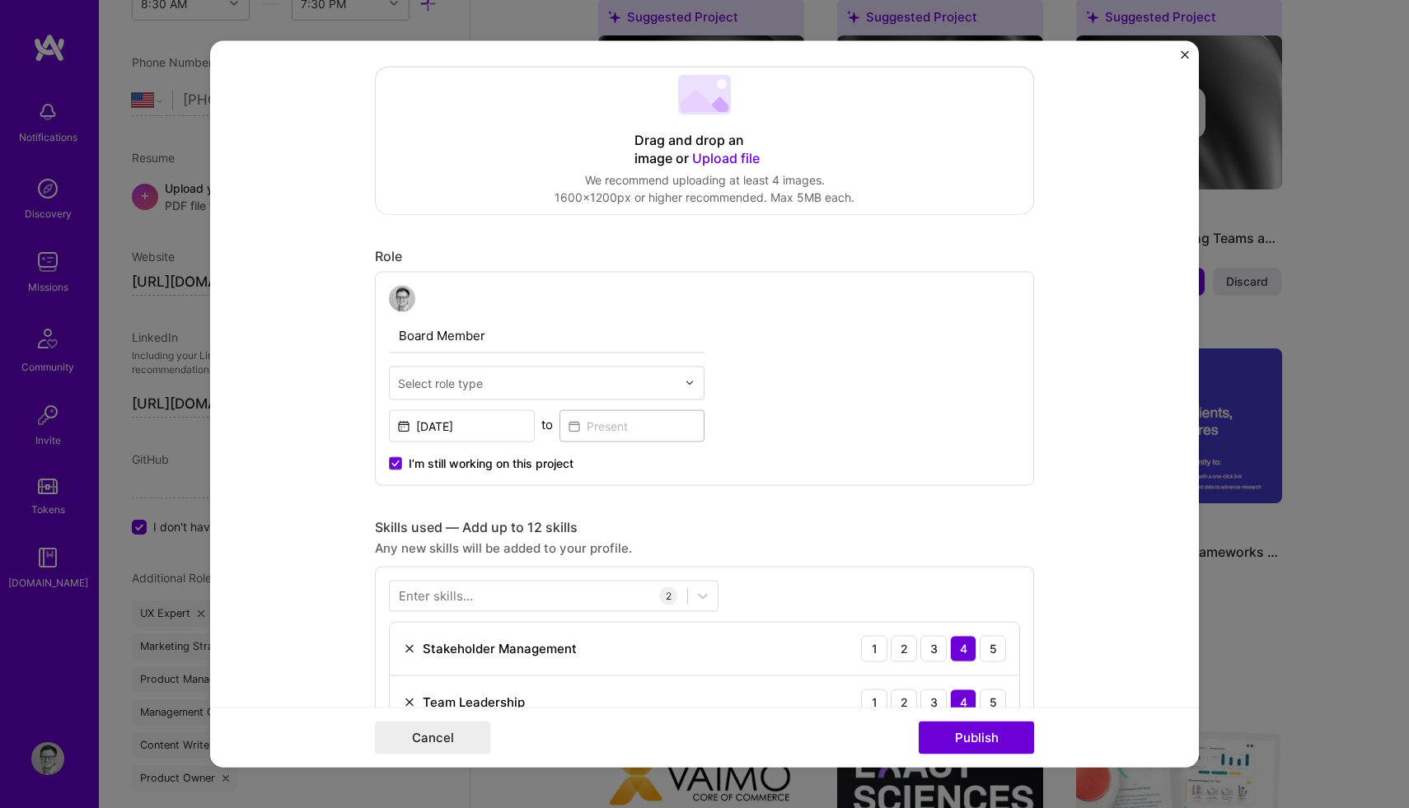
click at [723, 156] on span "Upload file" at bounding box center [726, 157] width 68 height 16
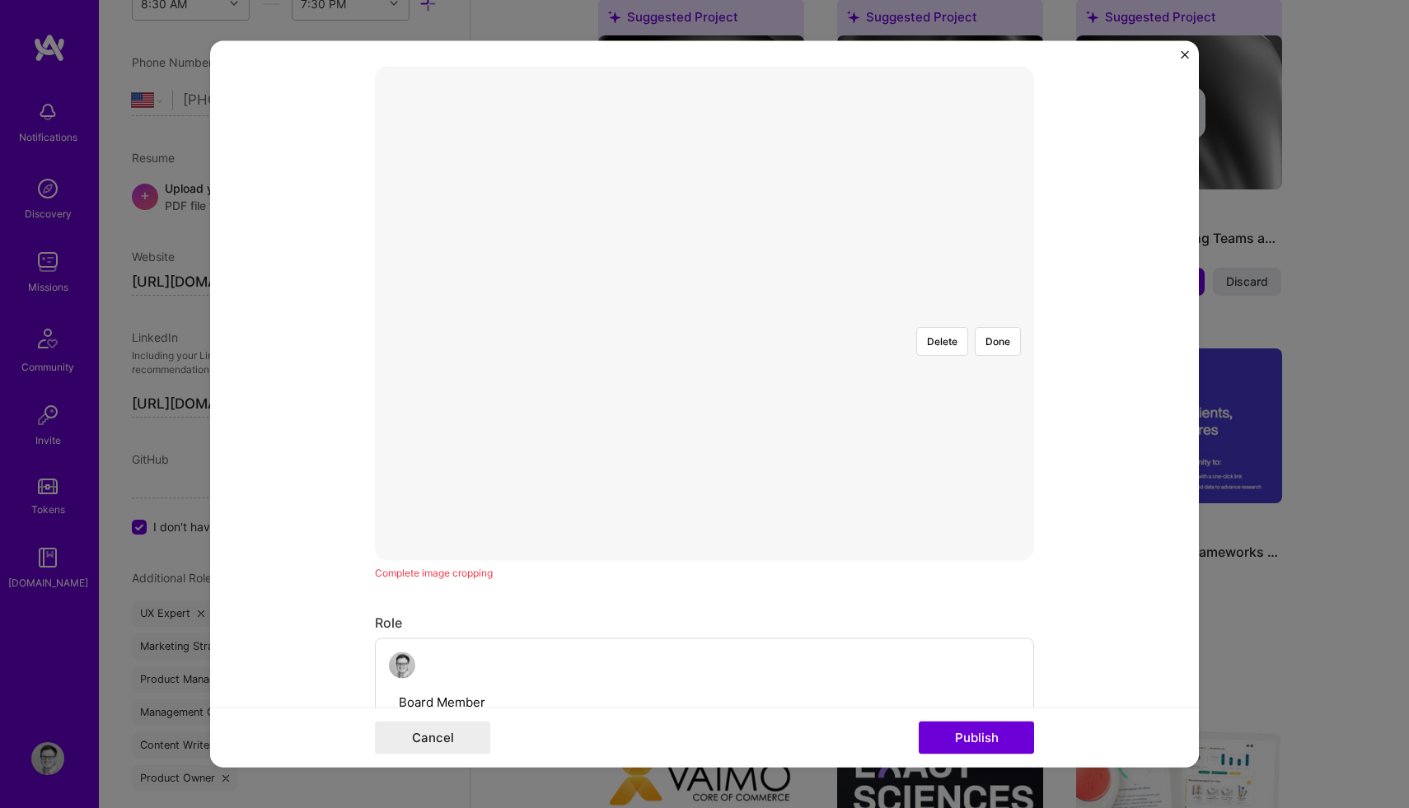
click at [704, 454] on div at bounding box center [951, 581] width 494 height 372
click at [989, 326] on button "Done" at bounding box center [998, 340] width 46 height 29
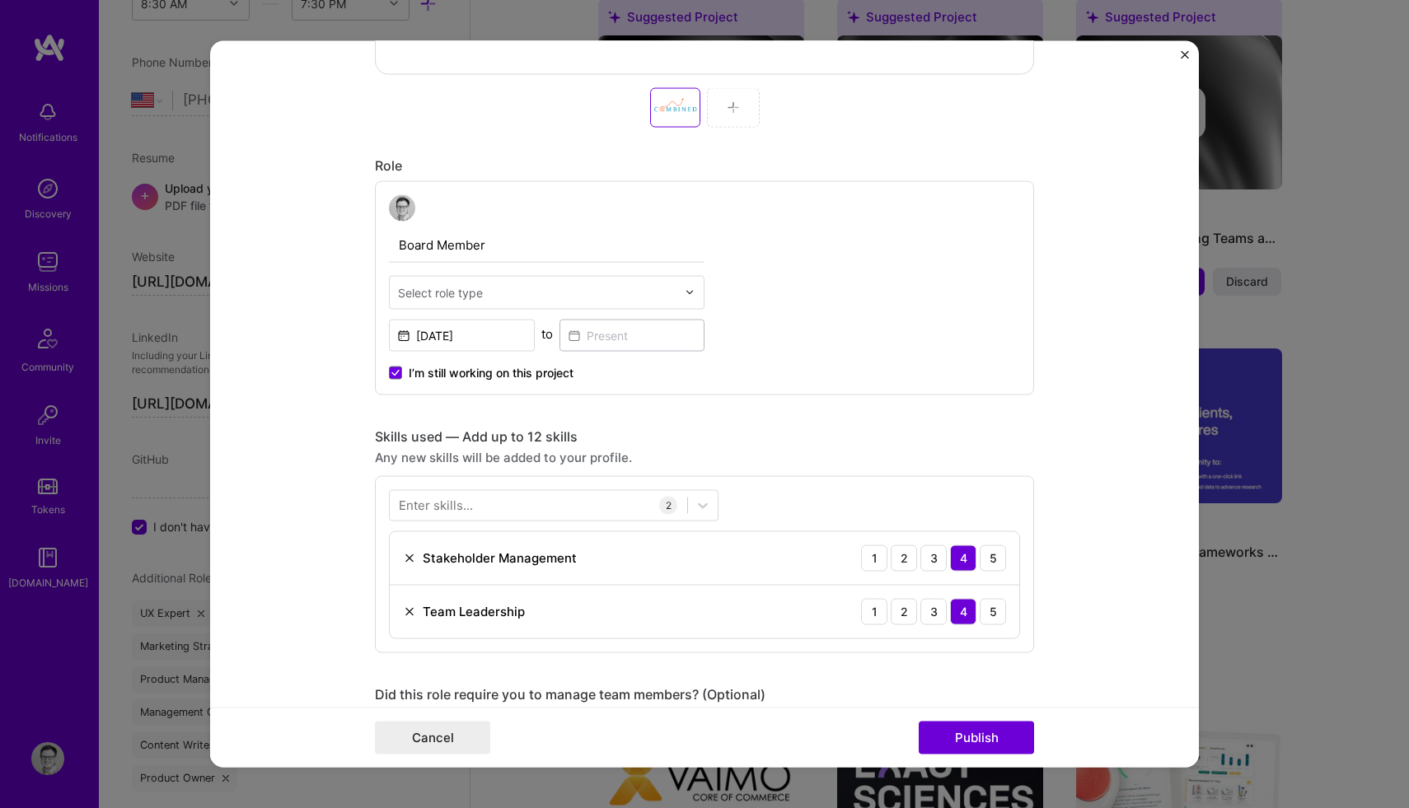
scroll to position [840, 0]
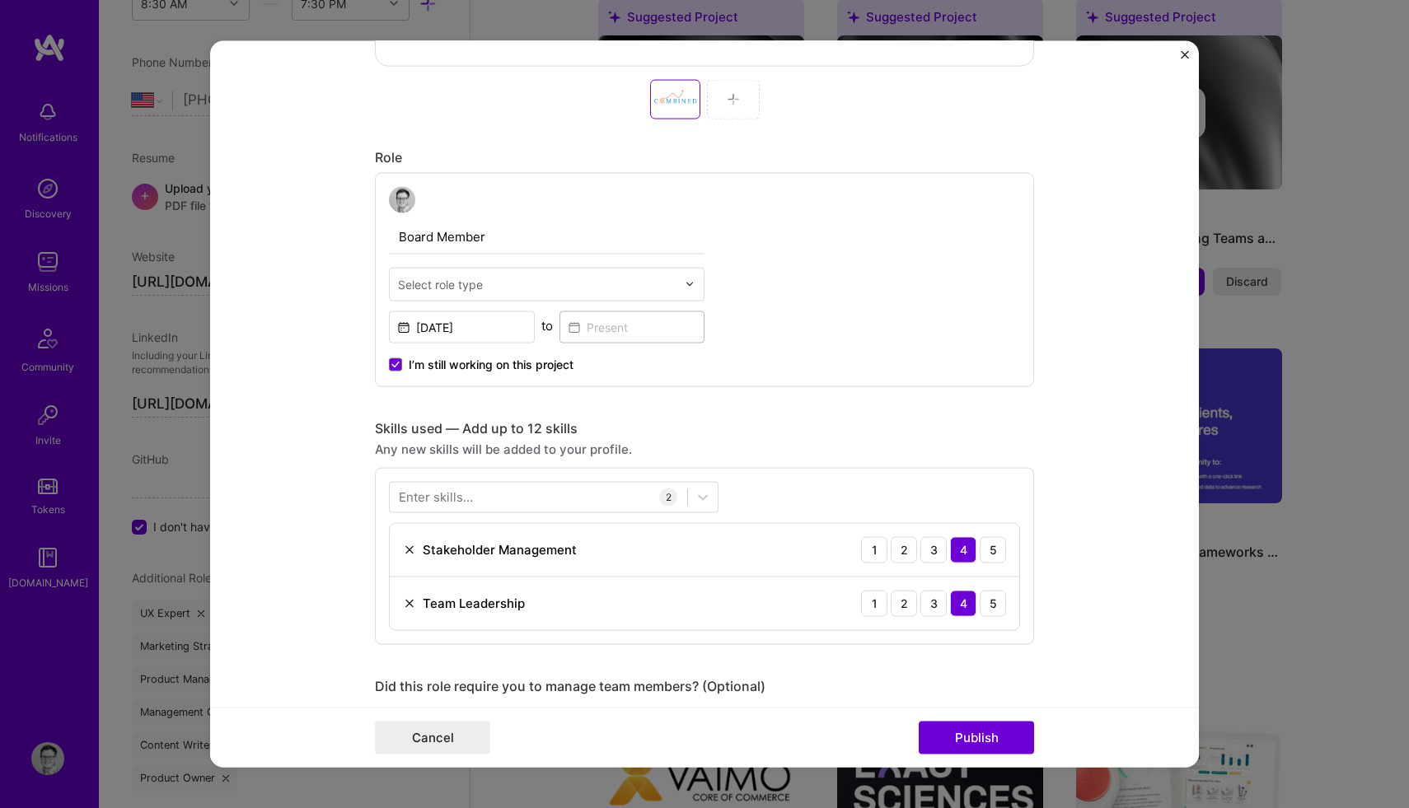
click at [501, 292] on input "text" at bounding box center [537, 283] width 278 height 17
type input "b"
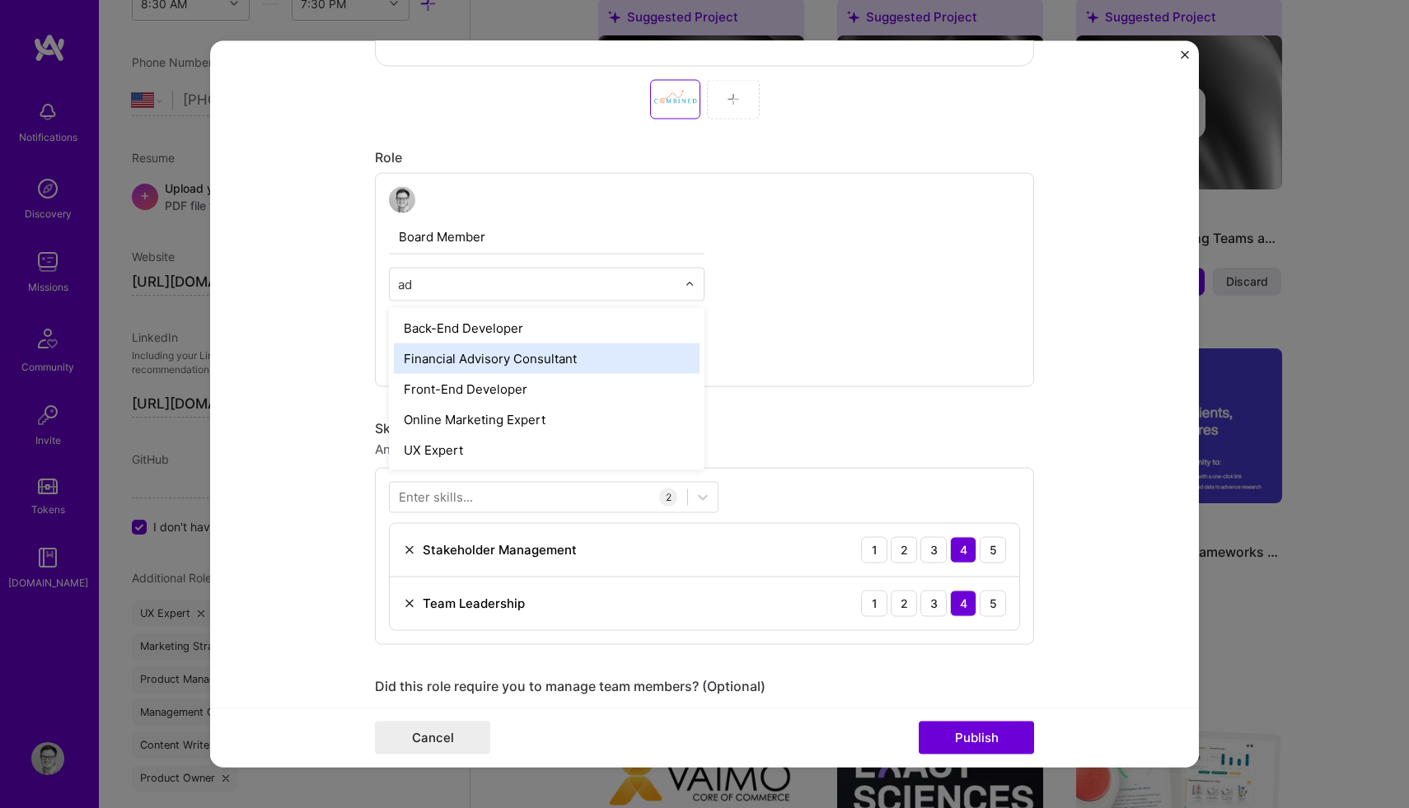
type input "a"
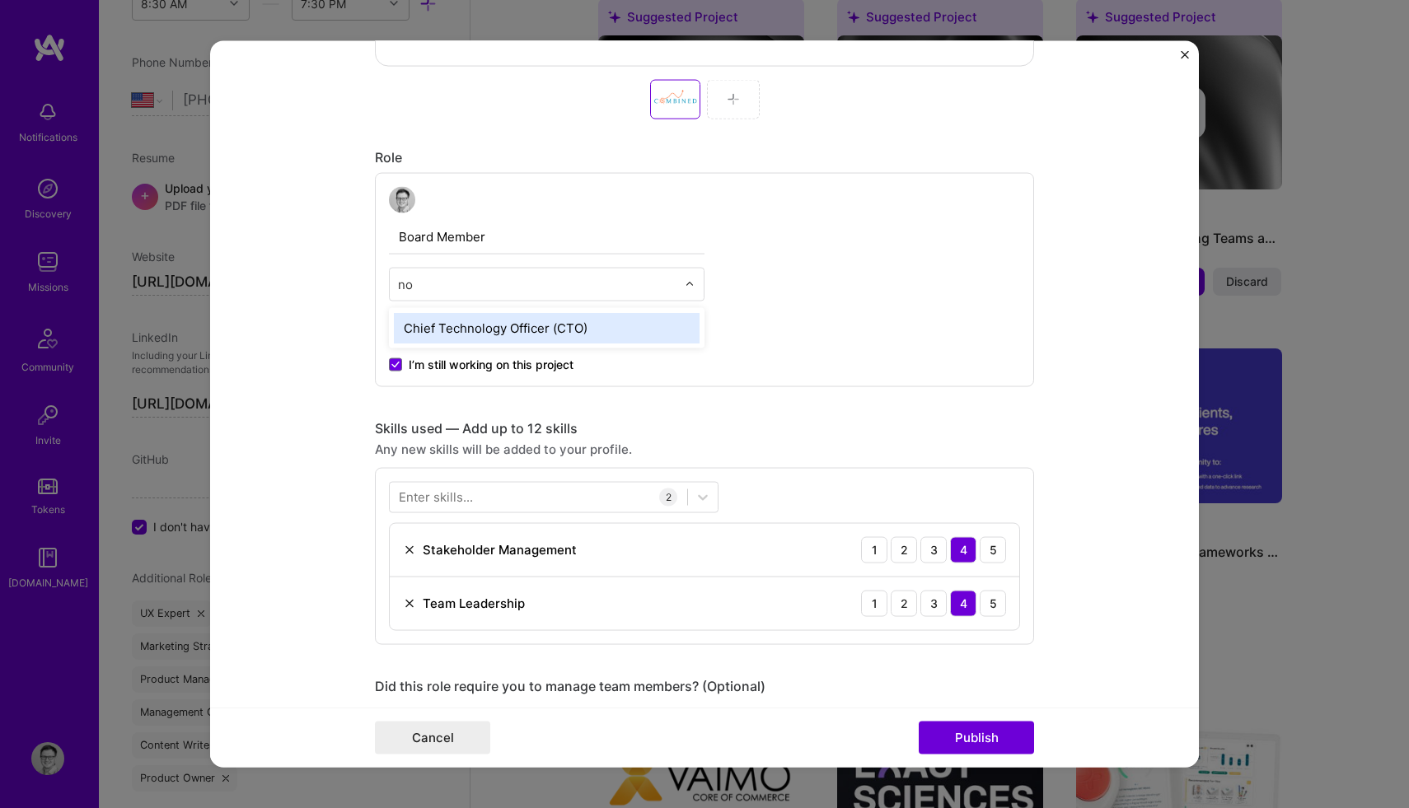
type input "n"
type input "c"
type input "p"
type input "m"
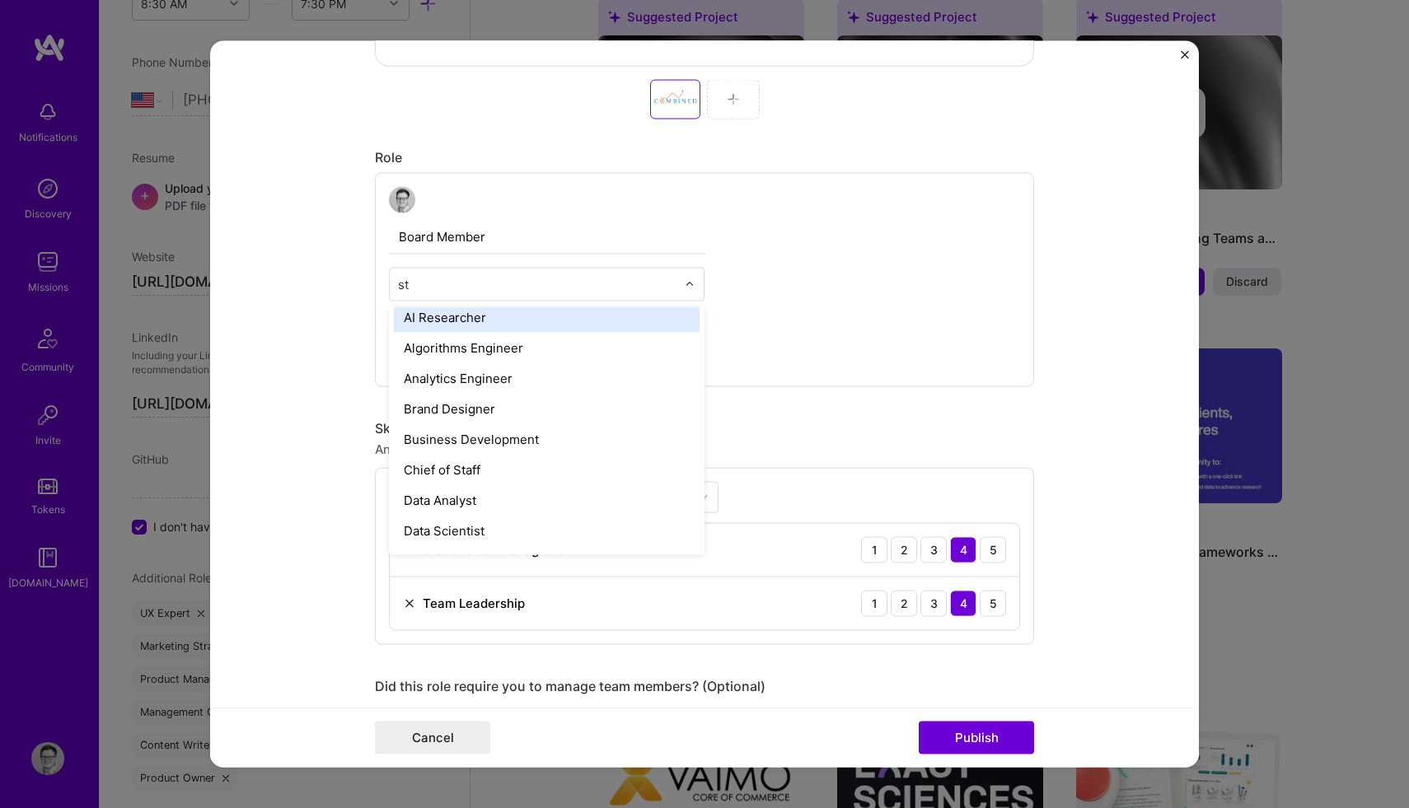
scroll to position [0, 0]
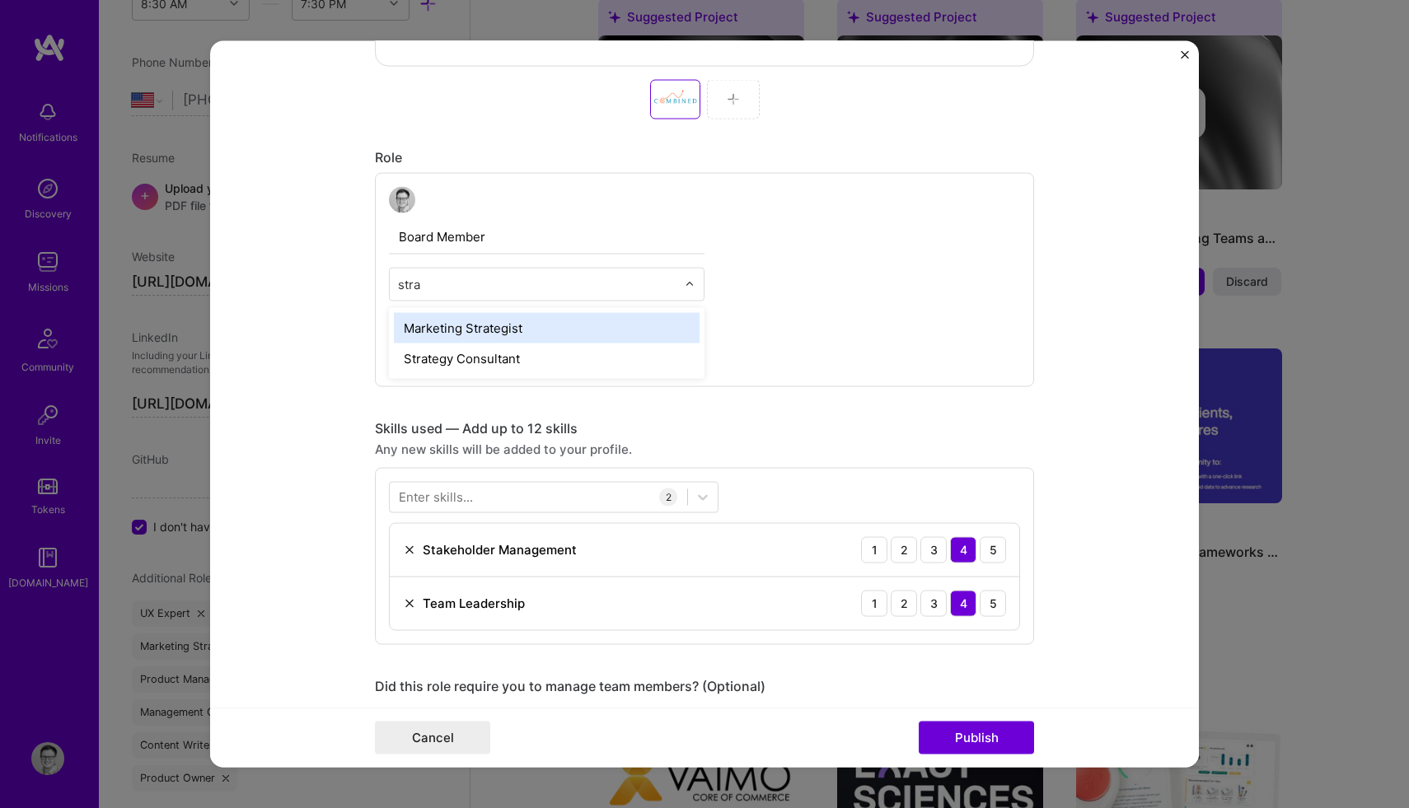
type input "strat"
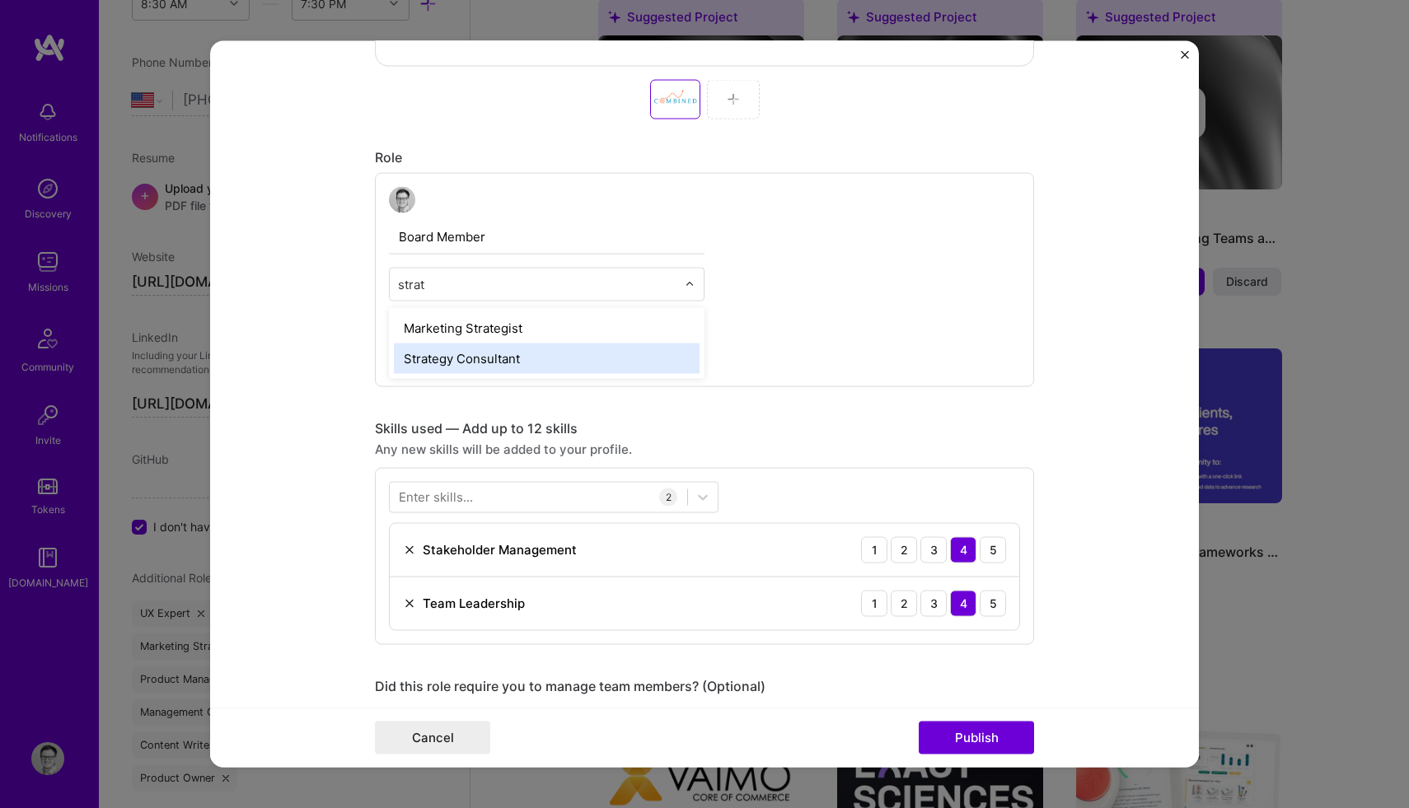
click at [445, 366] on div "Strategy Consultant" at bounding box center [547, 358] width 306 height 30
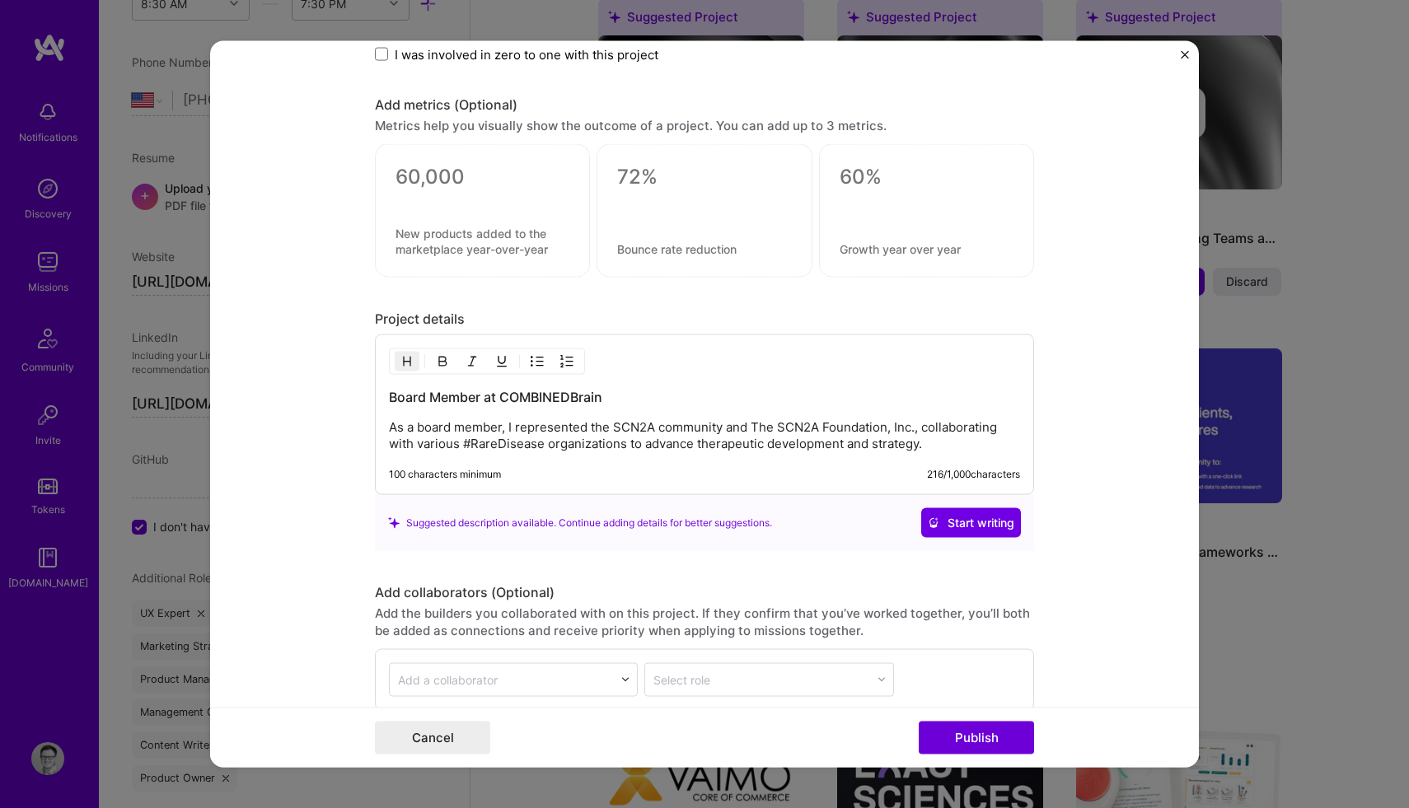
scroll to position [1633, 0]
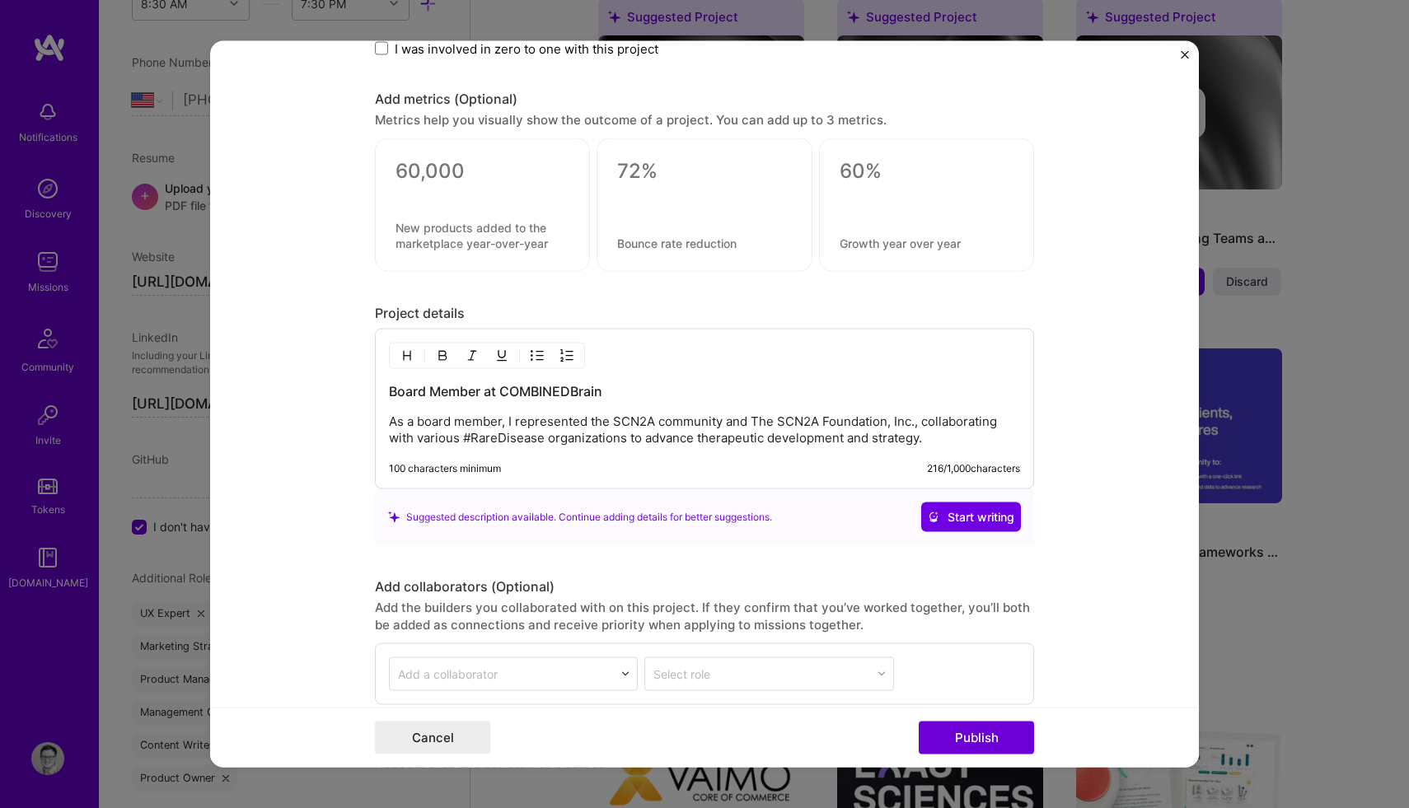
click at [586, 423] on p "As a board member, I represented the SCN2A community and The SCN2A Foundation, …" at bounding box center [704, 430] width 631 height 33
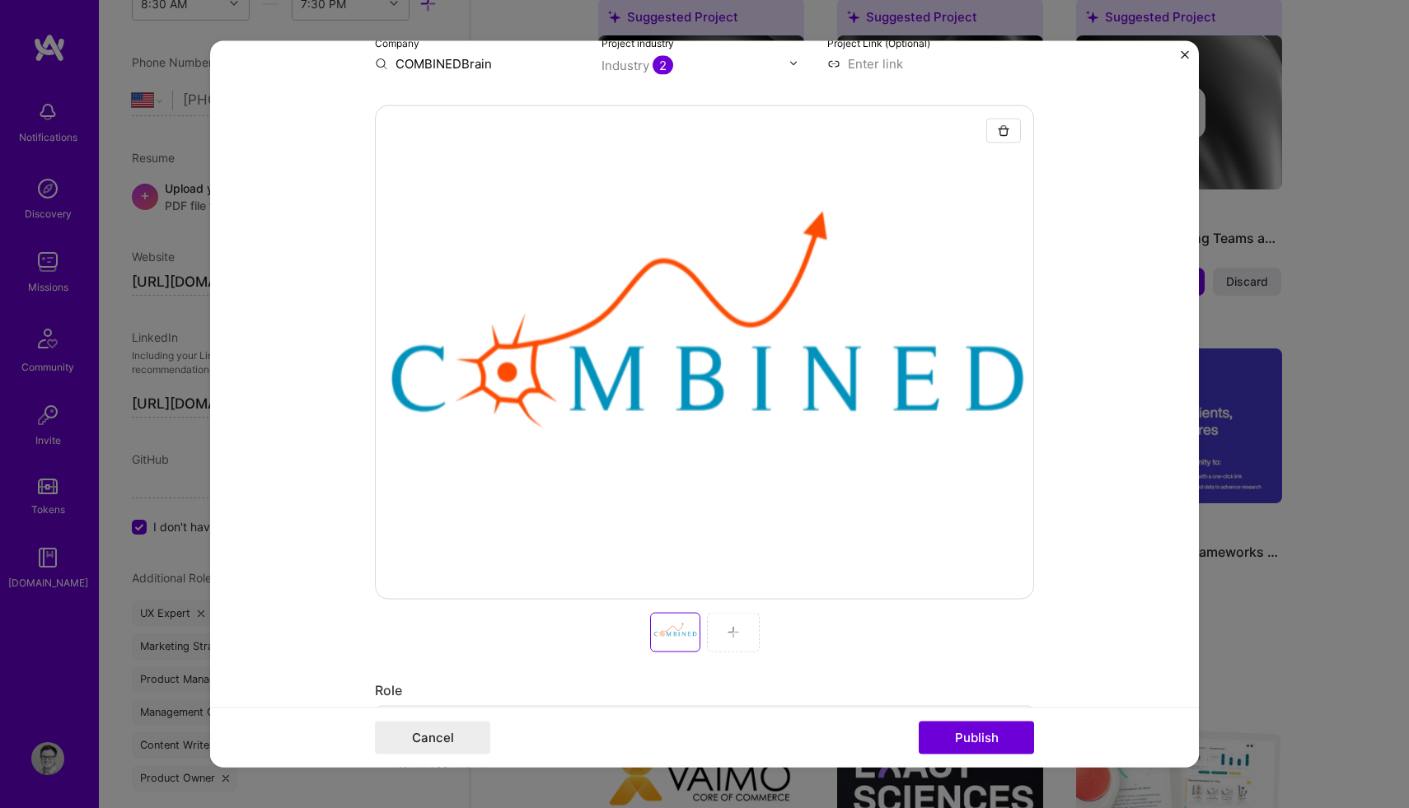
scroll to position [0, 0]
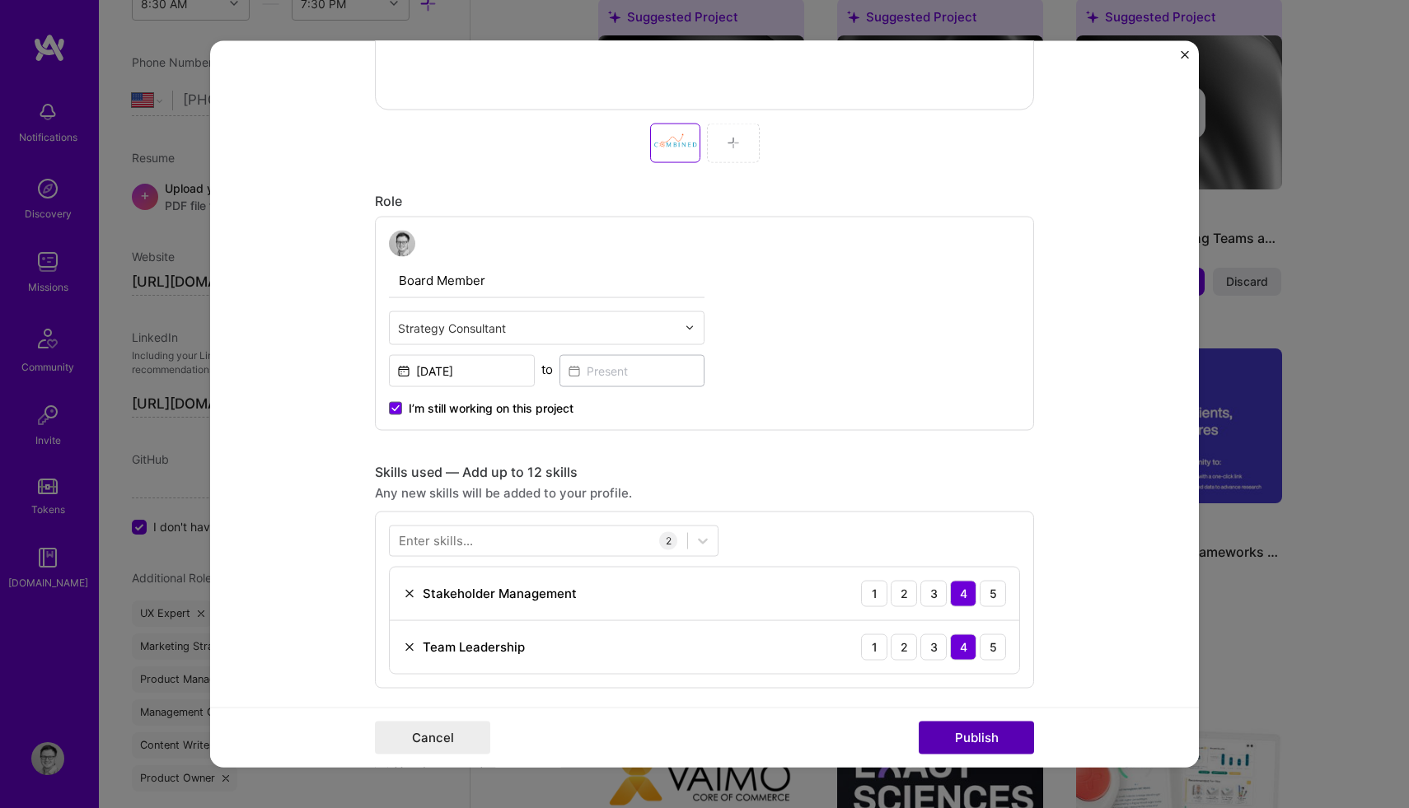
click at [978, 741] on button "Publish" at bounding box center [976, 738] width 115 height 33
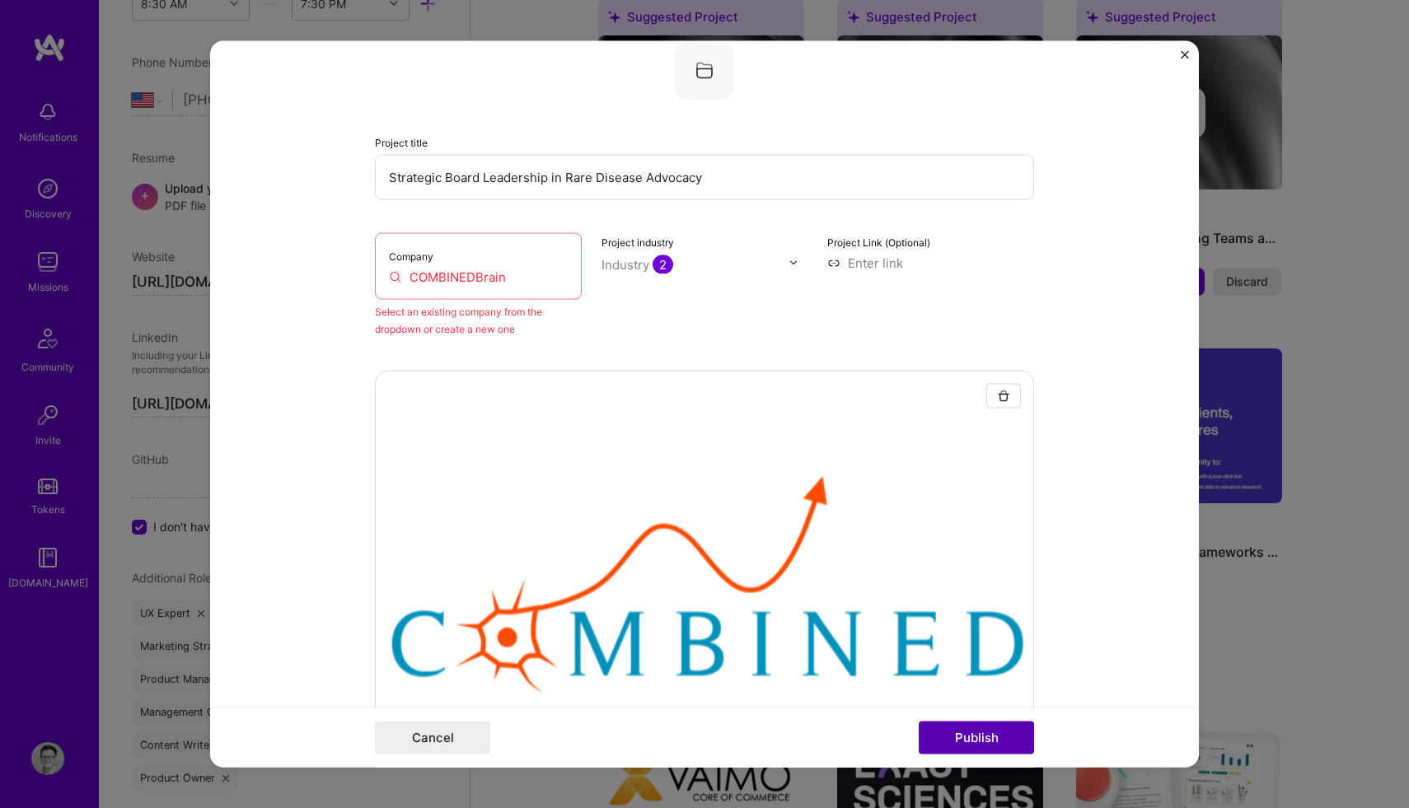
scroll to position [108, 0]
click at [513, 280] on input "COMBINEDBrain" at bounding box center [478, 276] width 179 height 17
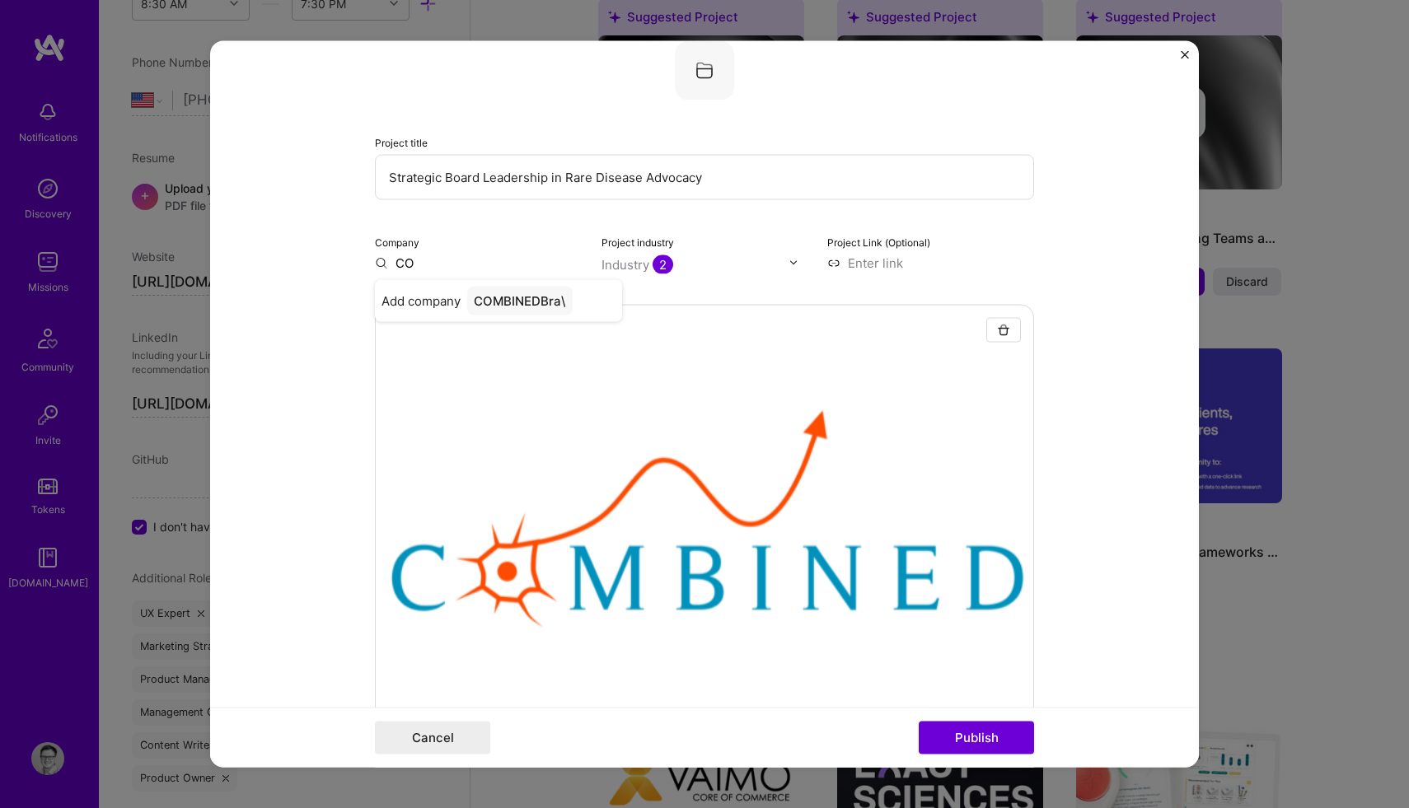
type input "C"
type input "COMBINEDBrain"
click at [410, 304] on span "Add company" at bounding box center [420, 300] width 79 height 17
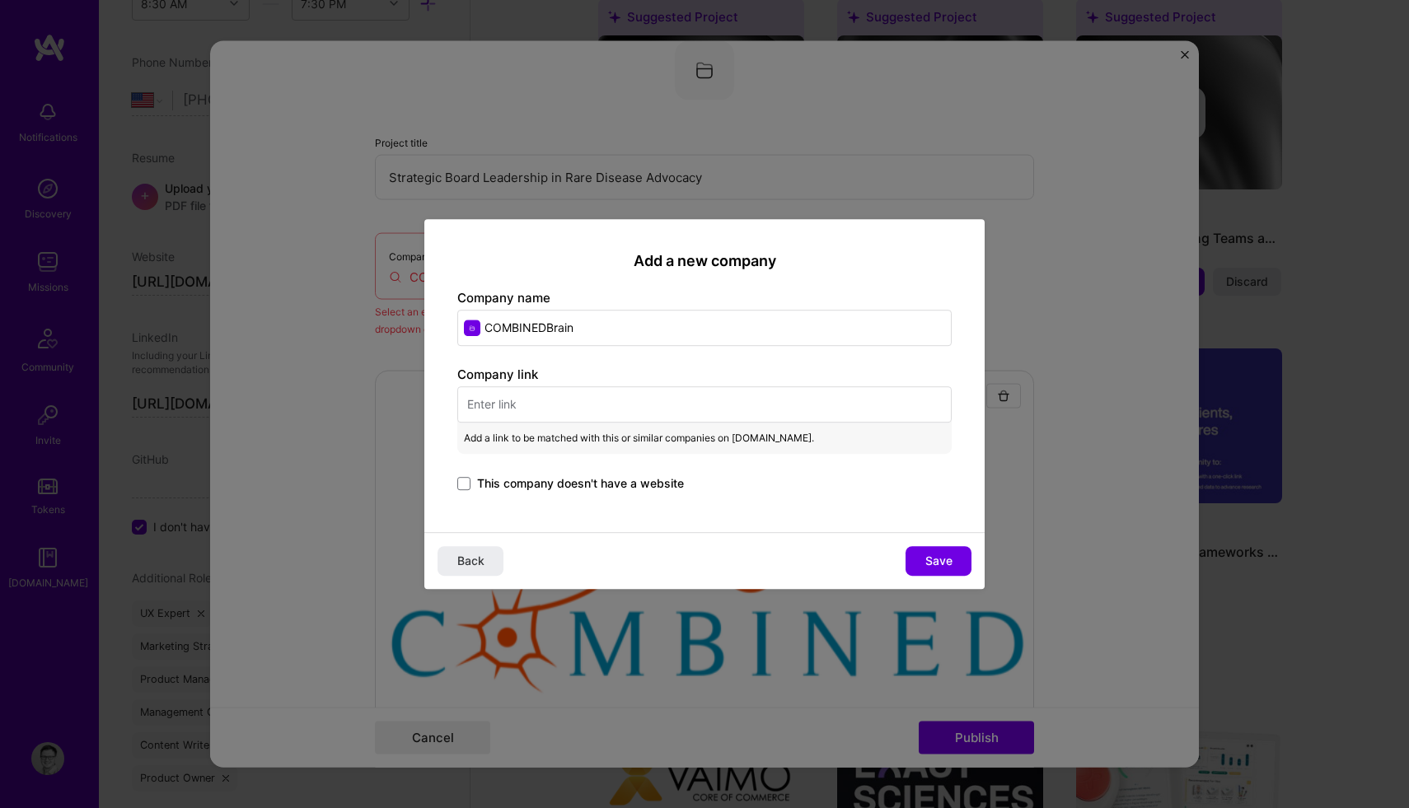
click at [478, 411] on input "text" at bounding box center [704, 404] width 494 height 36
paste input "[URL][DOMAIN_NAME]"
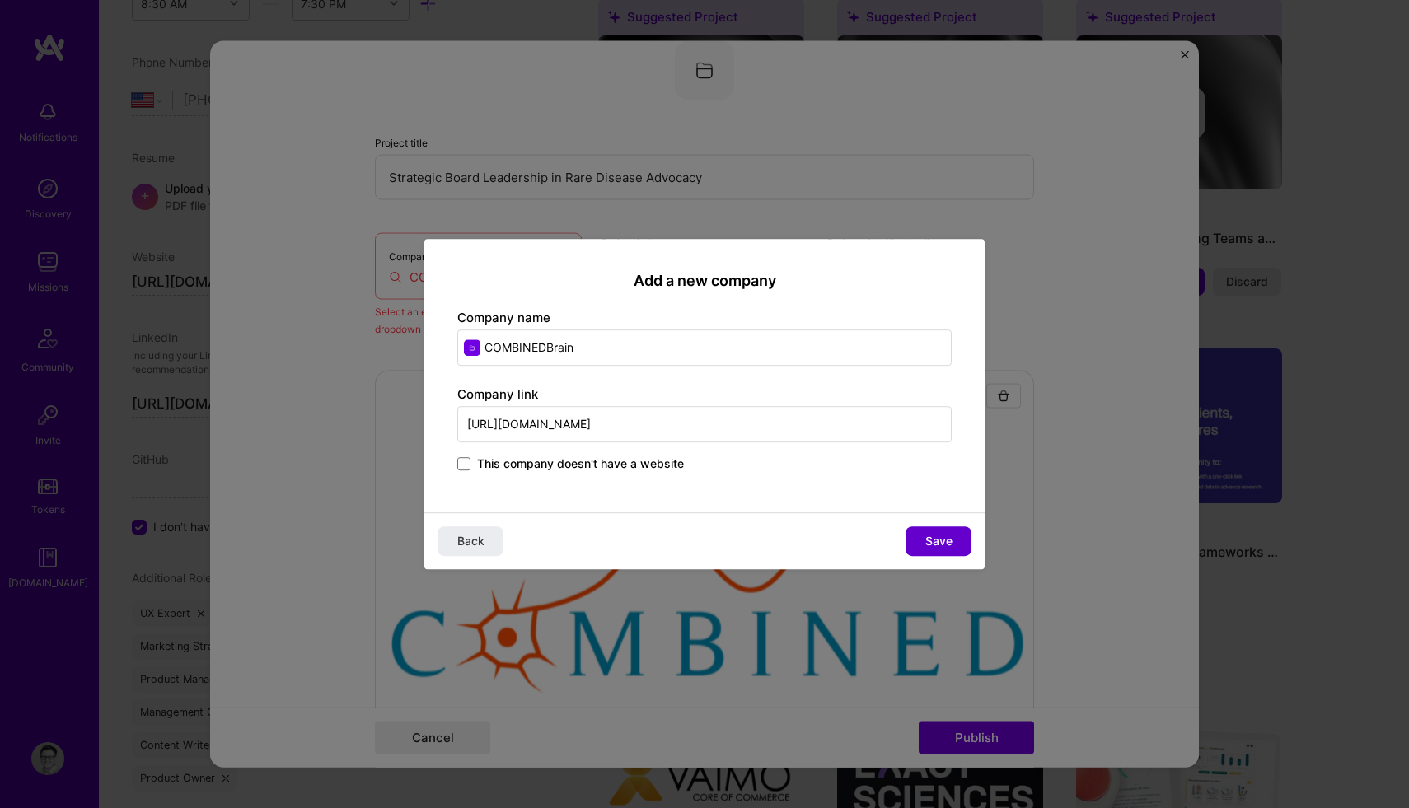
type input "[URL][DOMAIN_NAME]"
click at [930, 539] on span "Save" at bounding box center [938, 541] width 27 height 16
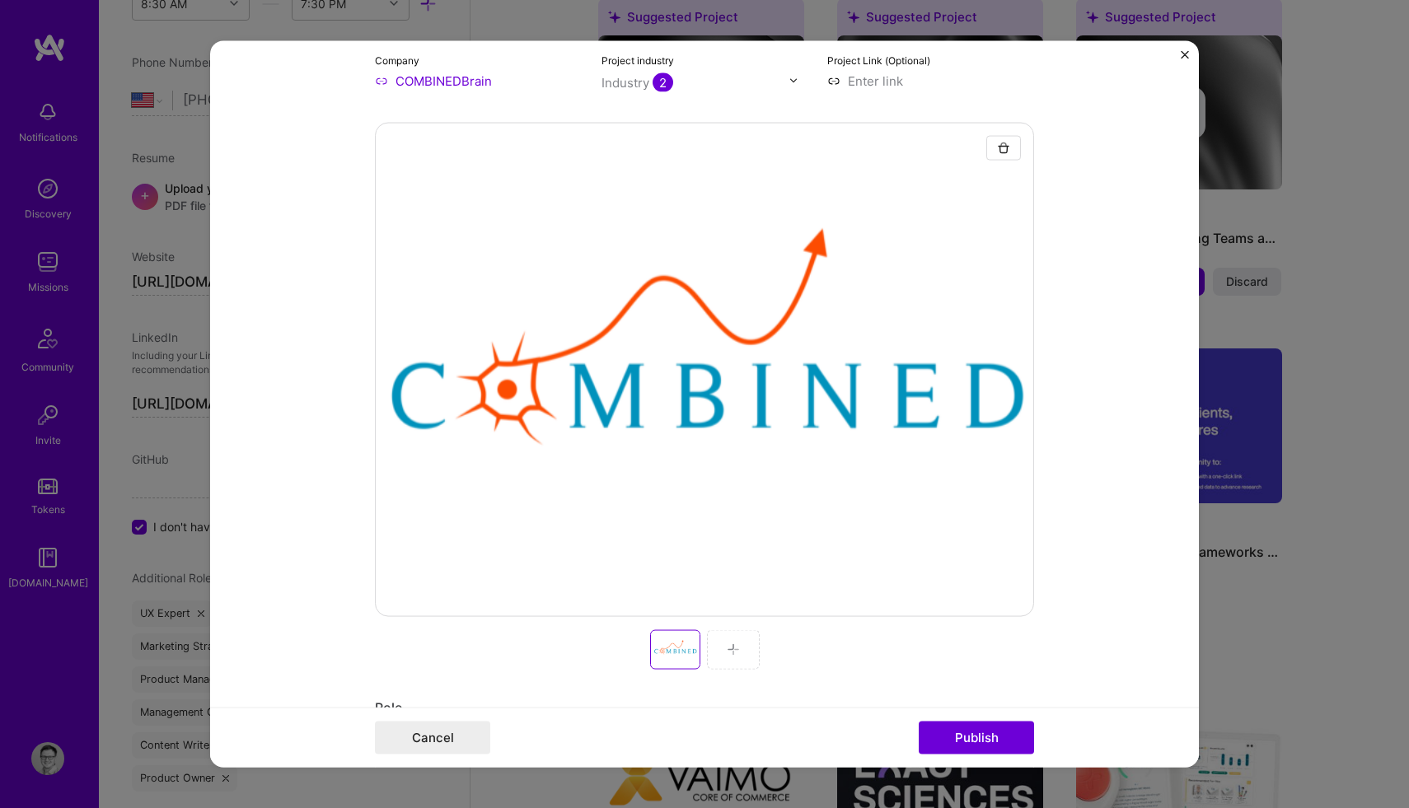
scroll to position [447, 0]
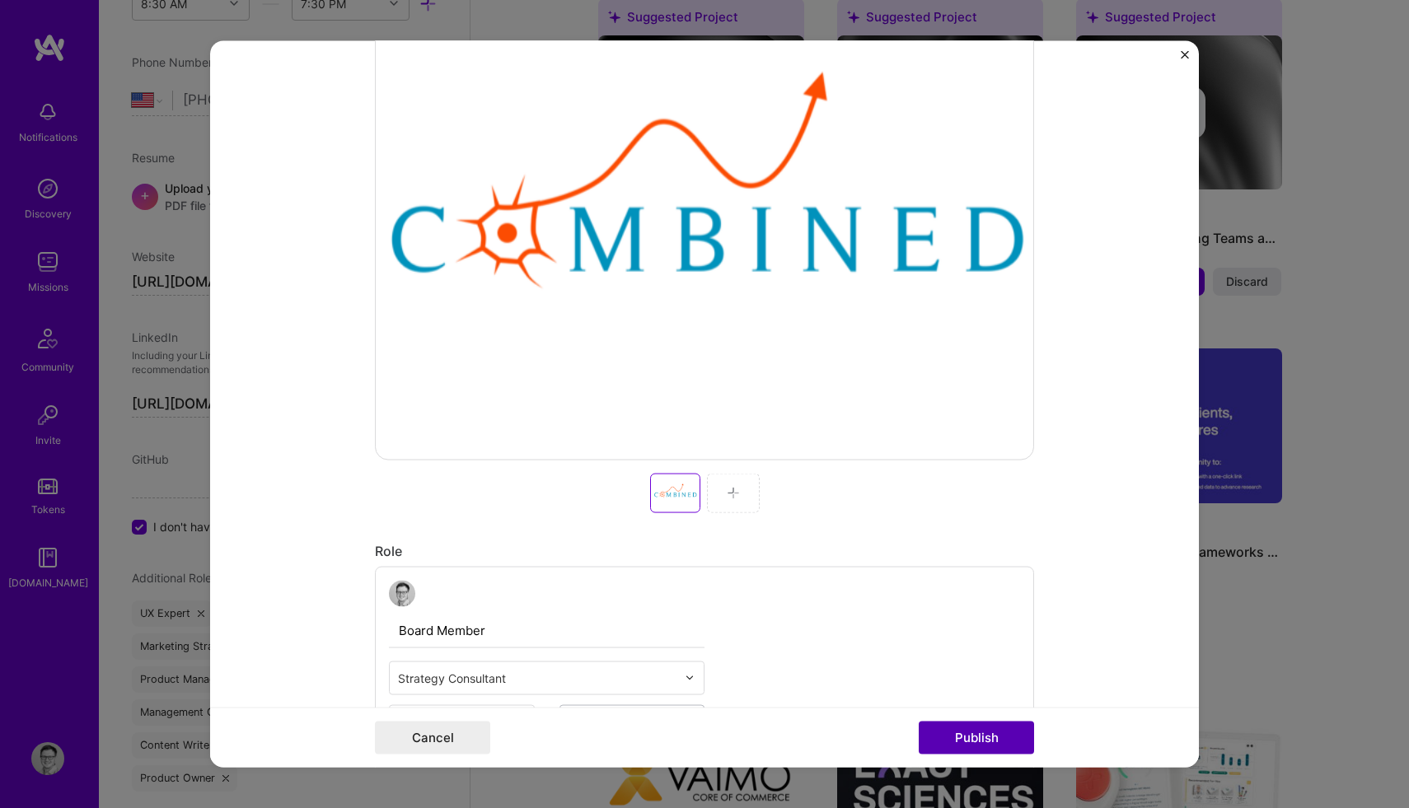
click at [973, 732] on button "Publish" at bounding box center [976, 738] width 115 height 33
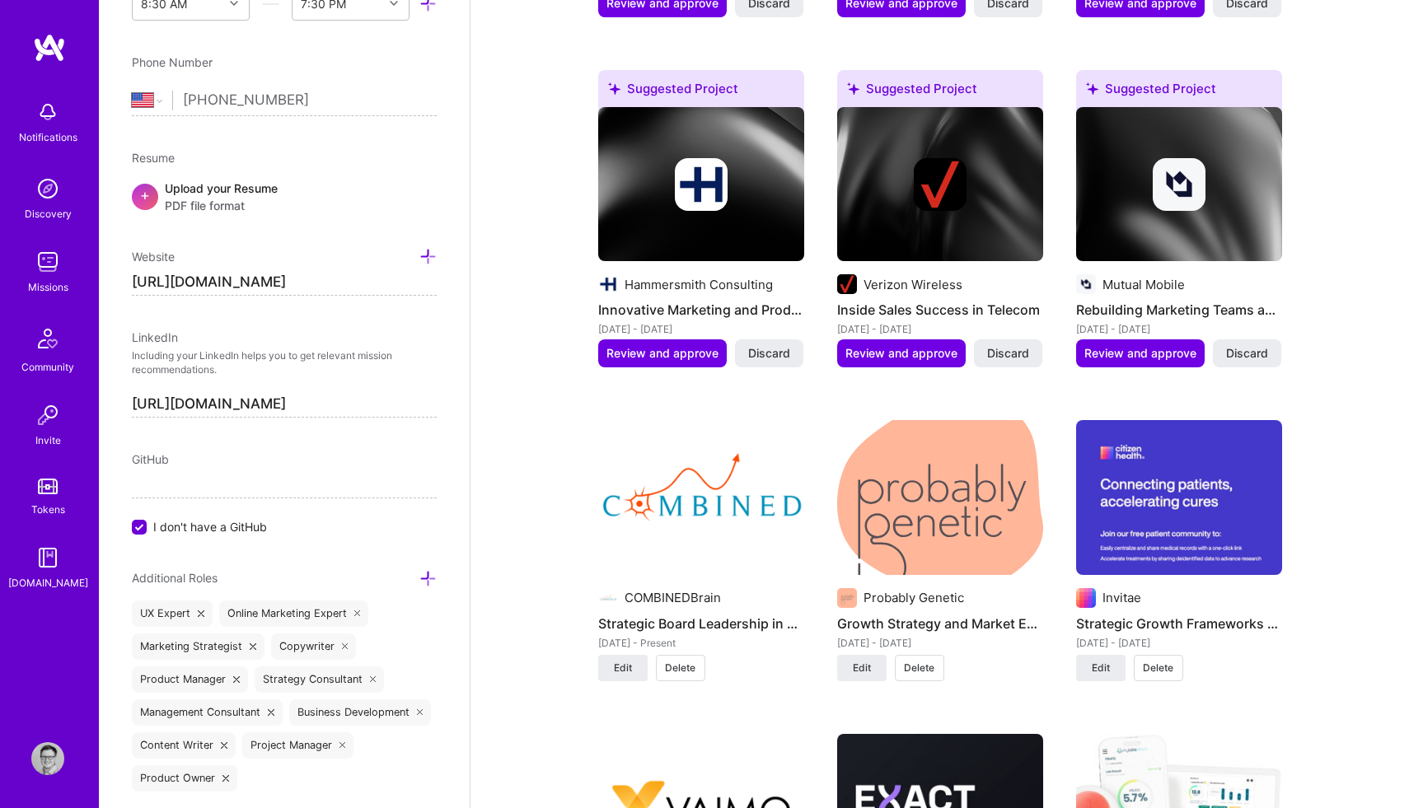
scroll to position [2308, 0]
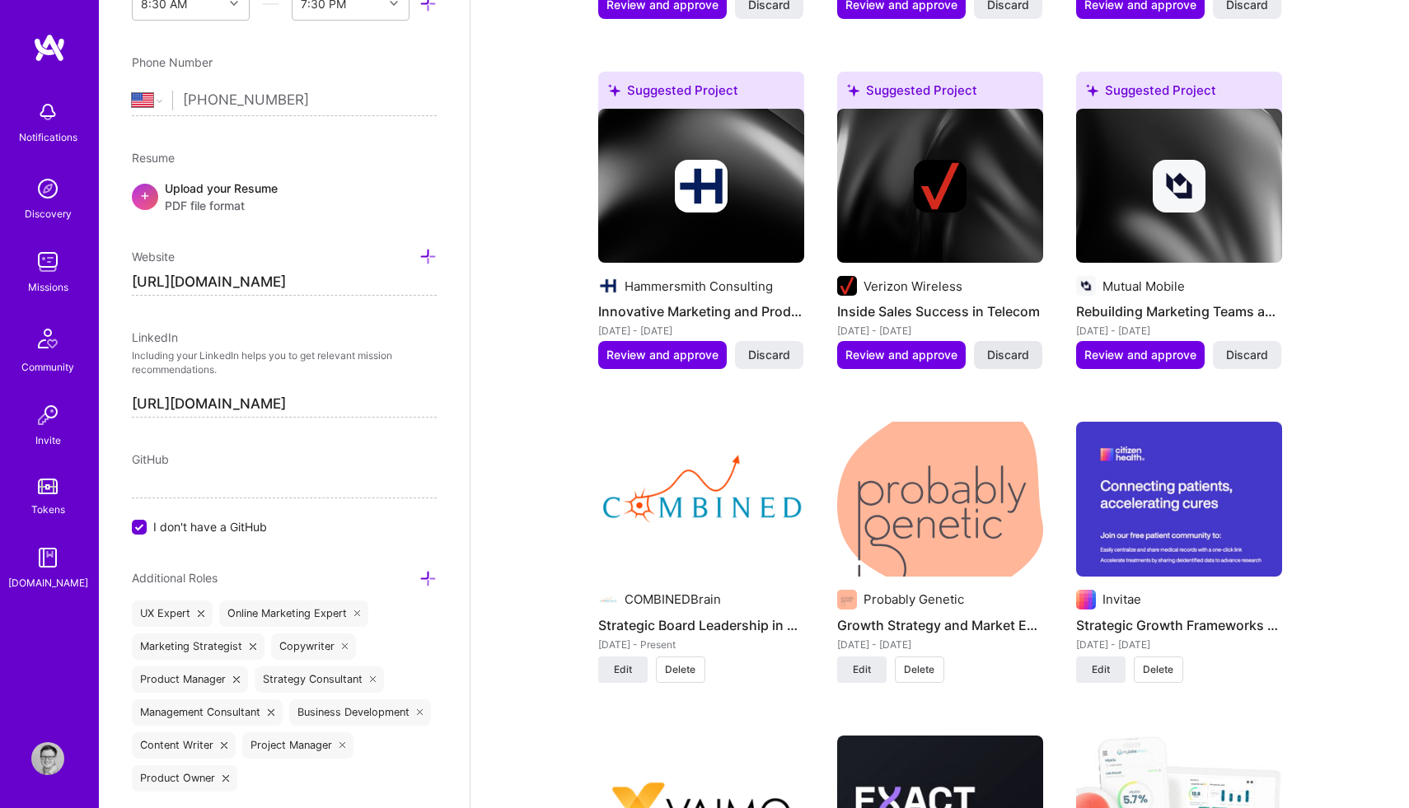
click at [1020, 347] on span "Discard" at bounding box center [1008, 355] width 42 height 16
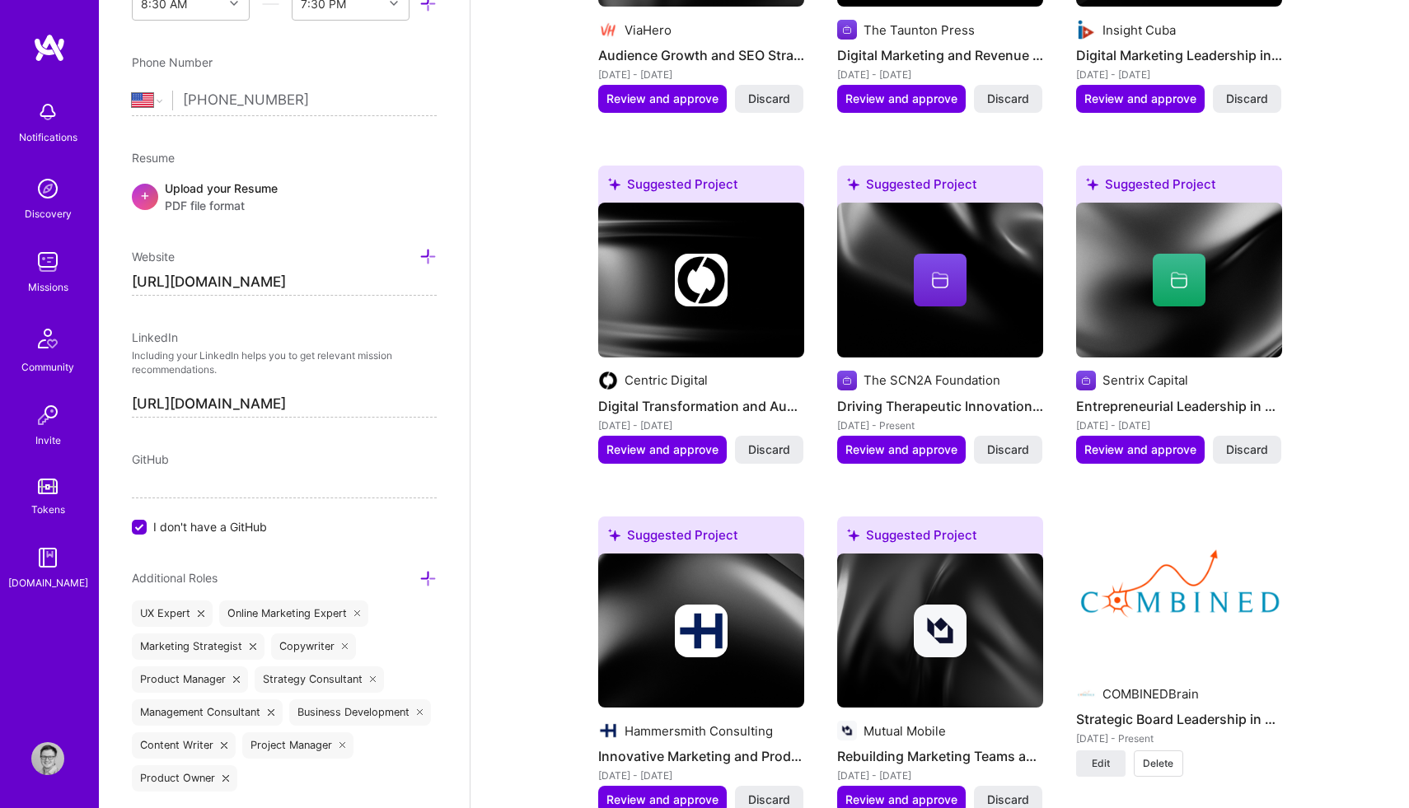
scroll to position [1859, 0]
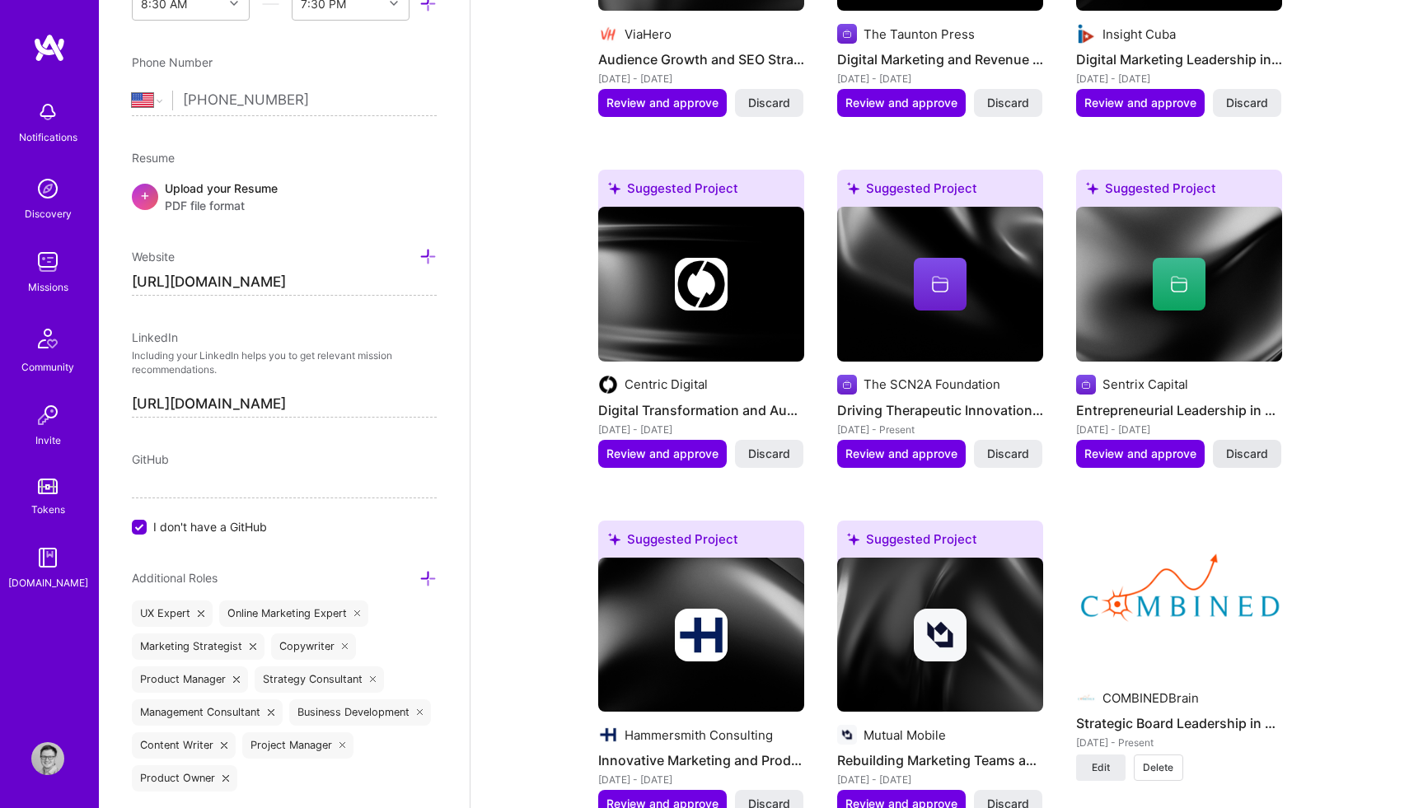
click at [1240, 446] on span "Discard" at bounding box center [1247, 454] width 42 height 16
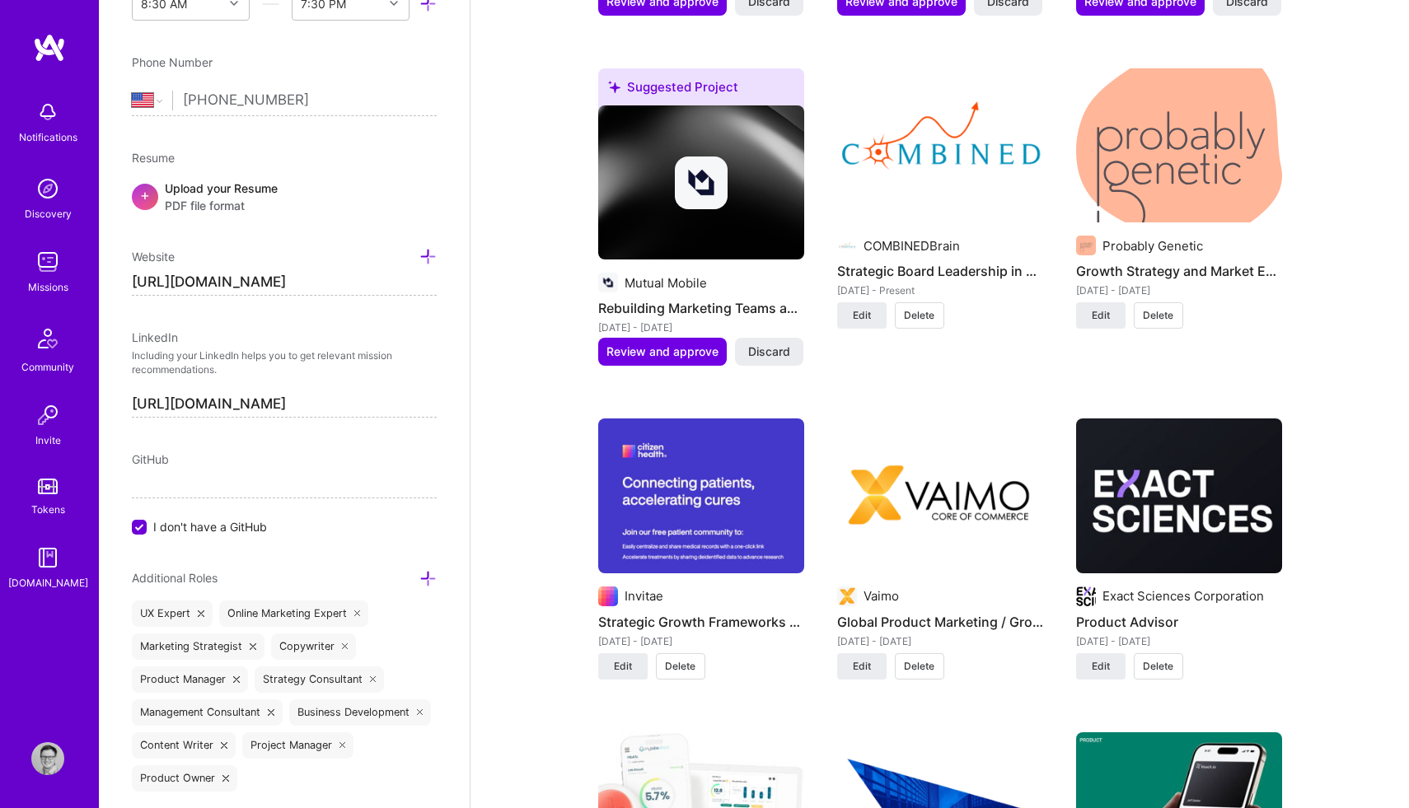
scroll to position [2295, 0]
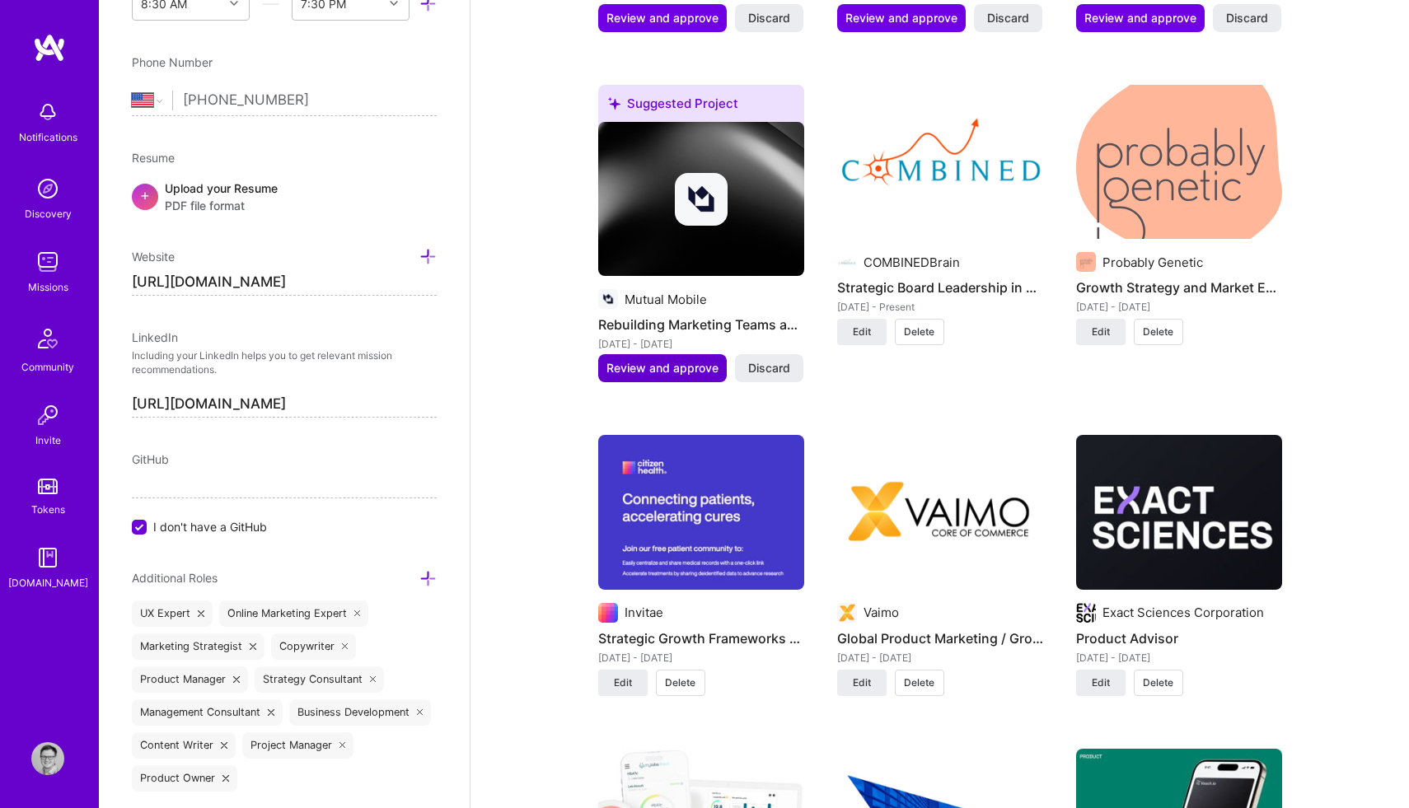
click at [652, 360] on span "Review and approve" at bounding box center [662, 368] width 112 height 16
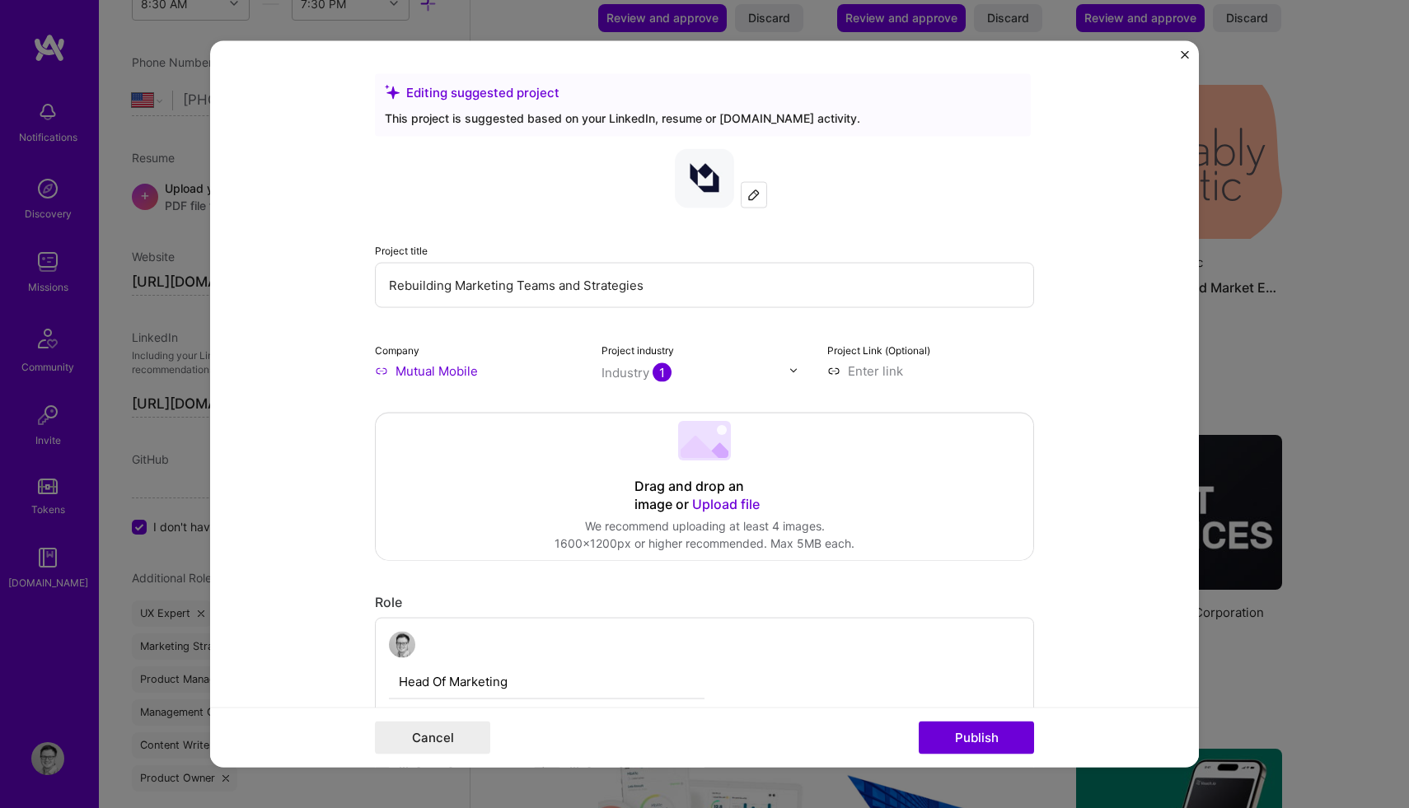
click at [568, 278] on input "Rebuilding Marketing Teams and Strategies" at bounding box center [704, 284] width 659 height 45
type input "Marketing Leadership"
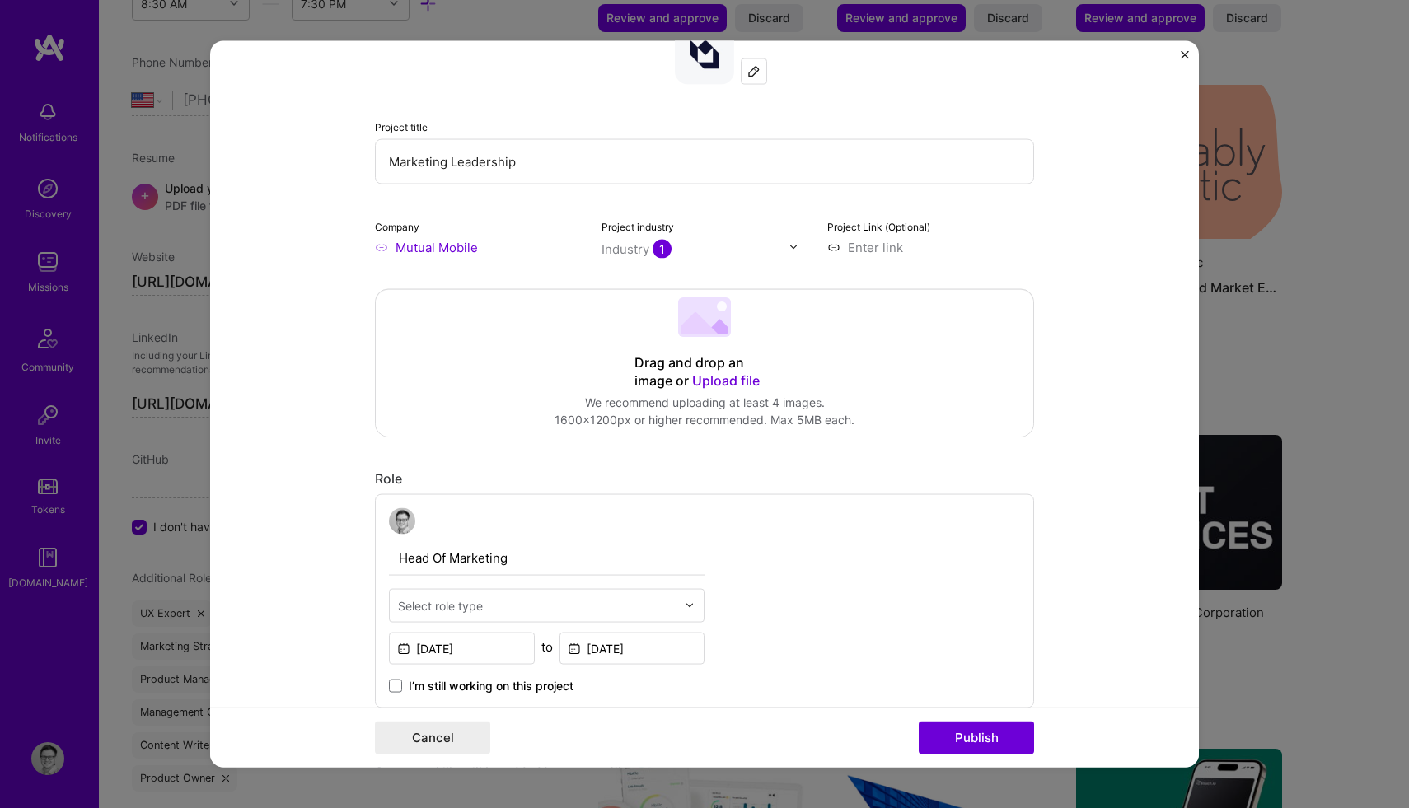
scroll to position [133, 0]
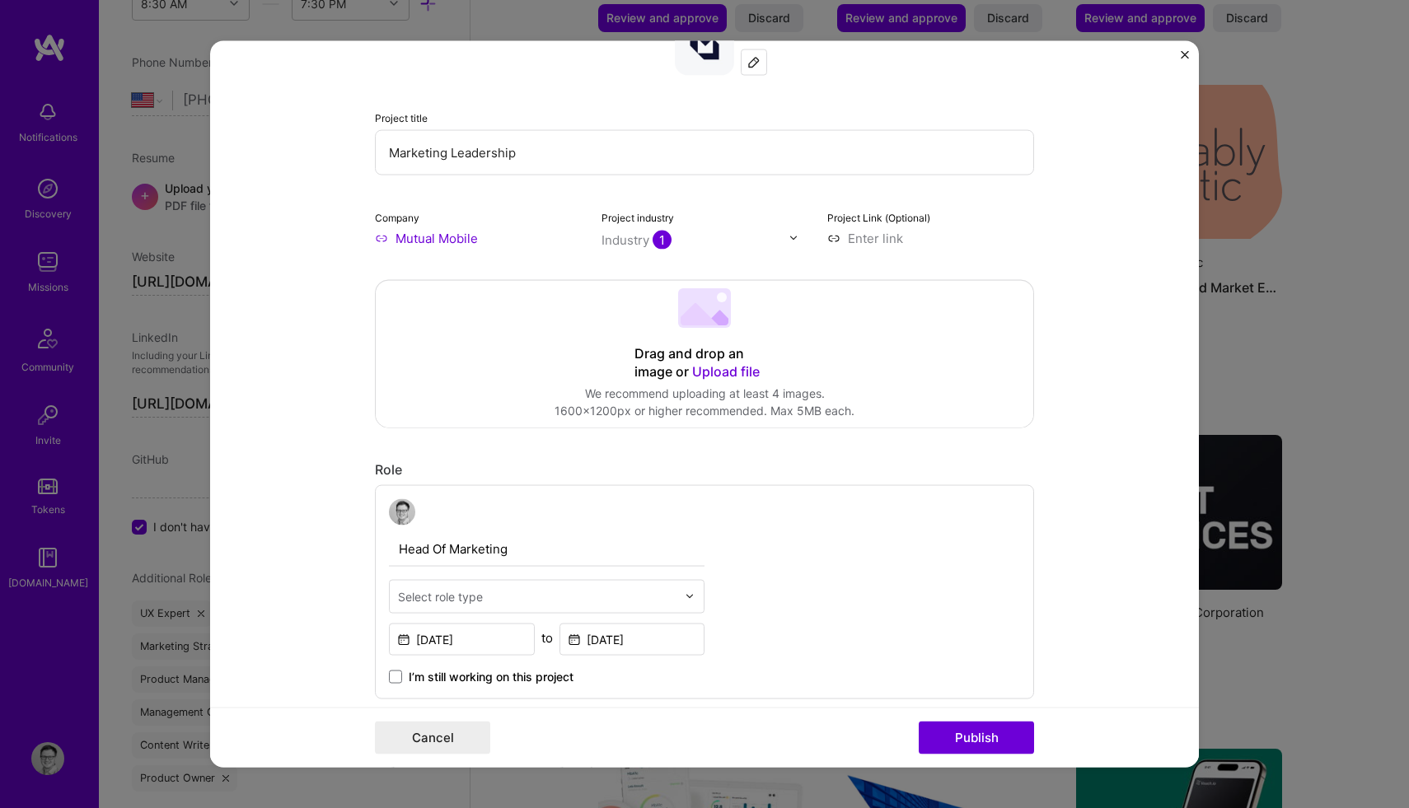
click at [737, 375] on span "Upload file" at bounding box center [726, 370] width 68 height 16
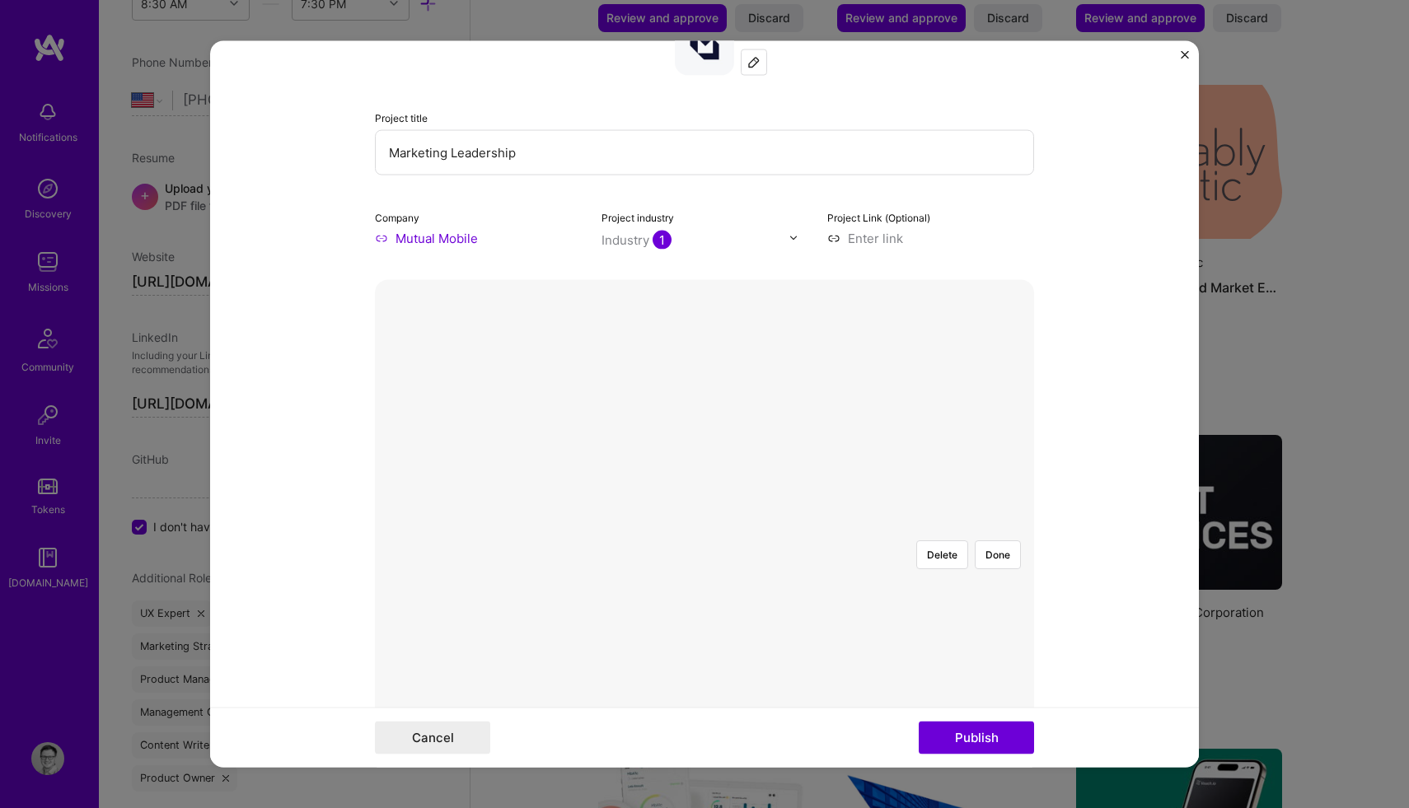
click at [757, 575] on div at bounding box center [786, 610] width 165 height 124
click at [997, 540] on button "Done" at bounding box center [998, 554] width 46 height 29
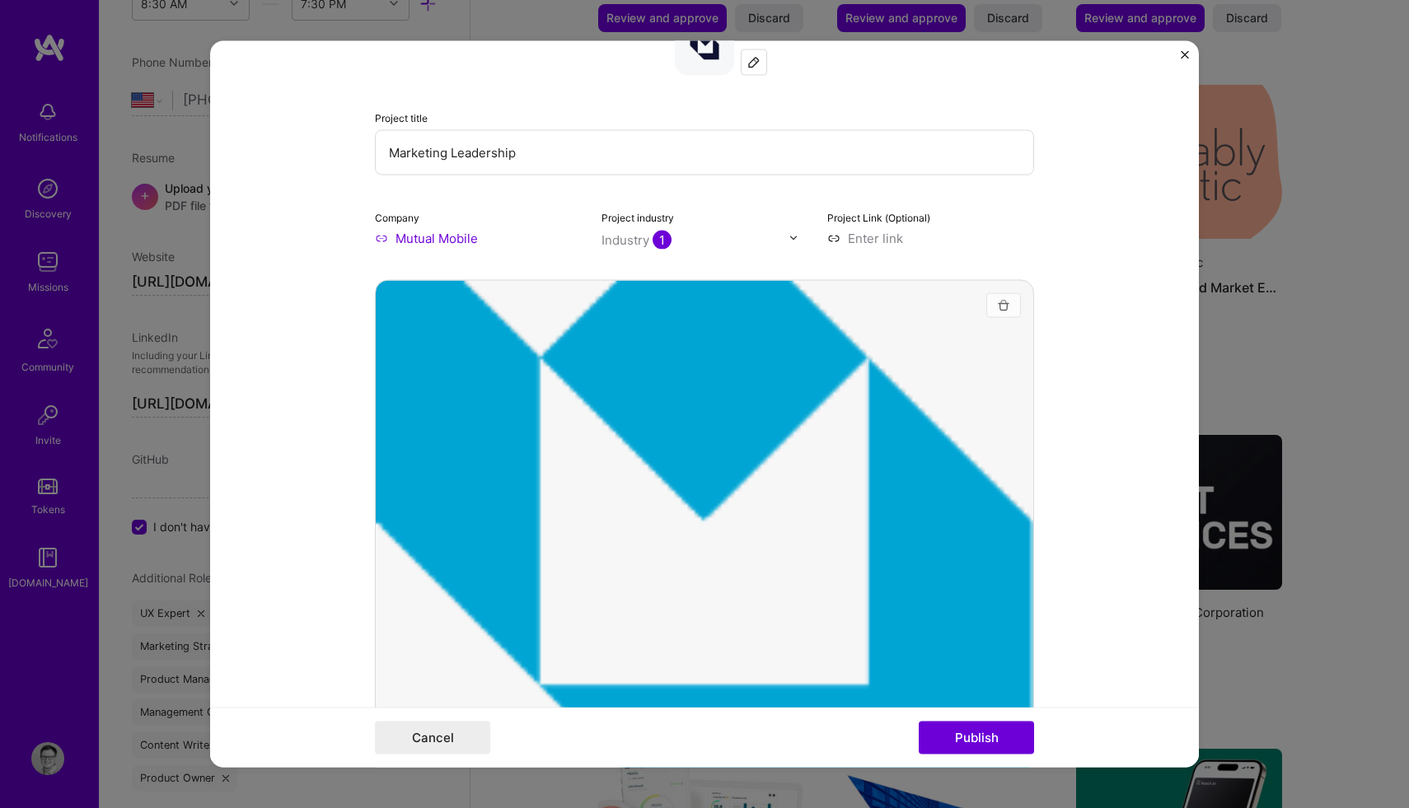
click at [1007, 305] on img "button" at bounding box center [1003, 304] width 13 height 13
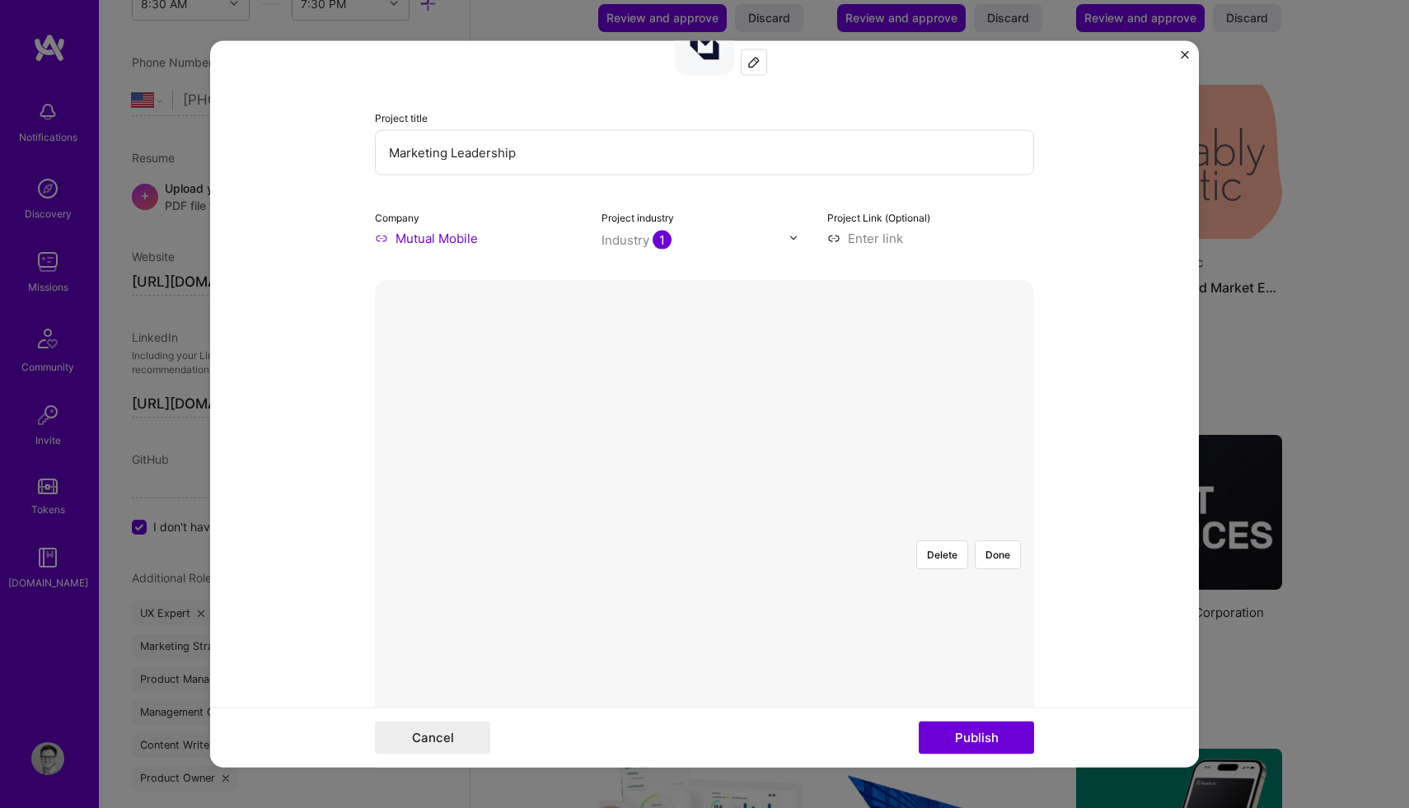
click at [802, 573] on div at bounding box center [935, 747] width 462 height 348
click at [993, 540] on button "Done" at bounding box center [998, 554] width 46 height 29
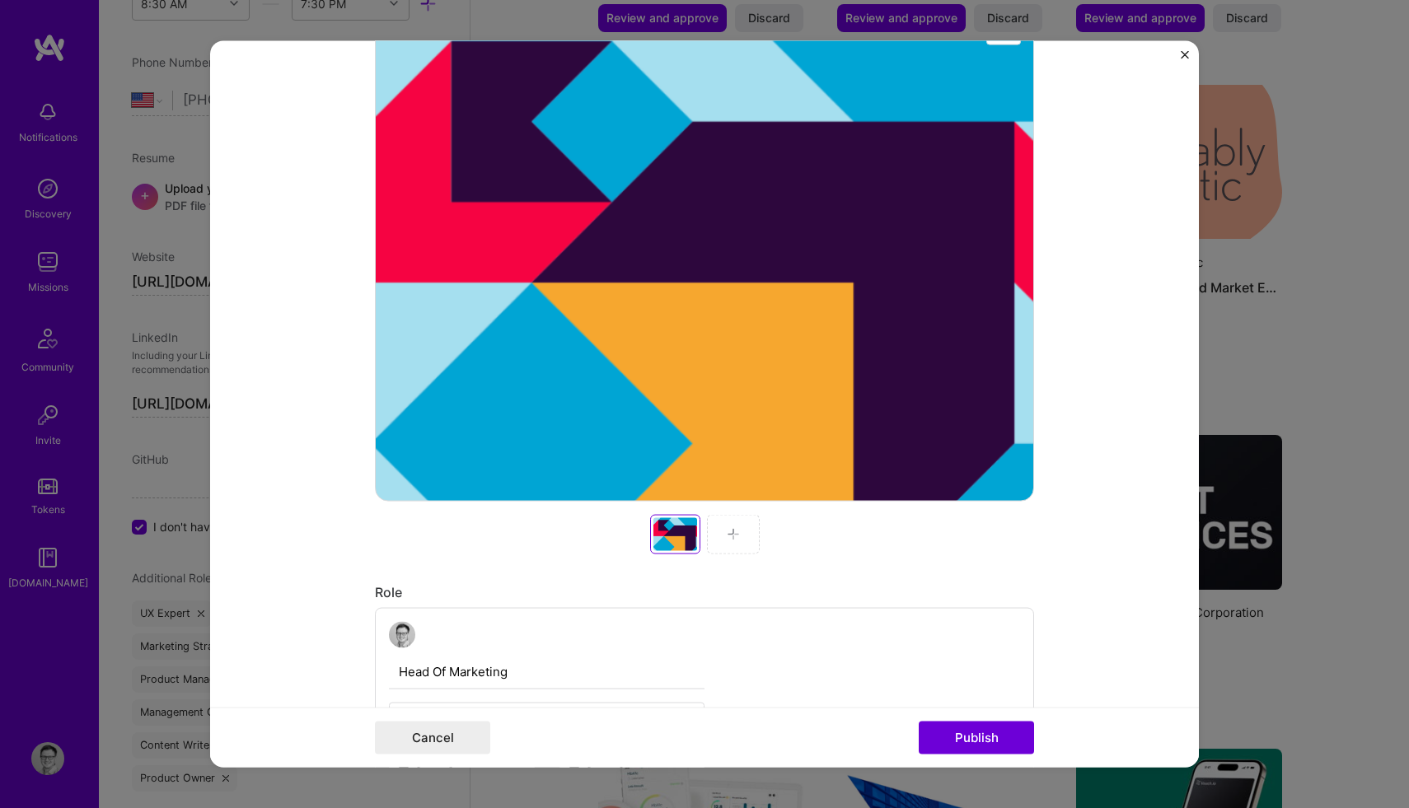
scroll to position [408, 0]
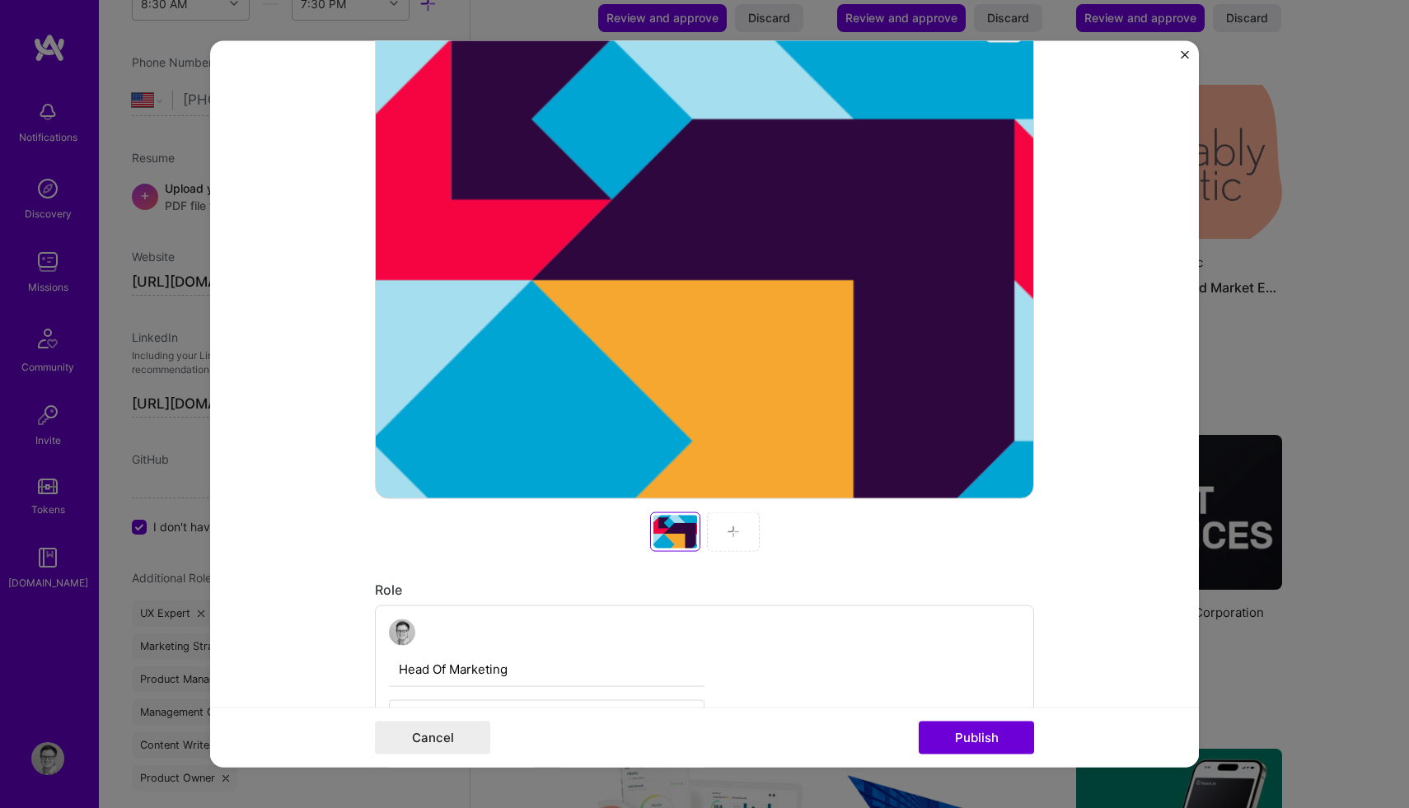
click at [735, 536] on img at bounding box center [733, 531] width 13 height 13
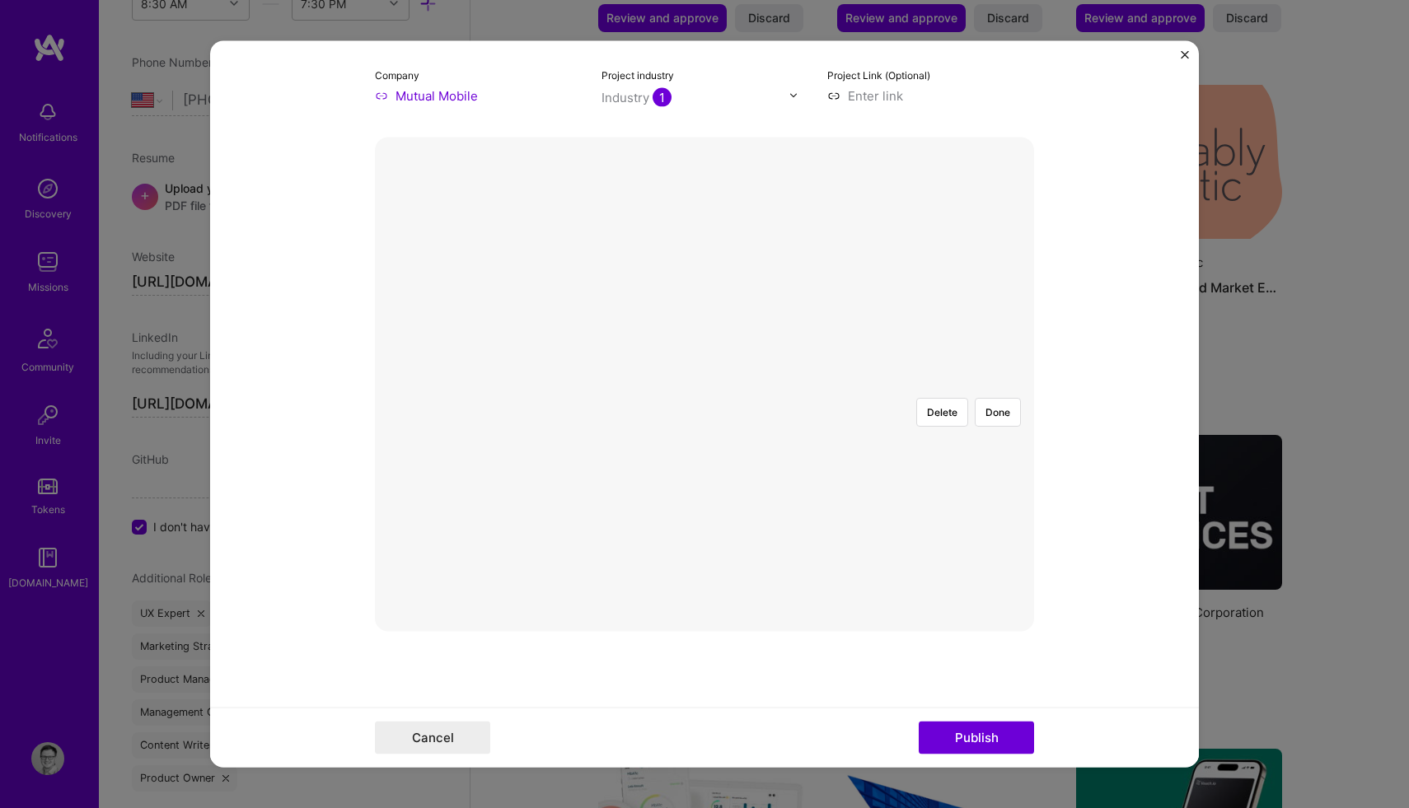
scroll to position [272, 0]
click at [704, 494] on div at bounding box center [1002, 657] width 597 height 449
click at [704, 438] on div at bounding box center [1002, 641] width 597 height 449
click at [998, 400] on button "Done" at bounding box center [998, 414] width 46 height 29
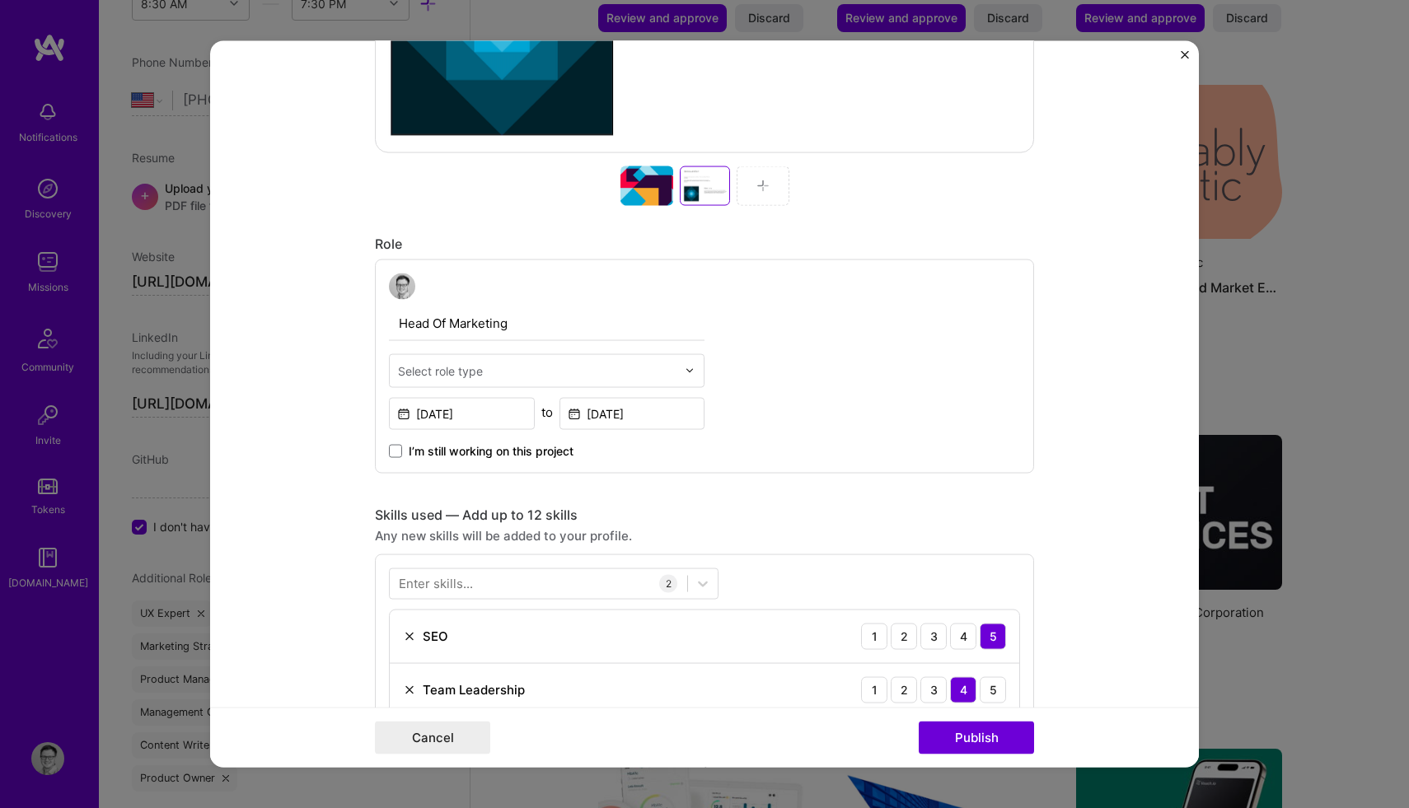
scroll to position [759, 0]
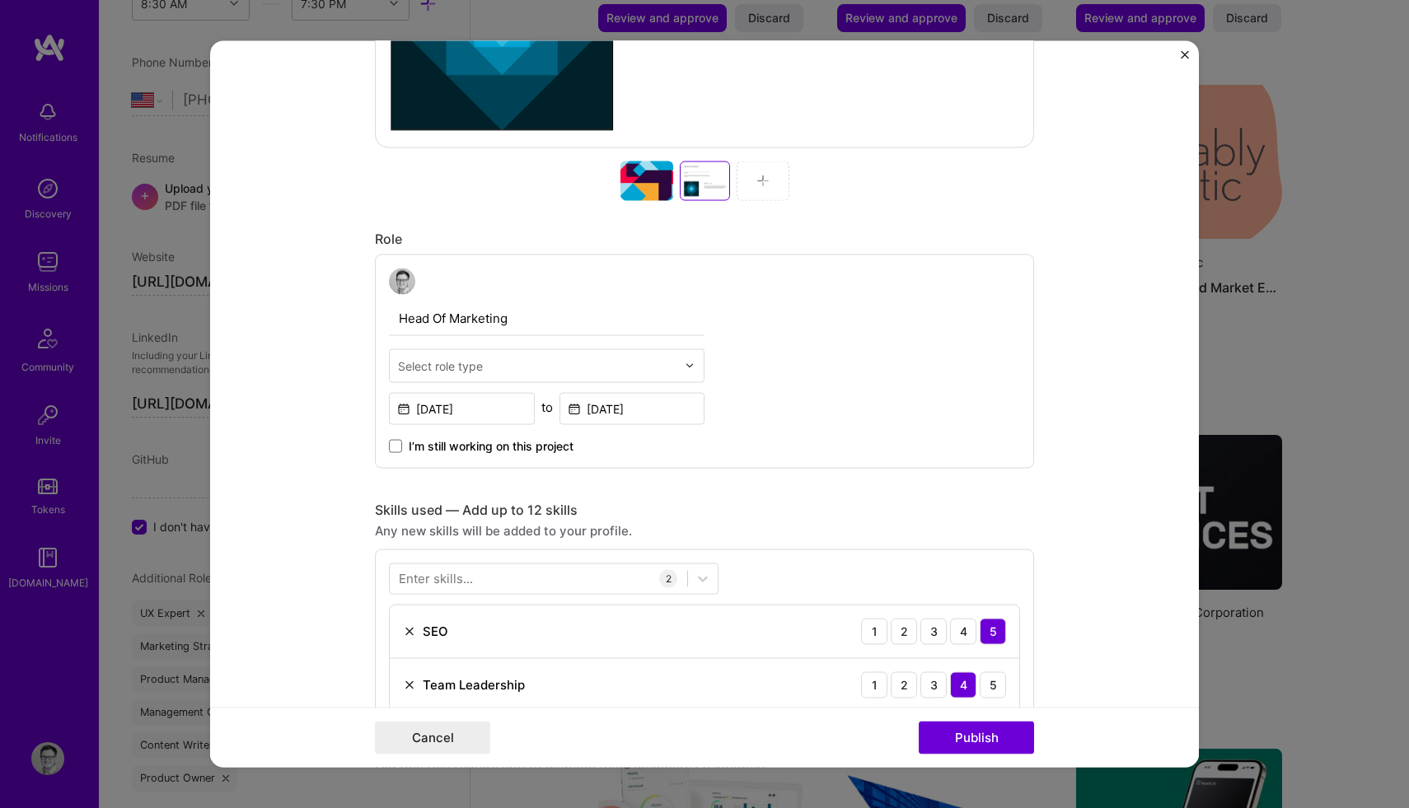
click at [470, 360] on div "Select role type" at bounding box center [440, 365] width 85 height 17
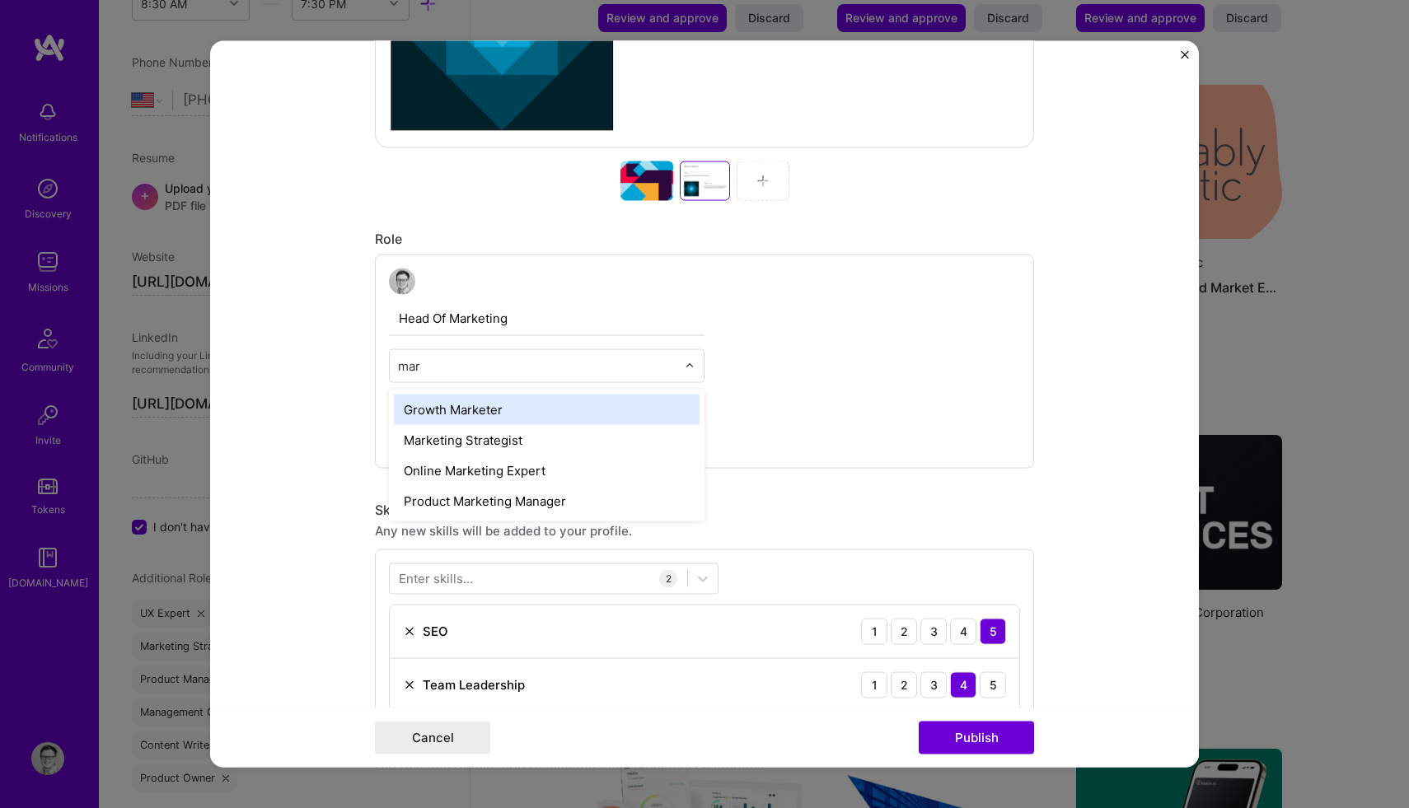
type input "mark"
click at [461, 419] on div "Growth Marketer" at bounding box center [547, 409] width 306 height 30
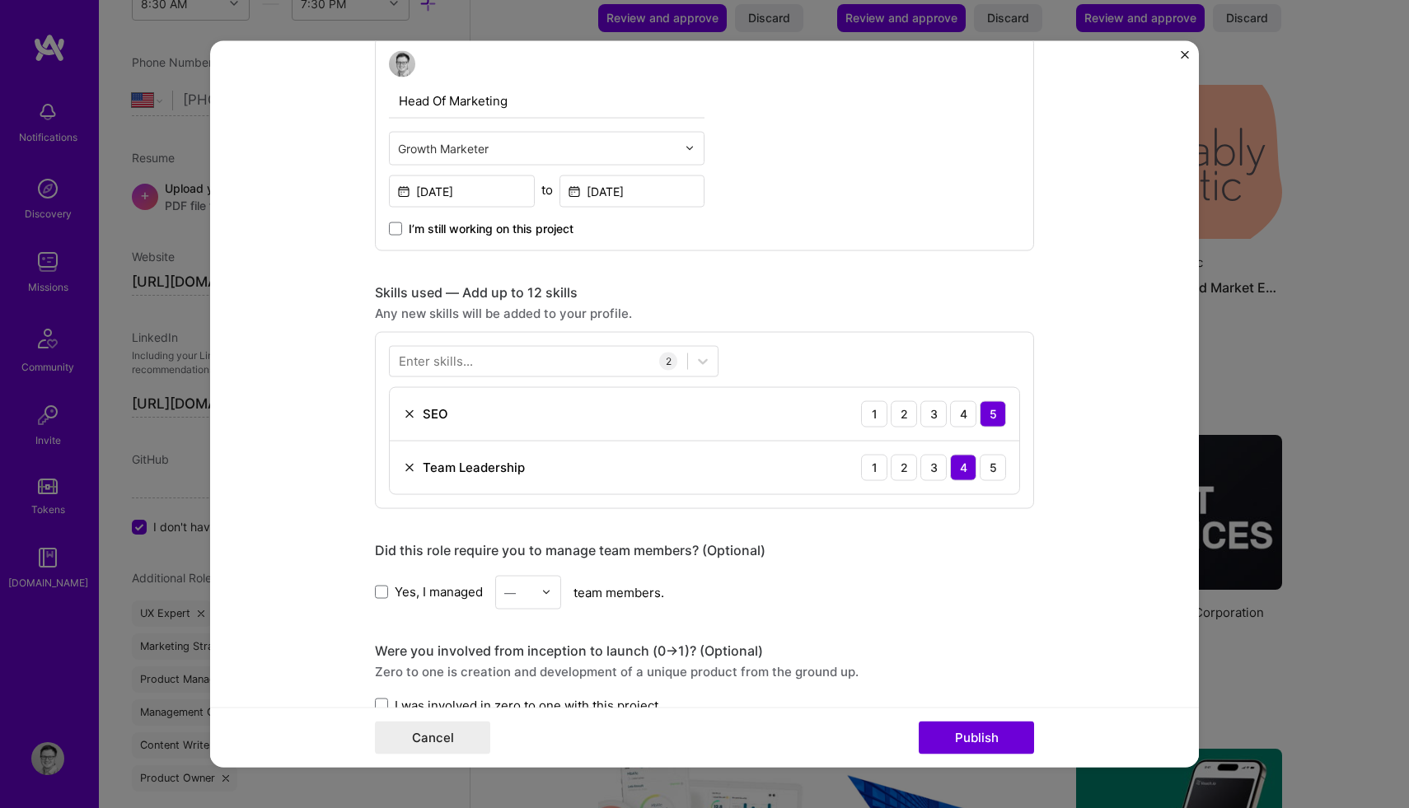
scroll to position [980, 0]
click at [470, 360] on div "Enter skills..." at bounding box center [436, 357] width 74 height 17
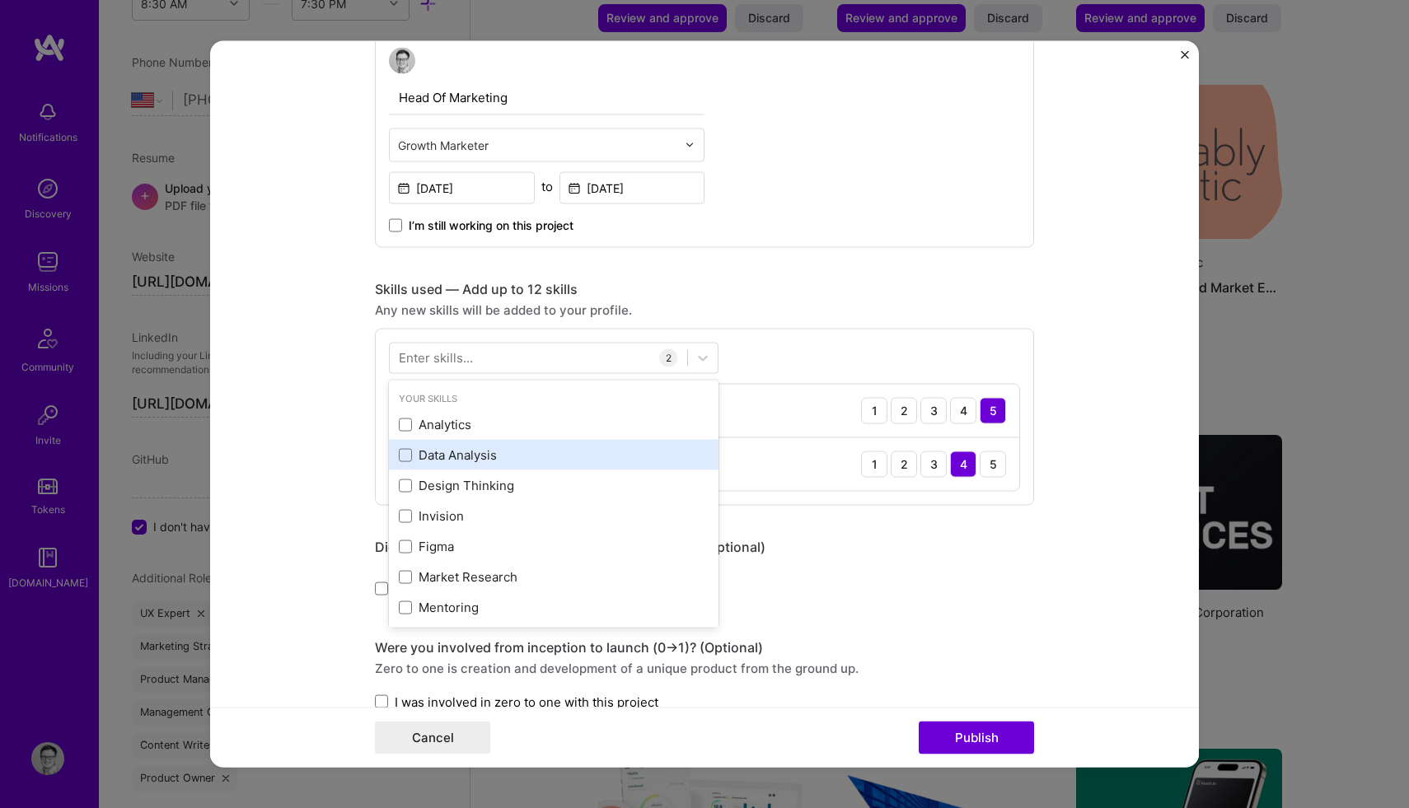
click at [412, 455] on div "Data Analysis" at bounding box center [554, 455] width 310 height 17
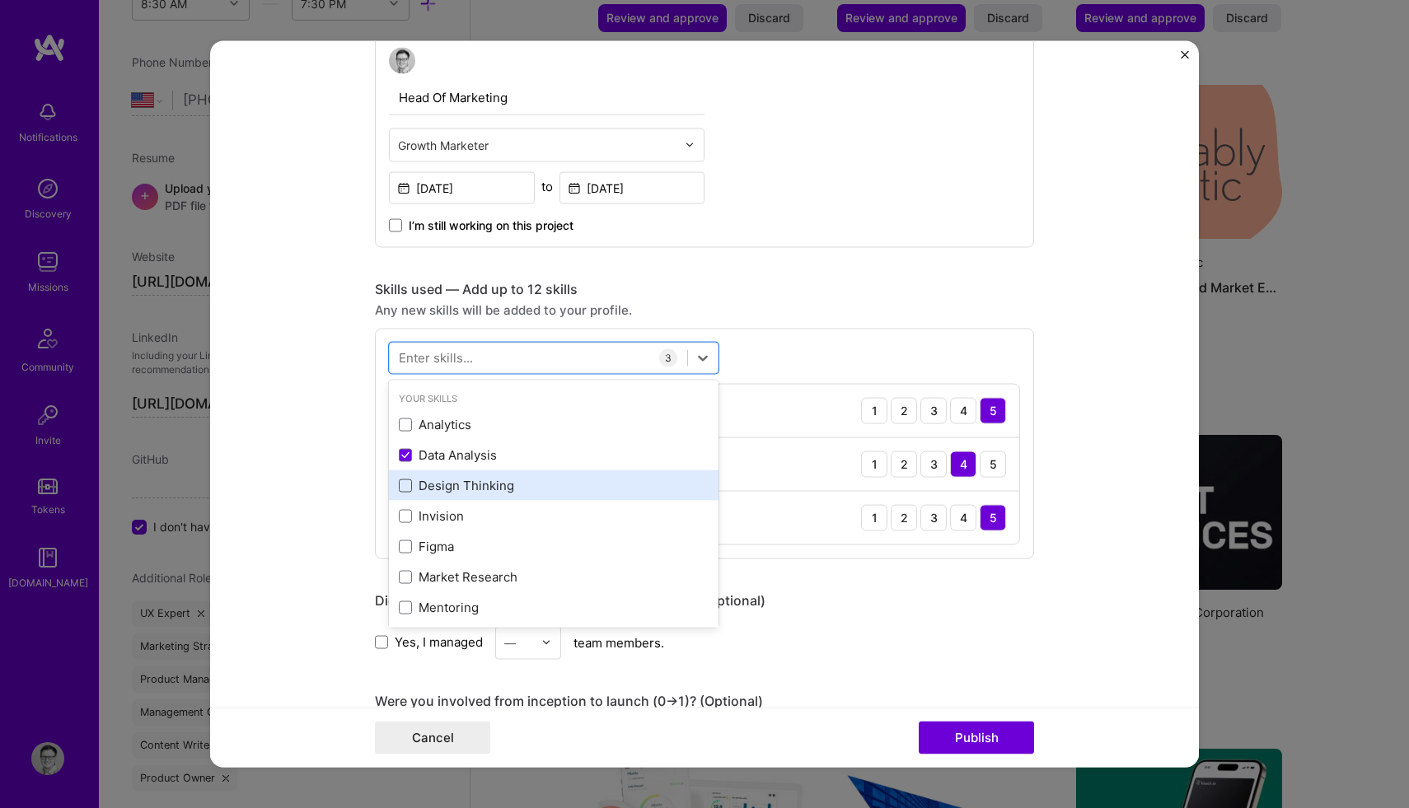
click at [404, 492] on span at bounding box center [405, 485] width 13 height 13
click at [0, 0] on input "checkbox" at bounding box center [0, 0] width 0 height 0
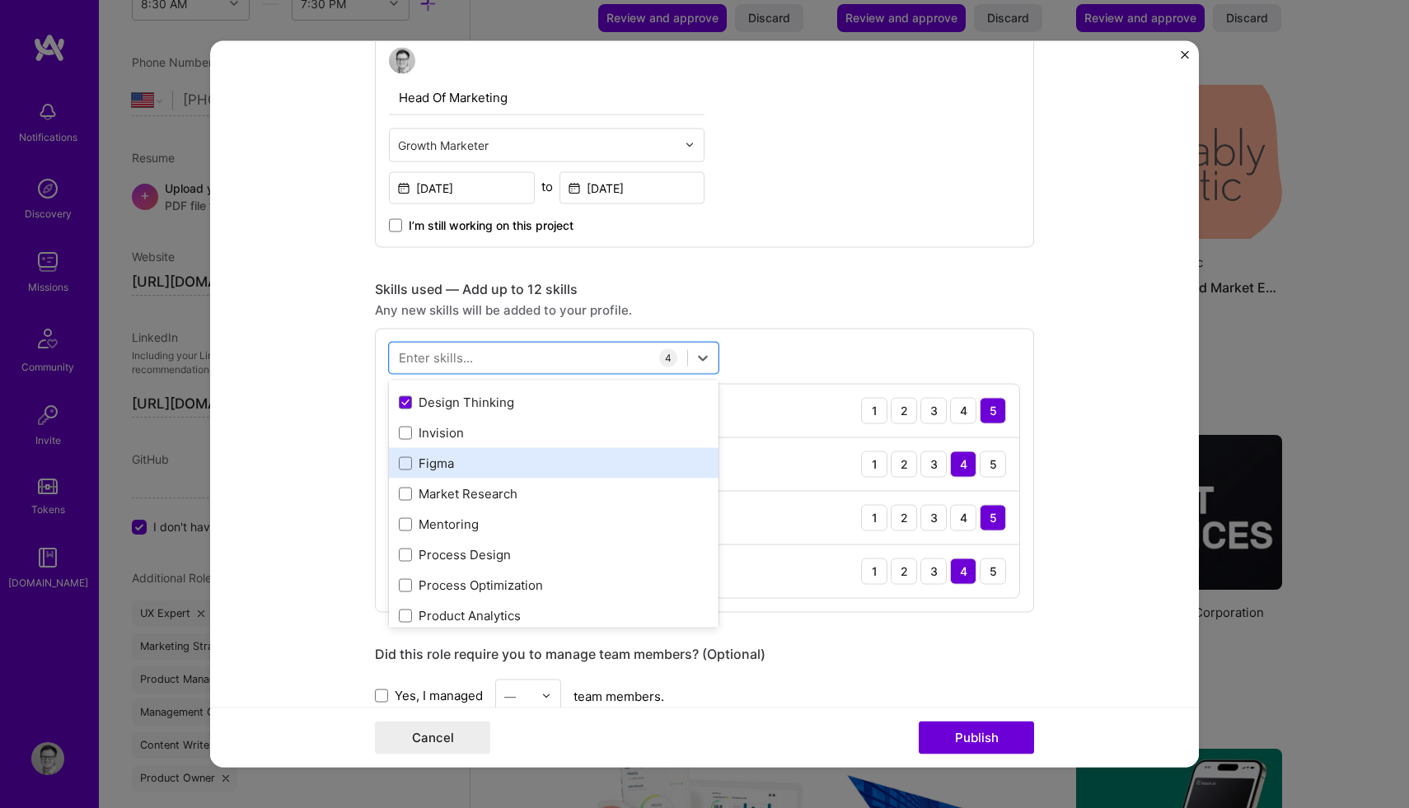
scroll to position [99, 0]
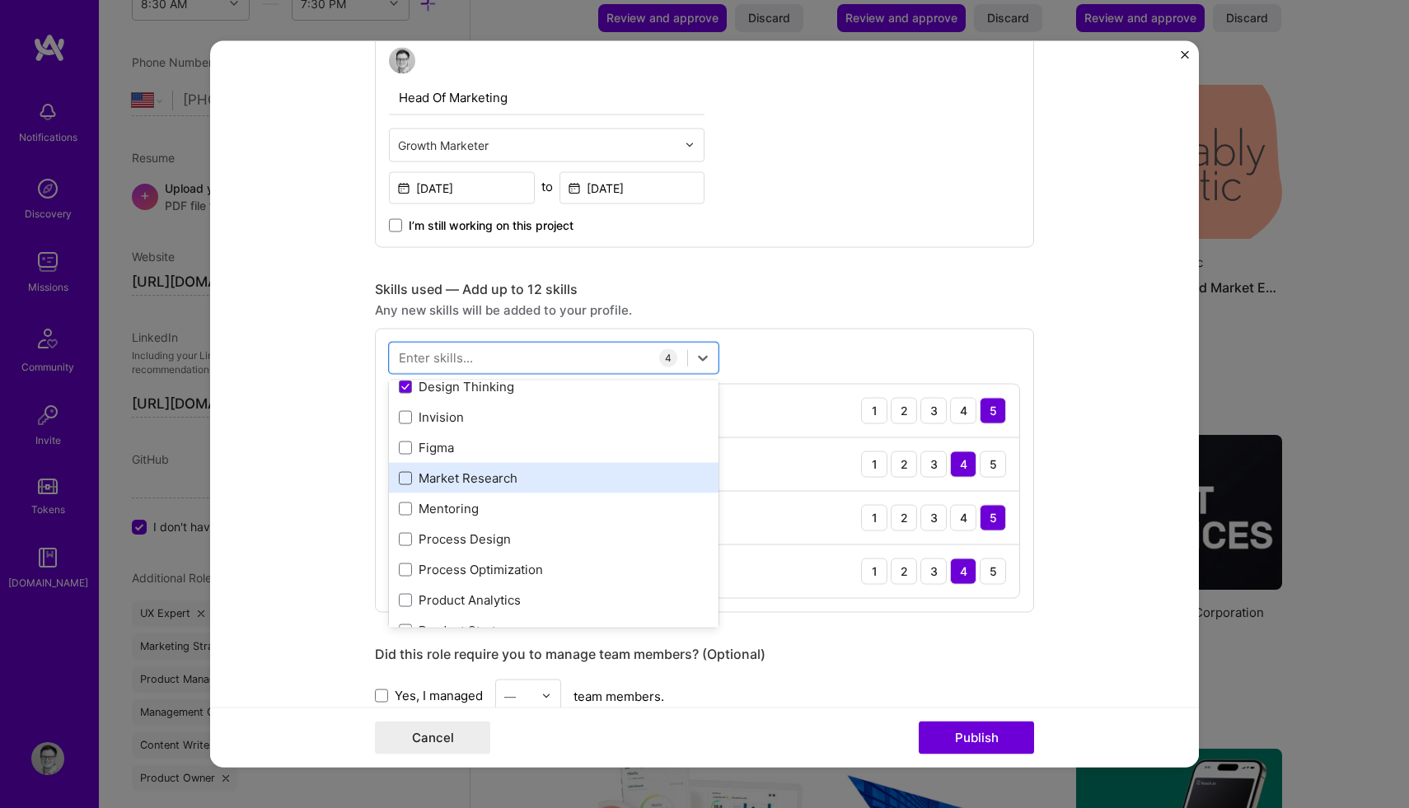
click at [409, 484] on span at bounding box center [405, 477] width 13 height 13
click at [0, 0] on input "checkbox" at bounding box center [0, 0] width 0 height 0
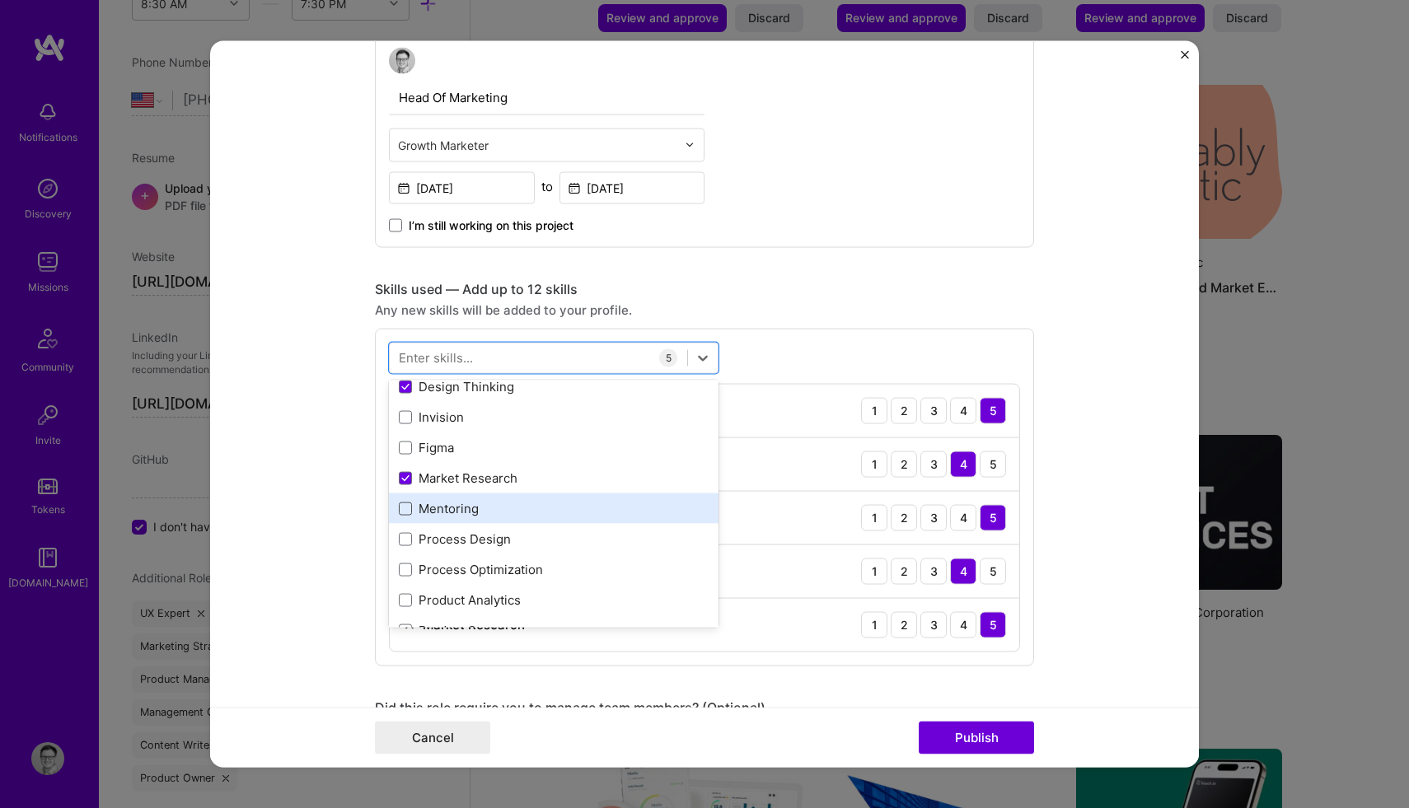
click at [409, 515] on span at bounding box center [405, 508] width 13 height 13
click at [0, 0] on input "checkbox" at bounding box center [0, 0] width 0 height 0
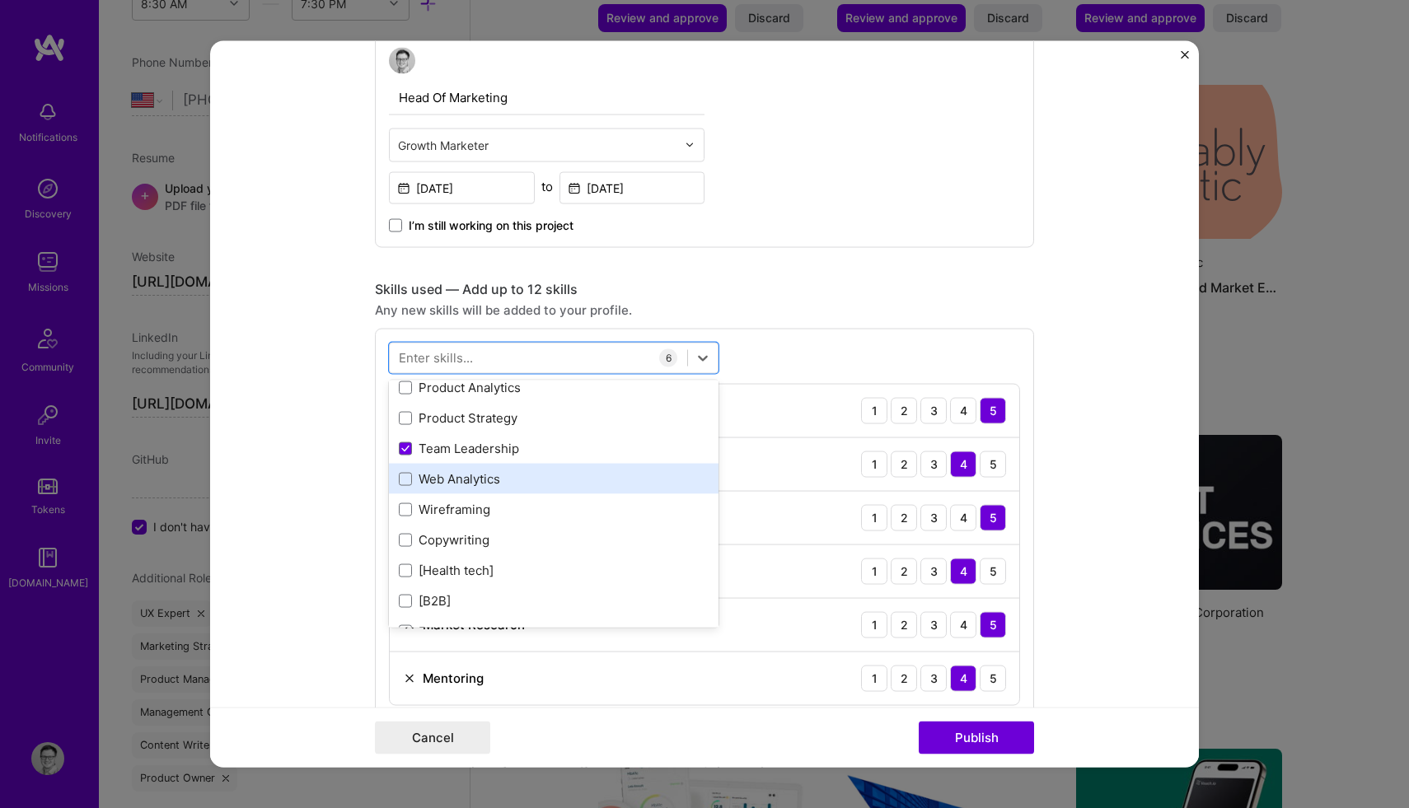
scroll to position [320, 0]
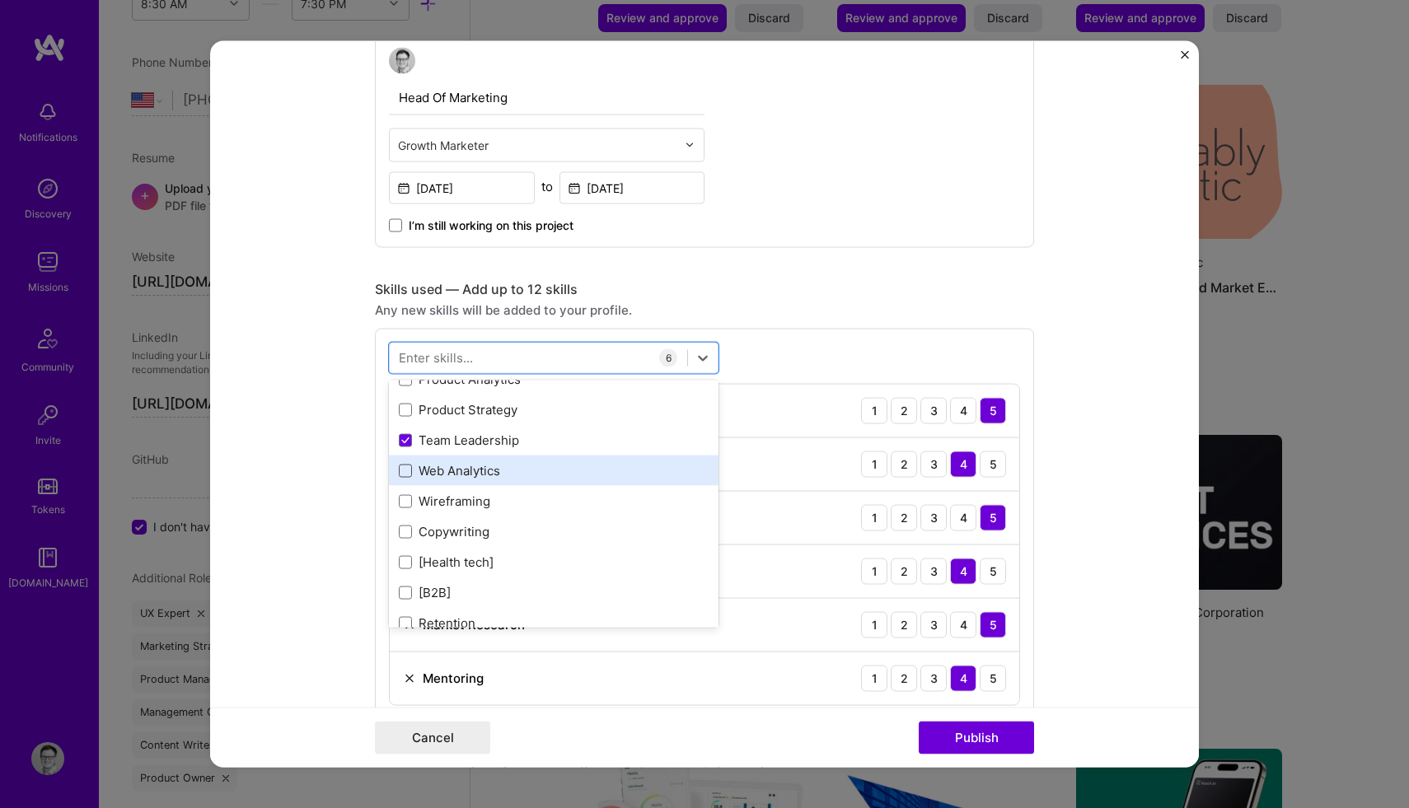
click at [400, 470] on span at bounding box center [405, 470] width 13 height 13
click at [0, 0] on input "checkbox" at bounding box center [0, 0] width 0 height 0
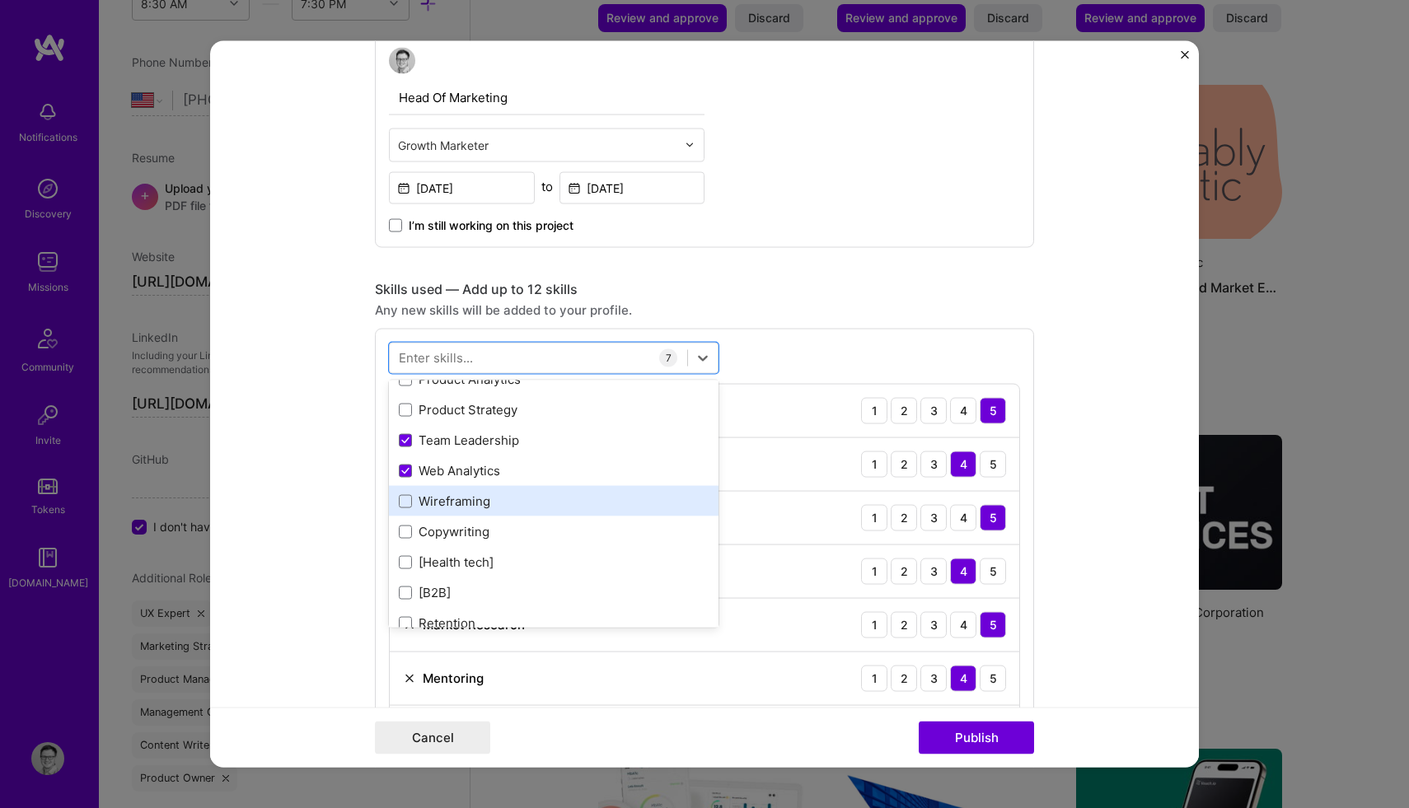
click at [405, 493] on div "Wireframing" at bounding box center [554, 501] width 310 height 17
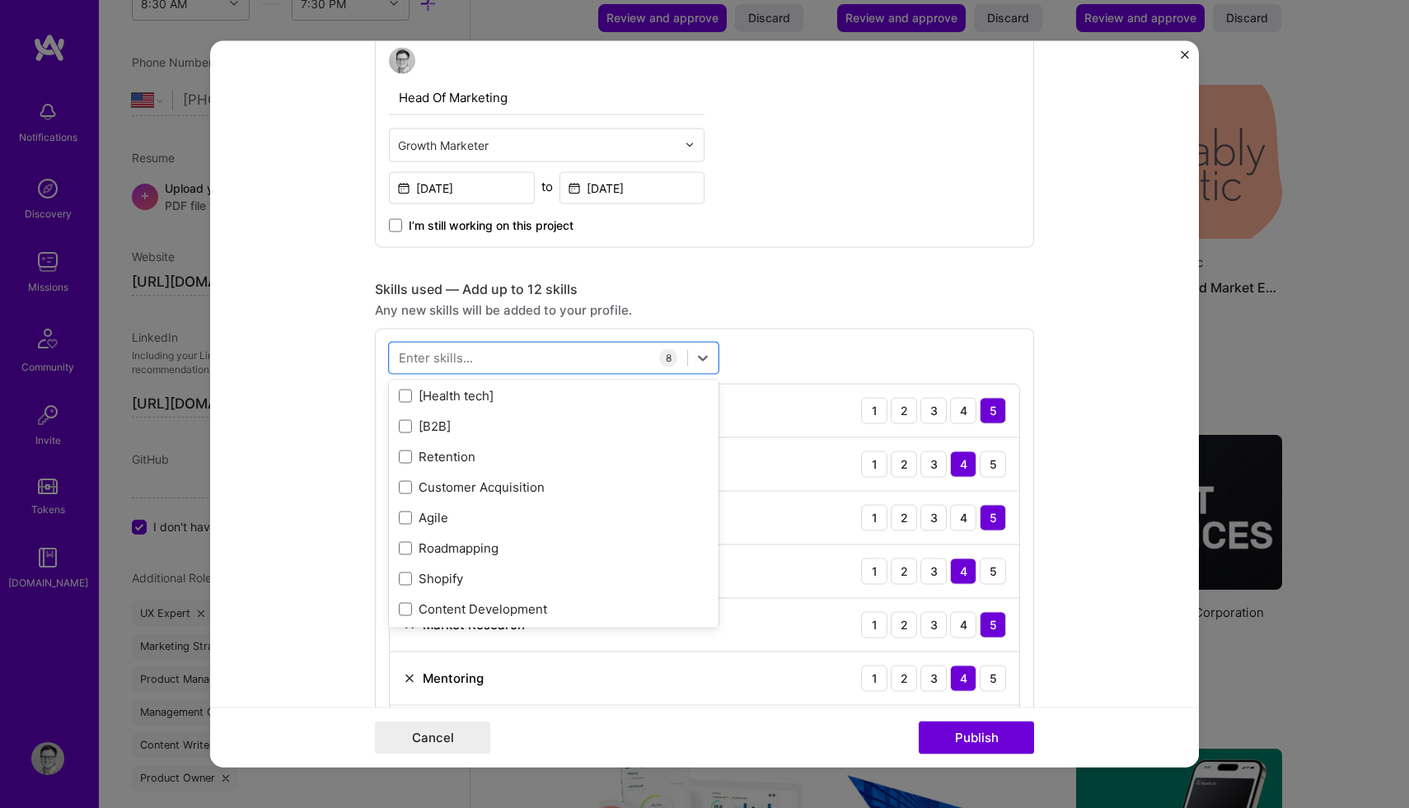
scroll to position [493, 0]
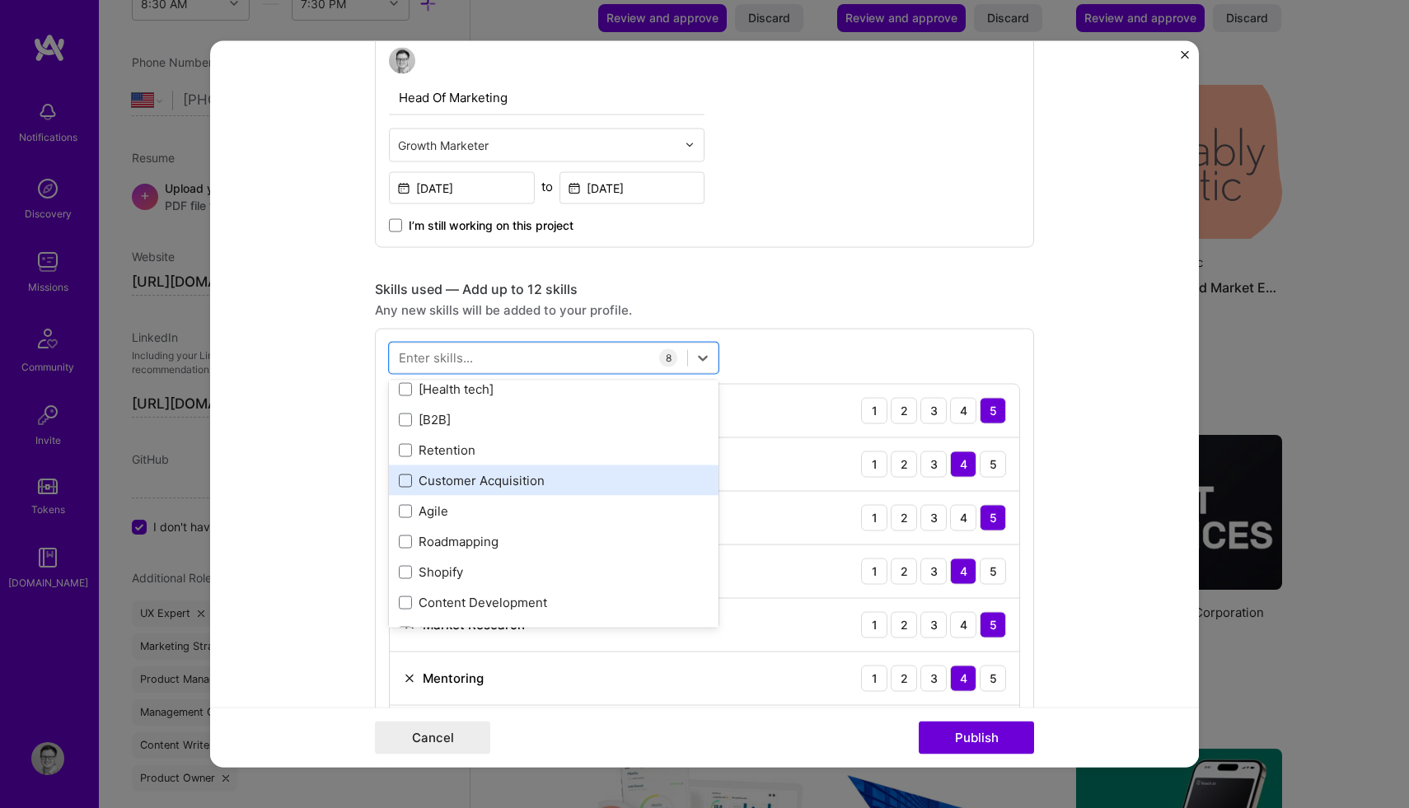
click at [407, 486] on span at bounding box center [405, 480] width 13 height 13
click at [0, 0] on input "checkbox" at bounding box center [0, 0] width 0 height 0
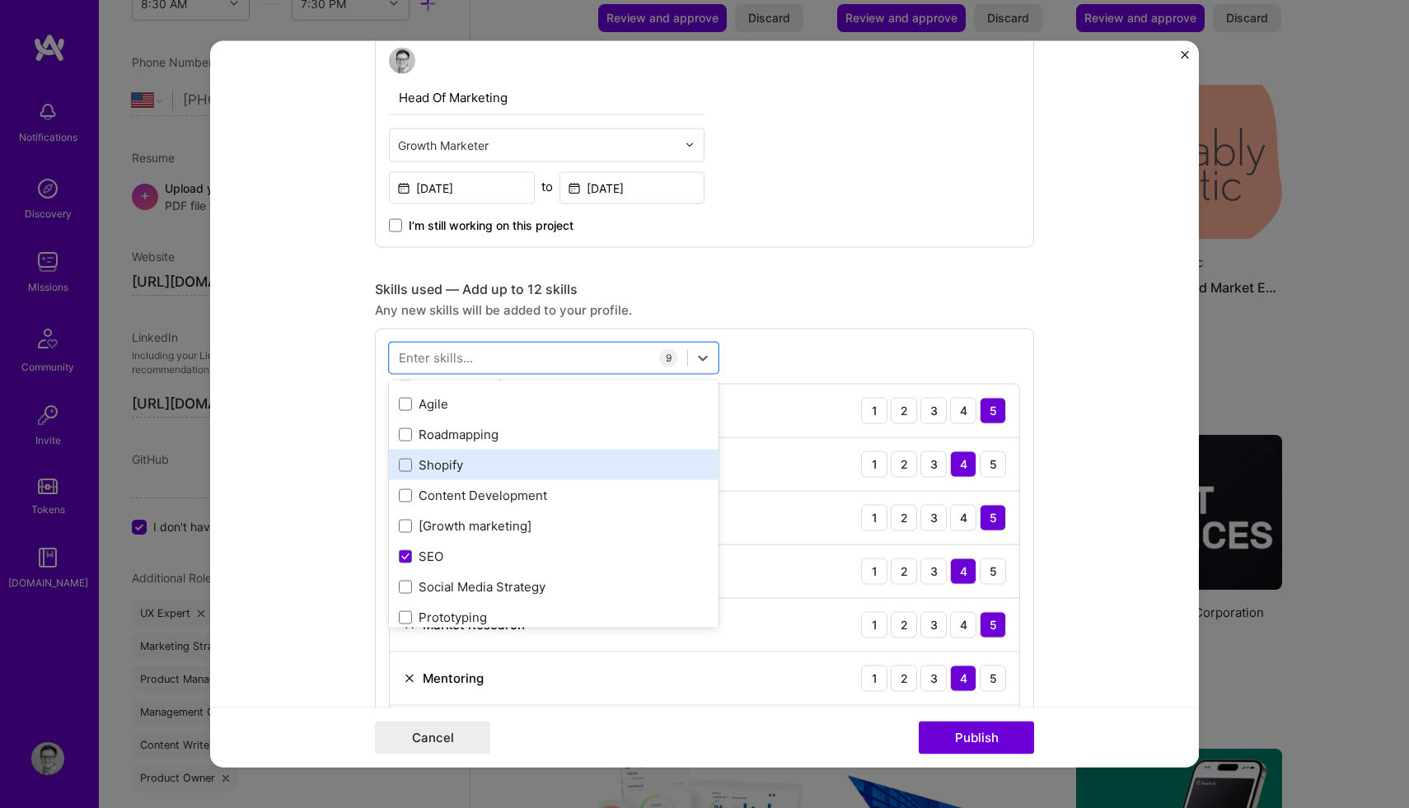
scroll to position [601, 0]
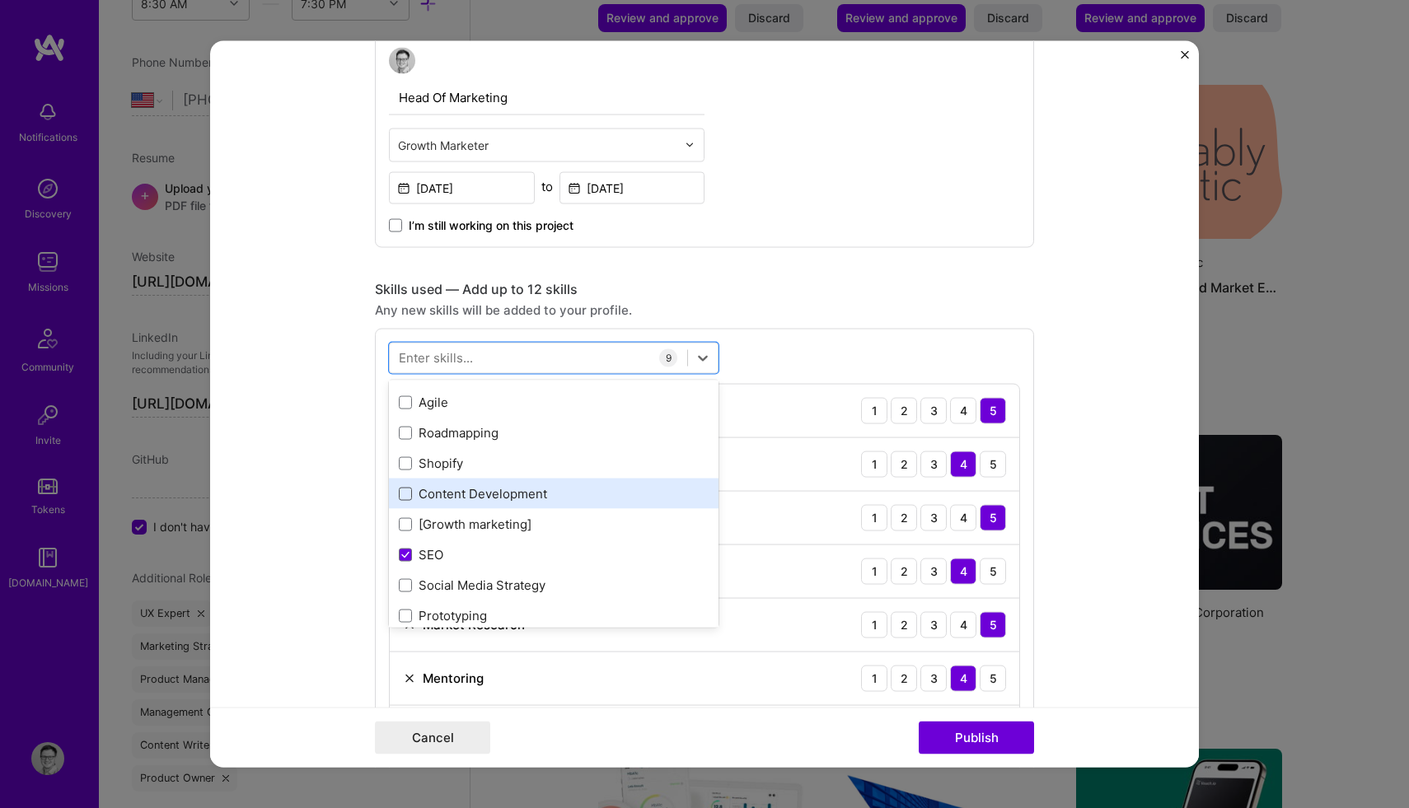
click at [405, 498] on span at bounding box center [405, 493] width 13 height 13
click at [0, 0] on input "checkbox" at bounding box center [0, 0] width 0 height 0
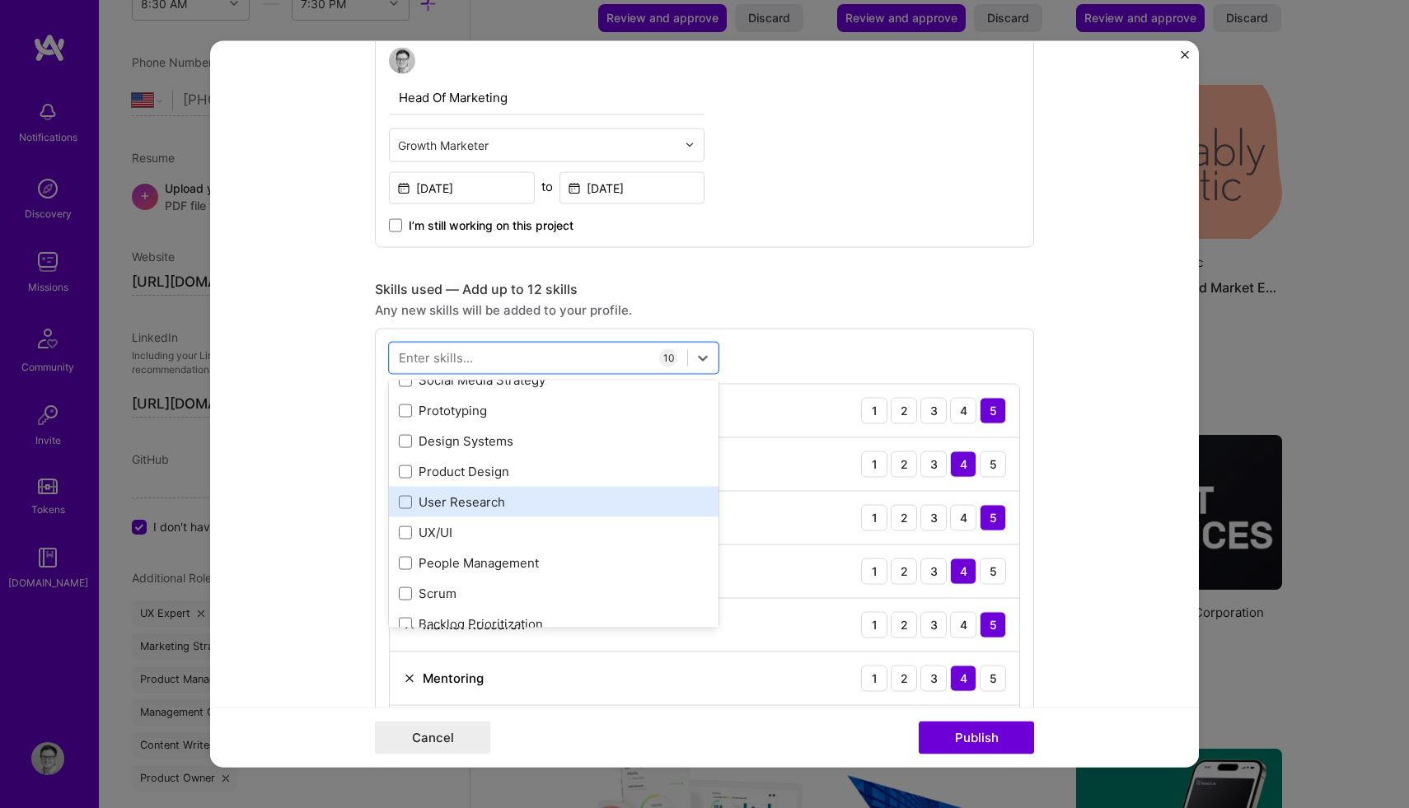
scroll to position [816, 0]
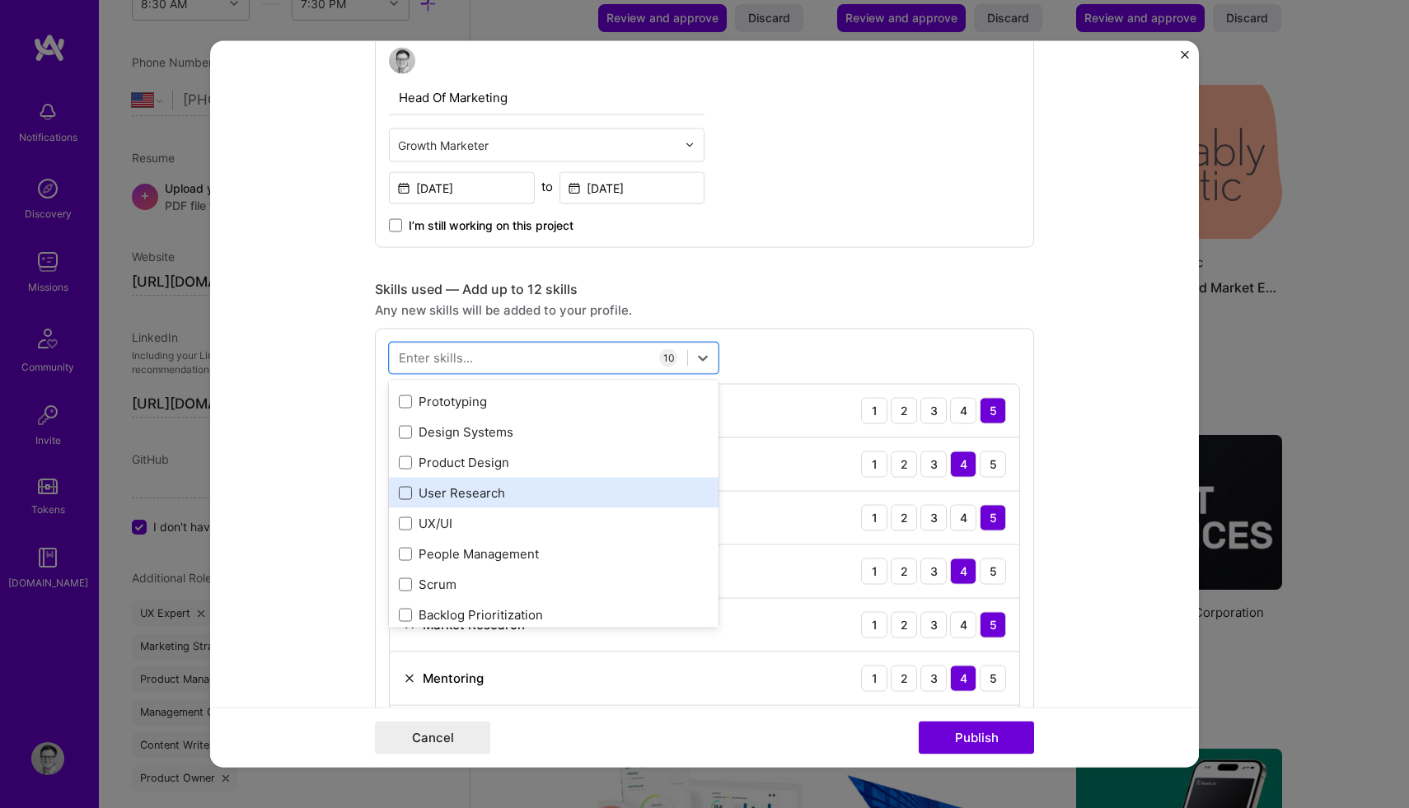
click at [409, 495] on span at bounding box center [405, 492] width 13 height 13
click at [0, 0] on input "checkbox" at bounding box center [0, 0] width 0 height 0
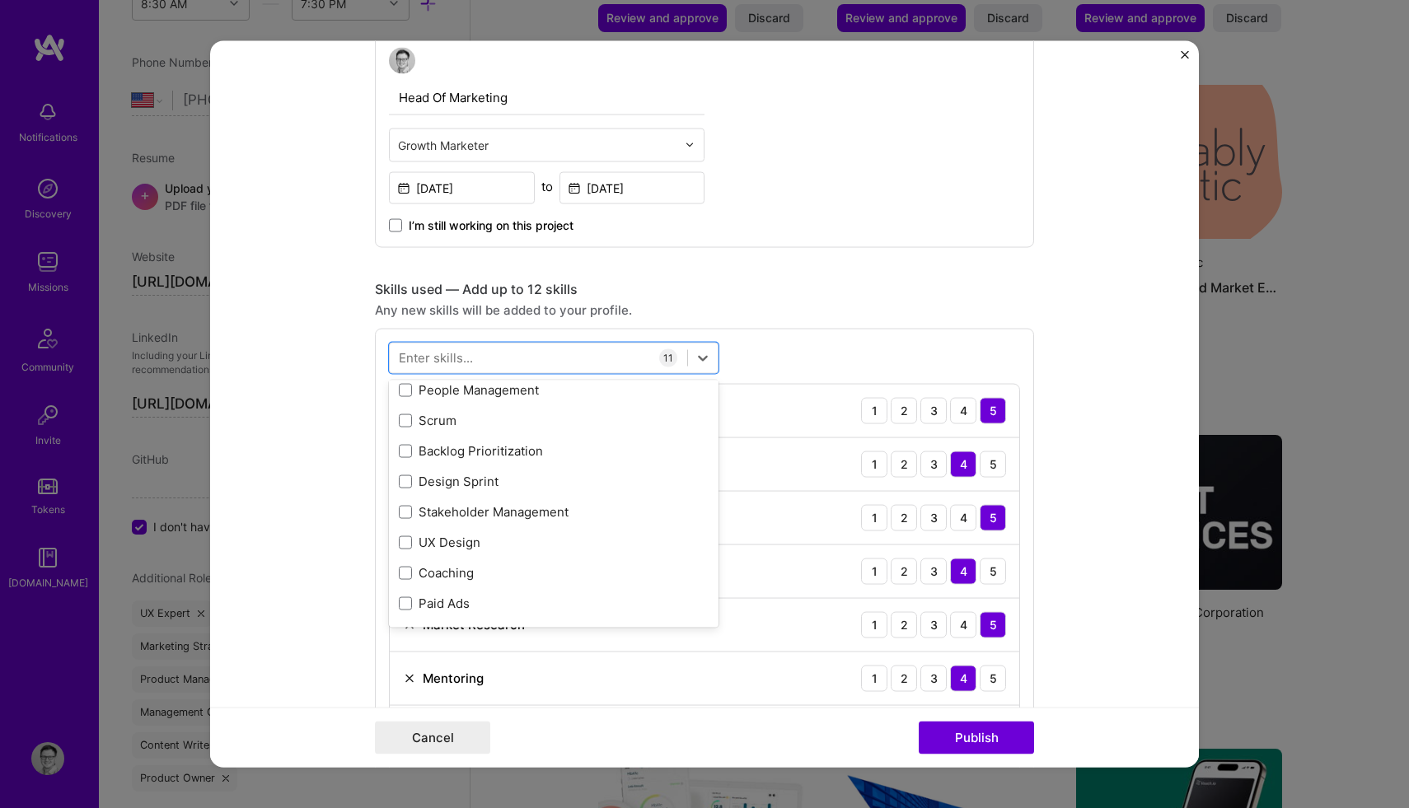
scroll to position [980, 0]
click at [404, 606] on span at bounding box center [405, 602] width 13 height 13
click at [0, 0] on input "checkbox" at bounding box center [0, 0] width 0 height 0
click at [400, 573] on span at bounding box center [405, 571] width 13 height 13
click at [0, 0] on input "checkbox" at bounding box center [0, 0] width 0 height 0
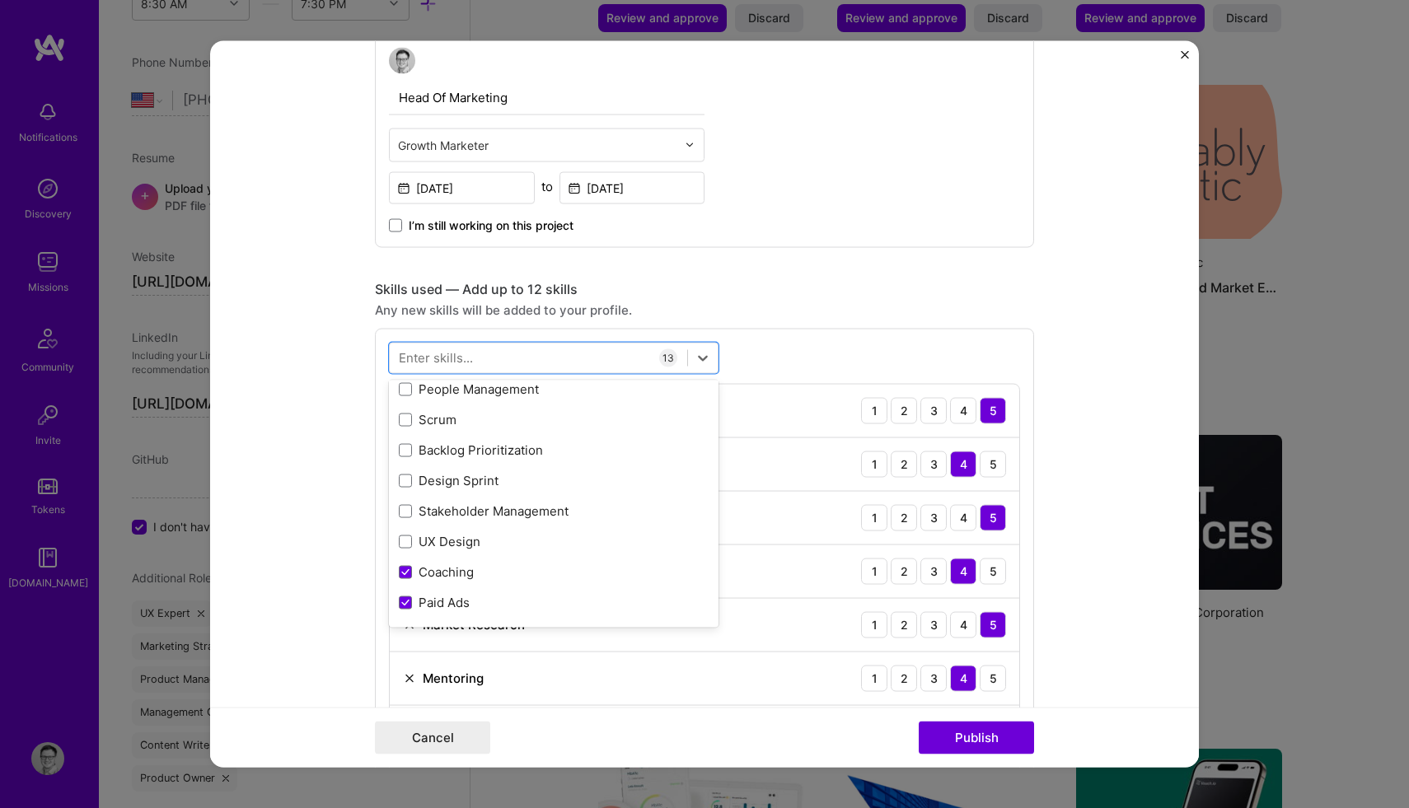
click at [310, 468] on form "Editing suggested project This project is suggested based on your LinkedIn, res…" at bounding box center [704, 403] width 989 height 727
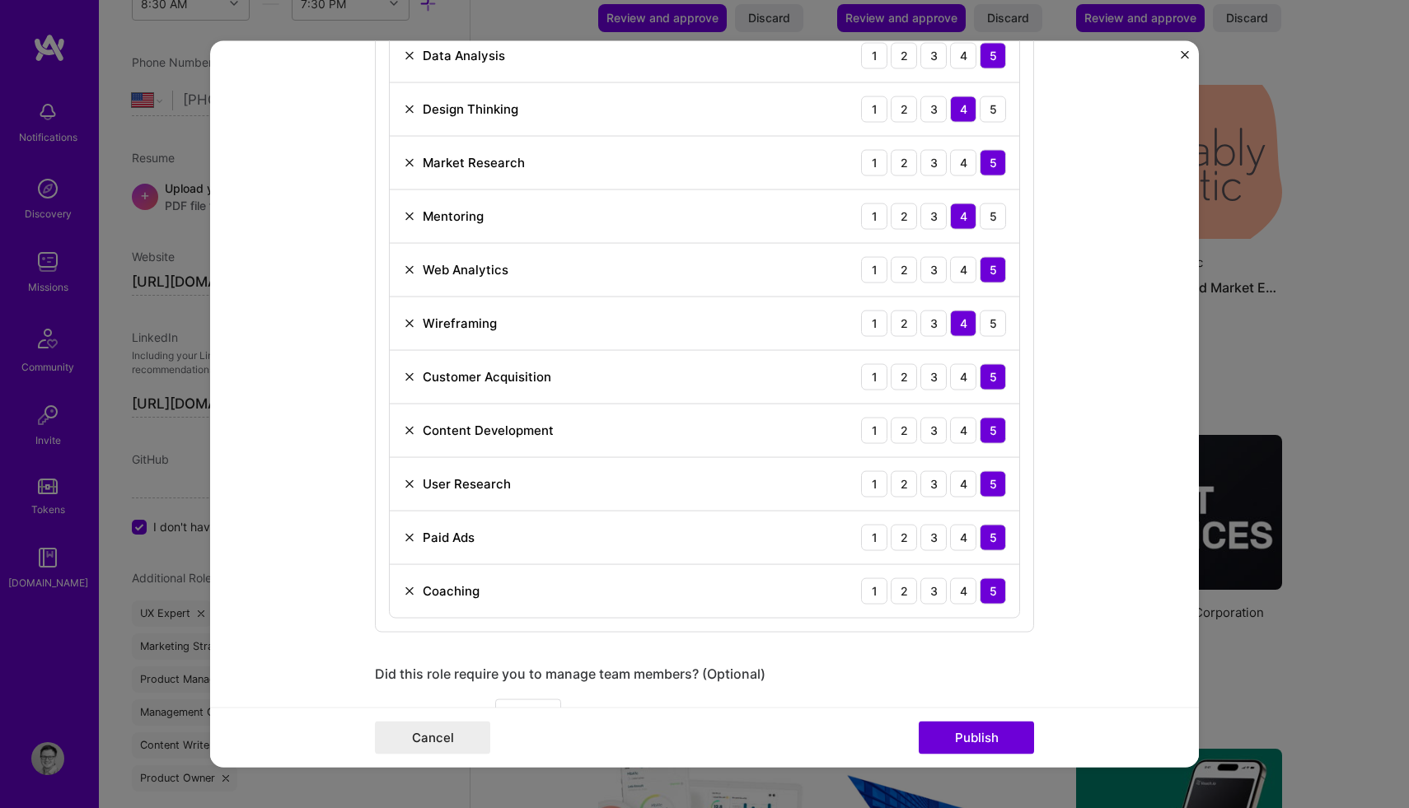
scroll to position [1833, 0]
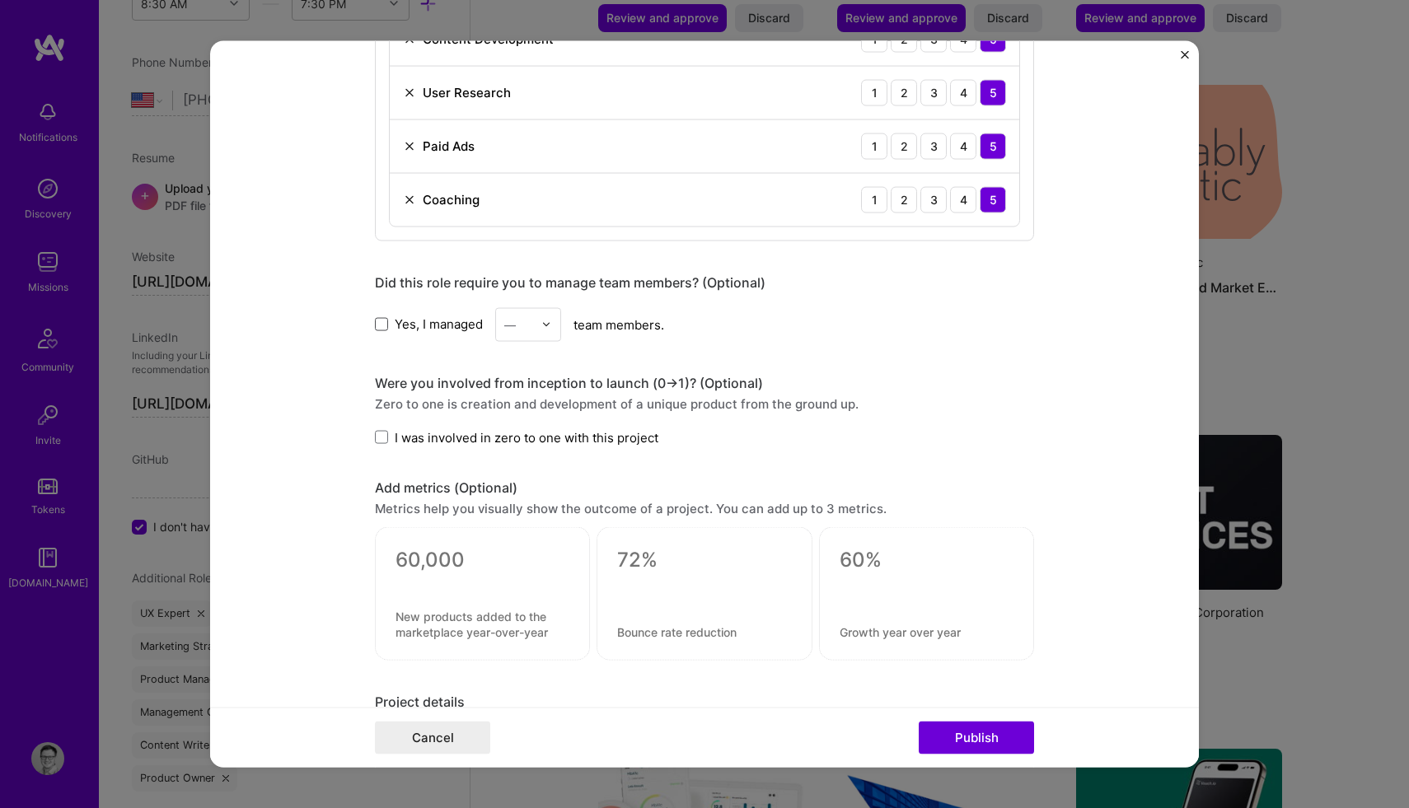
click at [380, 330] on span at bounding box center [381, 324] width 13 height 13
click at [0, 0] on input "Yes, I managed" at bounding box center [0, 0] width 0 height 0
click at [525, 320] on input "text" at bounding box center [518, 324] width 29 height 17
click at [520, 536] on div "10" at bounding box center [528, 531] width 56 height 30
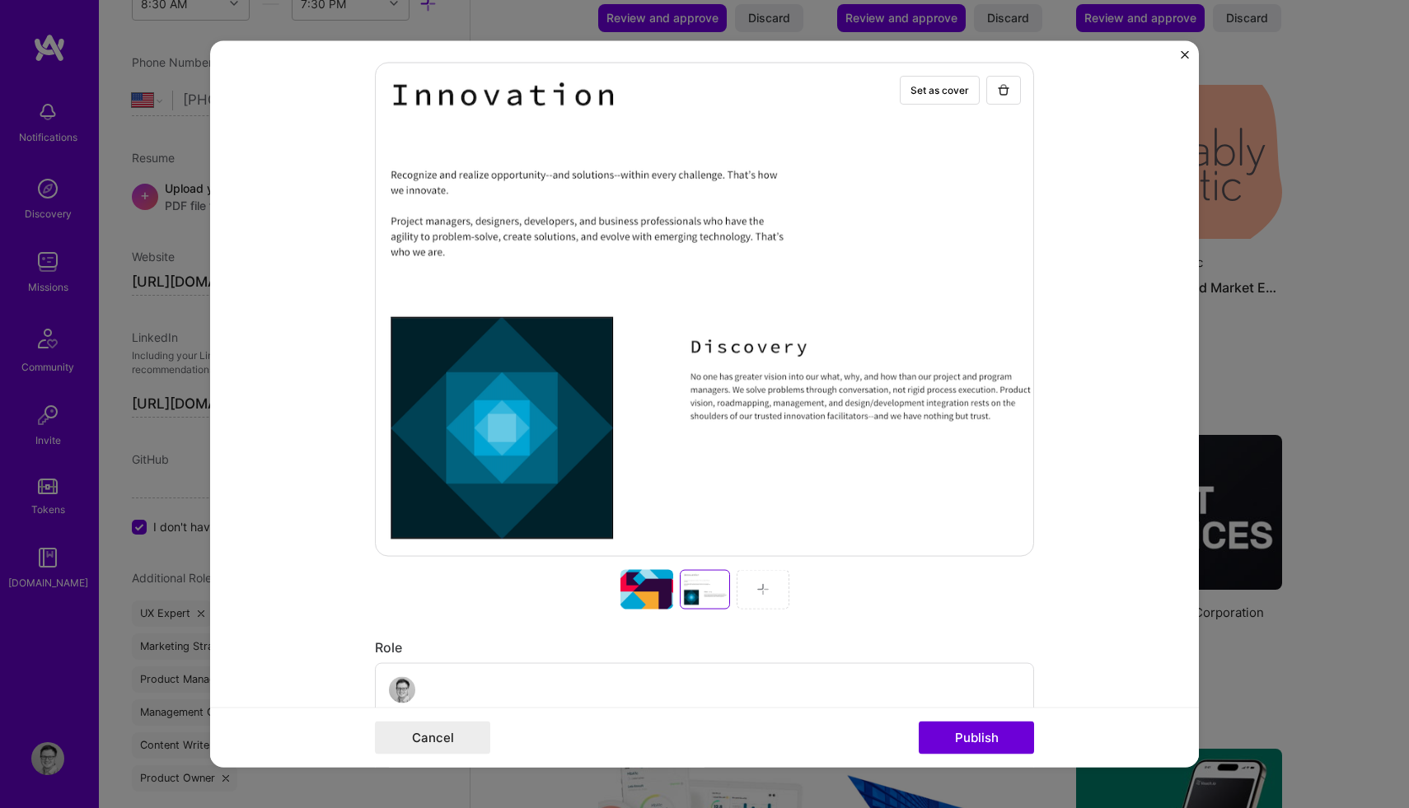
scroll to position [356, 0]
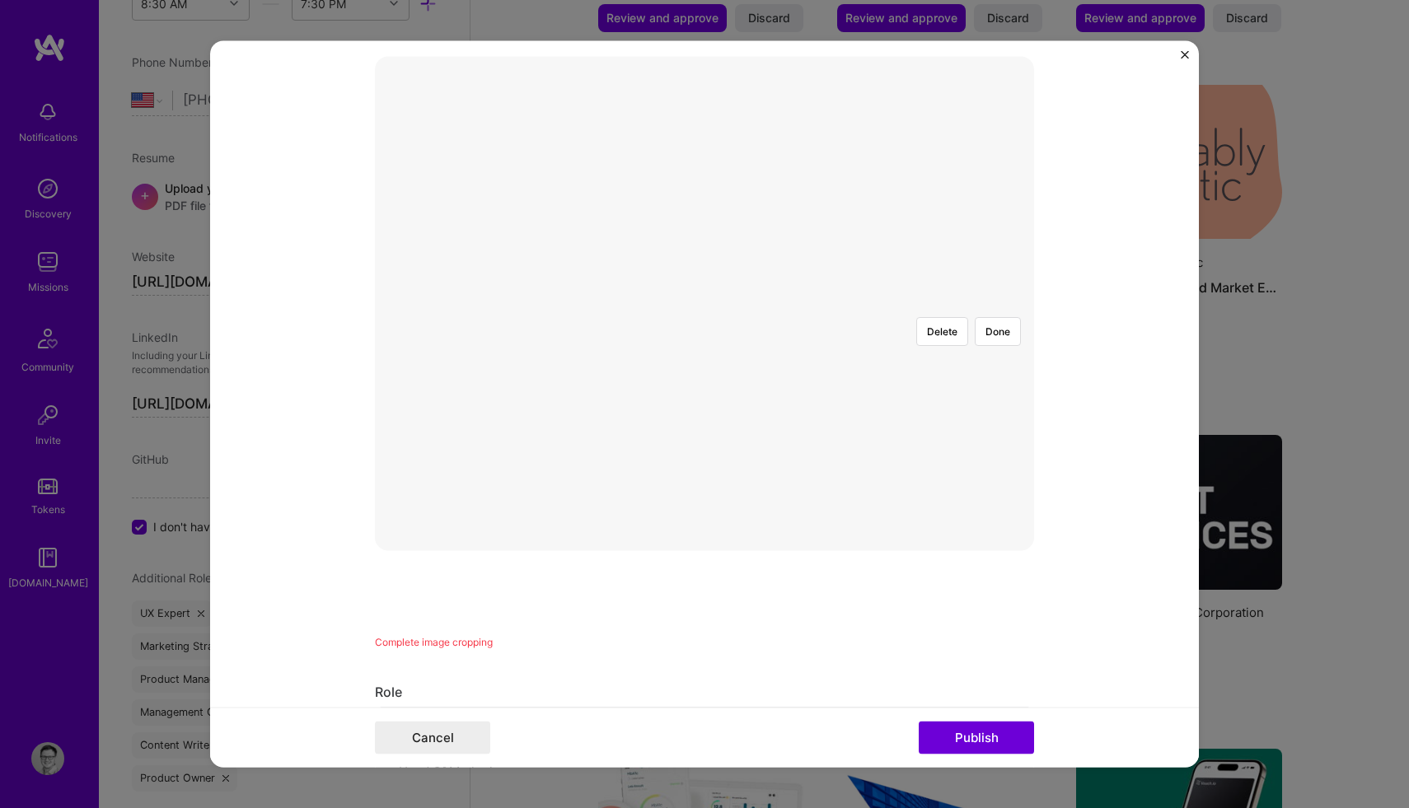
click at [704, 325] on div at bounding box center [846, 410] width 285 height 214
click at [942, 316] on button "Delete" at bounding box center [942, 330] width 52 height 29
click at [742, 340] on div at bounding box center [869, 462] width 330 height 248
click at [994, 316] on button "Done" at bounding box center [998, 330] width 46 height 29
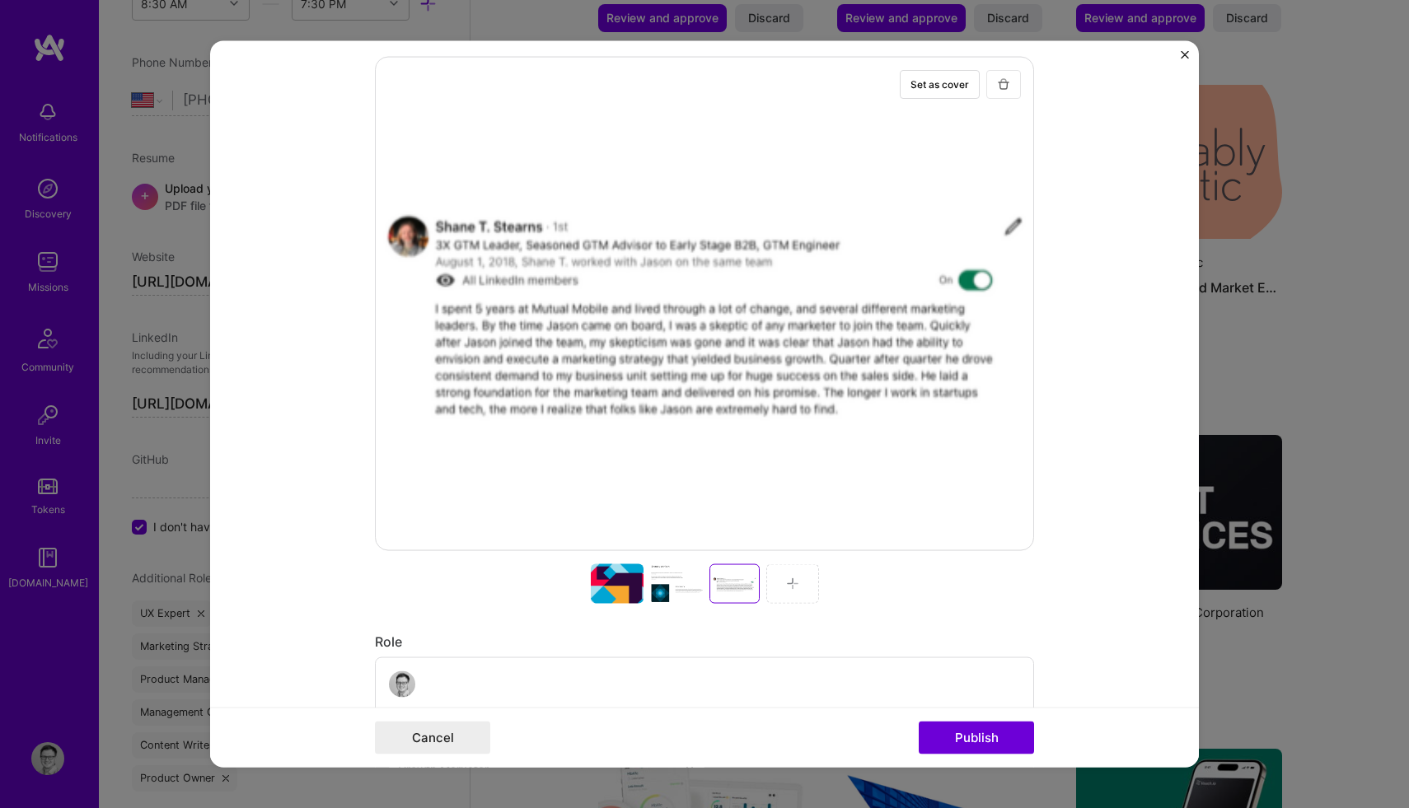
click at [1001, 89] on img "button" at bounding box center [1003, 83] width 13 height 13
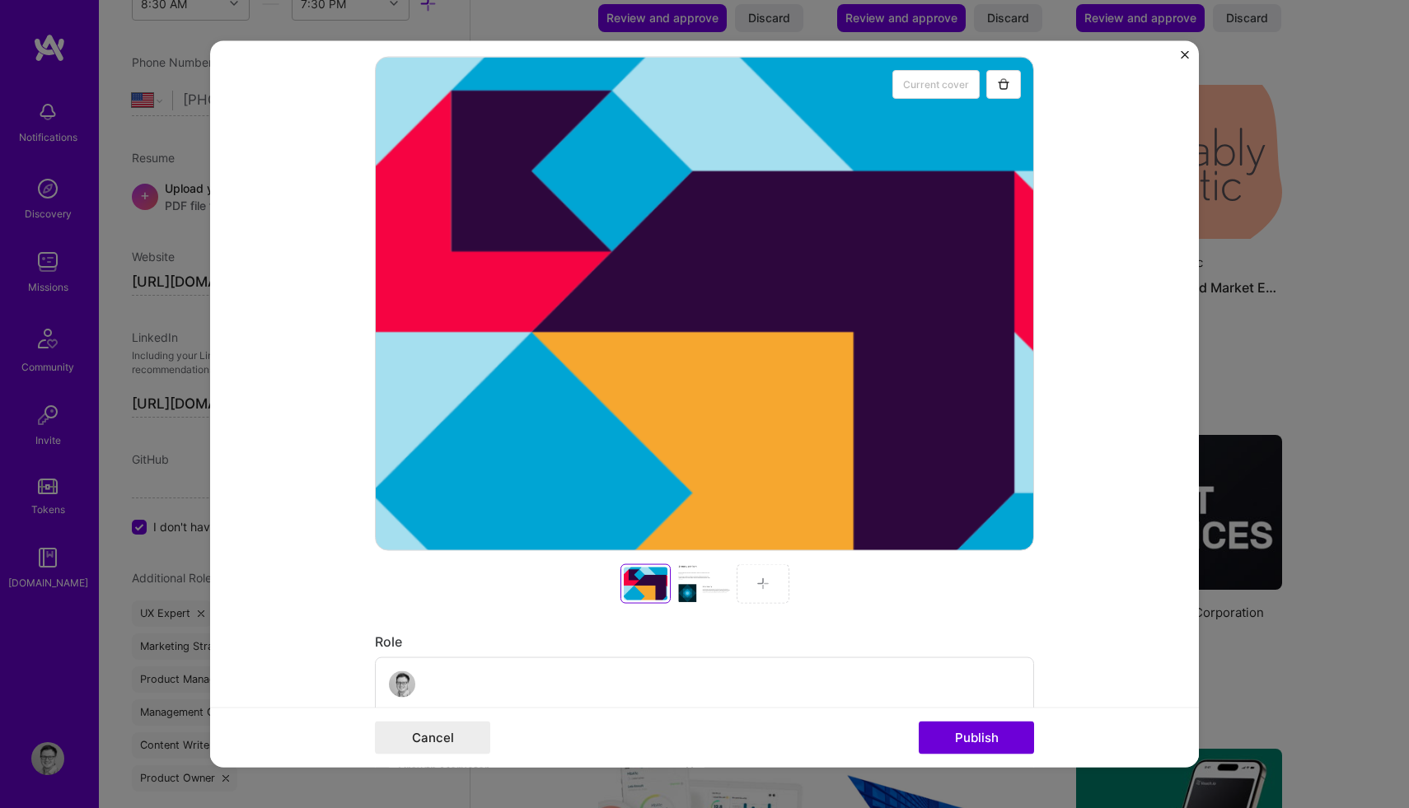
click at [697, 585] on div at bounding box center [703, 583] width 53 height 40
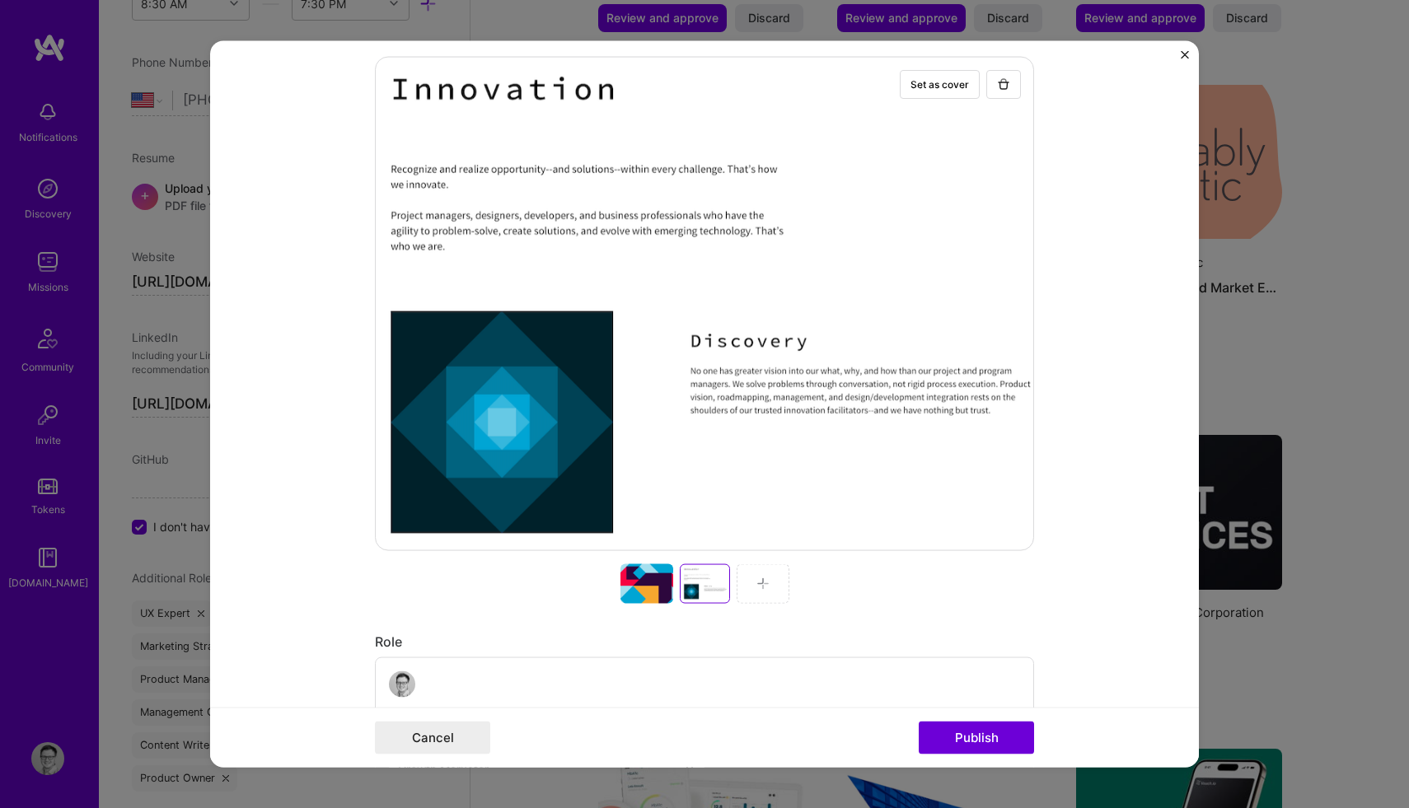
click at [769, 585] on div at bounding box center [762, 583] width 53 height 40
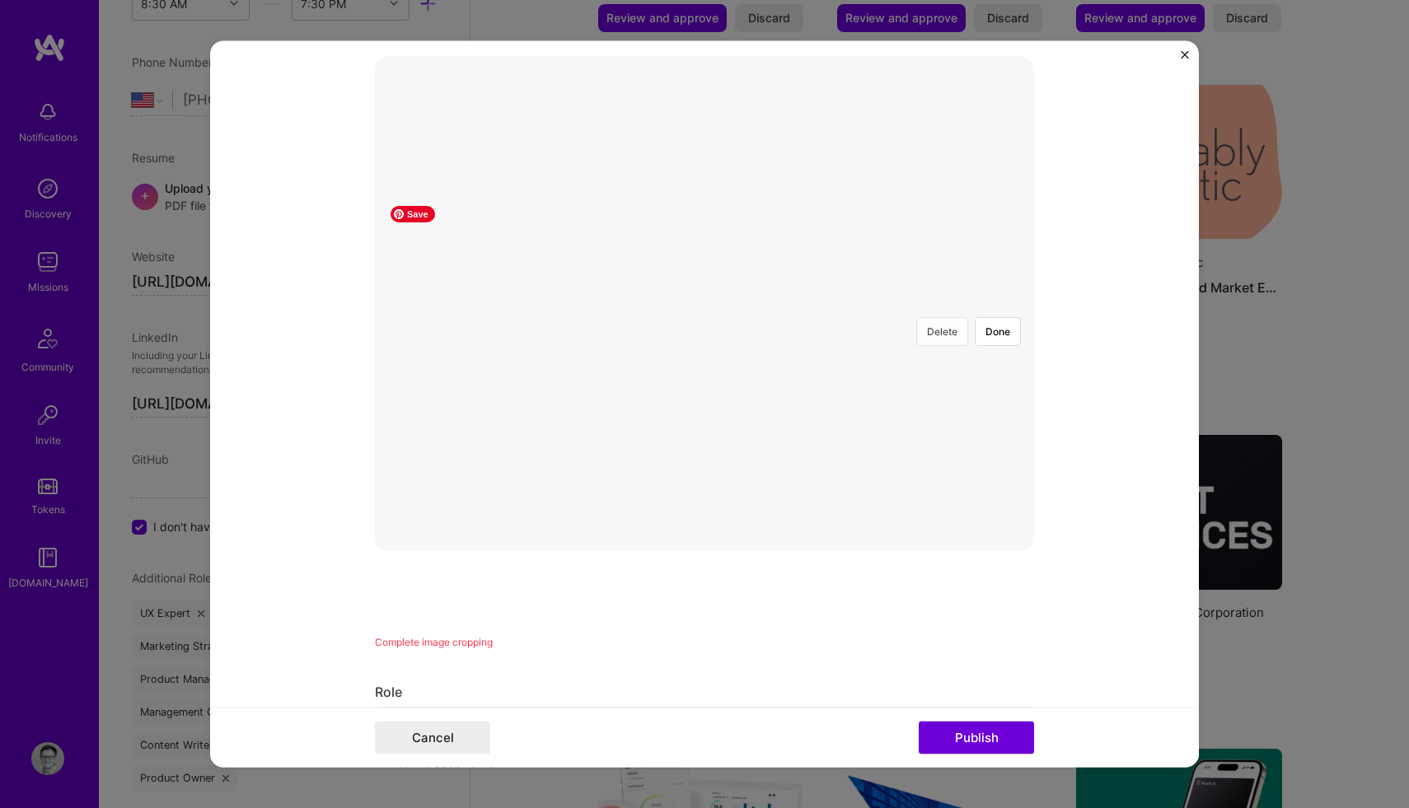
click at [947, 316] on button "Delete" at bounding box center [942, 330] width 52 height 29
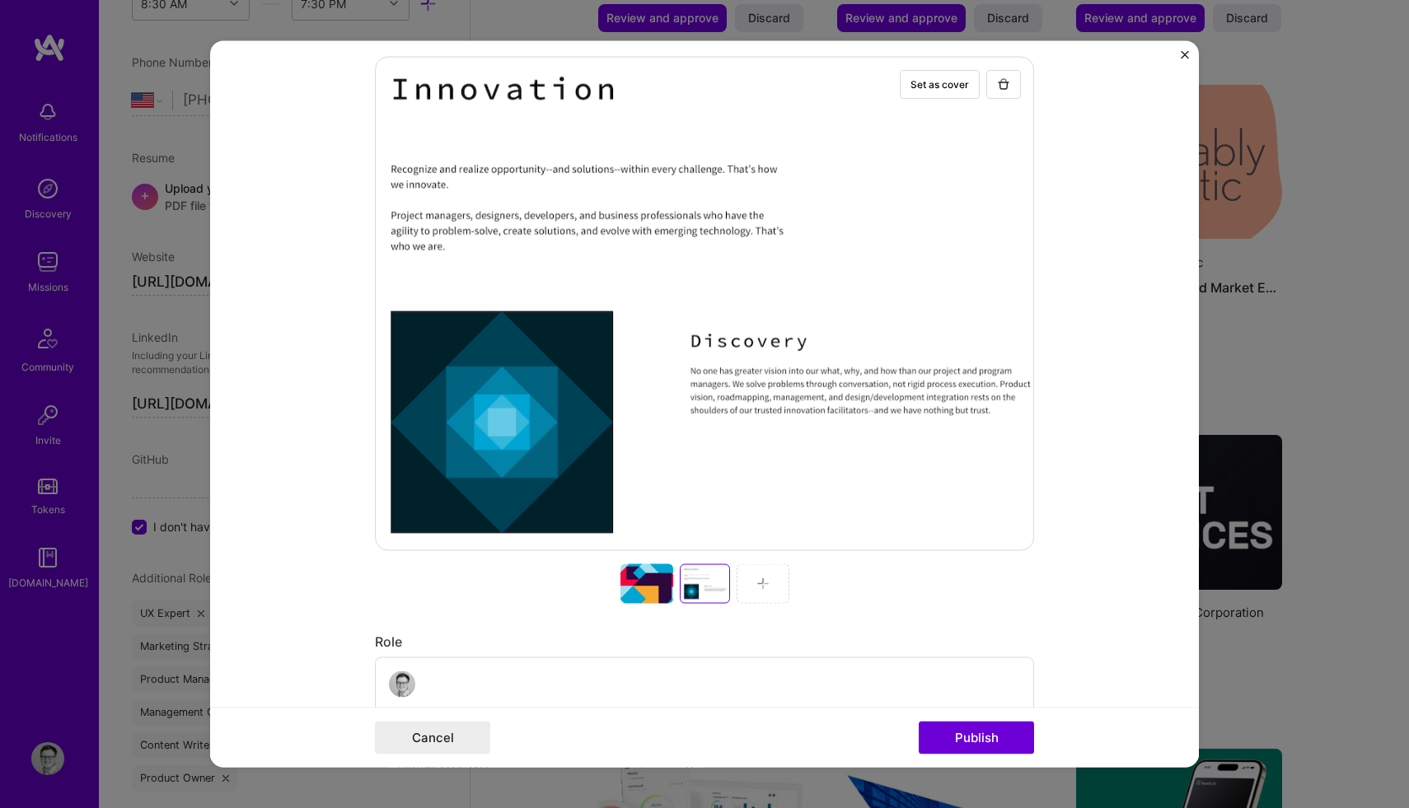
click at [767, 579] on img at bounding box center [762, 583] width 13 height 13
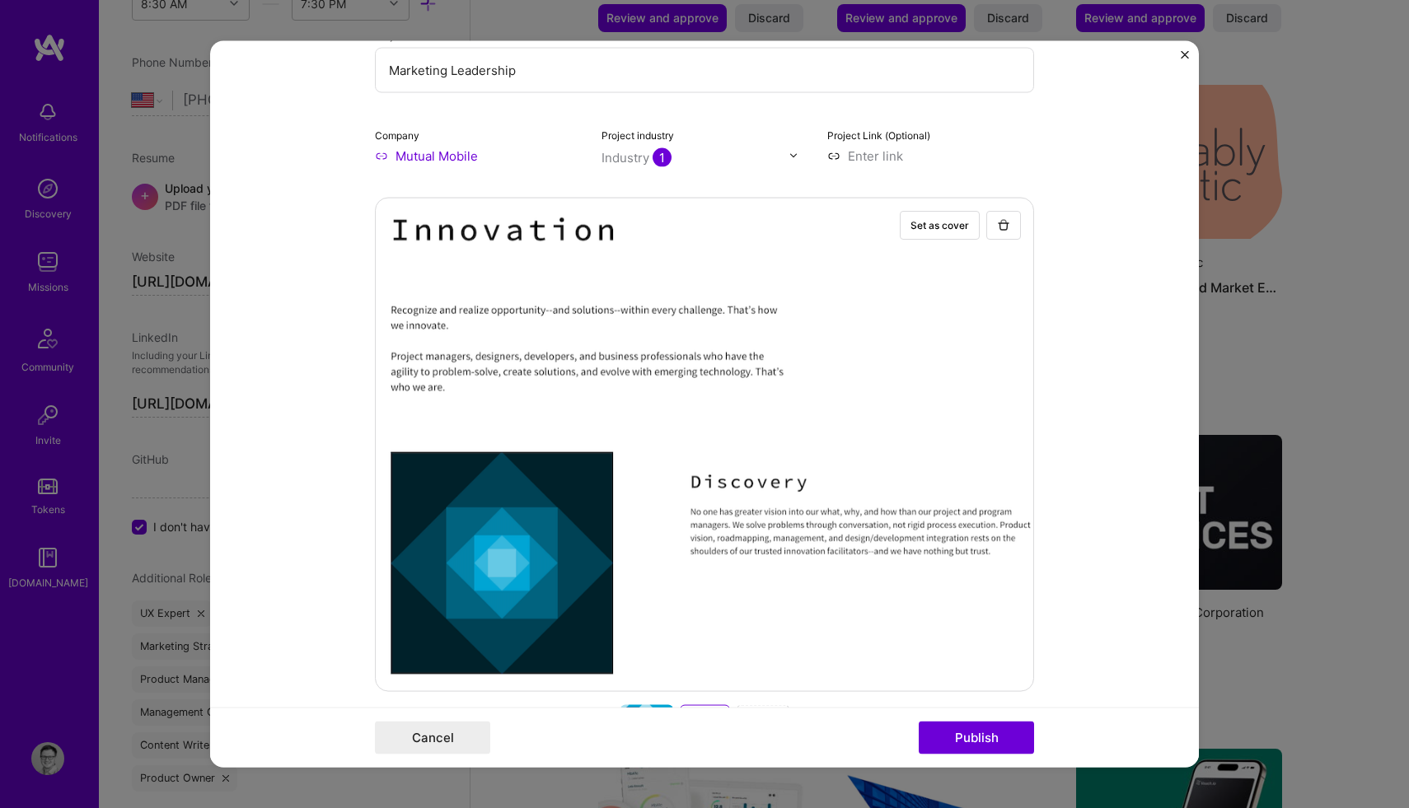
scroll to position [394, 0]
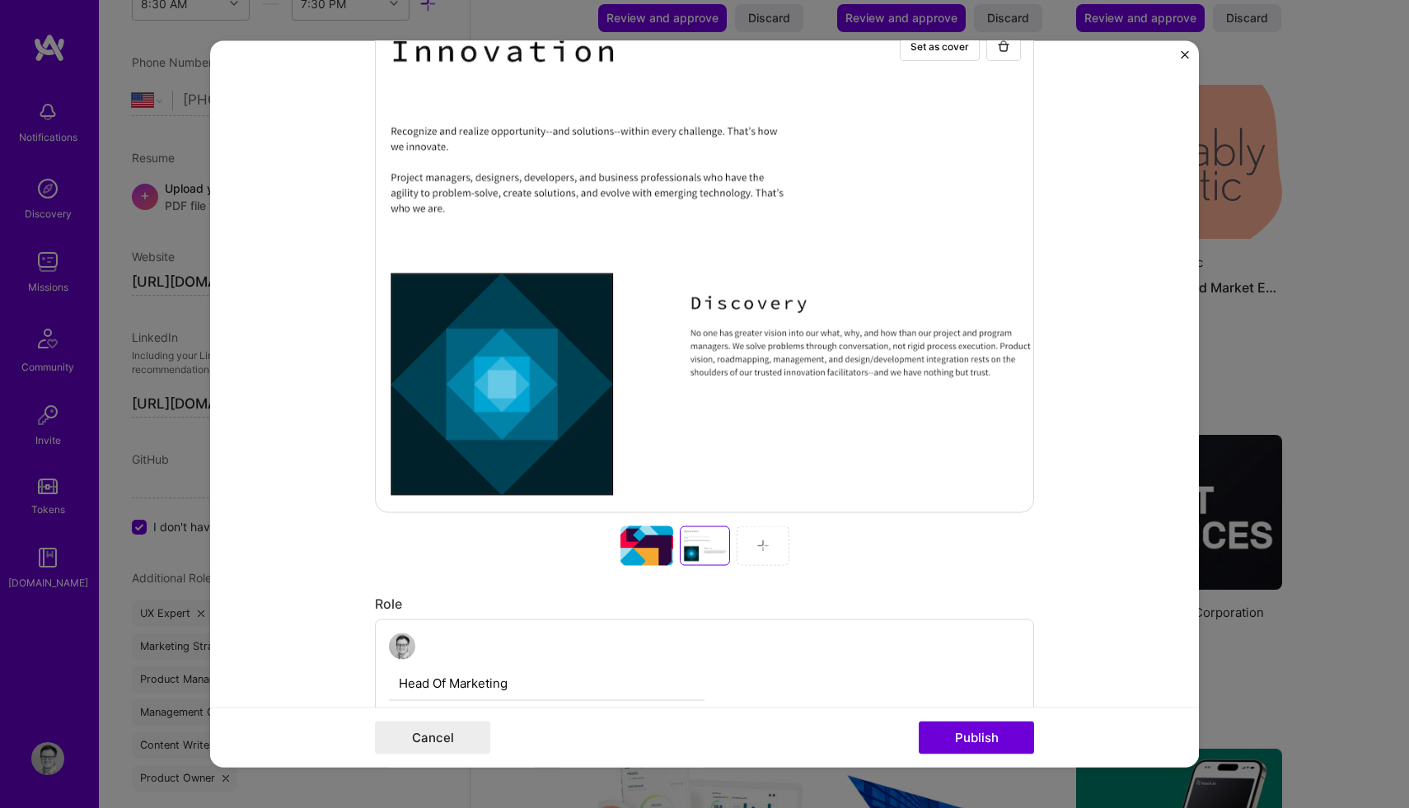
click at [504, 559] on div at bounding box center [704, 546] width 659 height 40
click at [643, 542] on div at bounding box center [646, 546] width 53 height 40
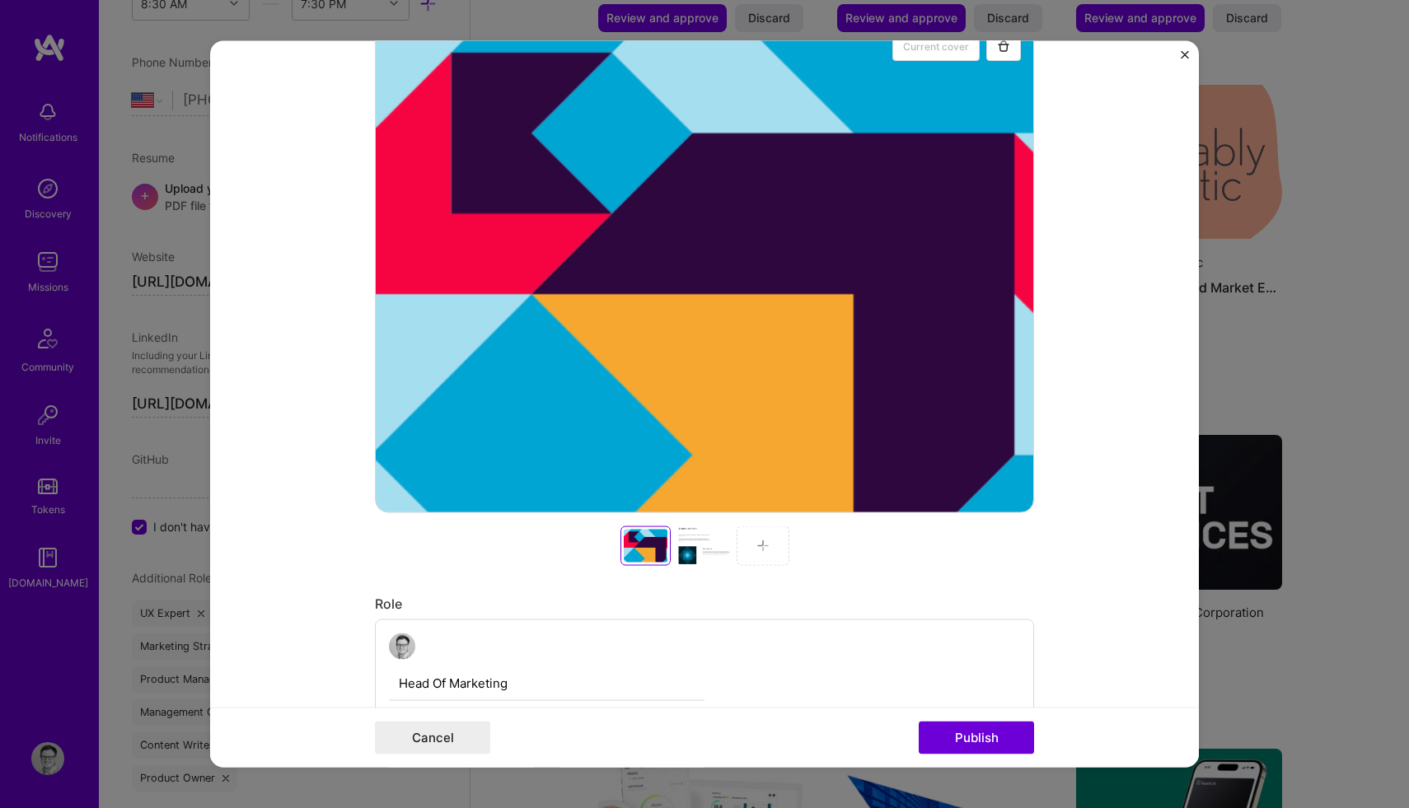
click at [439, 531] on div at bounding box center [704, 546] width 659 height 40
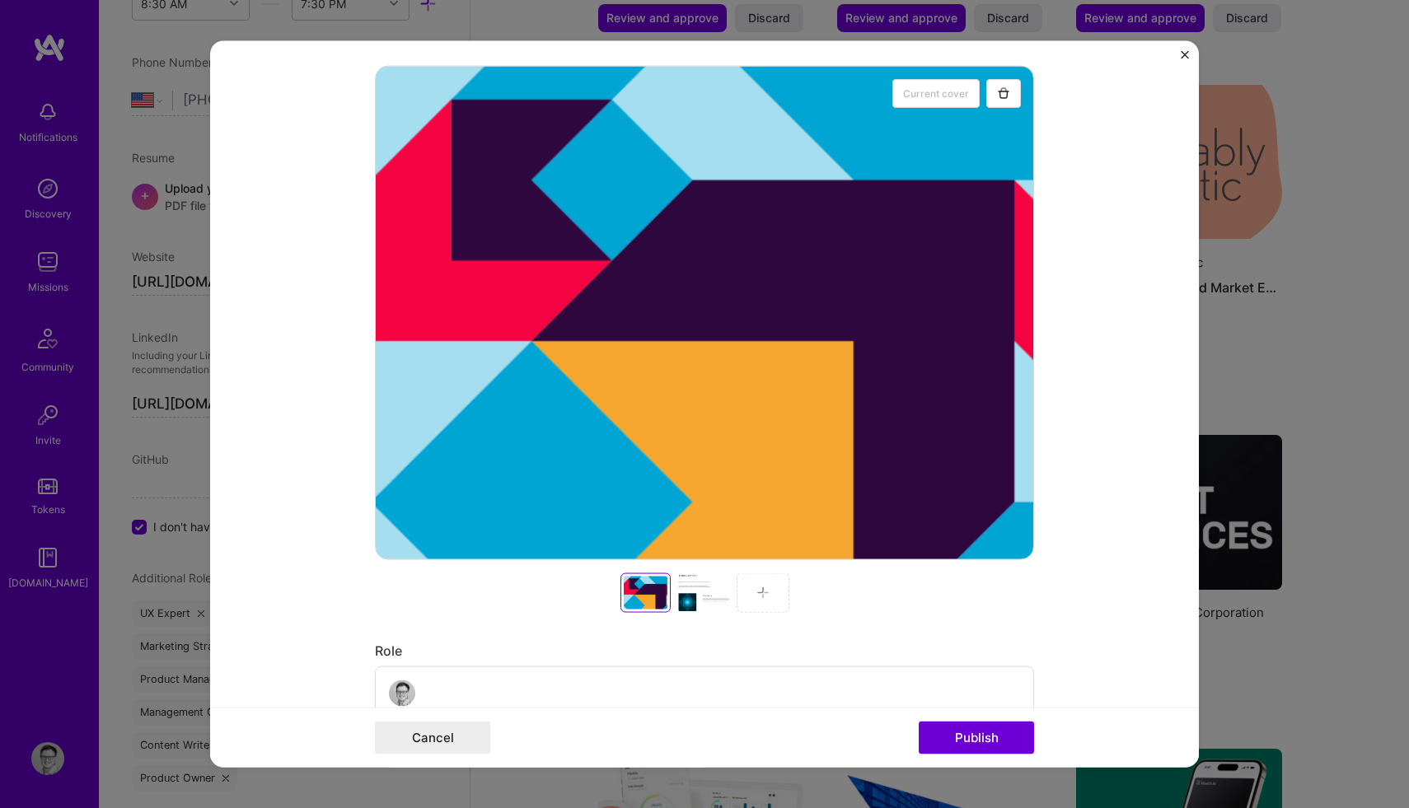
scroll to position [274, 0]
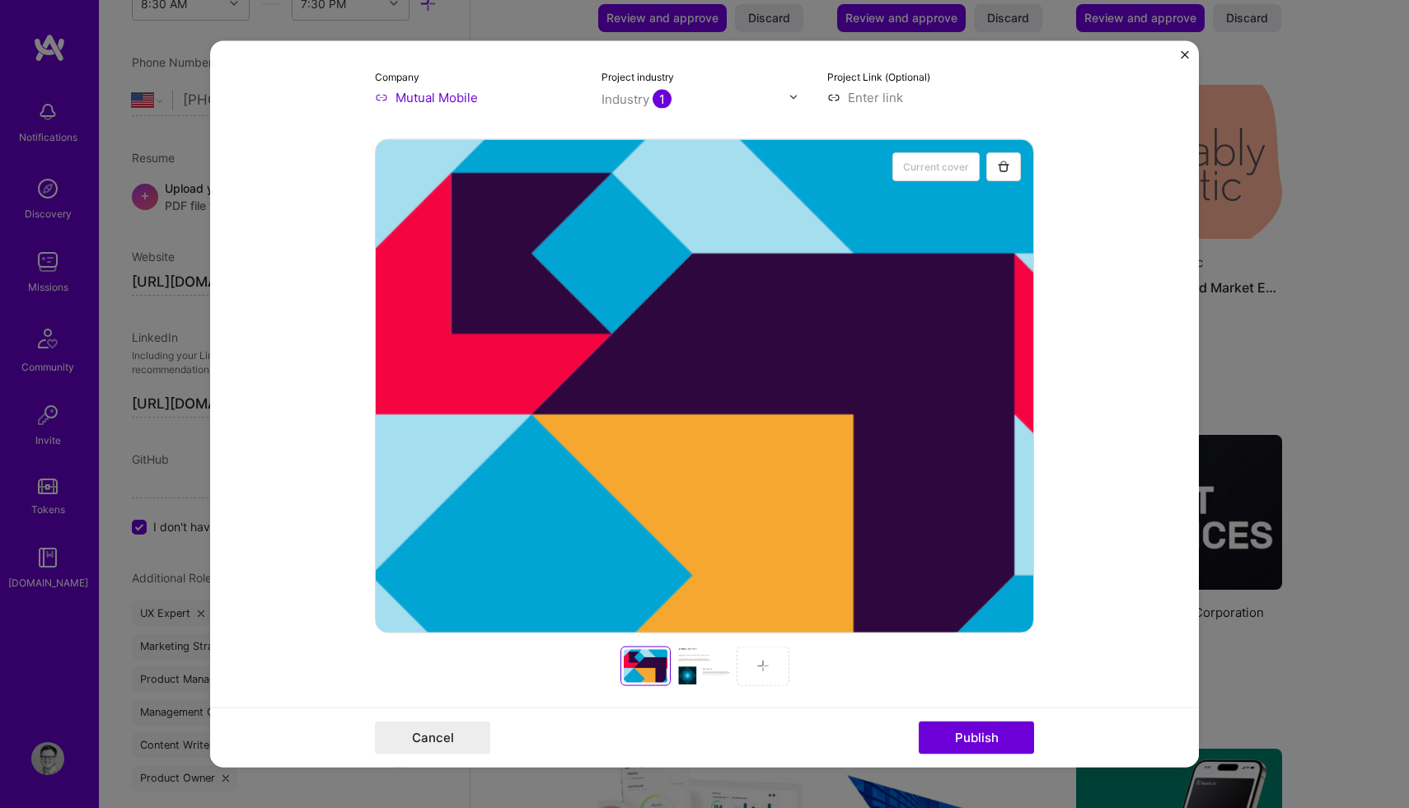
click at [709, 663] on div at bounding box center [703, 666] width 53 height 40
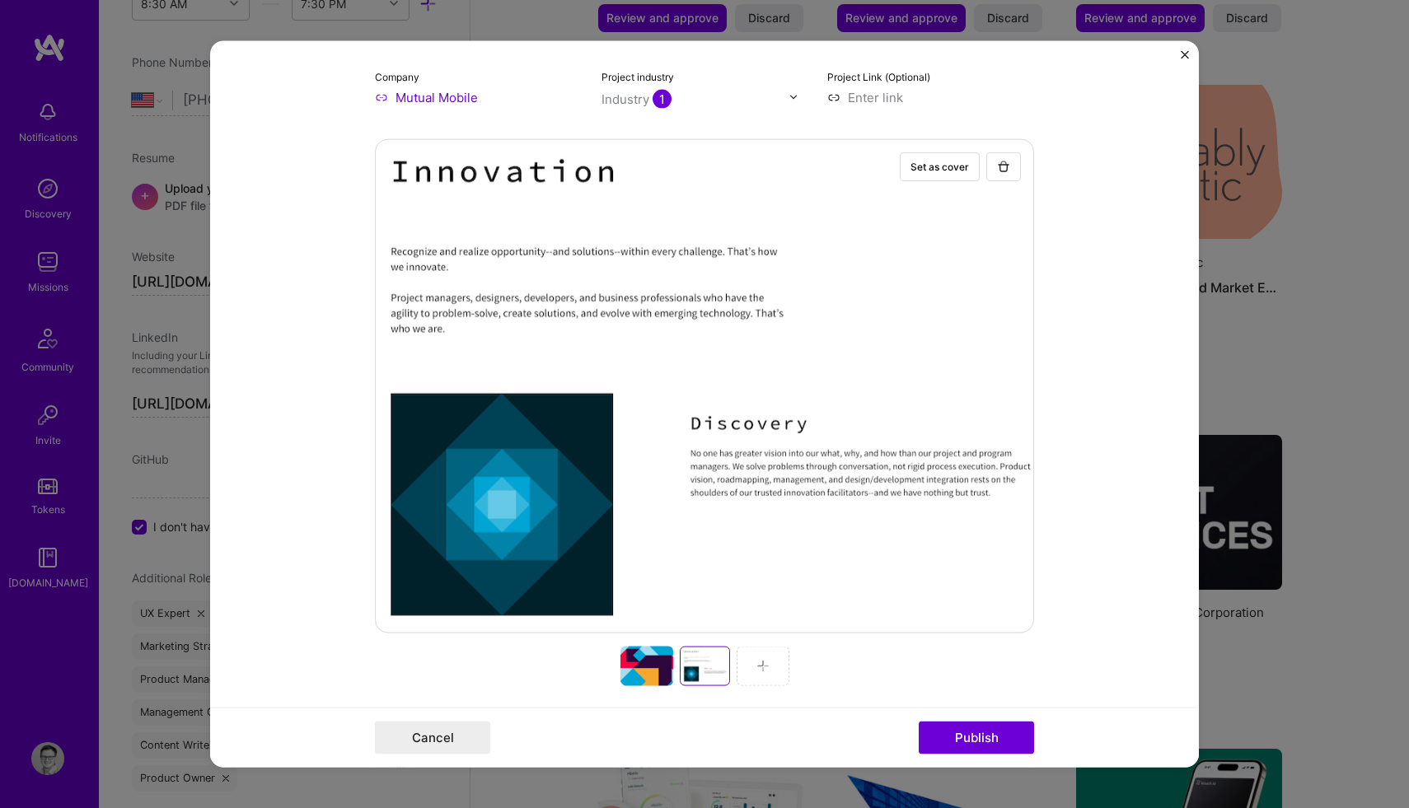
click at [763, 675] on div at bounding box center [762, 666] width 53 height 40
click at [759, 671] on img at bounding box center [762, 665] width 13 height 13
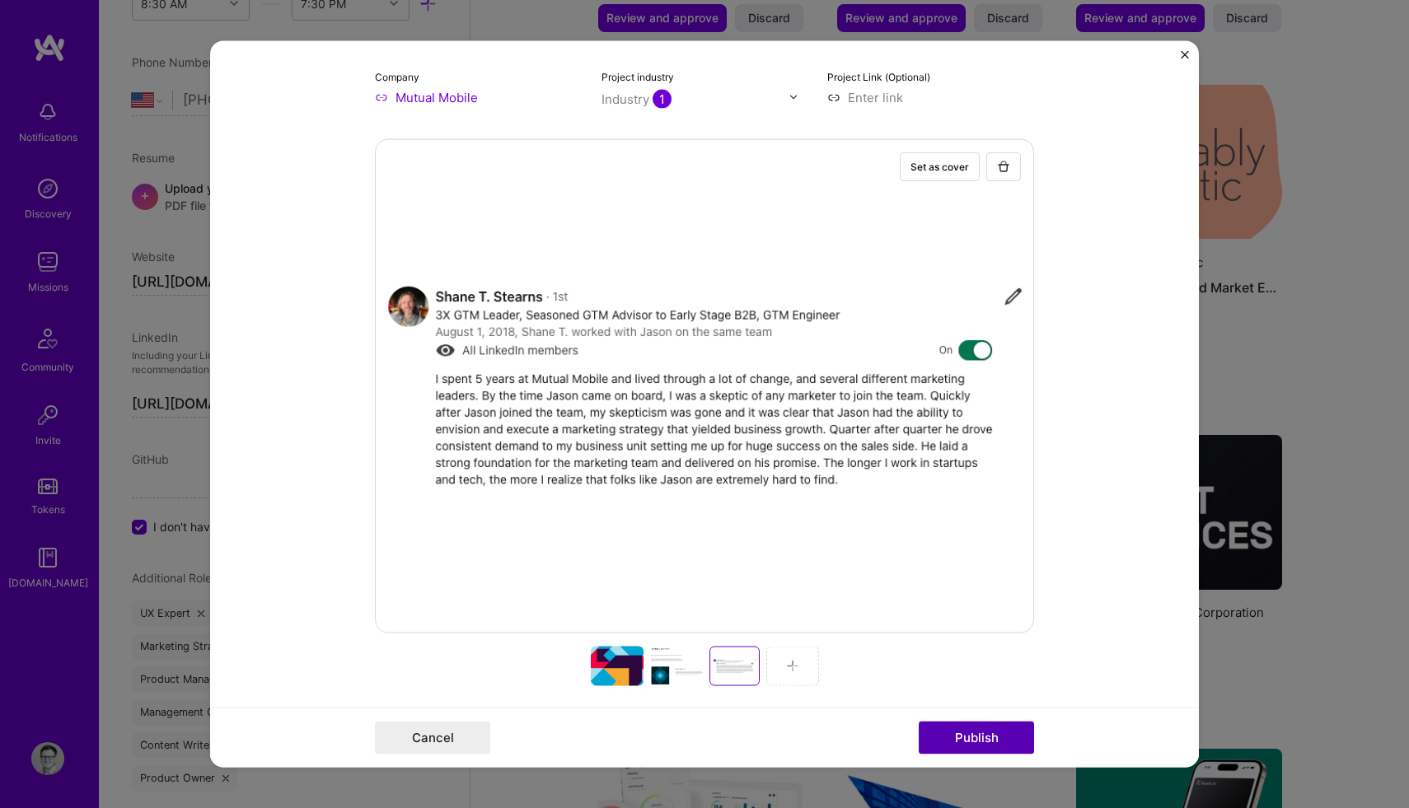
click at [976, 746] on button "Publish" at bounding box center [976, 738] width 115 height 33
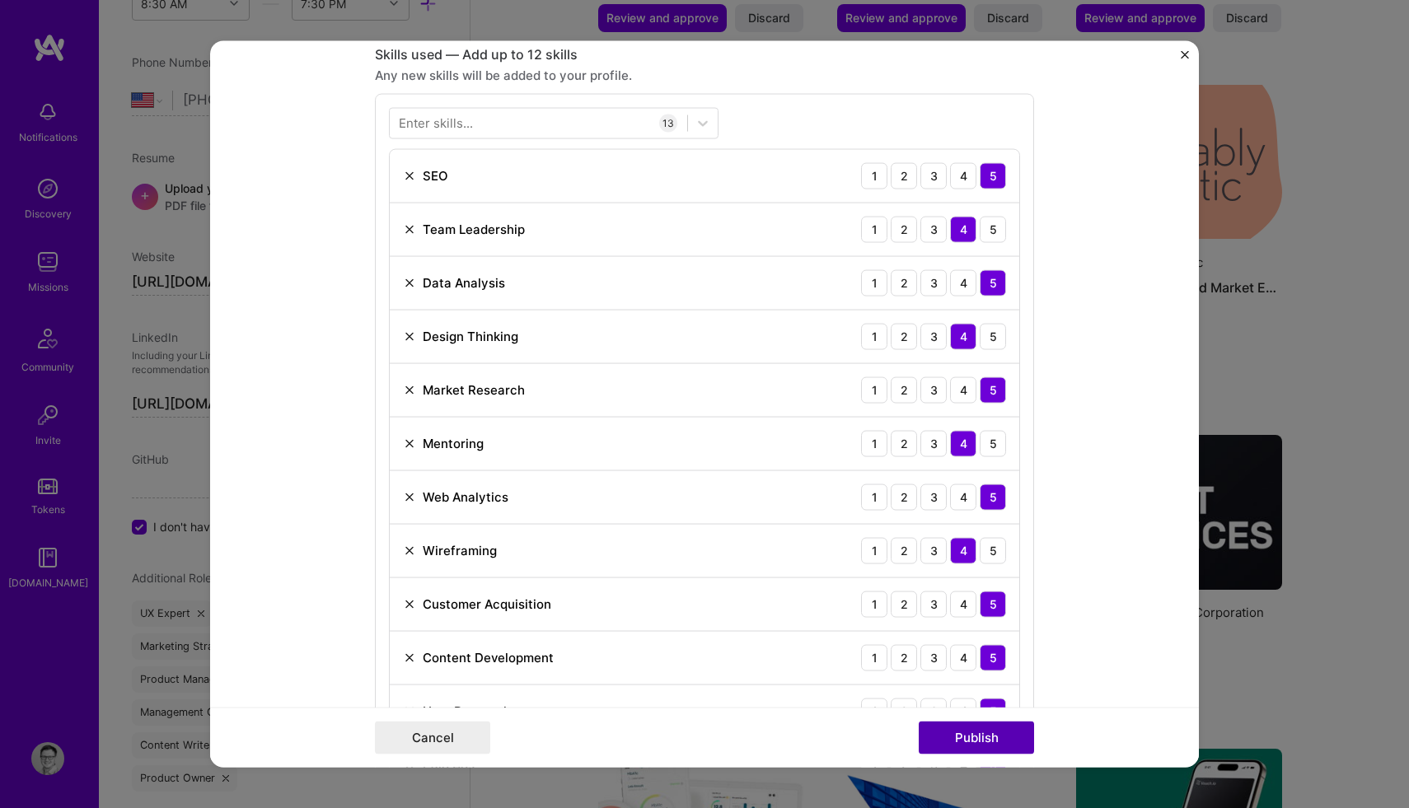
scroll to position [1220, 0]
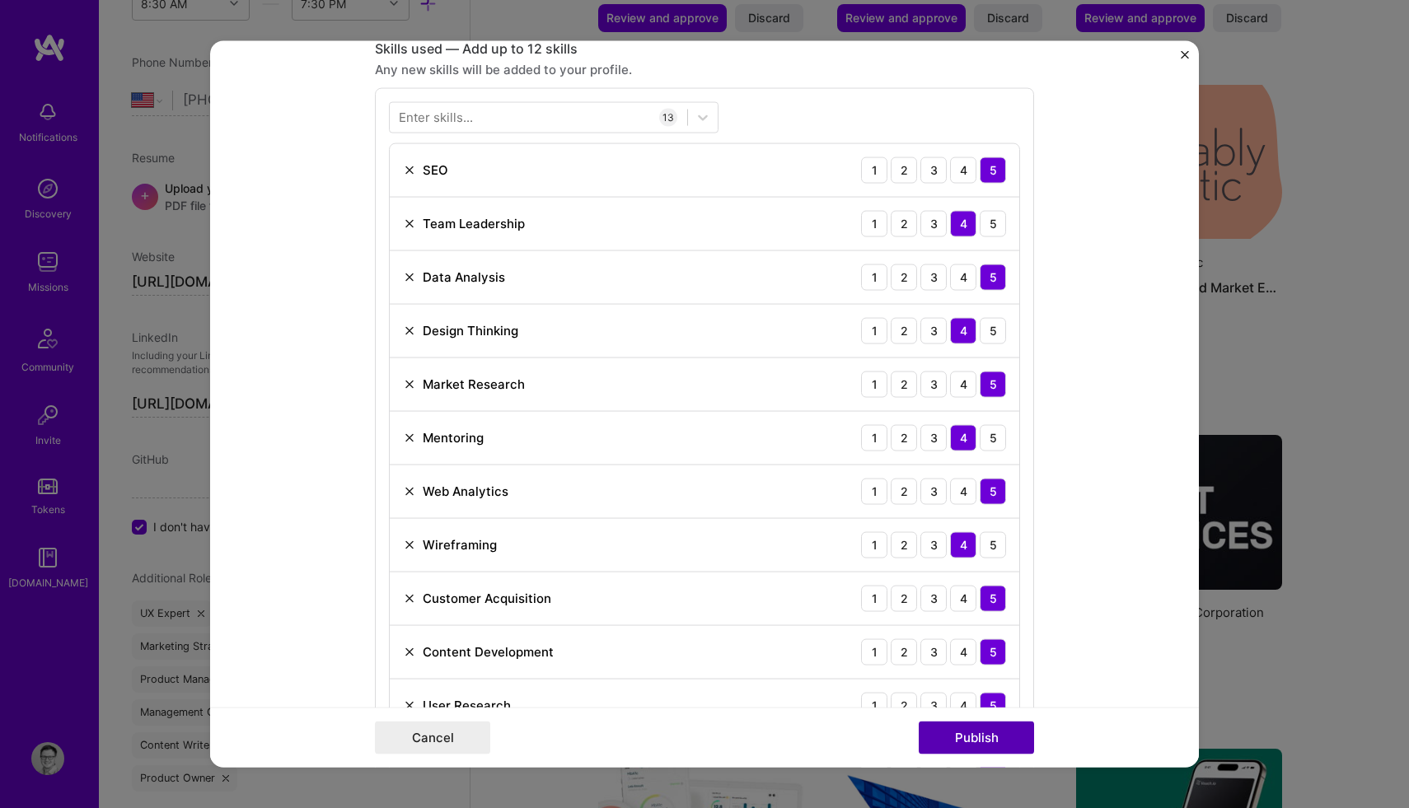
click at [969, 741] on button "Publish" at bounding box center [976, 738] width 115 height 33
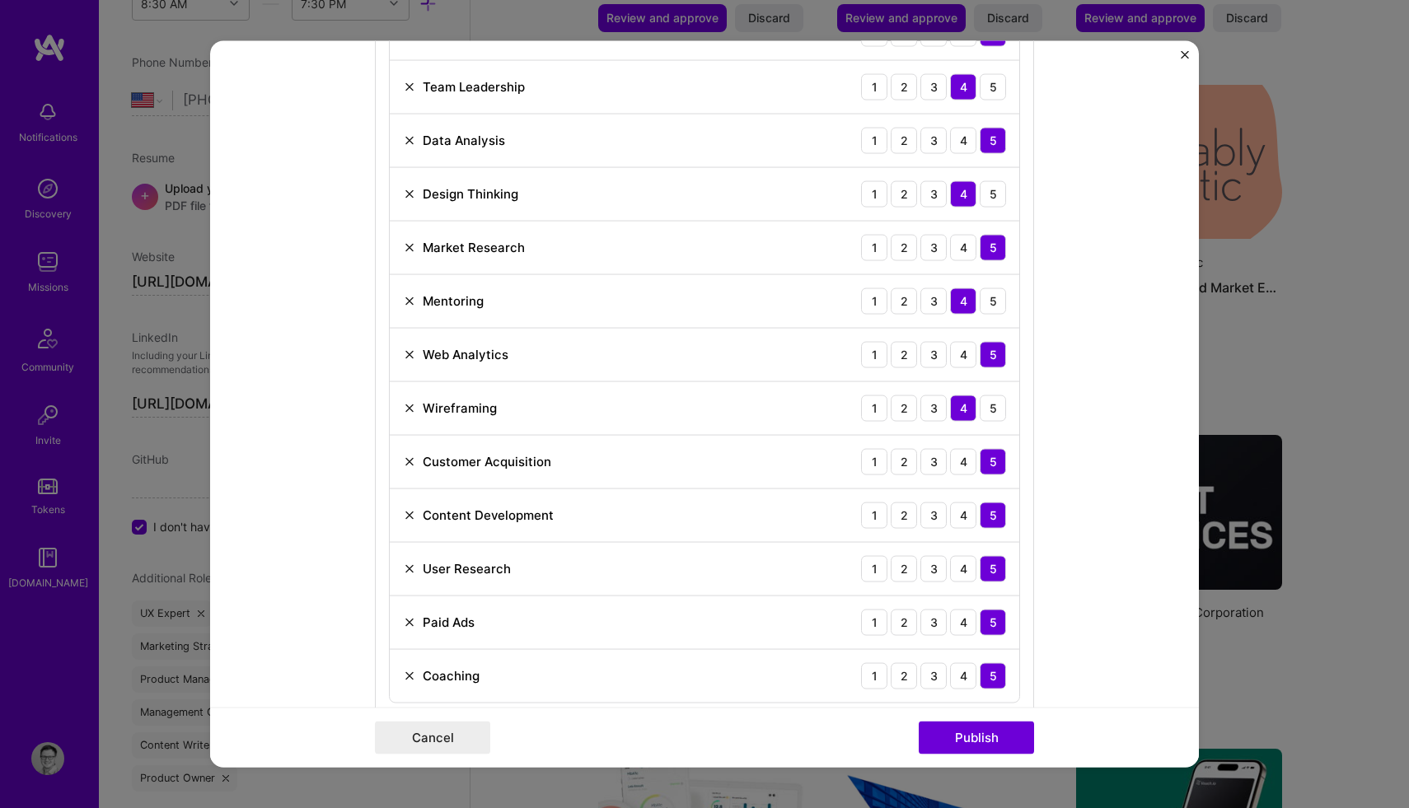
scroll to position [1356, 0]
click at [409, 357] on img at bounding box center [409, 354] width 13 height 13
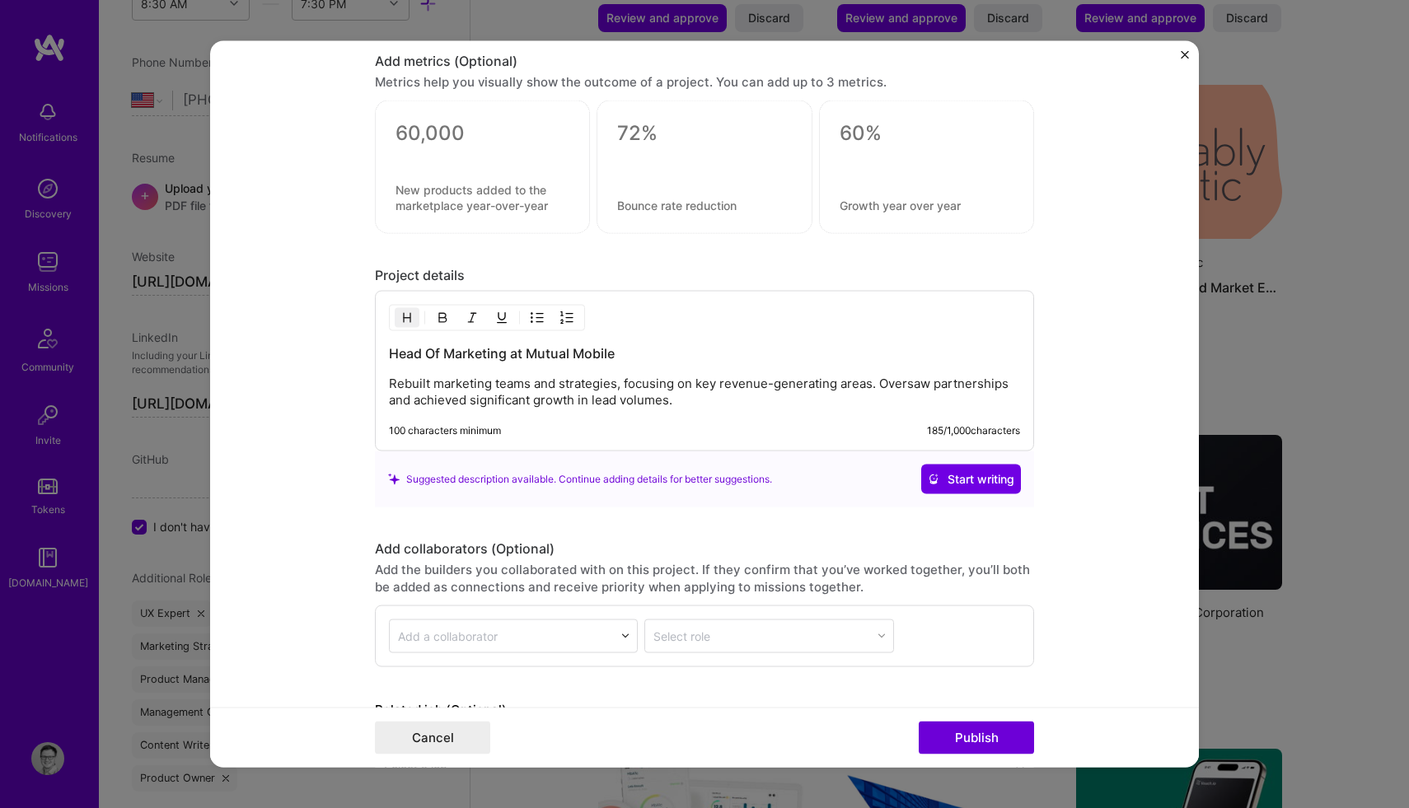
scroll to position [2207, 0]
click at [609, 375] on p "Rebuilt marketing teams and strategies, focusing on key revenue-generating area…" at bounding box center [704, 391] width 631 height 33
click at [674, 403] on p "Rebuilt marketing teams and strategies, focusing on key revenue-generating area…" at bounding box center [704, 391] width 631 height 33
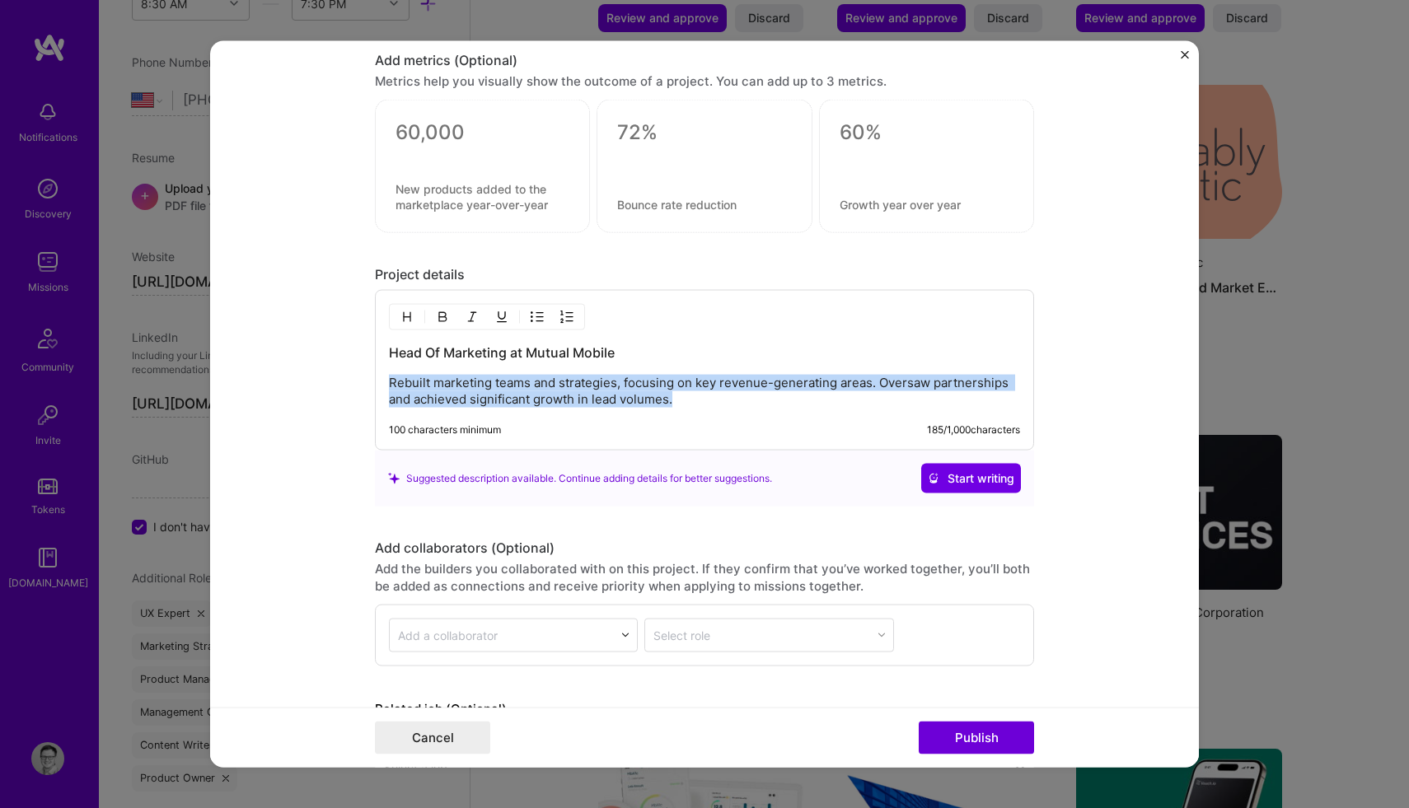
drag, startPoint x: 680, startPoint y: 400, endPoint x: 377, endPoint y: 375, distance: 303.4
click at [377, 375] on div "Head Of Marketing at Mutual Mobile Rebuilt marketing teams and strategies, focu…" at bounding box center [704, 370] width 659 height 161
click at [705, 404] on p "Rebuilt marketing teams and strategies, focusing on key revenue-generating area…" at bounding box center [704, 391] width 631 height 33
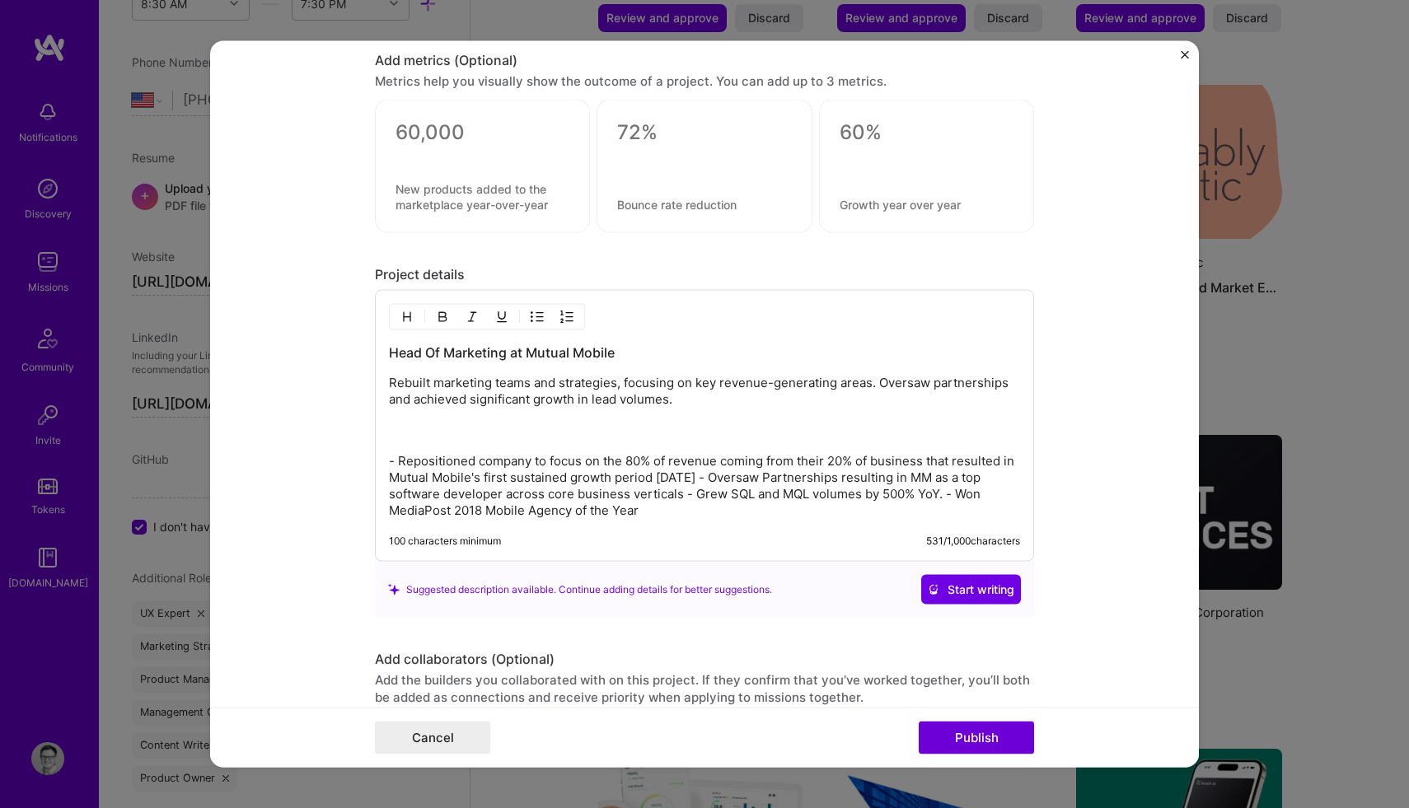
click at [399, 461] on p "- Repositioned company to focus on the 80% of revenue coming from their 20% of …" at bounding box center [704, 486] width 631 height 66
click at [714, 478] on p "- Repositioned company to focus on the 80% of revenue coming from their 20% of …" at bounding box center [704, 486] width 631 height 66
click at [397, 461] on p "- Repositioned company to focus on the 80% of revenue coming from their 20% of …" at bounding box center [704, 486] width 631 height 66
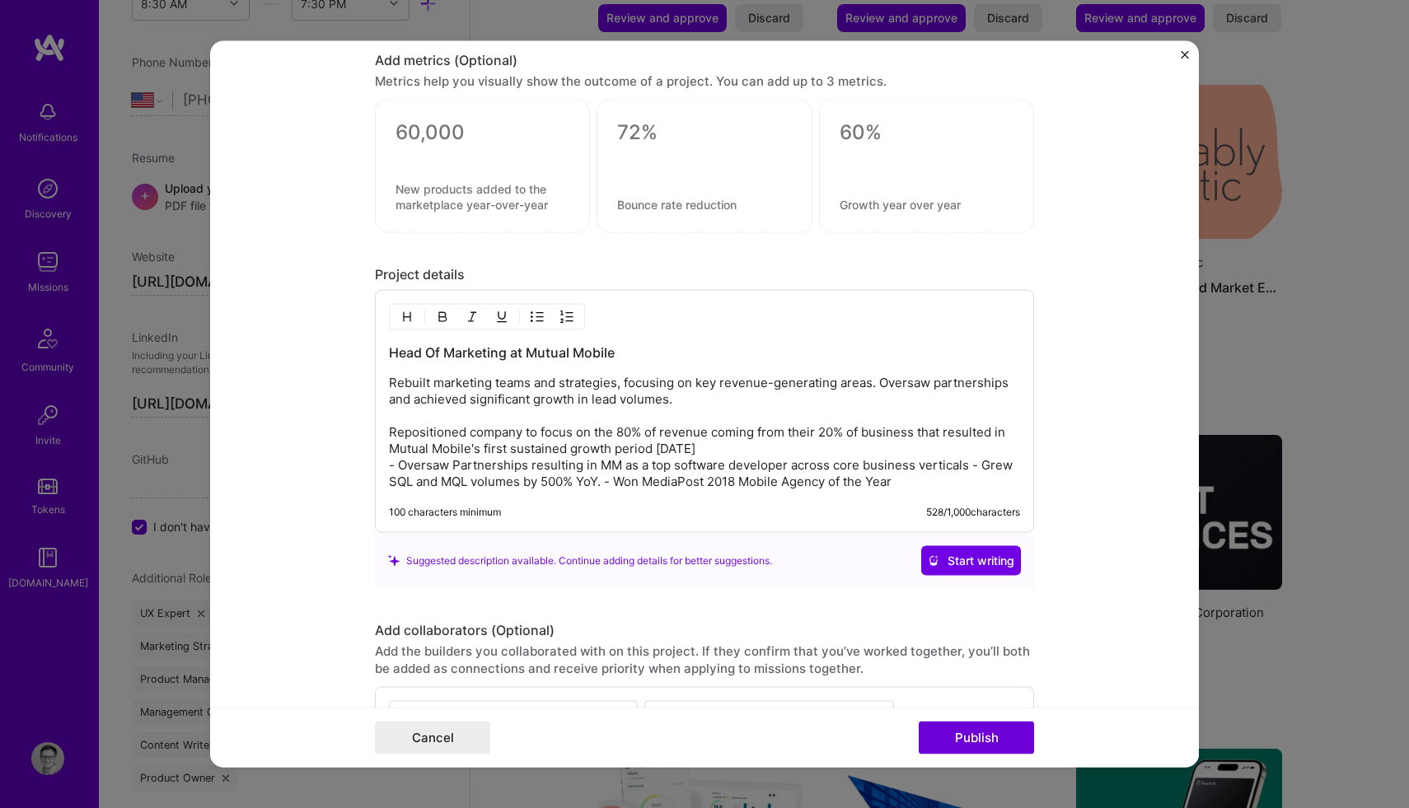
click at [537, 320] on img "button" at bounding box center [537, 317] width 13 height 13
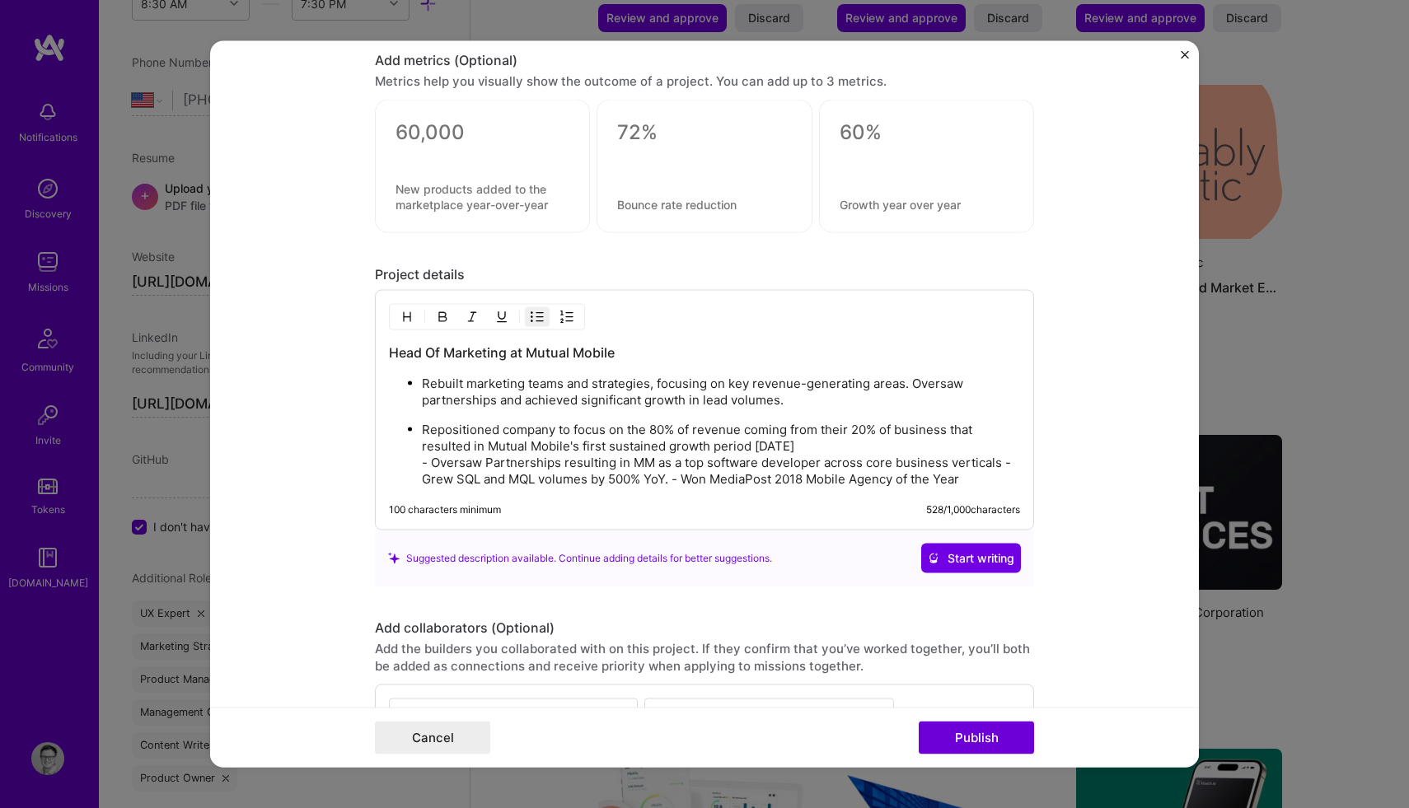
click at [430, 465] on p "Repositioned company to focus on the 80% of revenue coming from their 20% of bu…" at bounding box center [721, 455] width 598 height 66
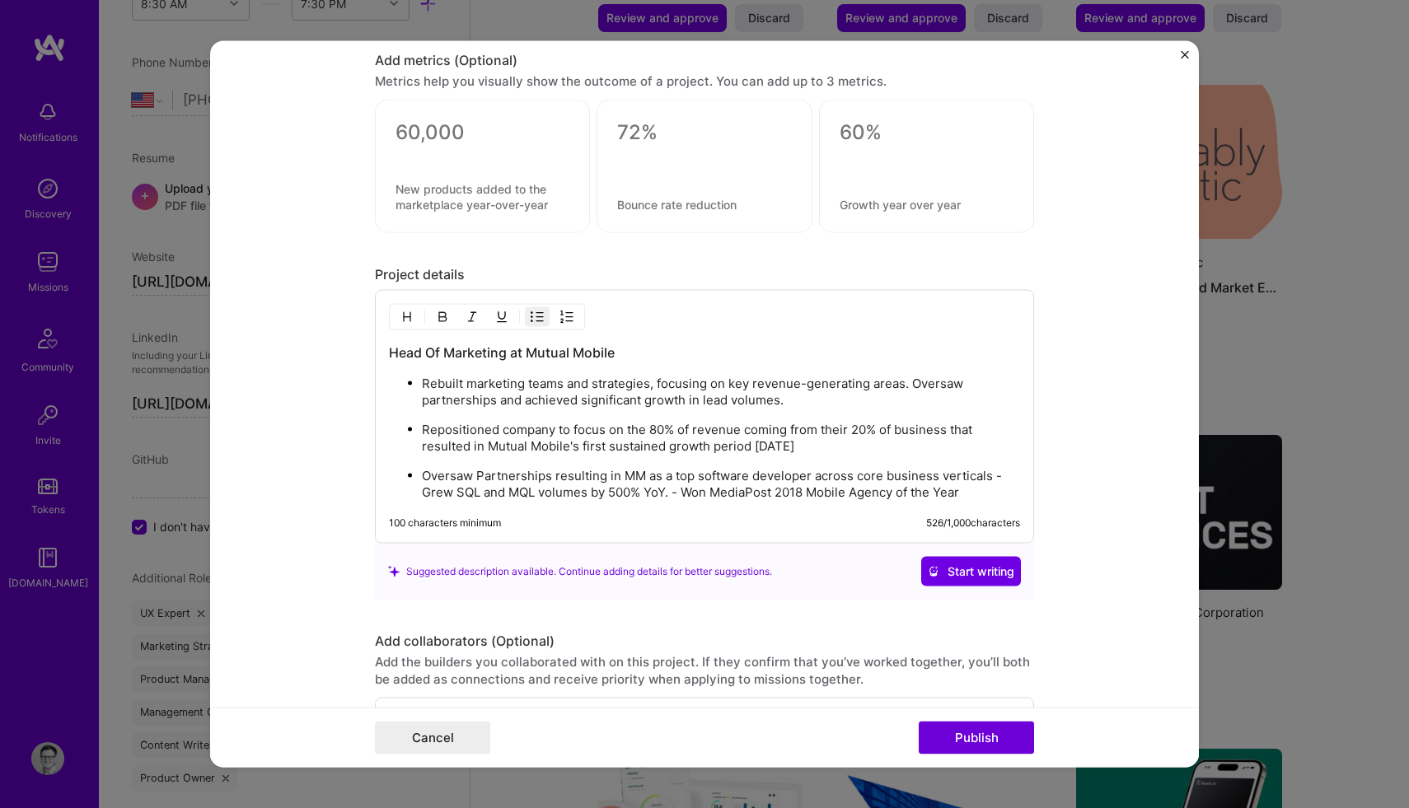
click at [1000, 476] on p "Oversaw Partnerships resulting in MM as a top software developer across core bu…" at bounding box center [721, 484] width 598 height 33
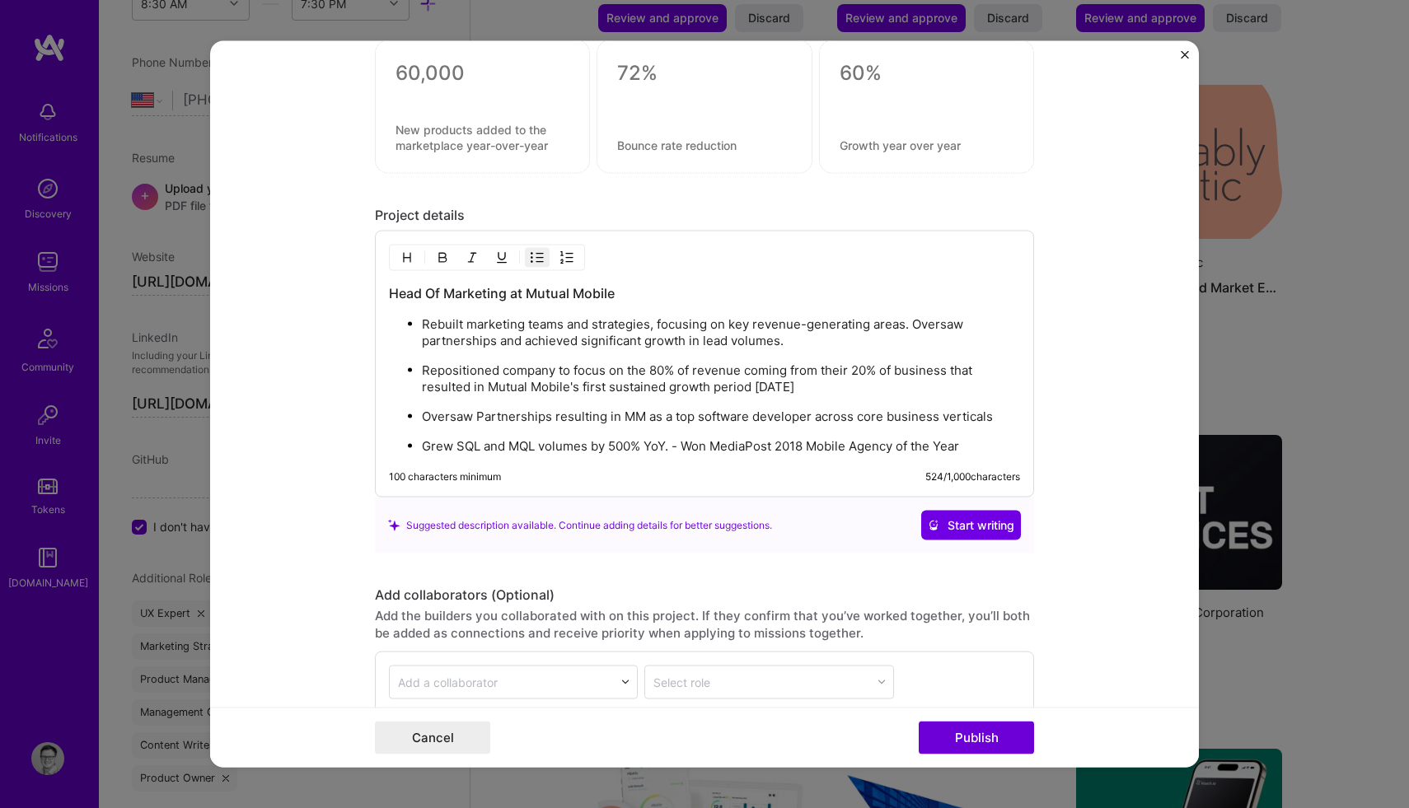
scroll to position [2268, 0]
click at [688, 442] on p "Grew SQL and MQL volumes by 500% YoY. - Won MediaPost 2018 Mobile Agency of the…" at bounding box center [721, 445] width 598 height 16
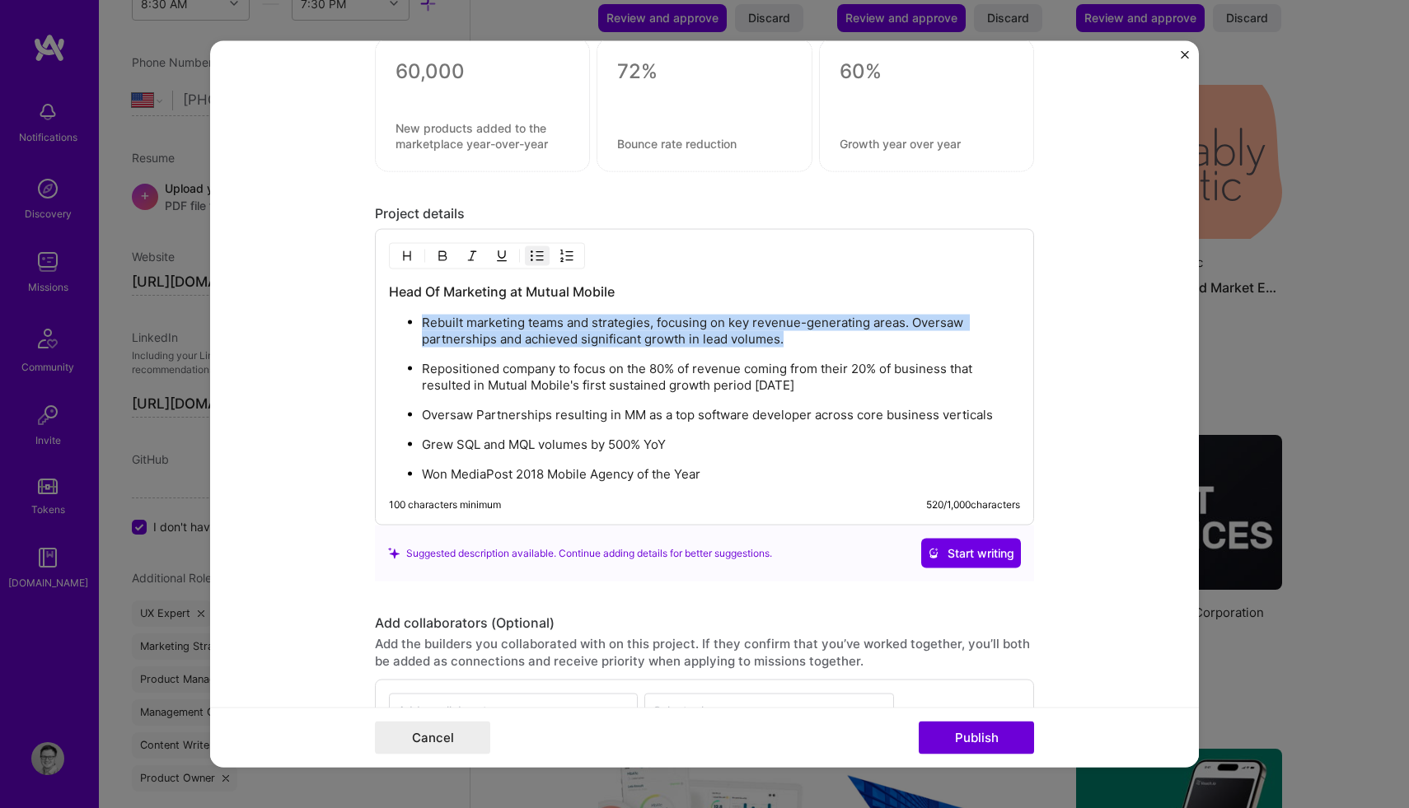
drag, startPoint x: 792, startPoint y: 344, endPoint x: 419, endPoint y: 325, distance: 372.8
click at [419, 325] on ul "Rebuilt marketing teams and strategies, focusing on key revenue-generating area…" at bounding box center [704, 398] width 631 height 169
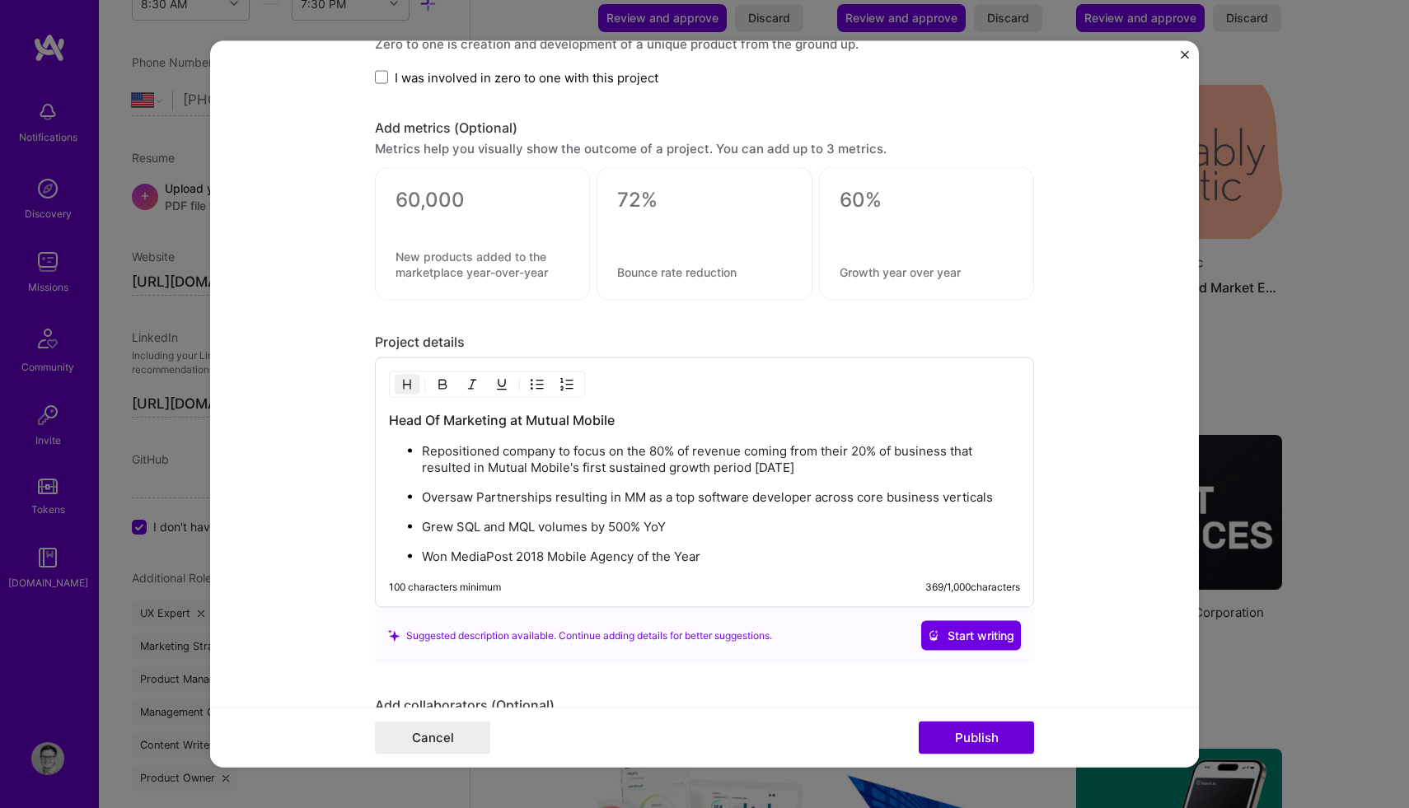
scroll to position [2138, 0]
click at [438, 199] on textarea at bounding box center [482, 201] width 174 height 25
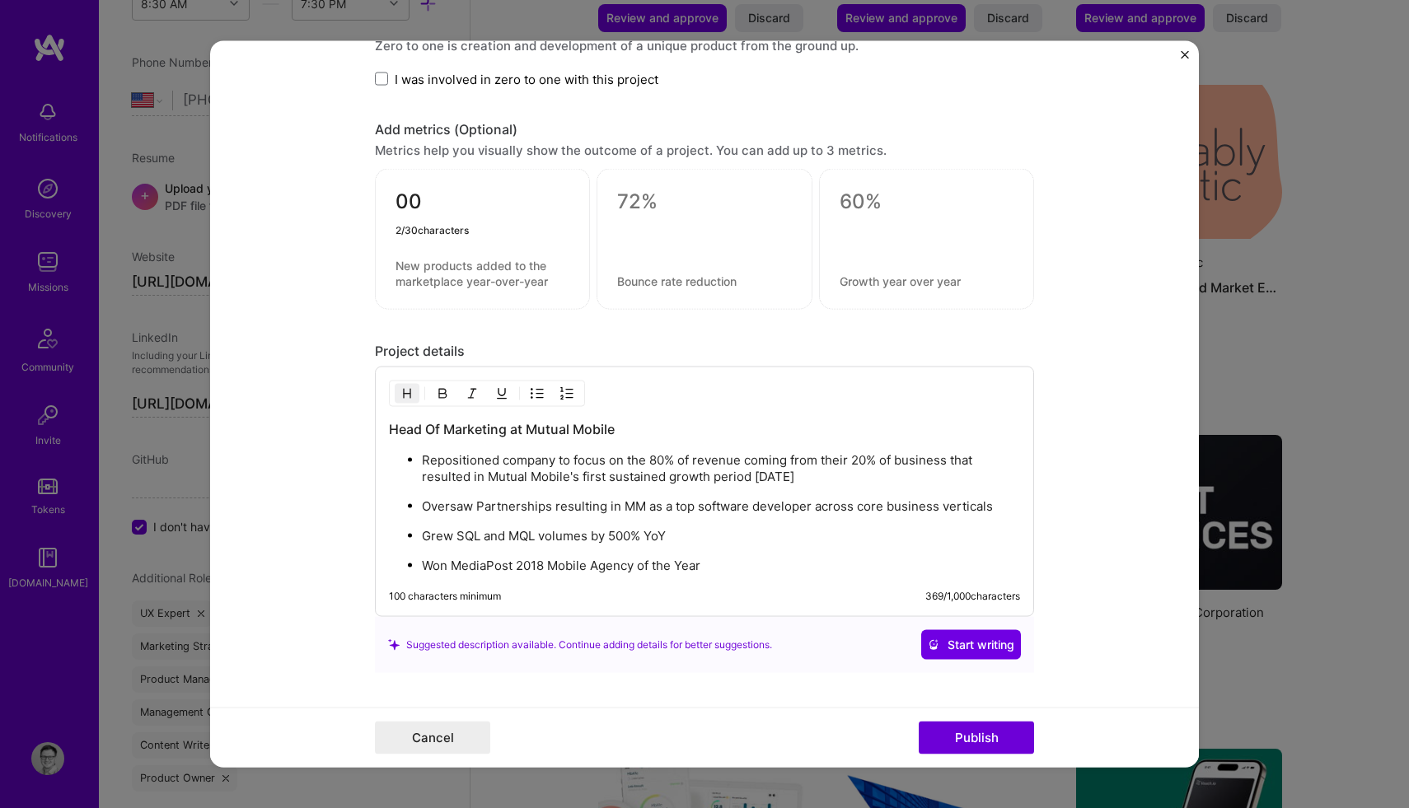
type textarea "0"
type textarea "500%"
click at [427, 260] on textarea at bounding box center [482, 273] width 174 height 31
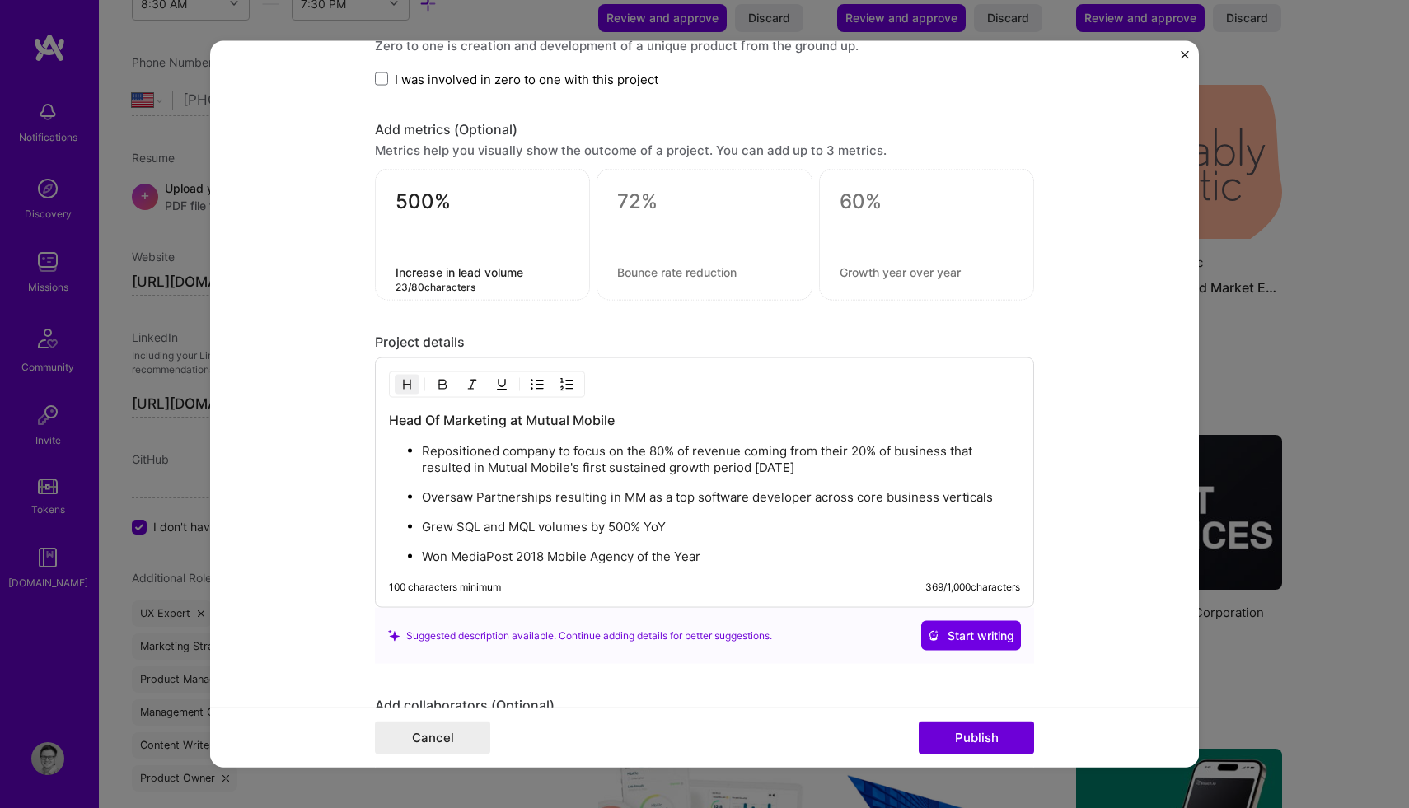
type textarea "Increase in lead volume"
click at [637, 206] on textarea at bounding box center [704, 201] width 174 height 25
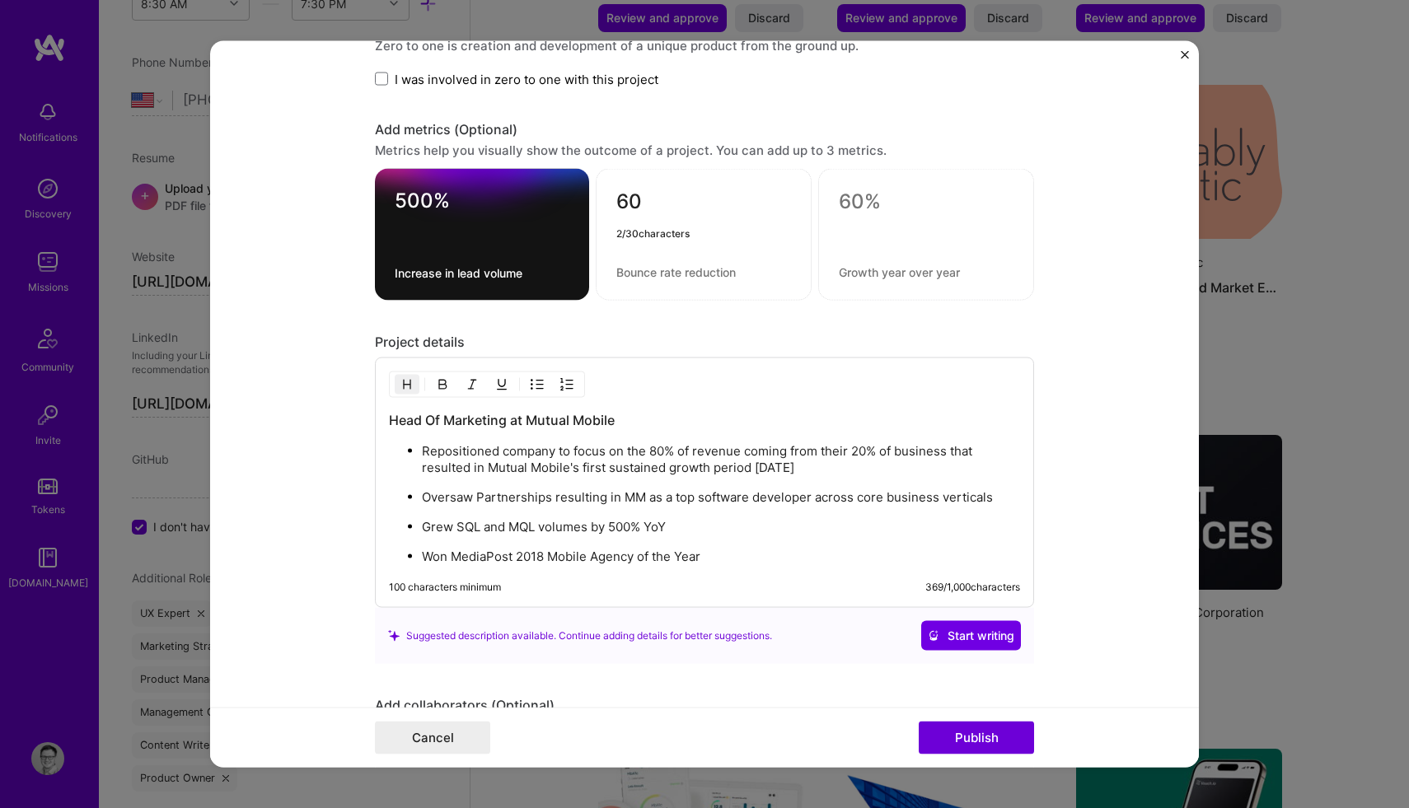
type textarea "6"
type textarea "2018"
click at [651, 269] on textarea at bounding box center [703, 272] width 175 height 16
type textarea "Agency of the Year Award"
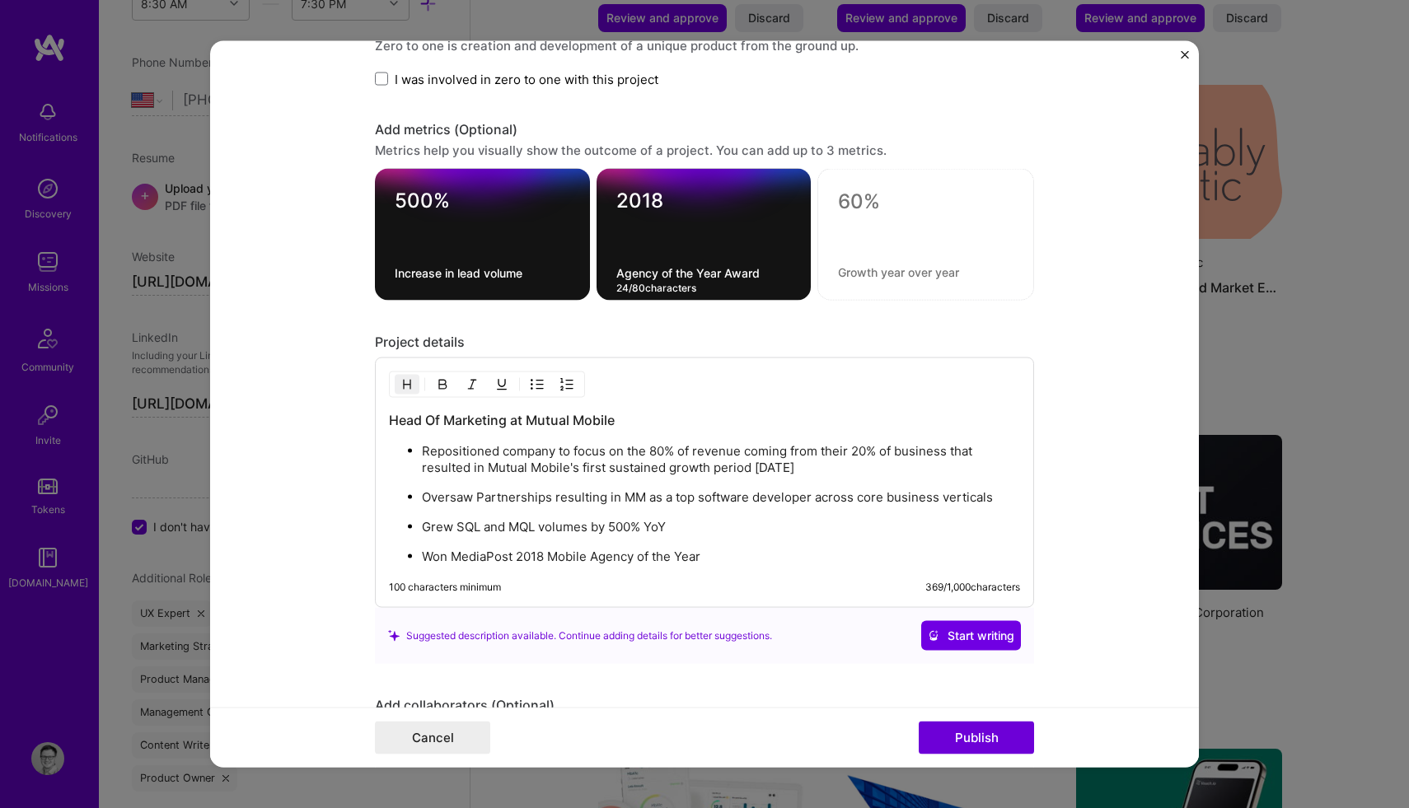
click at [474, 500] on p "Oversaw Partnerships resulting in MM as a top software developer across core bu…" at bounding box center [721, 497] width 598 height 16
click at [525, 494] on p "Built partnerships resulting in MM as a top software developer across core busi…" at bounding box center [721, 497] width 598 height 16
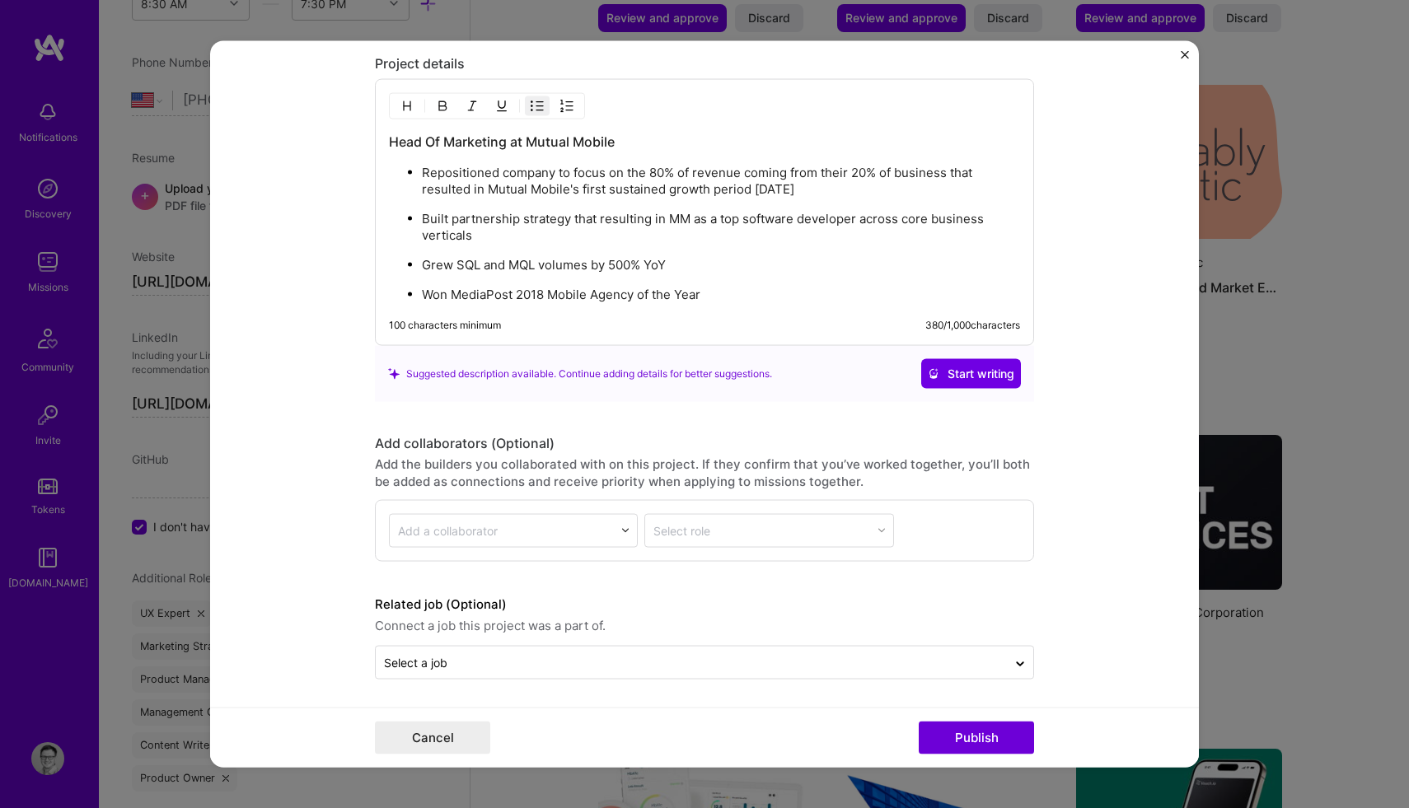
scroll to position [2417, 0]
click at [490, 671] on div "Select a job" at bounding box center [691, 662] width 631 height 32
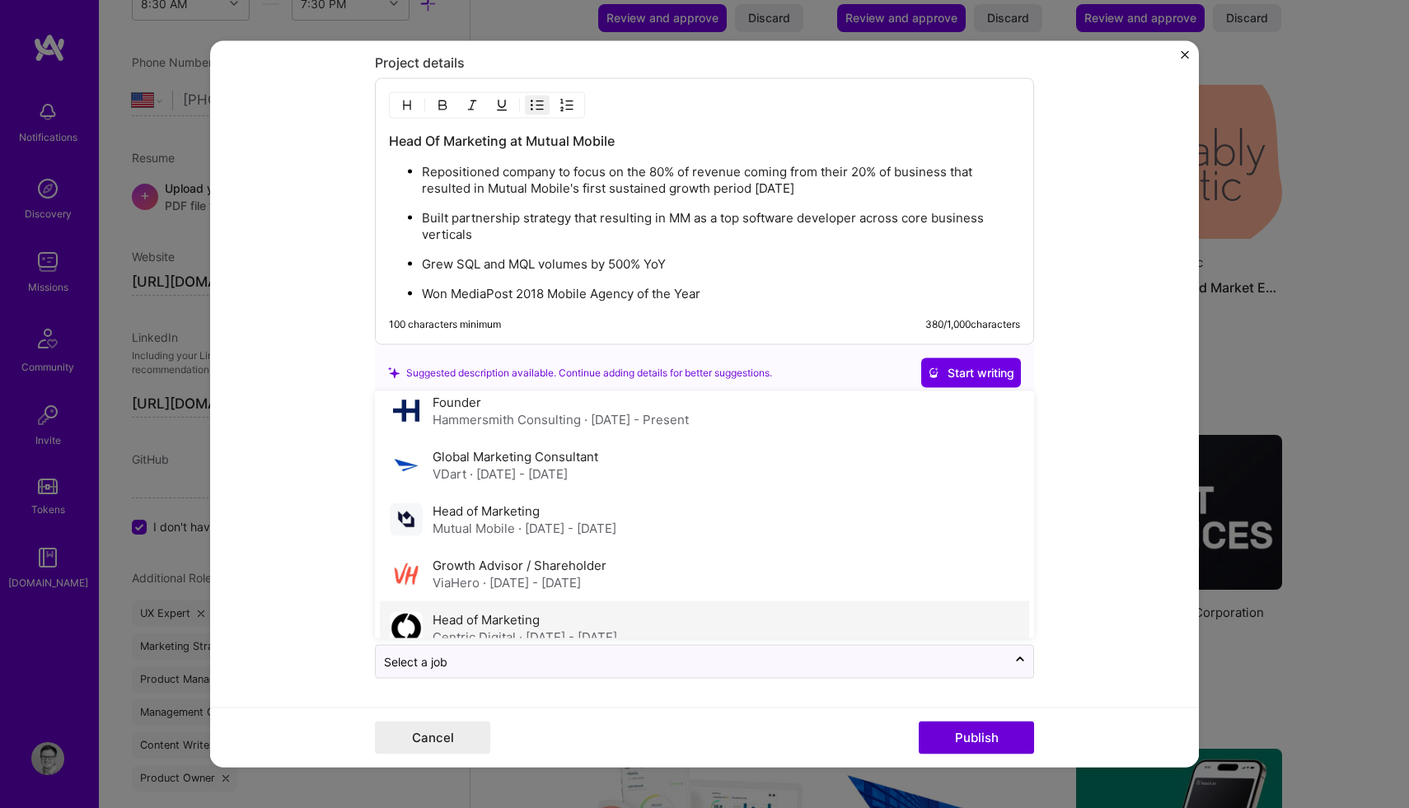
scroll to position [0, 0]
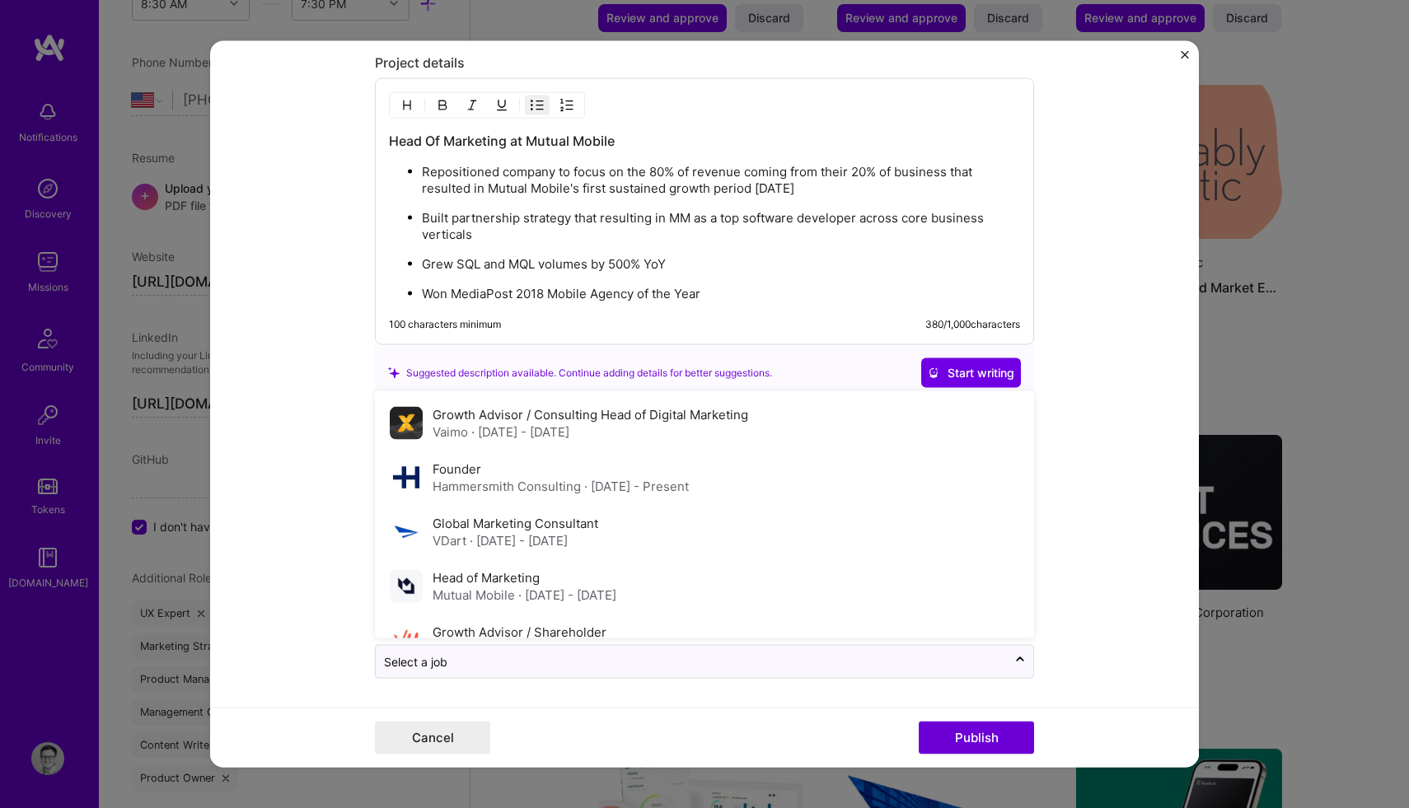
click at [334, 381] on form "Editing suggested project This project is suggested based on your LinkedIn, res…" at bounding box center [704, 403] width 989 height 727
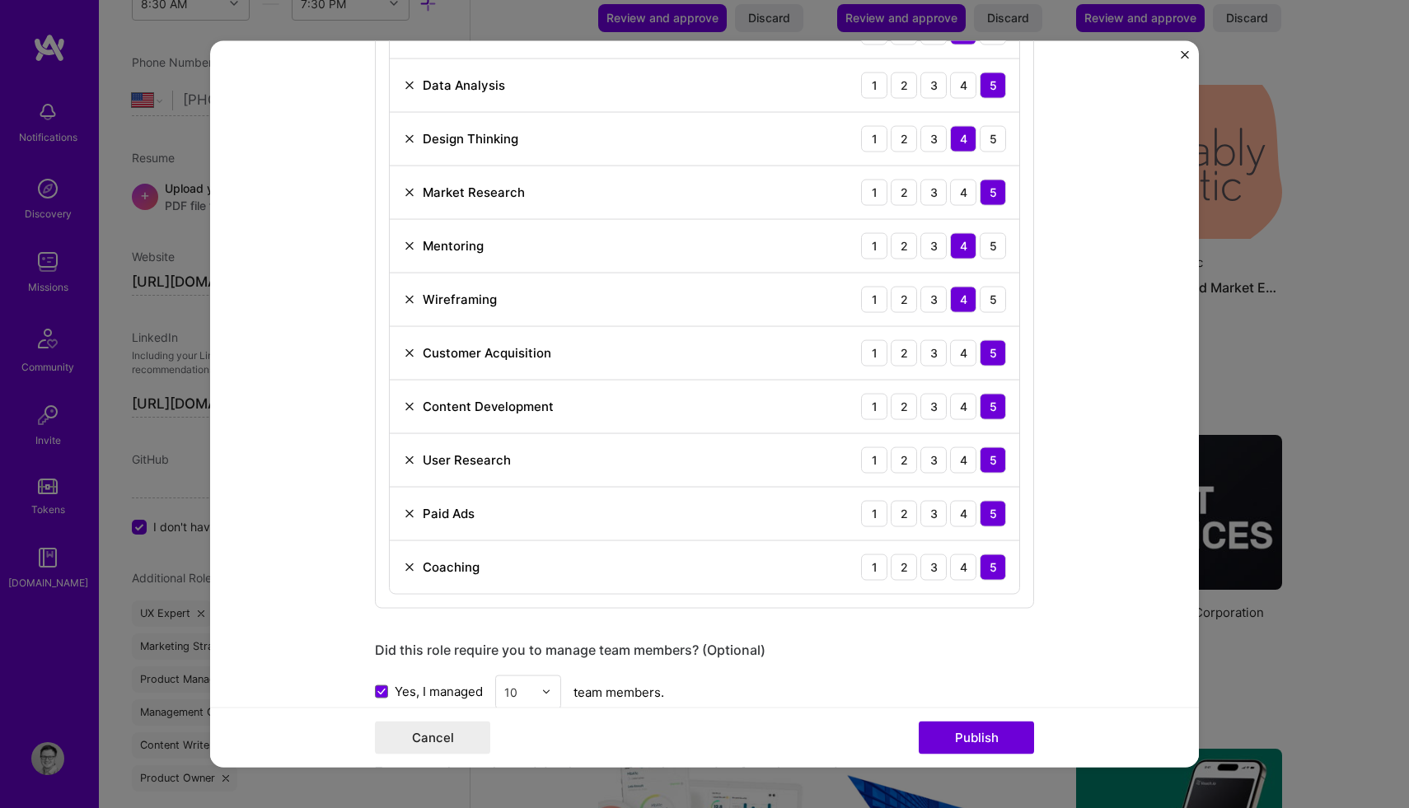
scroll to position [2417, 0]
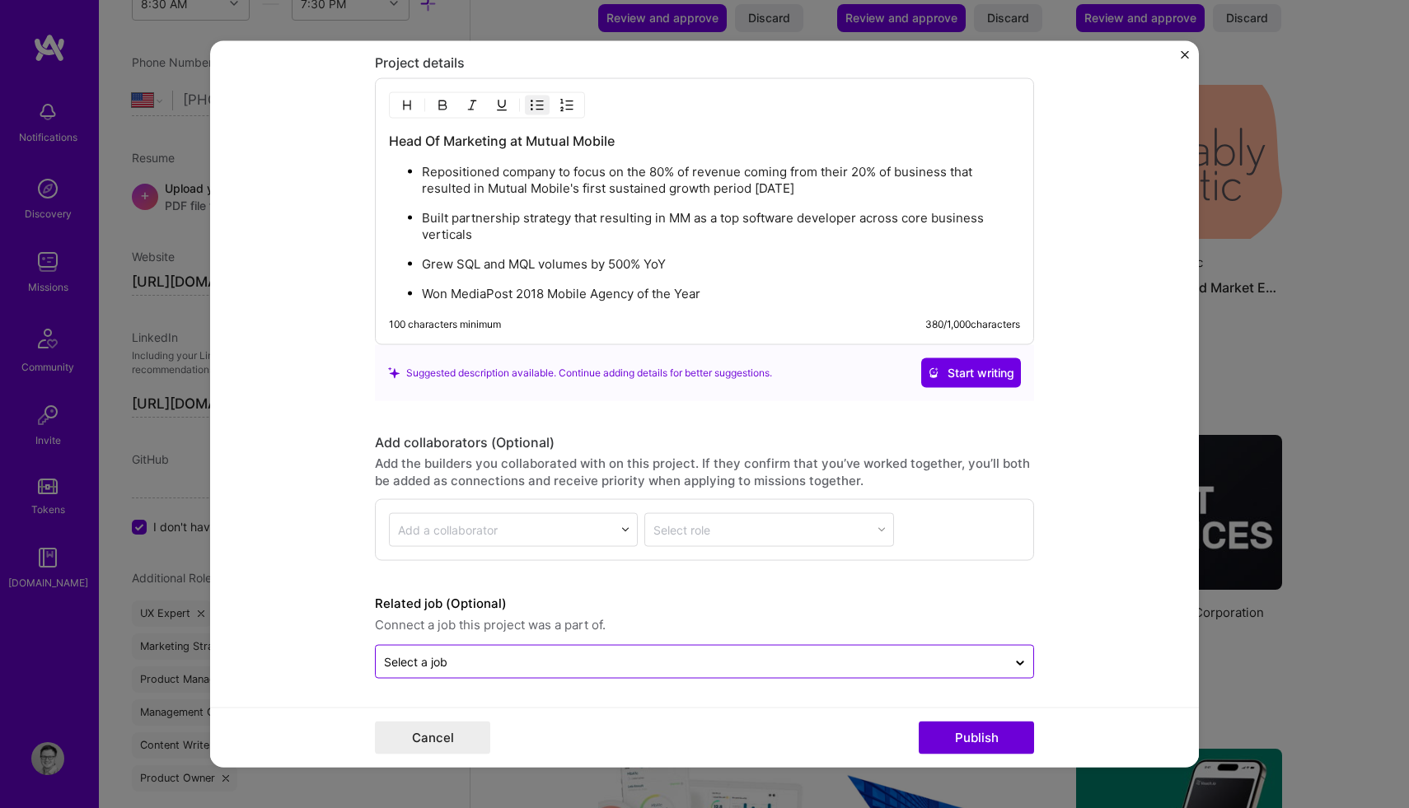
click at [458, 670] on div at bounding box center [691, 662] width 615 height 21
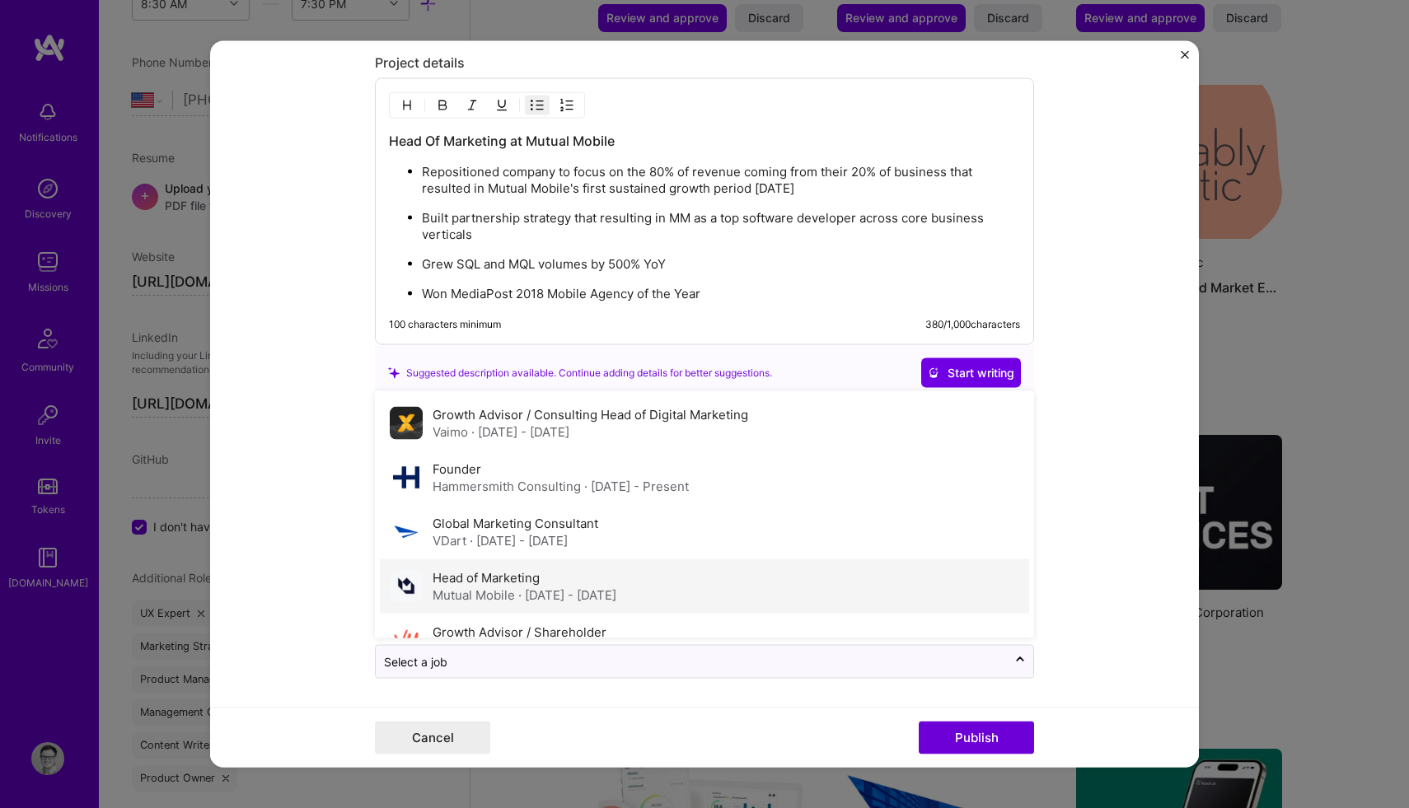
click at [480, 599] on div "Mutual Mobile · [DATE] - [DATE]" at bounding box center [525, 595] width 184 height 17
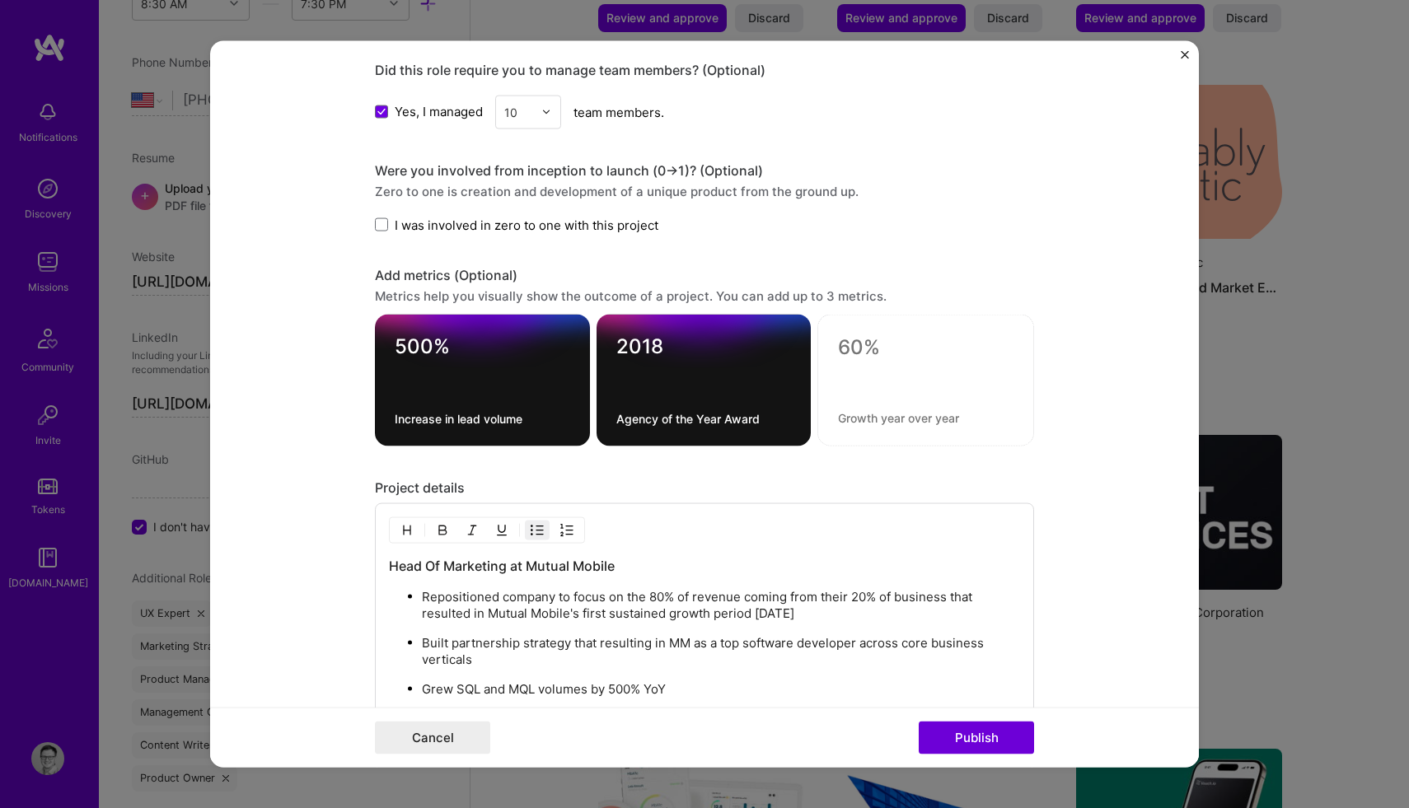
scroll to position [2319, 0]
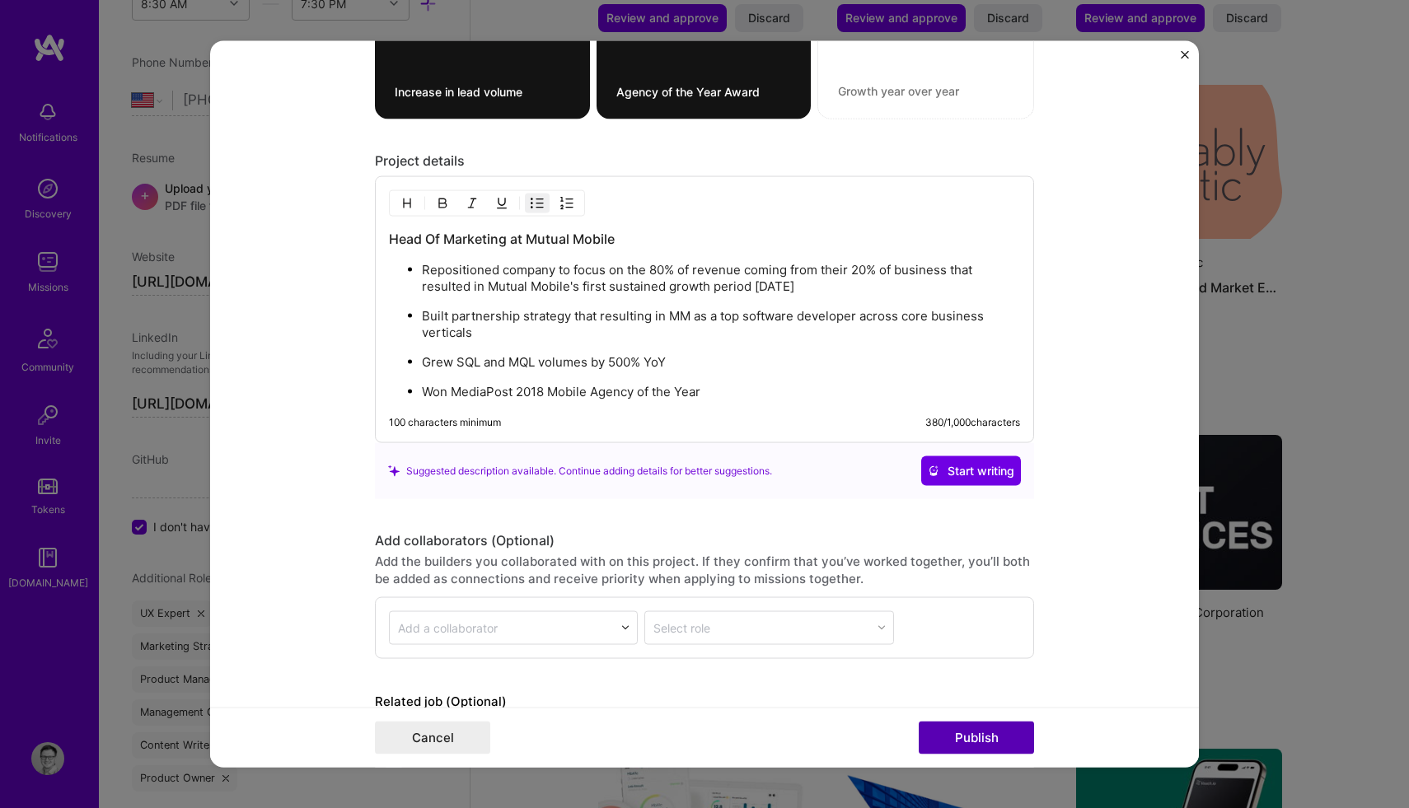
click at [985, 752] on button "Publish" at bounding box center [976, 738] width 115 height 33
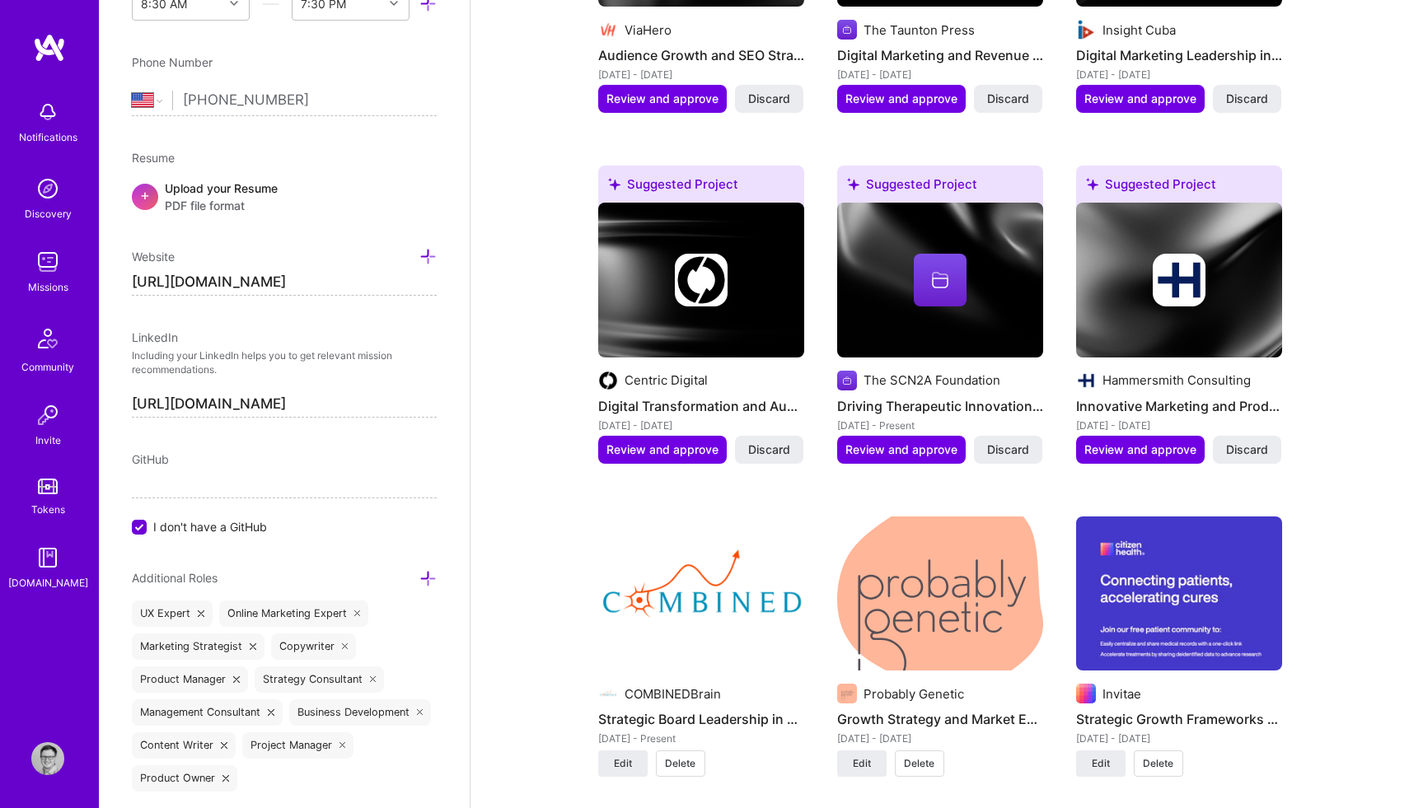
scroll to position [1793, 0]
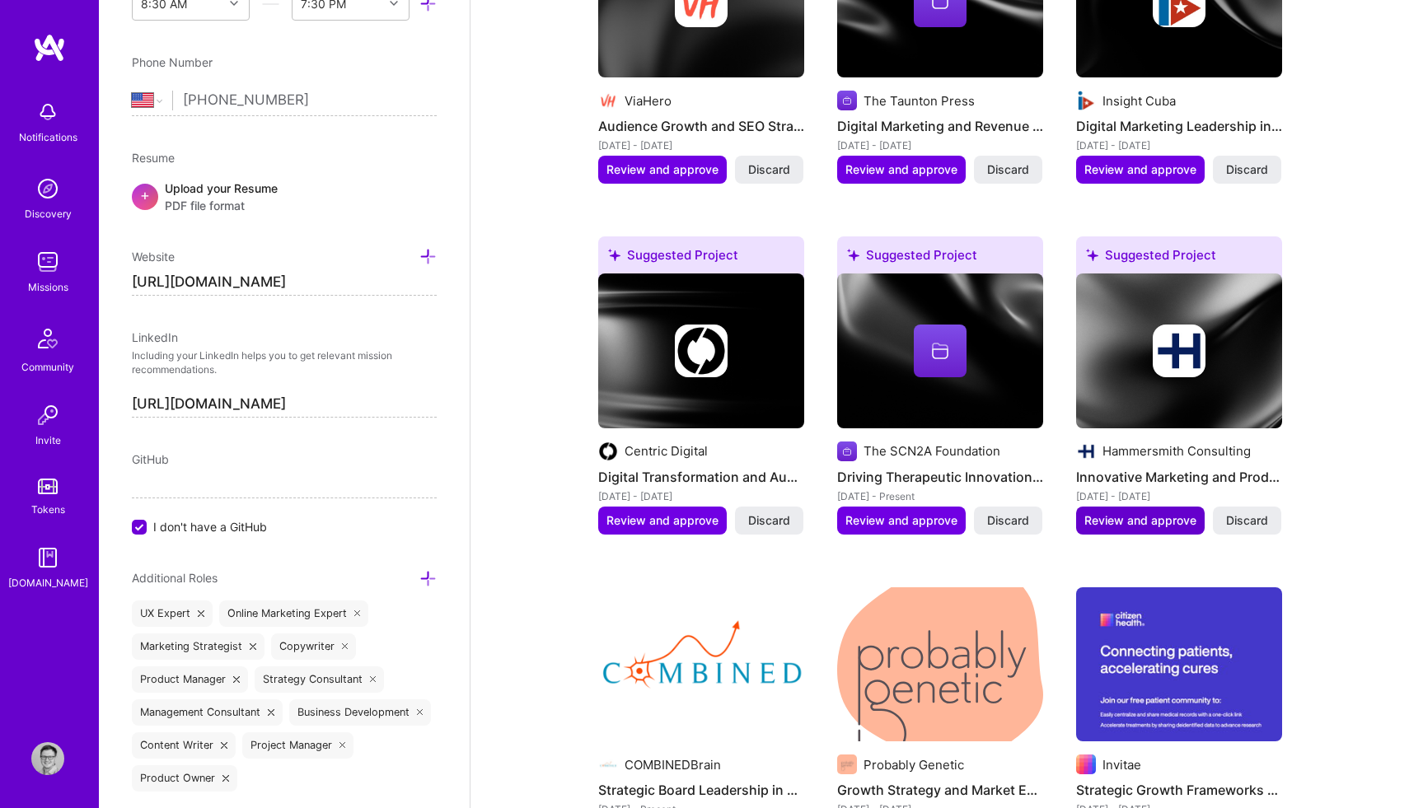
click at [1148, 512] on span "Review and approve" at bounding box center [1140, 520] width 112 height 16
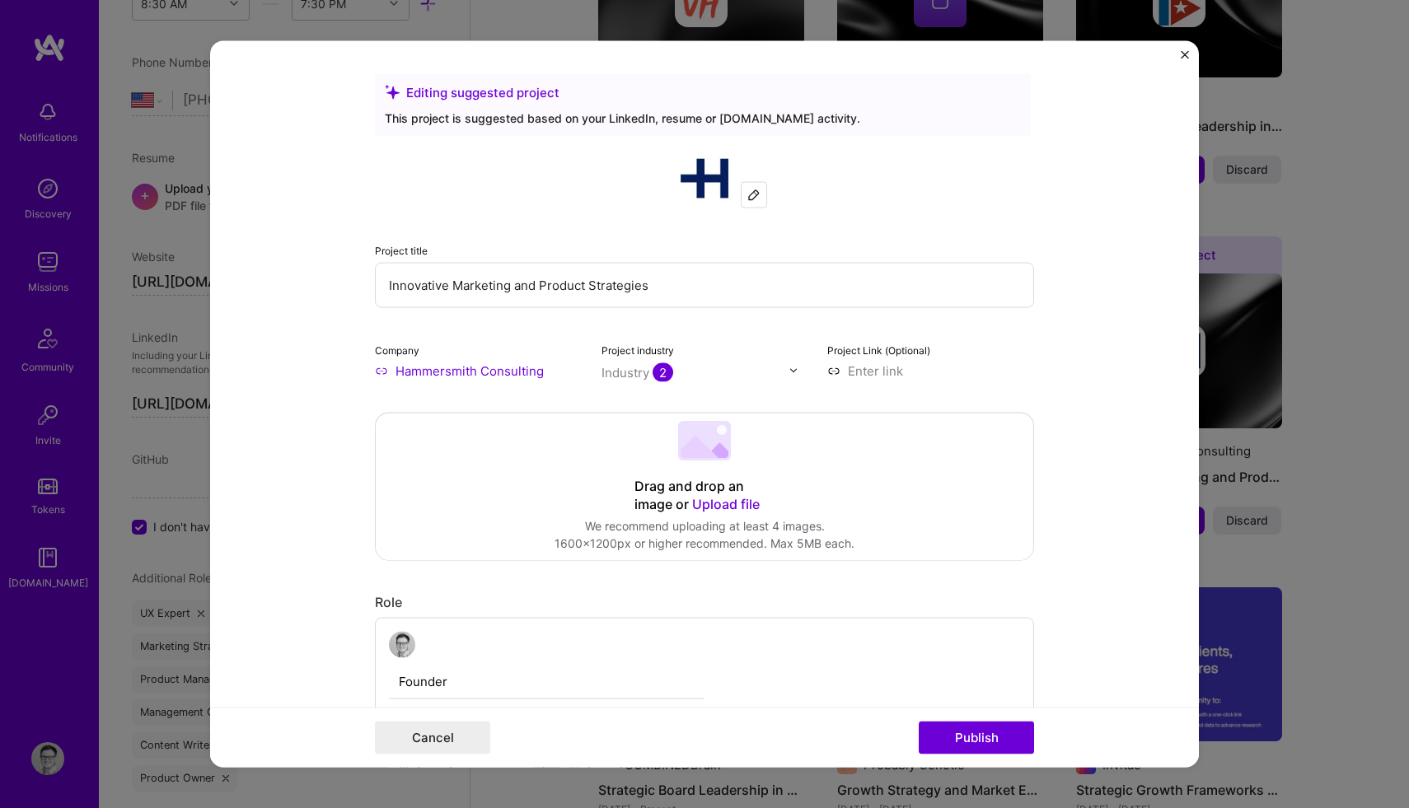
click at [638, 287] on input "Innovative Marketing and Product Strategies" at bounding box center [704, 284] width 659 height 45
click at [389, 288] on input "Growth Focused Agency" at bounding box center [704, 284] width 659 height 45
drag, startPoint x: 545, startPoint y: 278, endPoint x: 448, endPoint y: 272, distance: 96.6
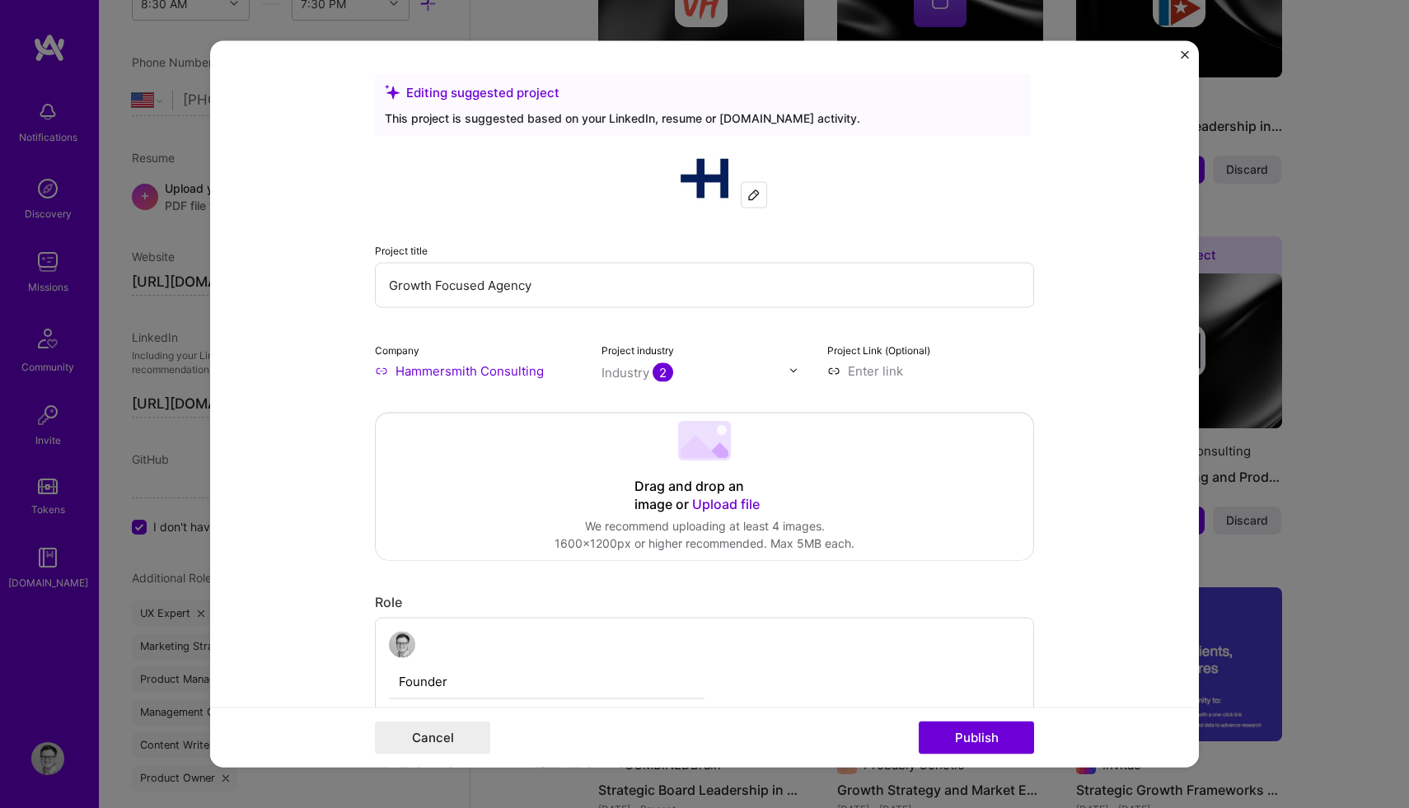
click at [448, 272] on input "Growth Focused Agency" at bounding box center [704, 284] width 659 height 45
click at [518, 278] on input "Growth Focused Agency" at bounding box center [704, 284] width 659 height 45
drag, startPoint x: 544, startPoint y: 284, endPoint x: 436, endPoint y: 281, distance: 108.0
click at [436, 281] on input "Growth Focused Agency" at bounding box center [704, 284] width 659 height 45
click at [390, 285] on input "Growth Agency" at bounding box center [704, 284] width 659 height 45
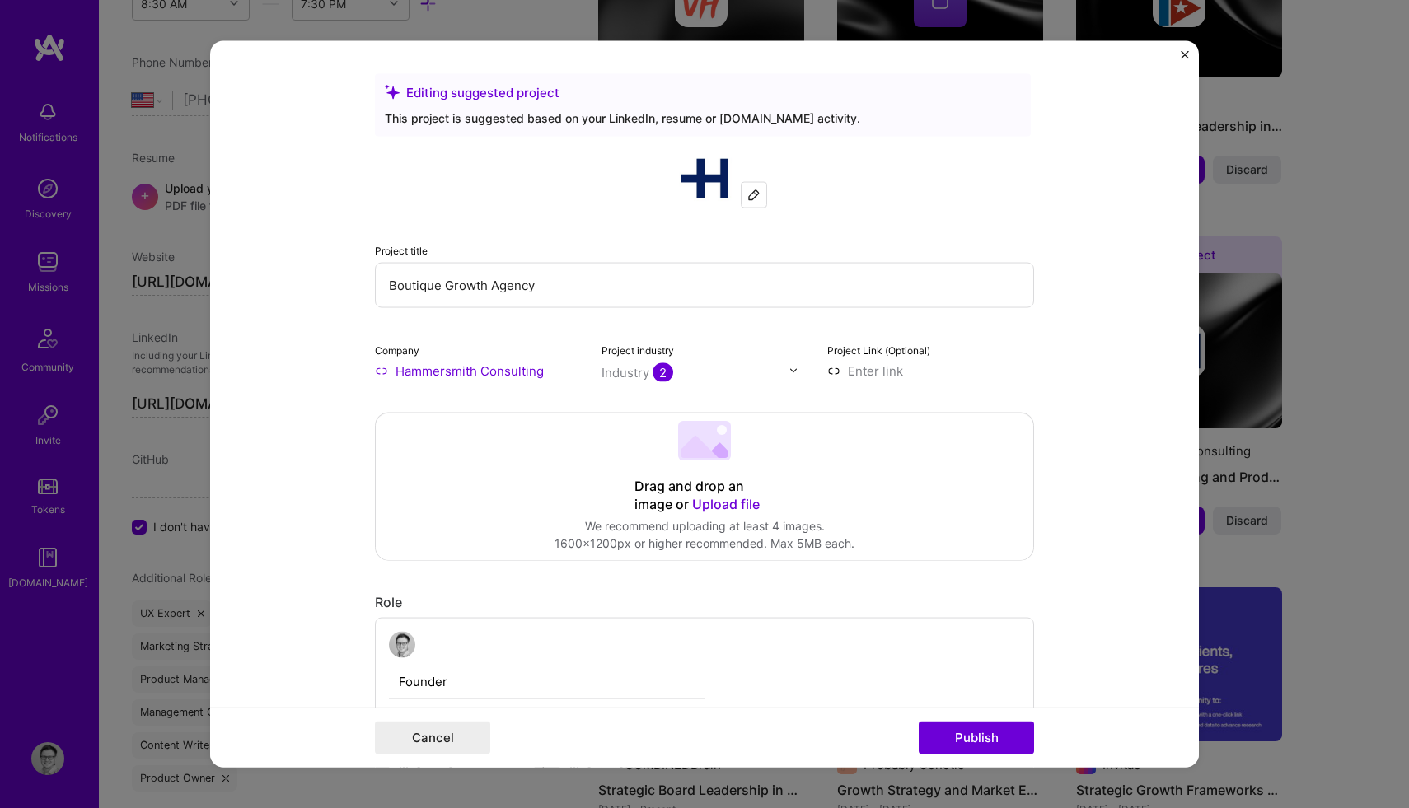
click at [559, 286] on input "Boutique Growth Agency" at bounding box center [704, 284] width 659 height 45
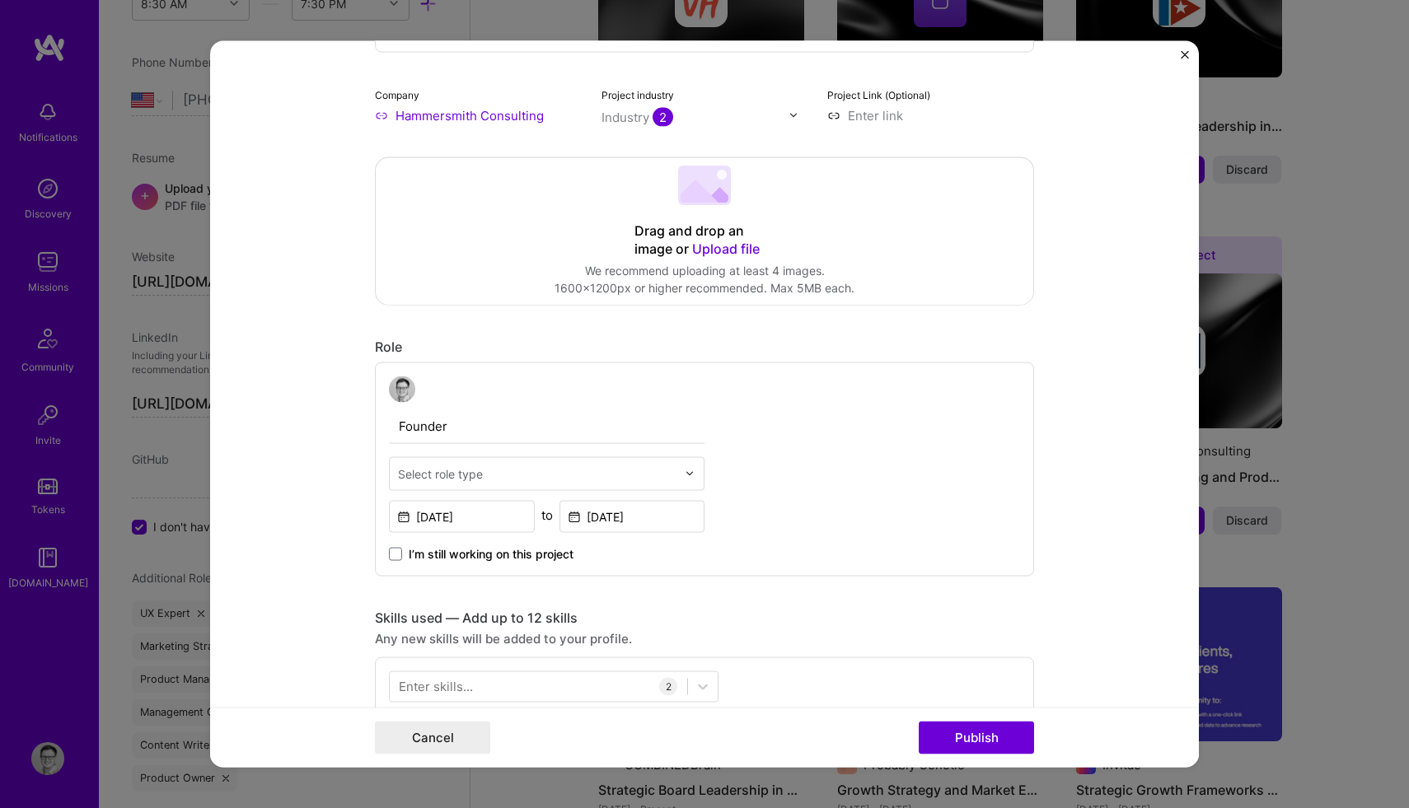
scroll to position [260, 0]
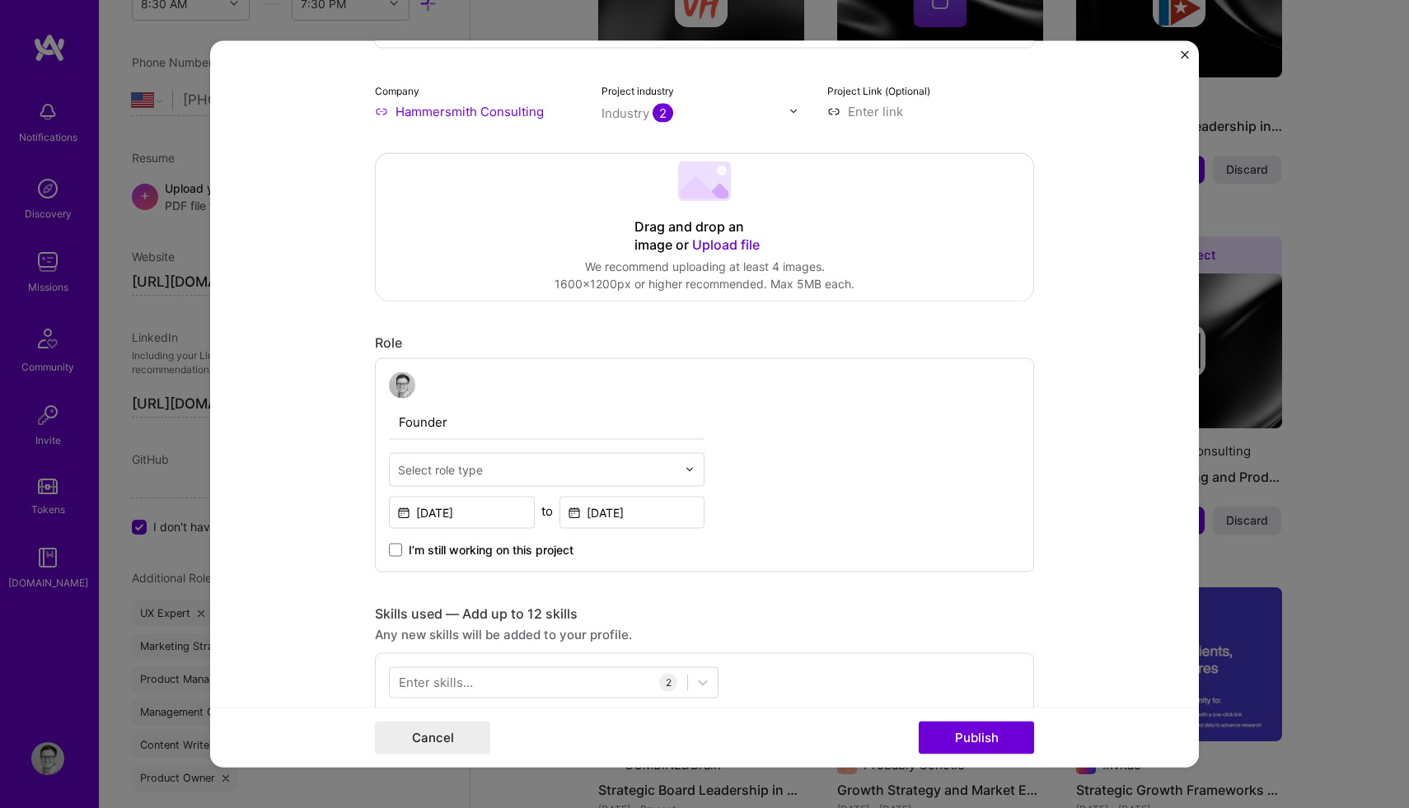
type input "Boutique Growth Agency Launch"
click at [454, 465] on div "Select role type" at bounding box center [440, 469] width 85 height 17
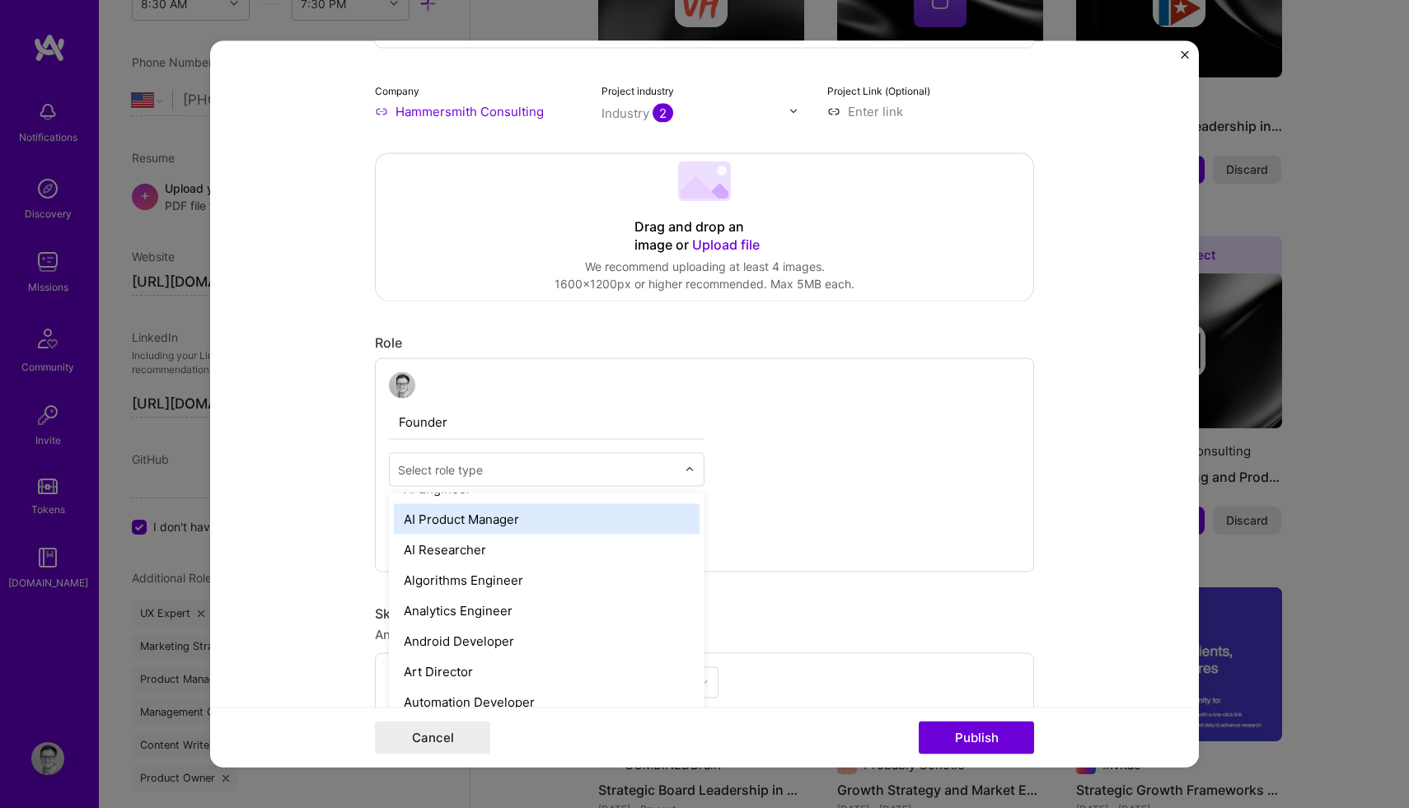
scroll to position [0, 0]
type input "pro"
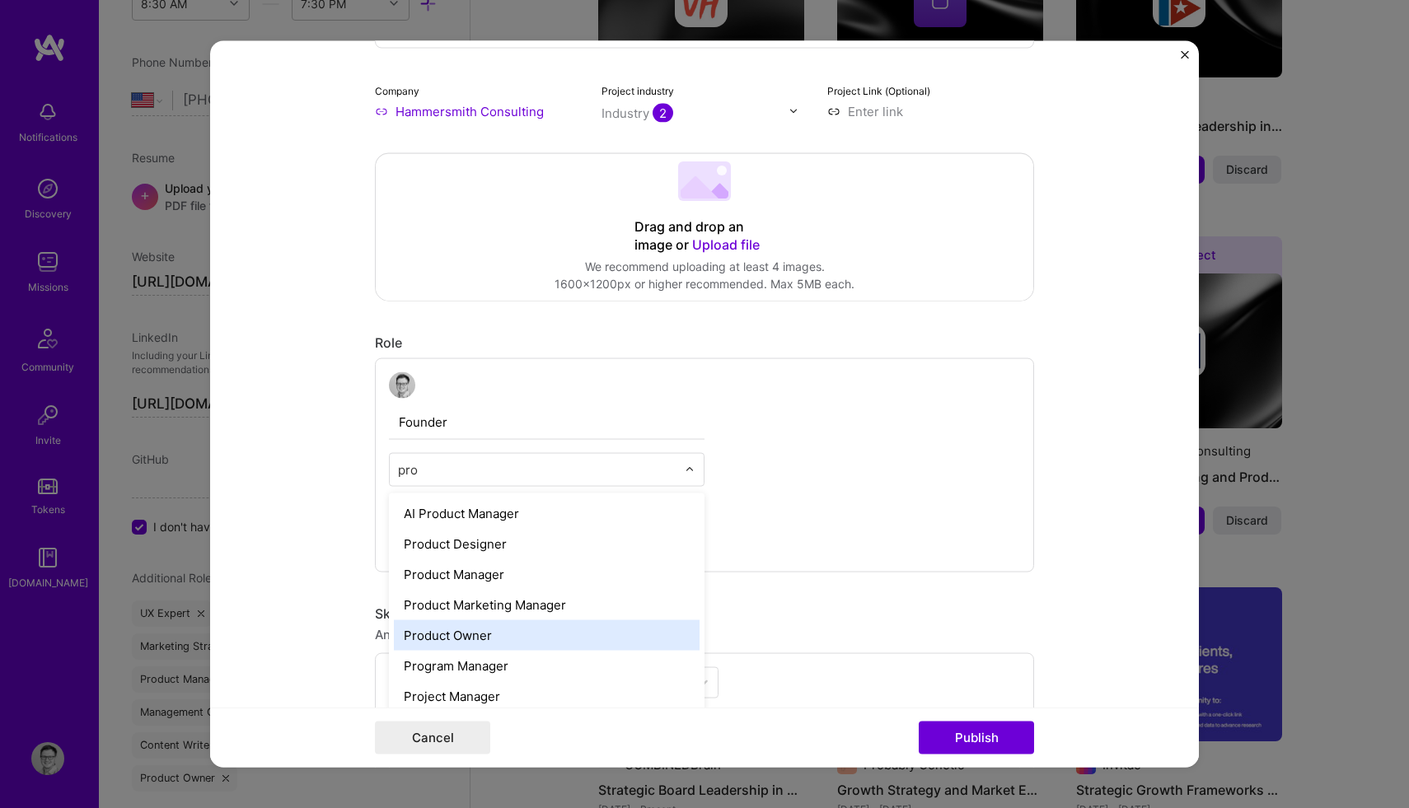
click at [450, 633] on div "Product Owner" at bounding box center [547, 635] width 306 height 30
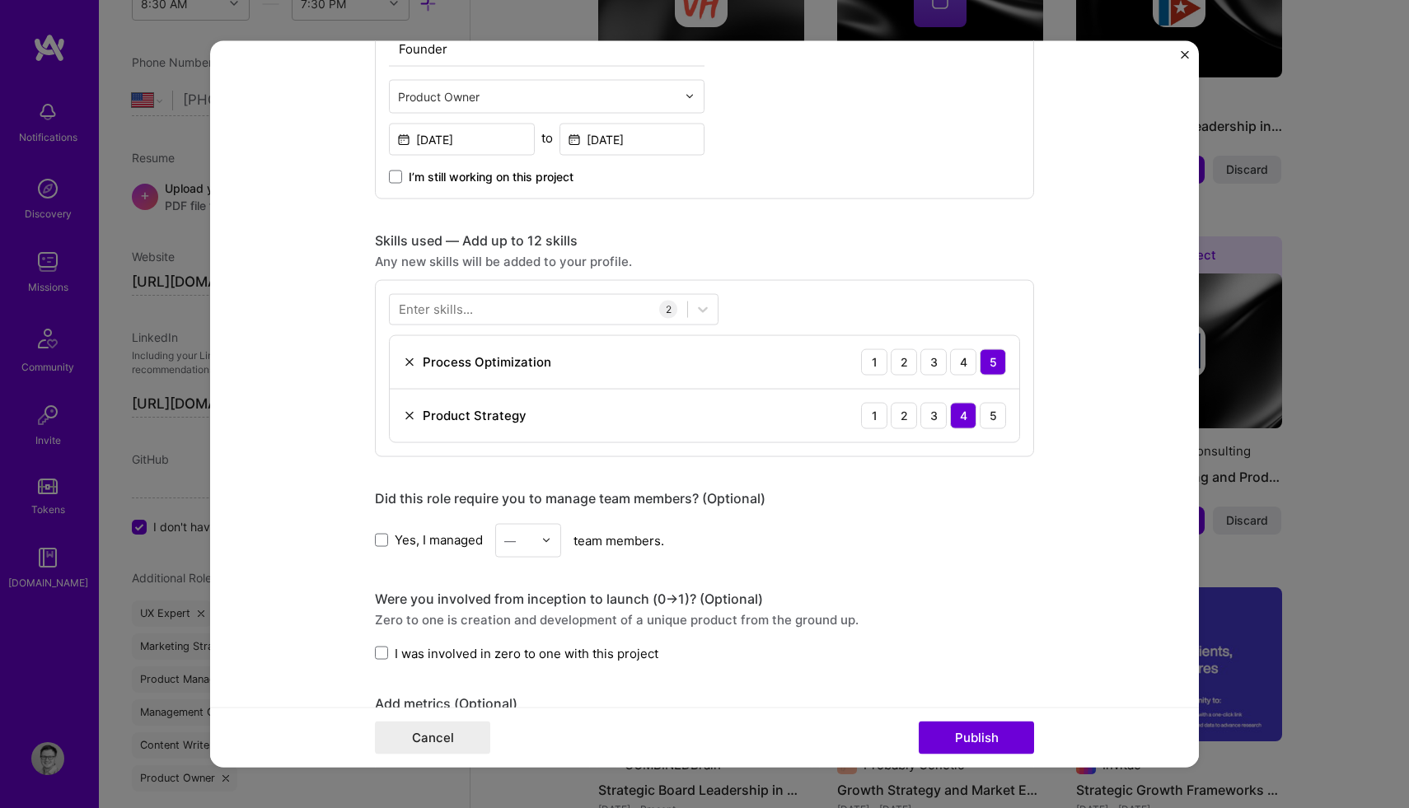
scroll to position [635, 0]
click at [458, 310] on div "Enter skills..." at bounding box center [436, 306] width 74 height 17
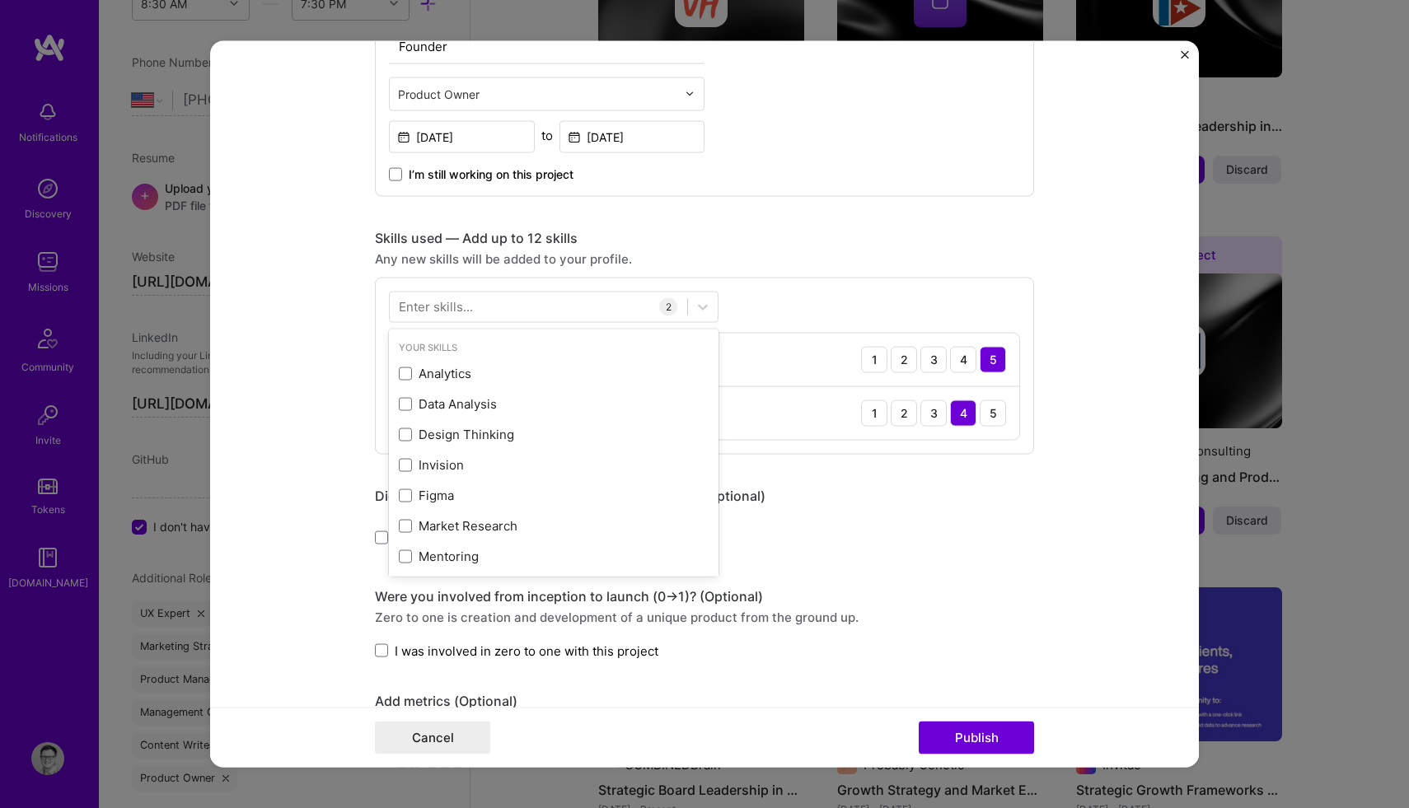
click at [458, 310] on div "Enter skills..." at bounding box center [436, 306] width 74 height 17
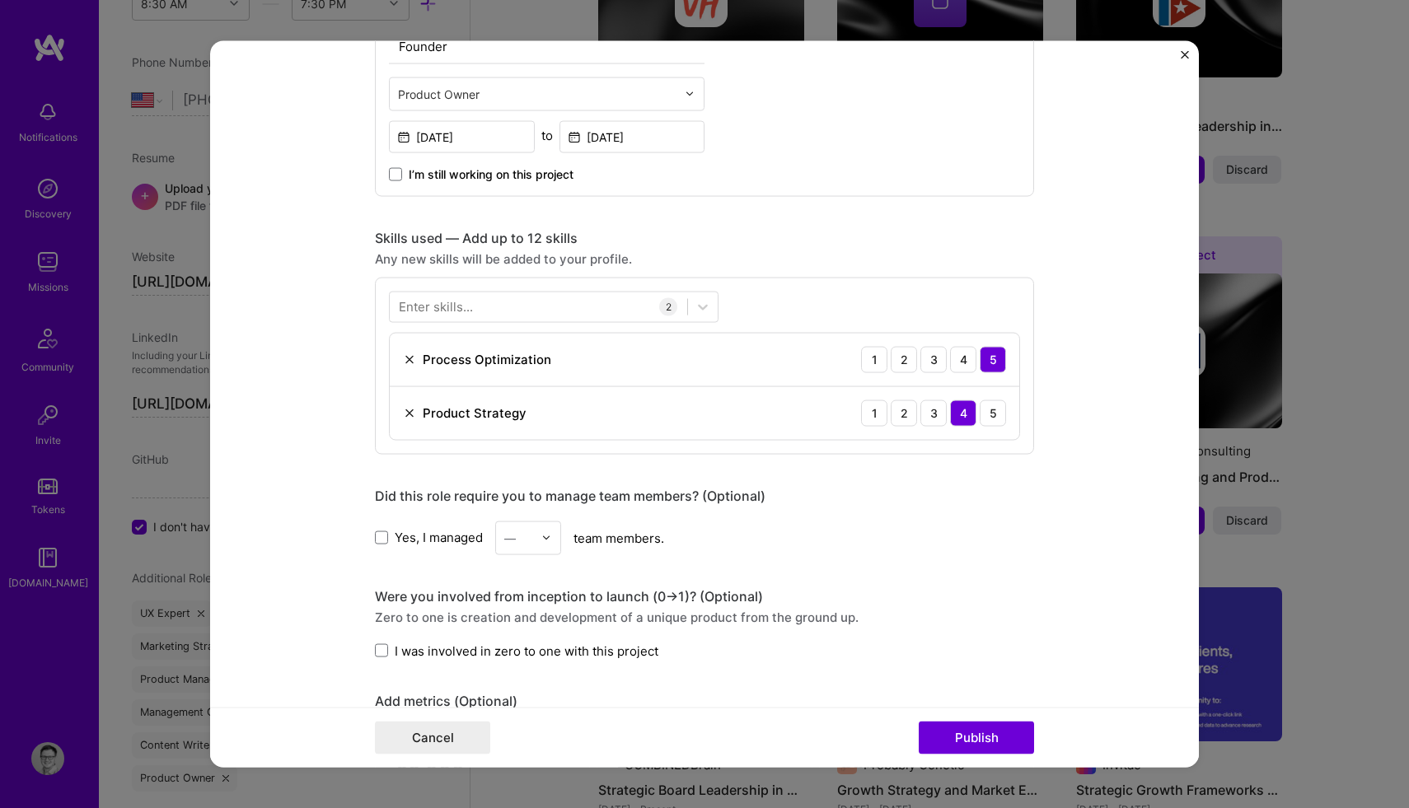
click at [451, 310] on div "Enter skills..." at bounding box center [436, 306] width 74 height 17
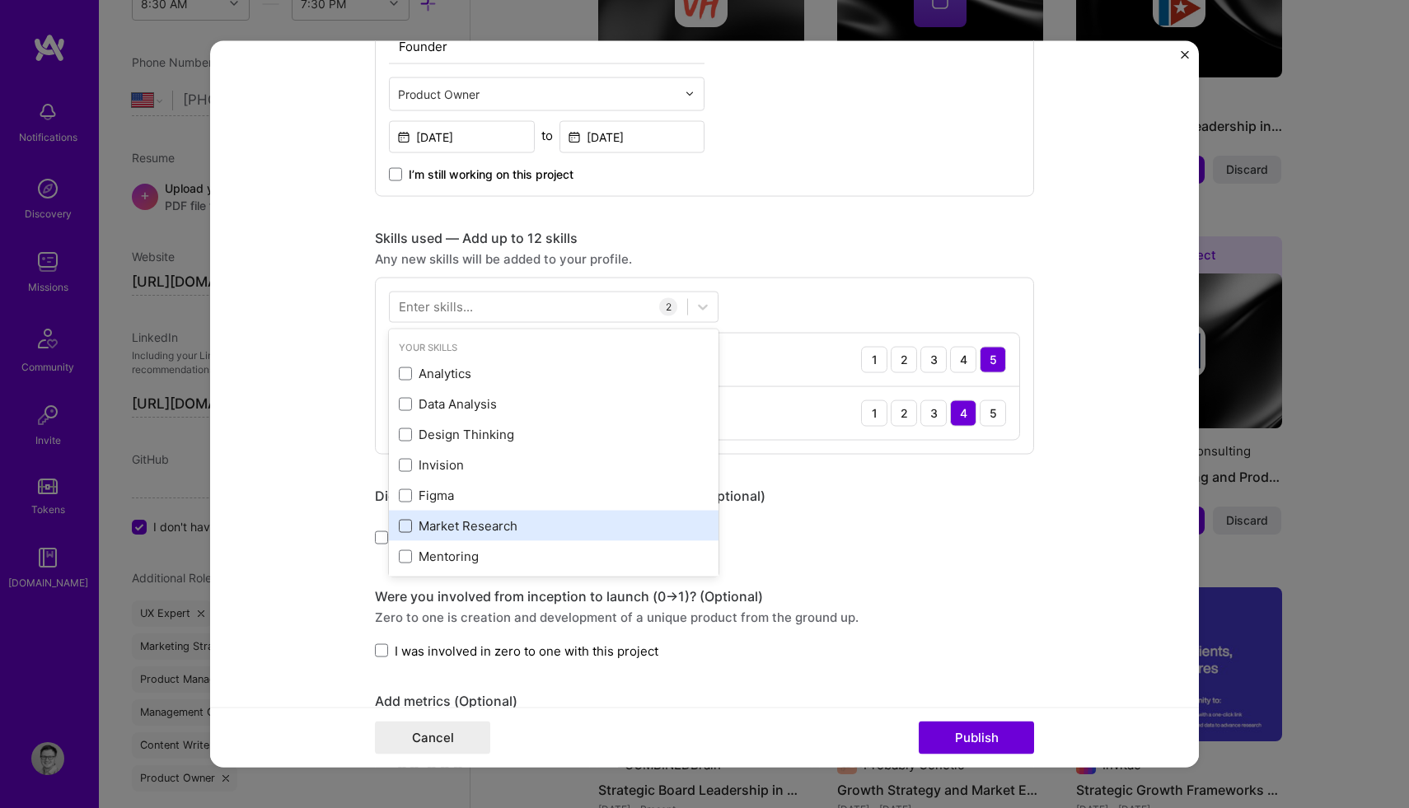
click at [405, 523] on span at bounding box center [405, 525] width 13 height 13
click at [0, 0] on input "checkbox" at bounding box center [0, 0] width 0 height 0
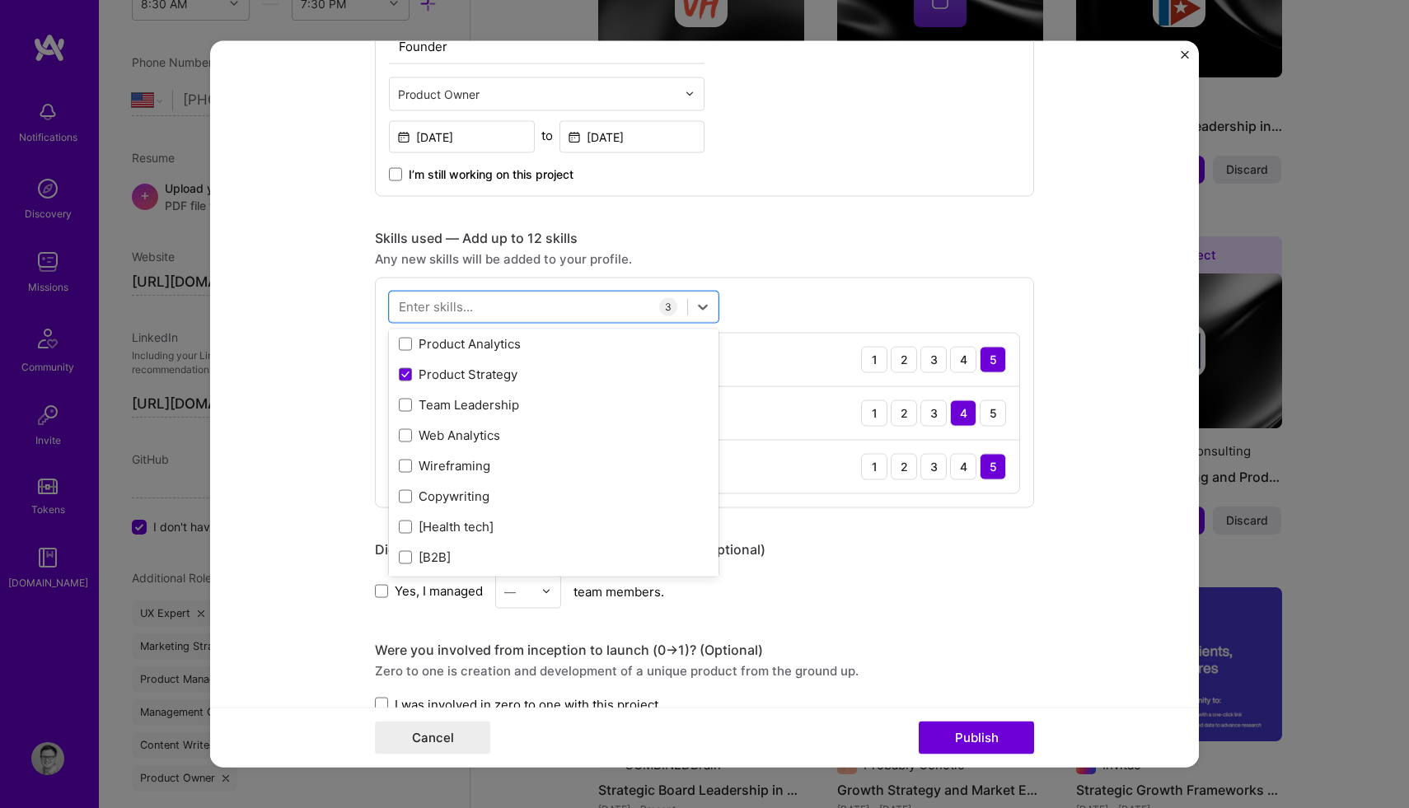
scroll to position [303, 0]
click at [405, 410] on span at bounding box center [405, 405] width 13 height 13
click at [0, 0] on input "checkbox" at bounding box center [0, 0] width 0 height 0
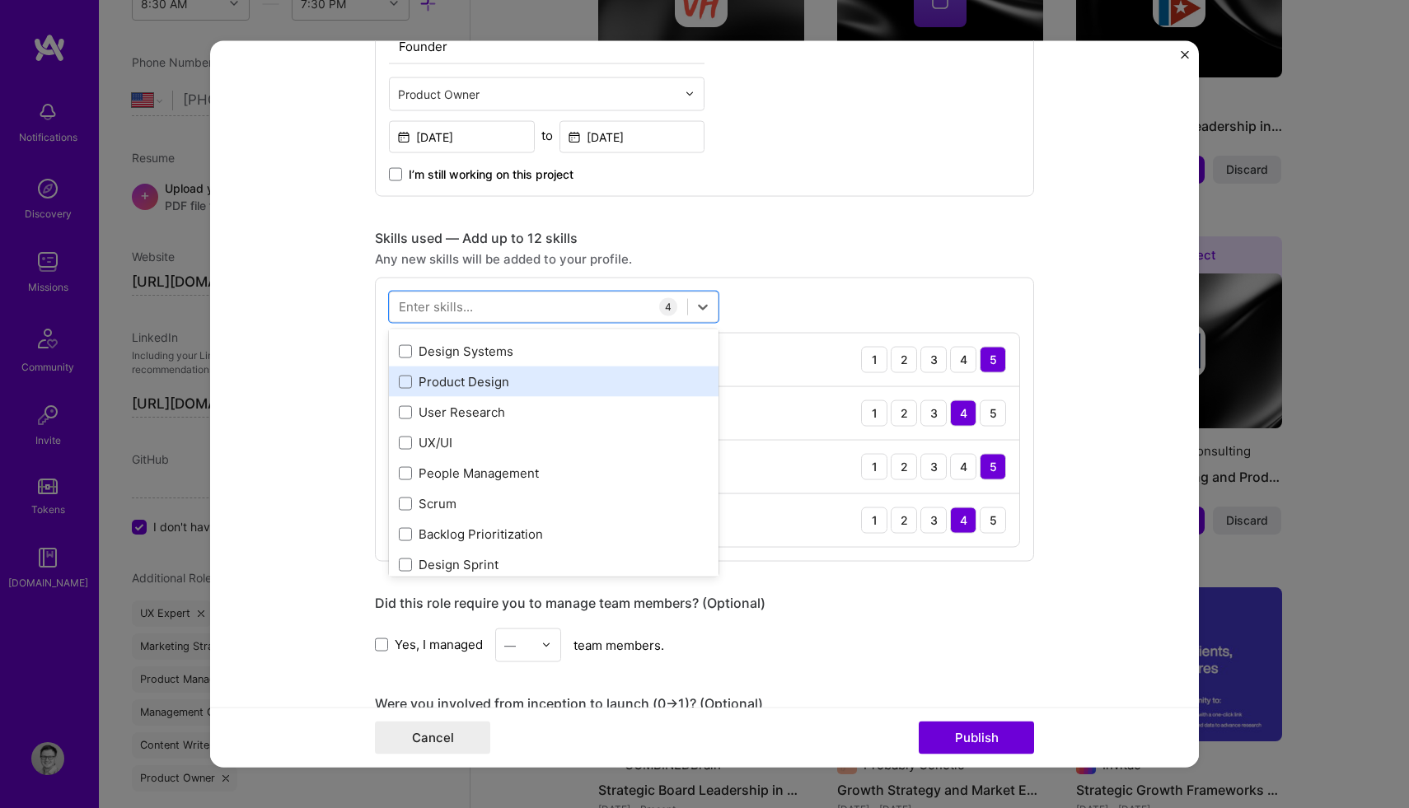
scroll to position [844, 0]
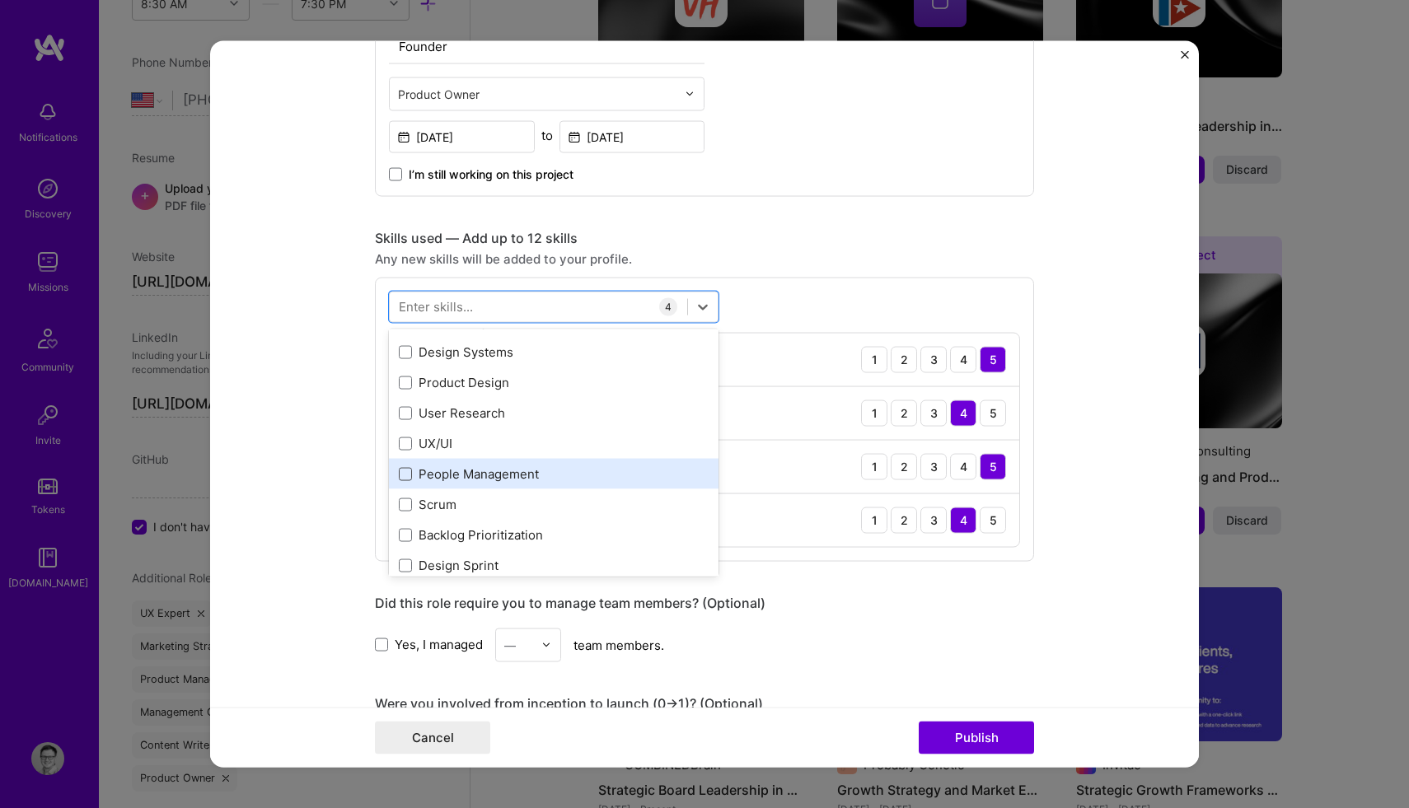
click at [408, 479] on span at bounding box center [405, 473] width 13 height 13
click at [0, 0] on input "checkbox" at bounding box center [0, 0] width 0 height 0
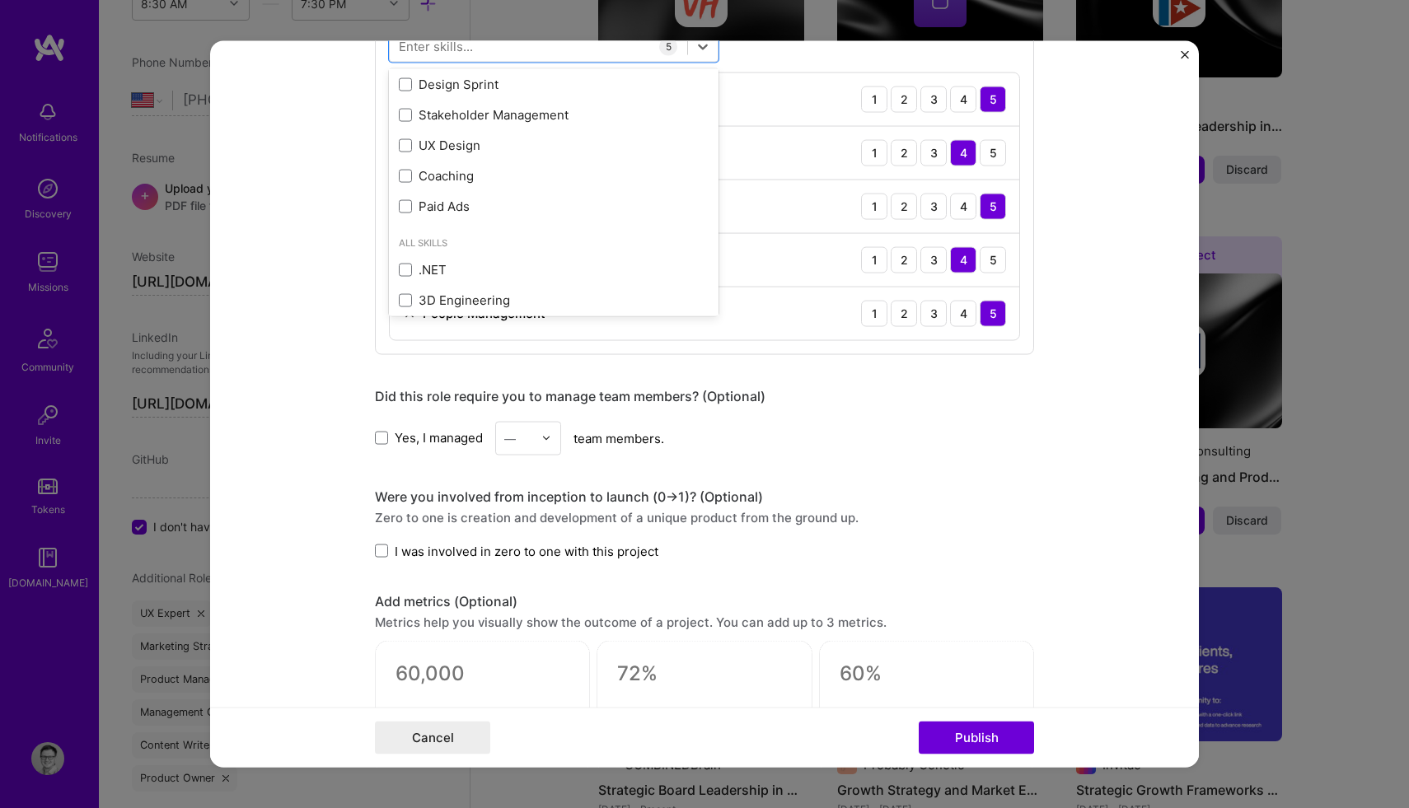
scroll to position [909, 0]
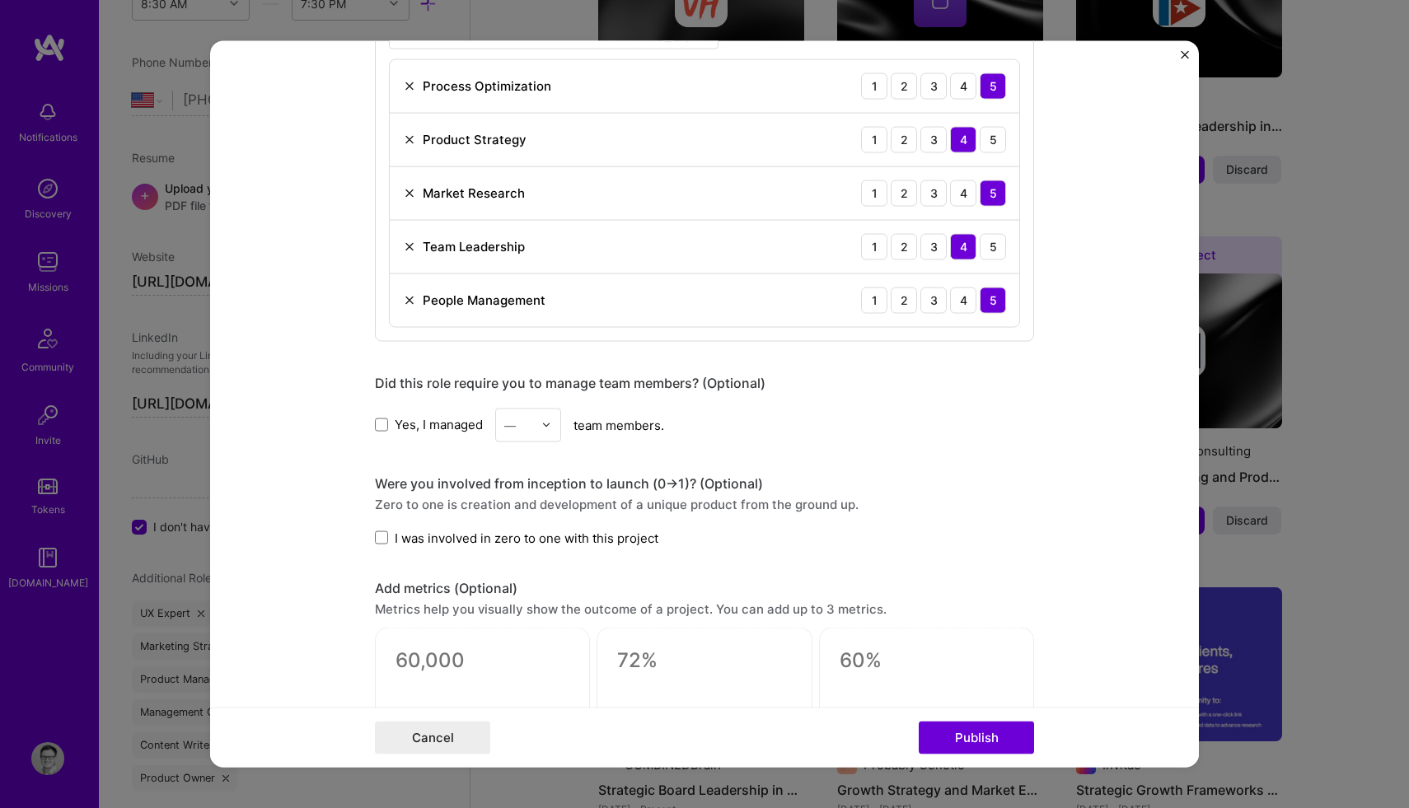
click at [317, 325] on form "Editing suggested project This project is suggested based on your LinkedIn, res…" at bounding box center [704, 403] width 989 height 727
click at [386, 423] on span at bounding box center [381, 424] width 13 height 13
click at [0, 0] on input "Yes, I managed" at bounding box center [0, 0] width 0 height 0
click at [553, 430] on div at bounding box center [550, 425] width 19 height 32
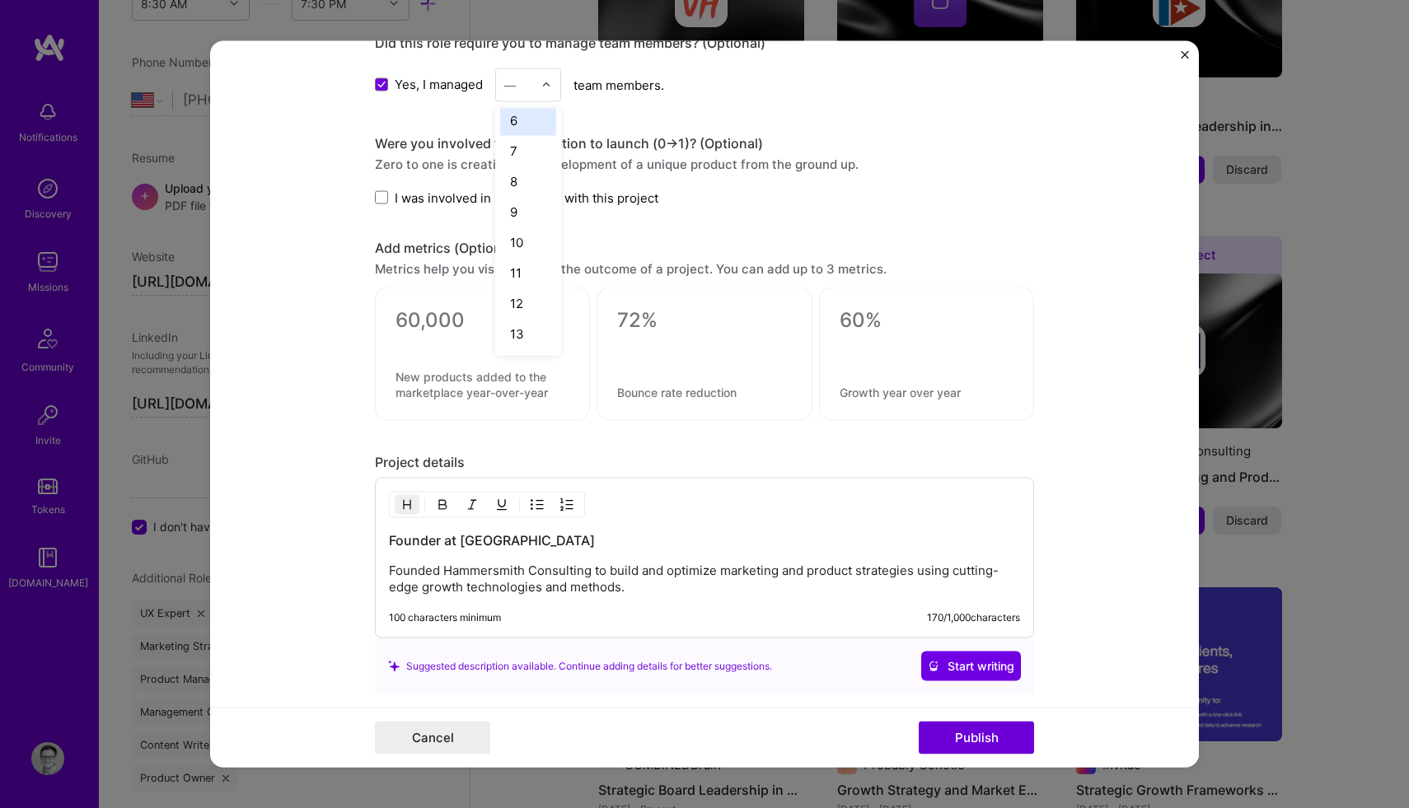
scroll to position [225, 0]
click at [521, 317] on div "15" at bounding box center [528, 330] width 56 height 30
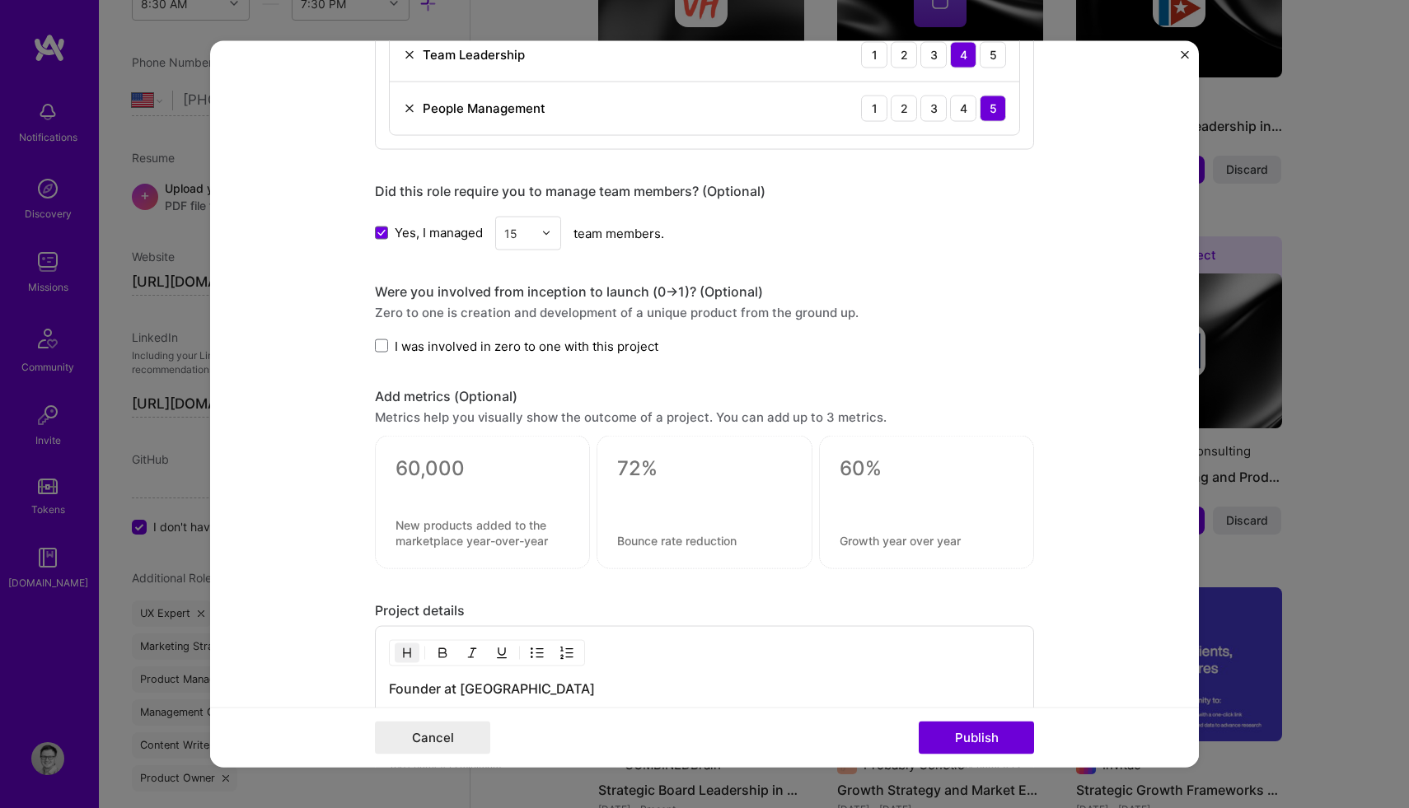
scroll to position [994, 0]
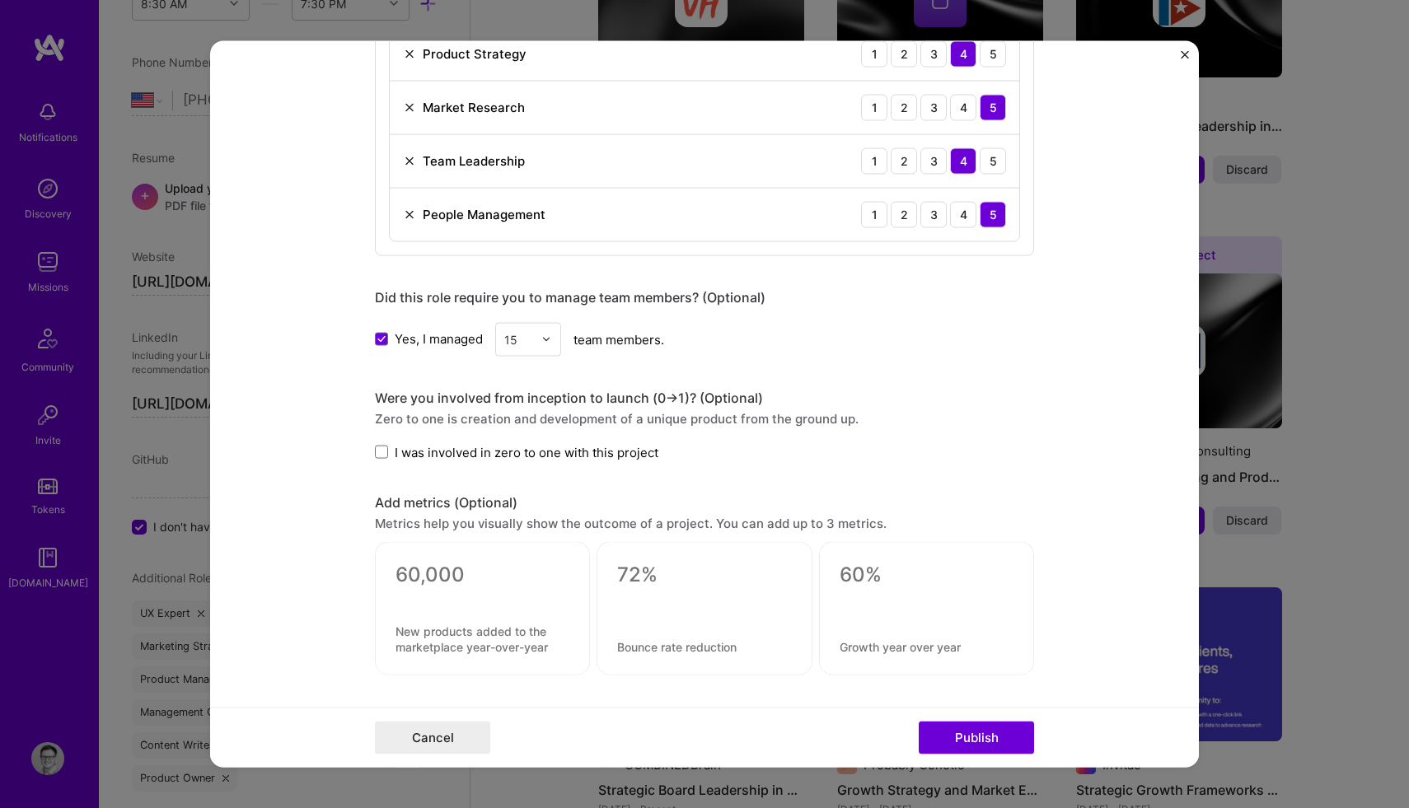
click at [386, 460] on label "I was involved in zero to one with this project" at bounding box center [516, 451] width 283 height 17
click at [0, 0] on input "I was involved in zero to one with this project" at bounding box center [0, 0] width 0 height 0
